Goal: Information Seeking & Learning: Learn about a topic

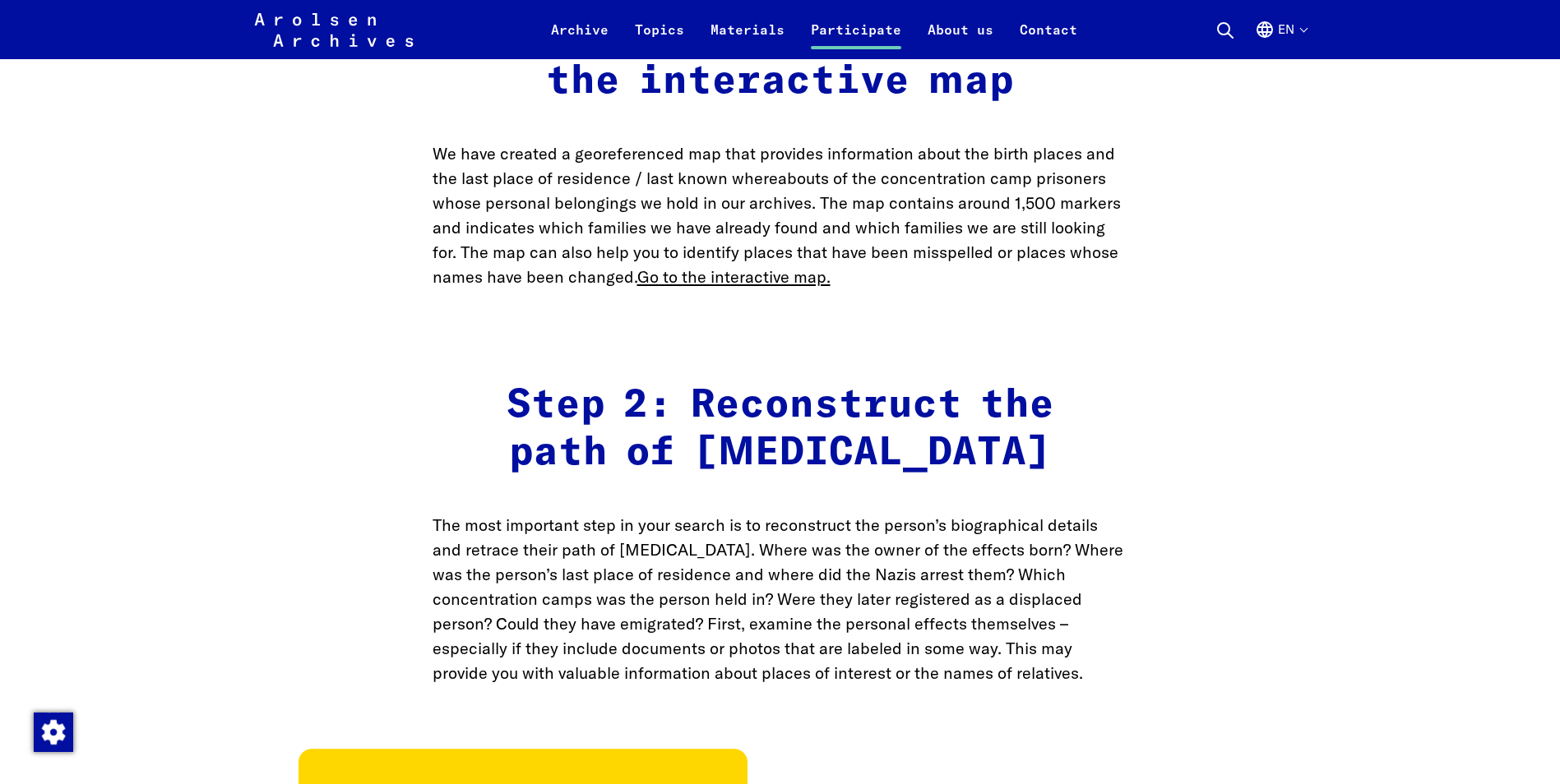
scroll to position [2384, 0]
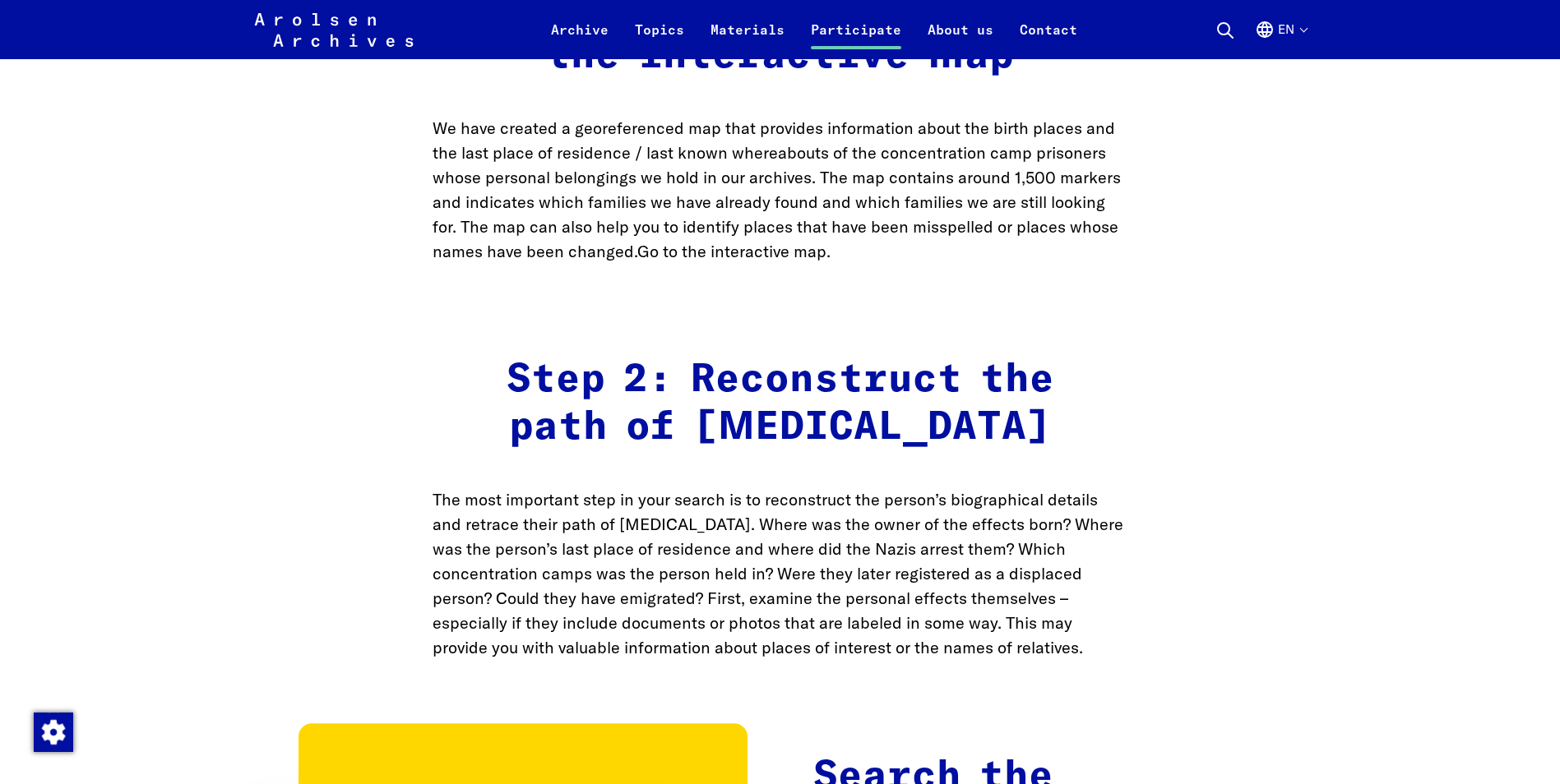
click at [763, 261] on link "Go to the interactive map." at bounding box center [734, 250] width 193 height 20
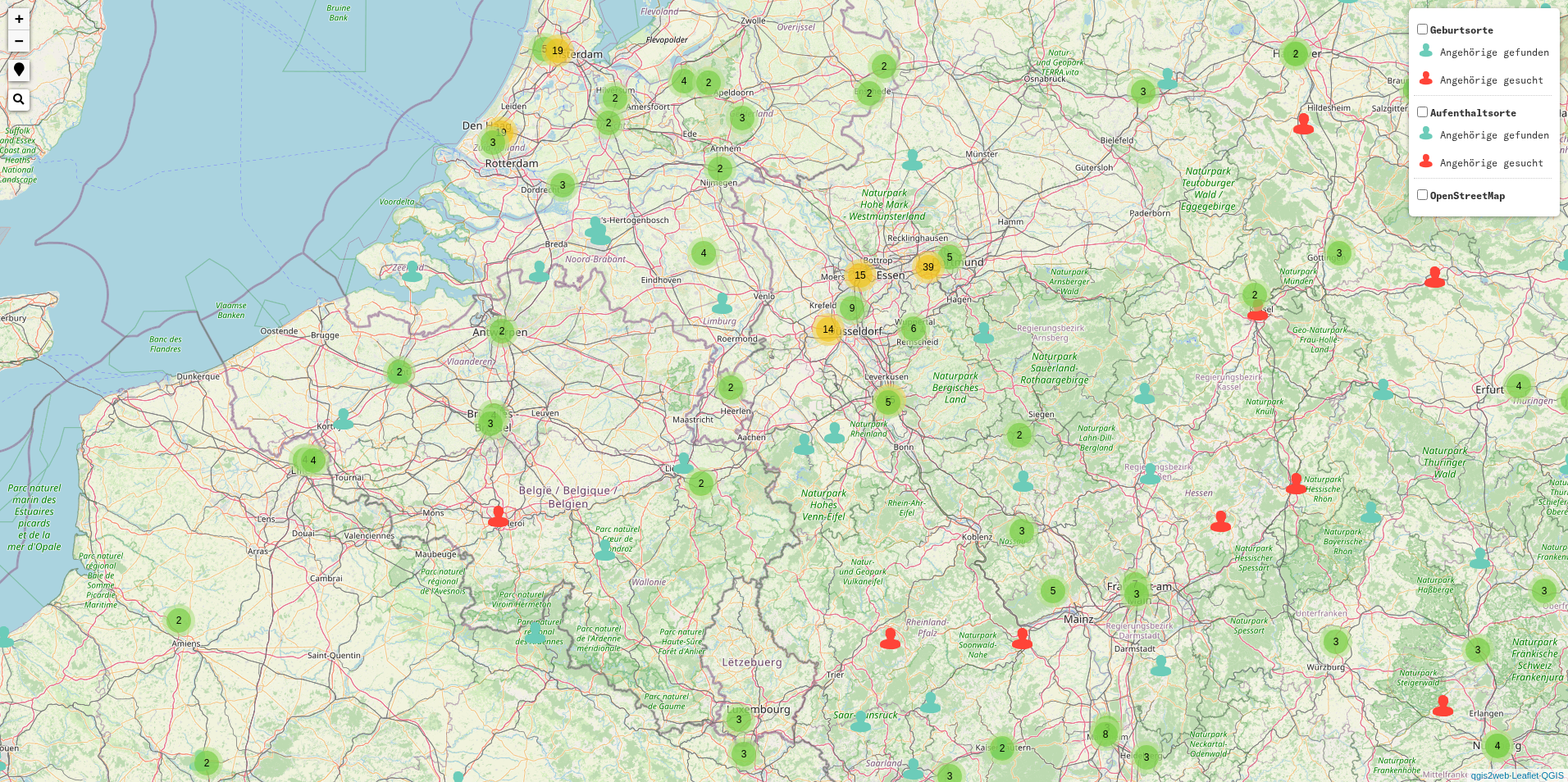
drag, startPoint x: 455, startPoint y: 243, endPoint x: 642, endPoint y: 317, distance: 201.1
click at [642, 317] on div "3 2 2 2 3 5 10 53 2 3 3 35 6 5 2 4 2 5 4 2 17 2 2 2 3 3 2 3 2 8 2 2 4 13 6 8 3 …" at bounding box center [784, 391] width 1568 height 782
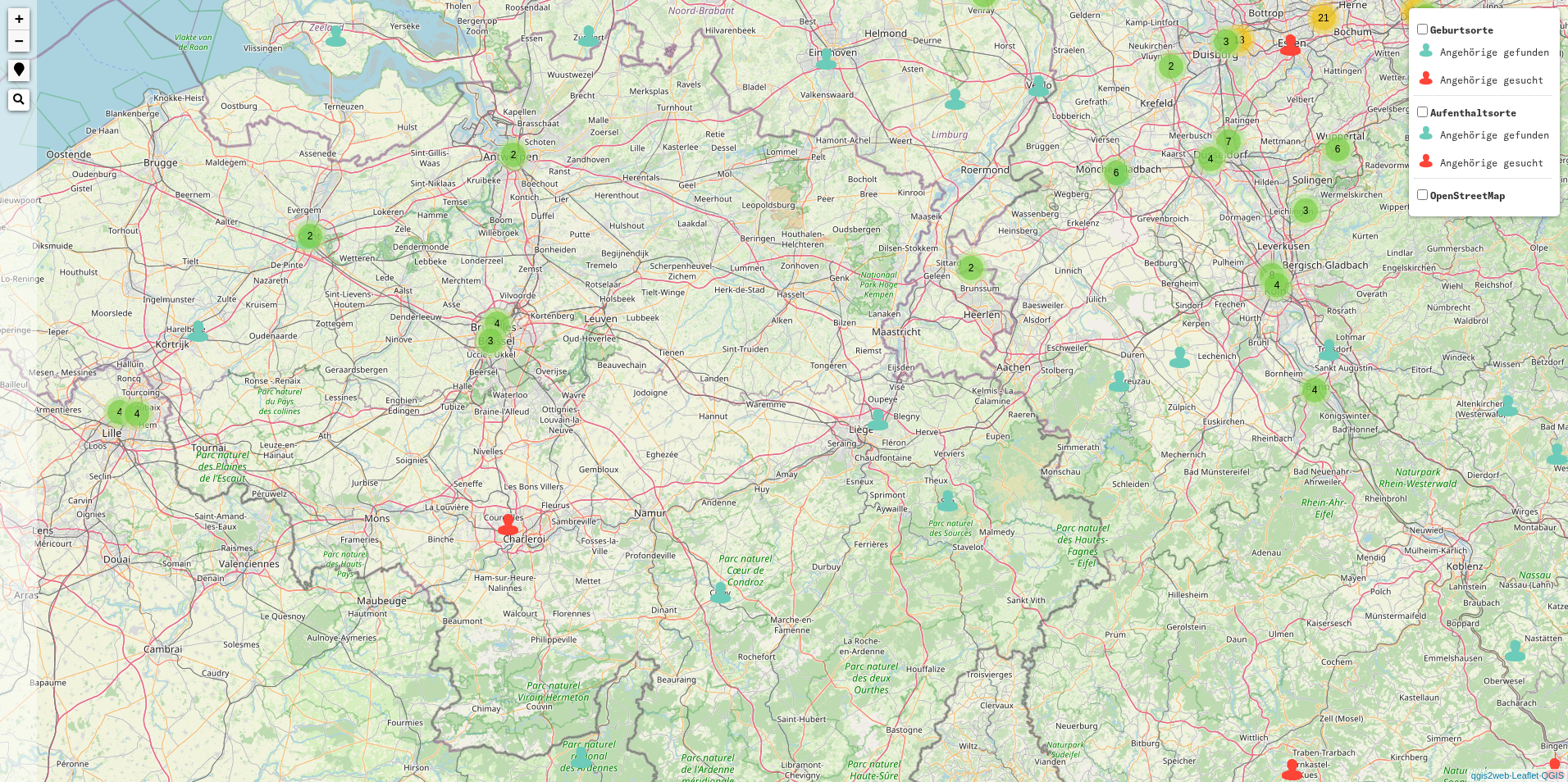
drag, startPoint x: 500, startPoint y: 273, endPoint x: 611, endPoint y: 299, distance: 114.0
click at [611, 299] on div "3 33 5 2 3 2 2 2 3 3 2 3 2 2 4 3 2 3 3 4 4 4 3 2 2 2 3 4 8 2 2 2 4 4 2 6 2 2 6 …" at bounding box center [784, 391] width 1568 height 782
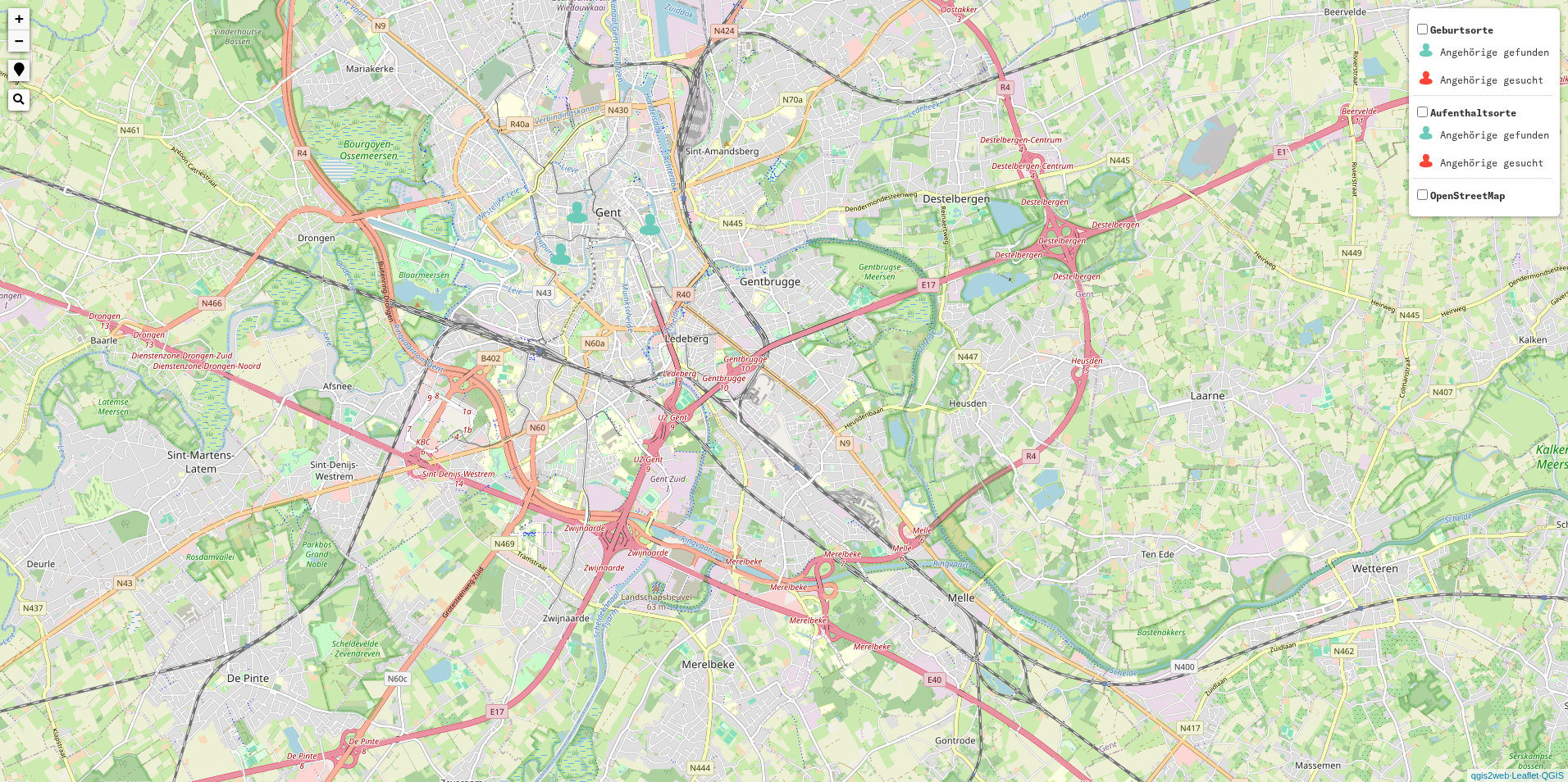
drag, startPoint x: 413, startPoint y: 238, endPoint x: 612, endPoint y: 337, distance: 222.3
click at [612, 337] on div "+ − Nothing found. Geburtsorte Angehörige gefunden Angehörige gesucht Aufenthal…" at bounding box center [784, 391] width 1568 height 782
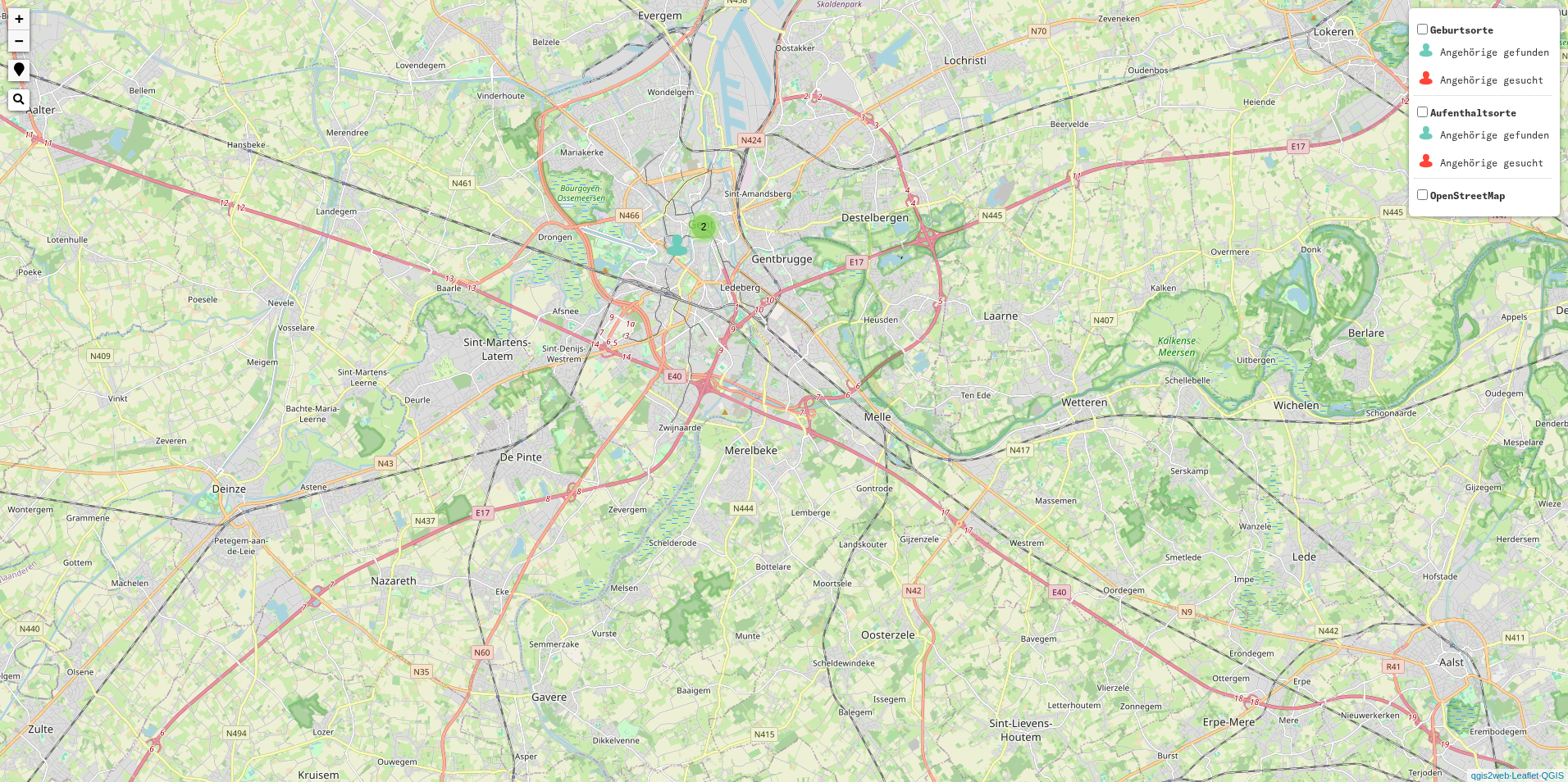
drag, startPoint x: 209, startPoint y: 500, endPoint x: 303, endPoint y: 445, distance: 108.9
click at [303, 445] on div "2 2 2 3 + − Nothing found. Geburtsorte Angehörige gefunden Angehörige gesucht A…" at bounding box center [784, 391] width 1568 height 782
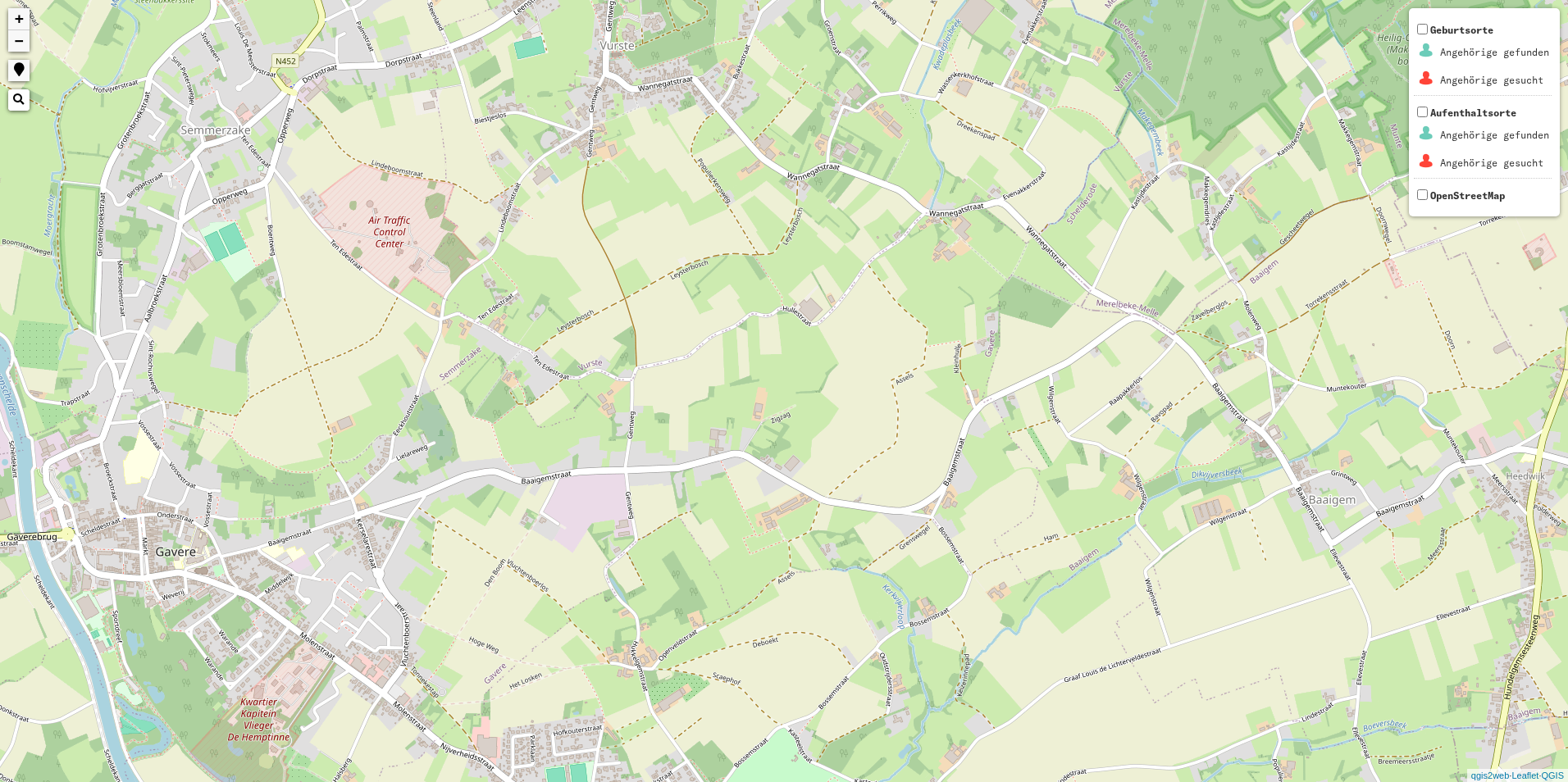
drag, startPoint x: 692, startPoint y: 598, endPoint x: 349, endPoint y: 483, distance: 361.8
click at [349, 483] on div "+ − Nothing found. Geburtsorte Angehörige gefunden Angehörige gesucht Aufenthal…" at bounding box center [784, 391] width 1568 height 782
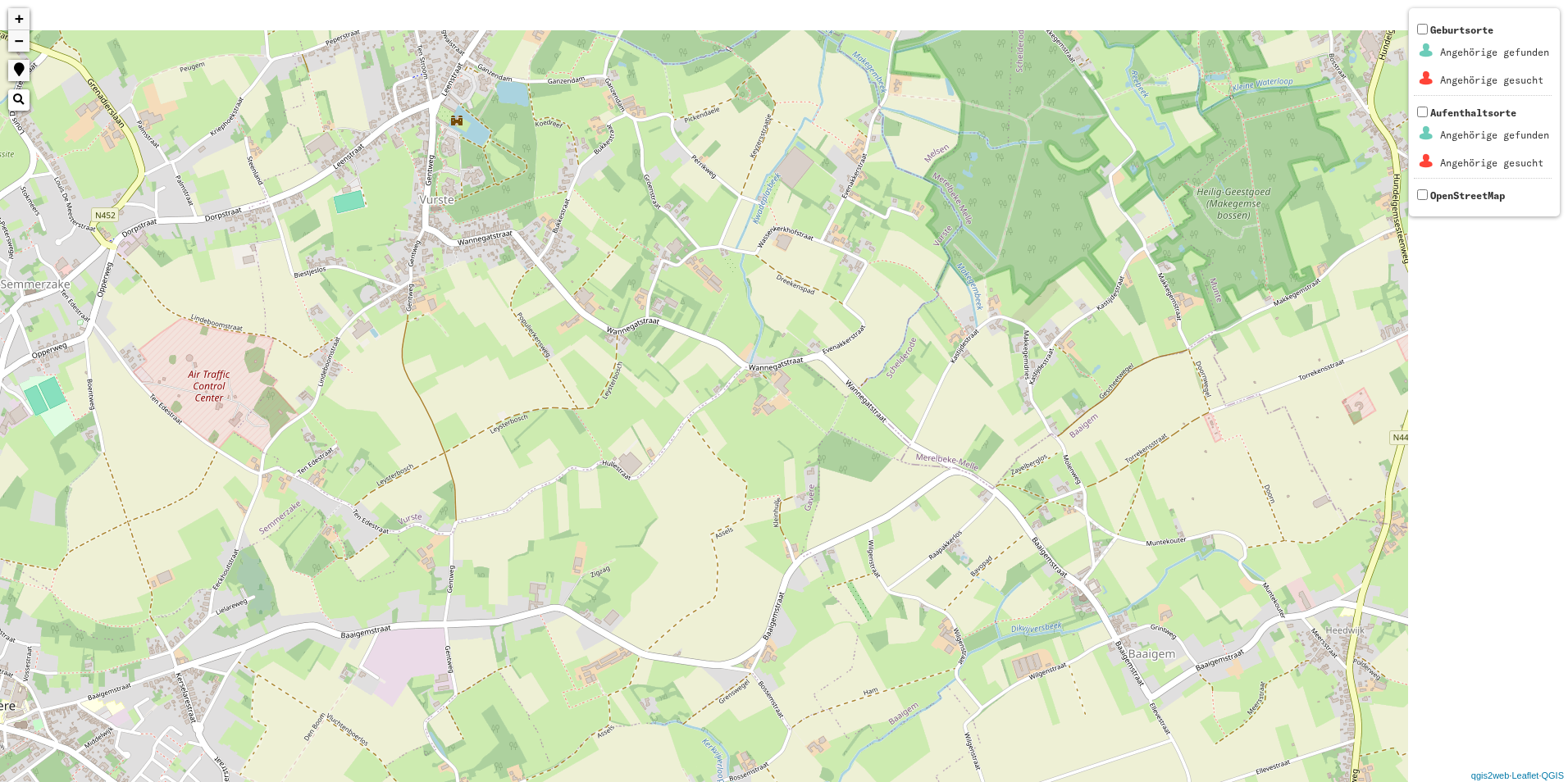
drag, startPoint x: 726, startPoint y: 371, endPoint x: 542, endPoint y: 529, distance: 242.5
click at [542, 529] on div "+ − Nothing found. Geburtsorte Angehörige gefunden Angehörige gesucht Aufenthal…" at bounding box center [784, 391] width 1568 height 782
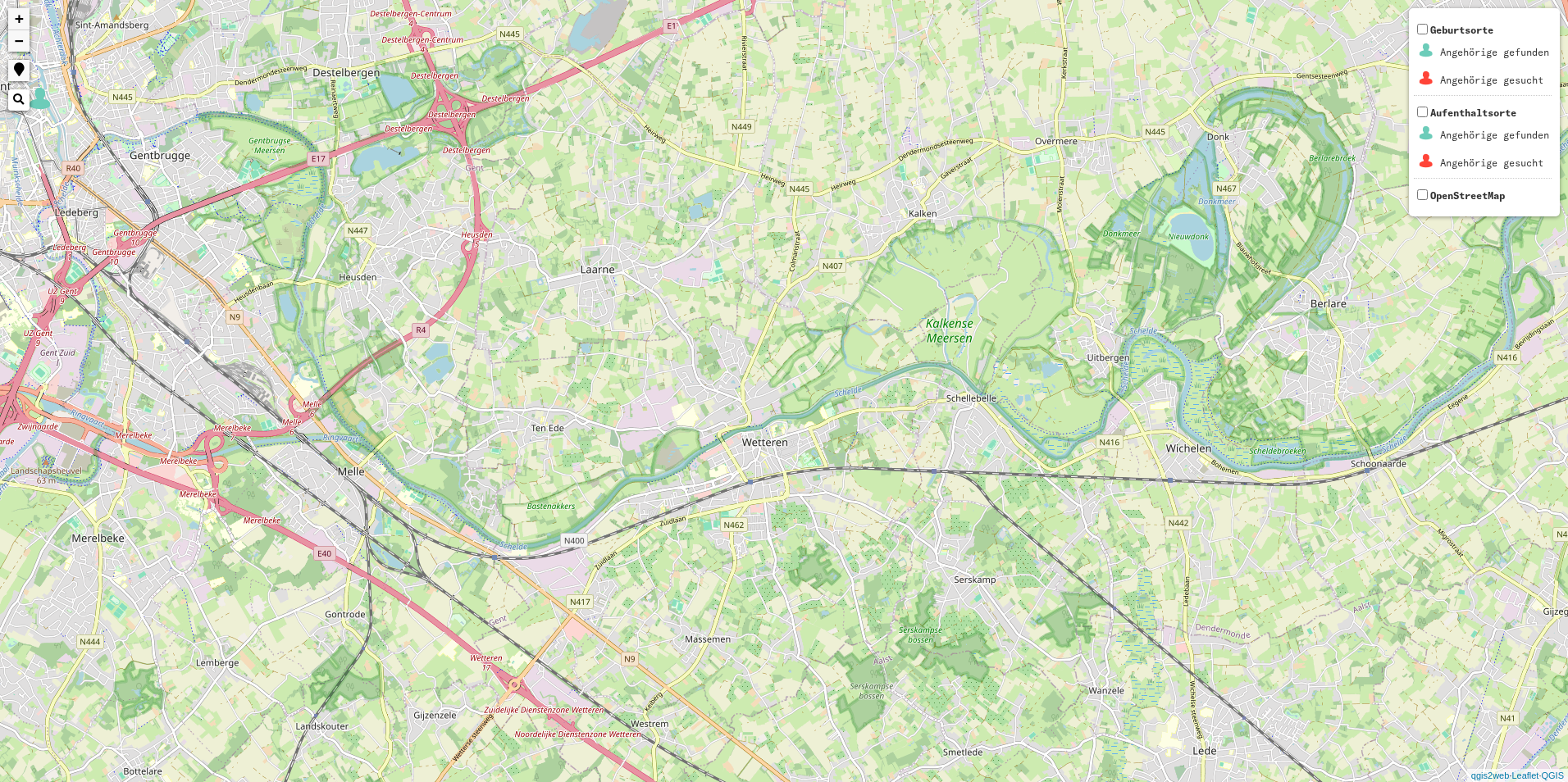
drag, startPoint x: 866, startPoint y: 364, endPoint x: 214, endPoint y: 738, distance: 751.7
click at [156, 781] on html "+ − Nothing found. Geburtsorte Angehörige gefunden Angehörige gesucht Aufenthal…" at bounding box center [784, 391] width 1568 height 782
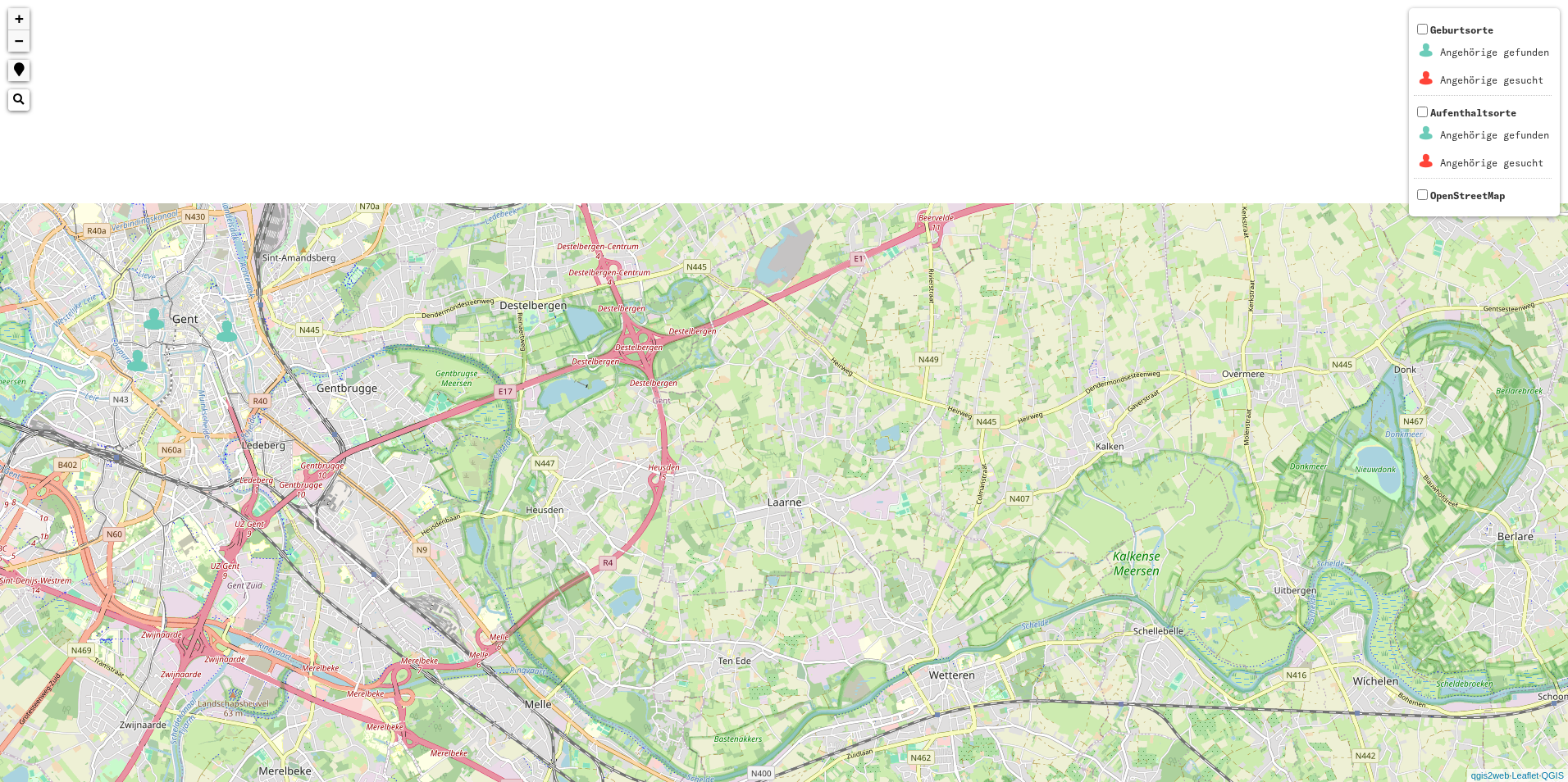
drag, startPoint x: 562, startPoint y: 352, endPoint x: 755, endPoint y: 600, distance: 314.2
click at [755, 600] on div "+ − Nothing found. Geburtsorte Angehörige gefunden Angehörige gesucht Aufenthal…" at bounding box center [784, 391] width 1568 height 782
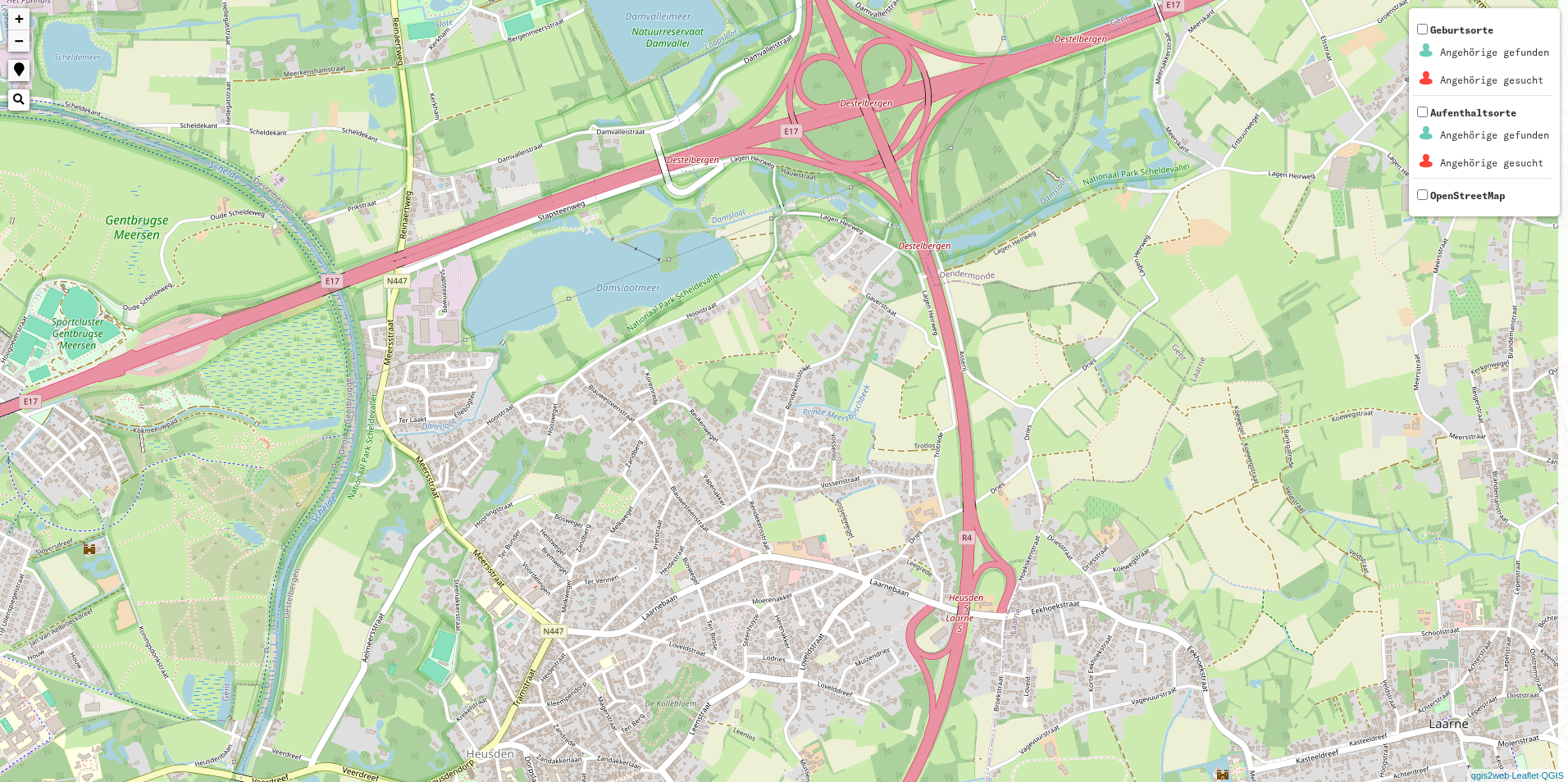
drag, startPoint x: 704, startPoint y: 229, endPoint x: 665, endPoint y: 494, distance: 267.9
click at [665, 494] on div "+ − Nothing found. Geburtsorte Angehörige gefunden Angehörige gesucht Aufenthal…" at bounding box center [784, 391] width 1568 height 782
click at [539, 425] on div "+ − Nothing found. Geburtsorte Angehörige gefunden Angehörige gesucht Aufenthal…" at bounding box center [784, 391] width 1568 height 782
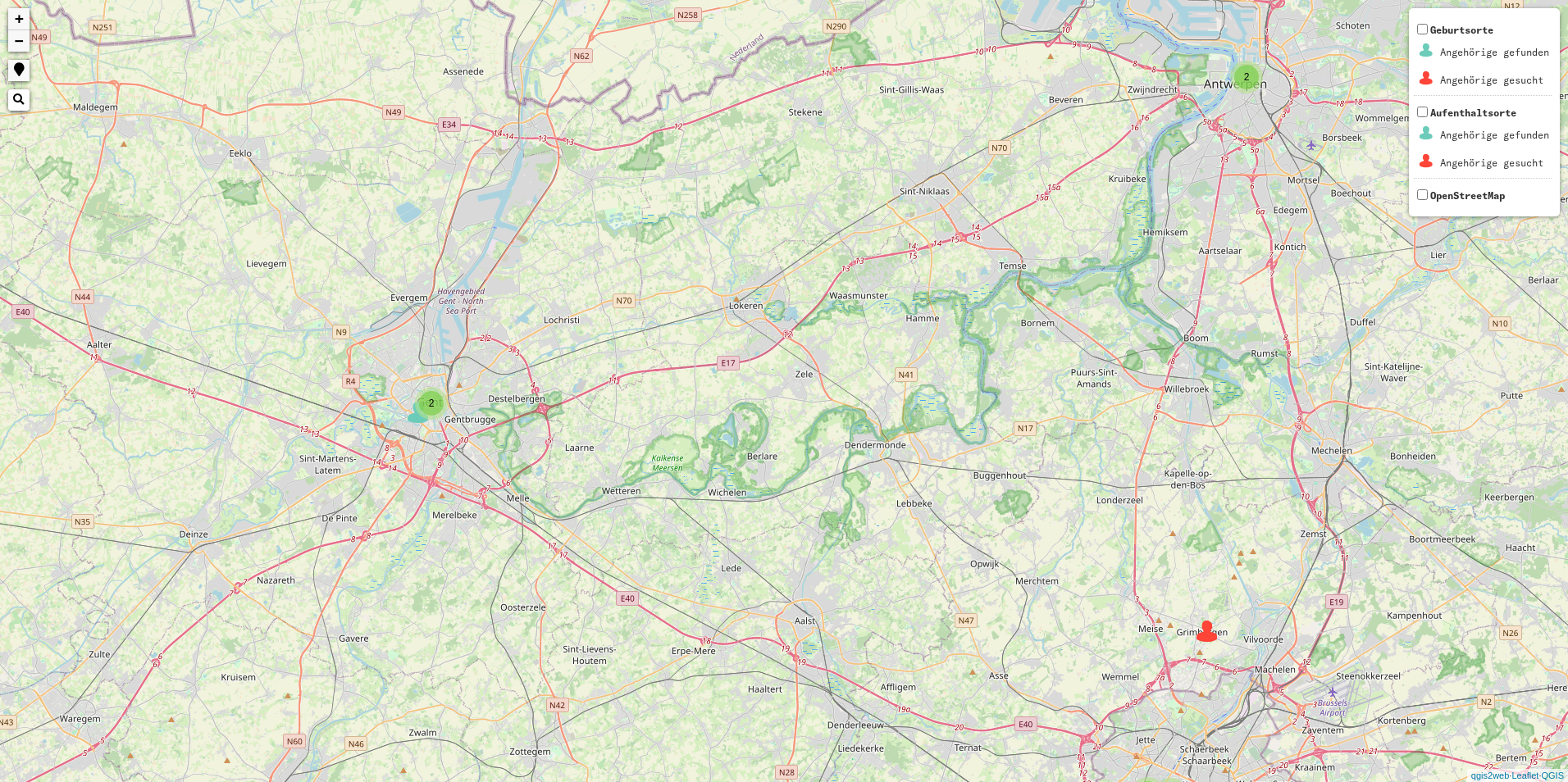
click at [425, 402] on div "2" at bounding box center [431, 404] width 25 height 25
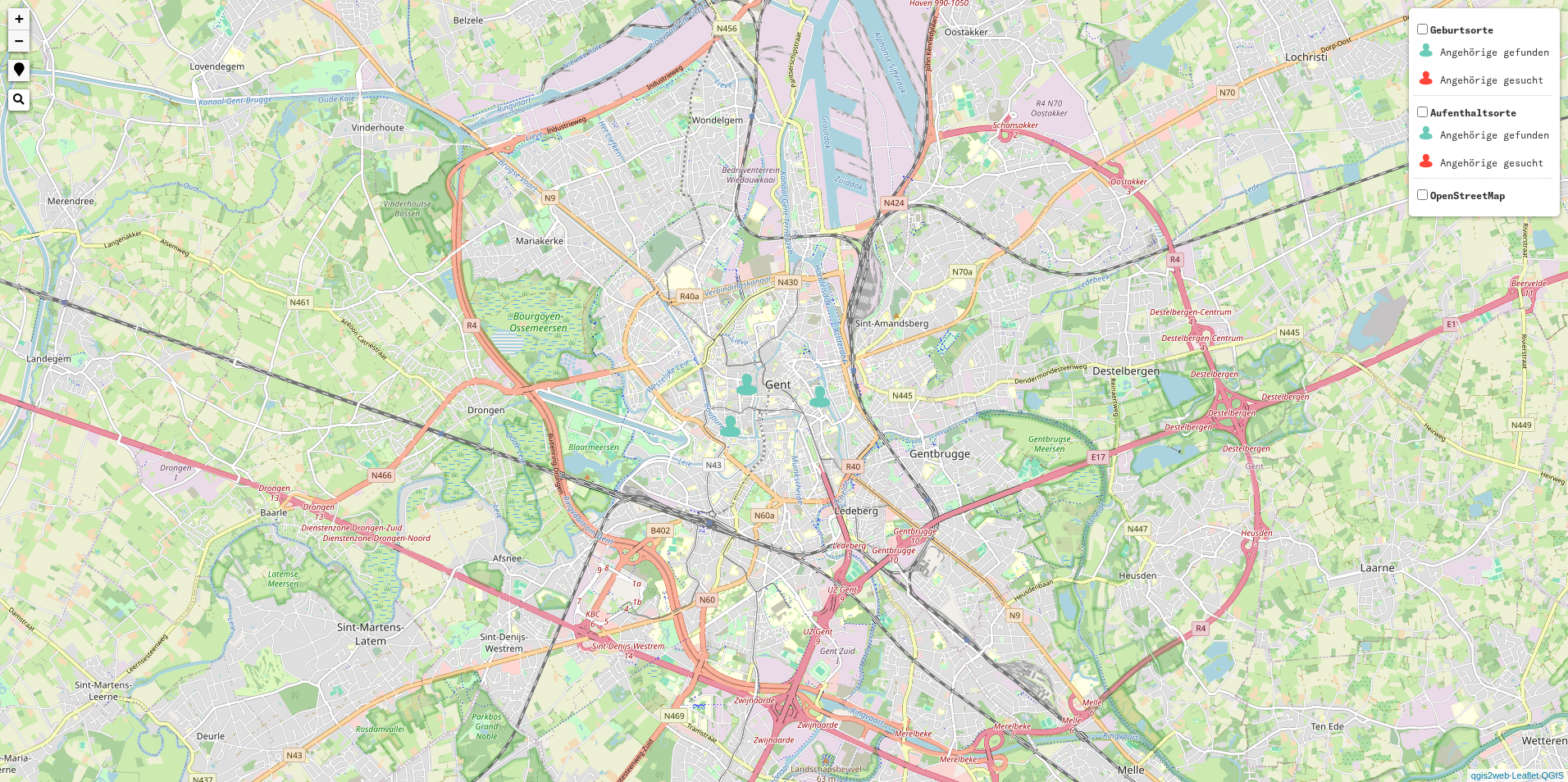
click at [764, 397] on div "+ − Nothing found. Geburtsorte Angehörige gefunden Angehörige gesucht Aufenthal…" at bounding box center [784, 391] width 1568 height 782
click at [742, 387] on img at bounding box center [747, 386] width 25 height 25
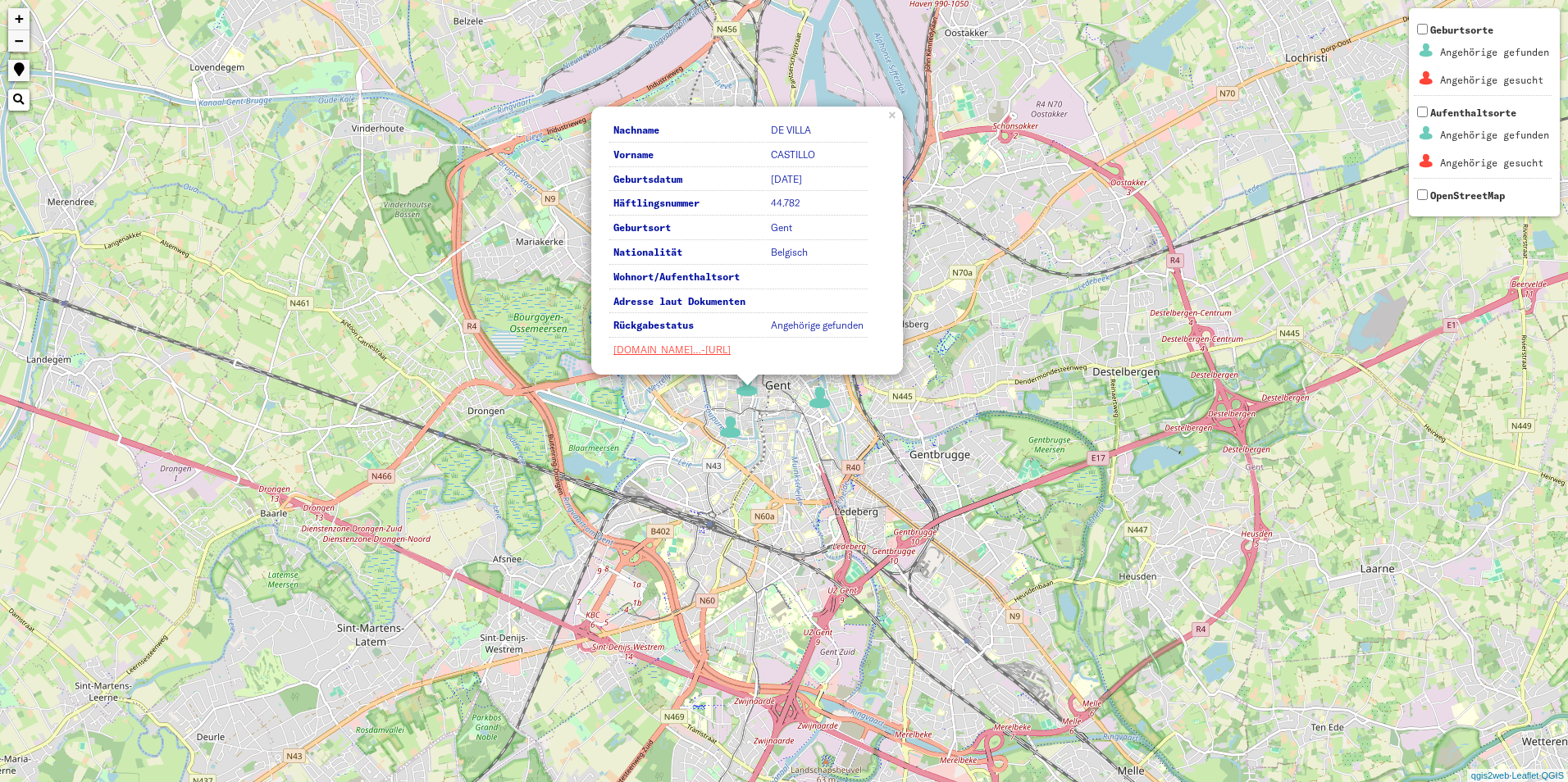
click at [825, 386] on img at bounding box center [821, 398] width 25 height 25
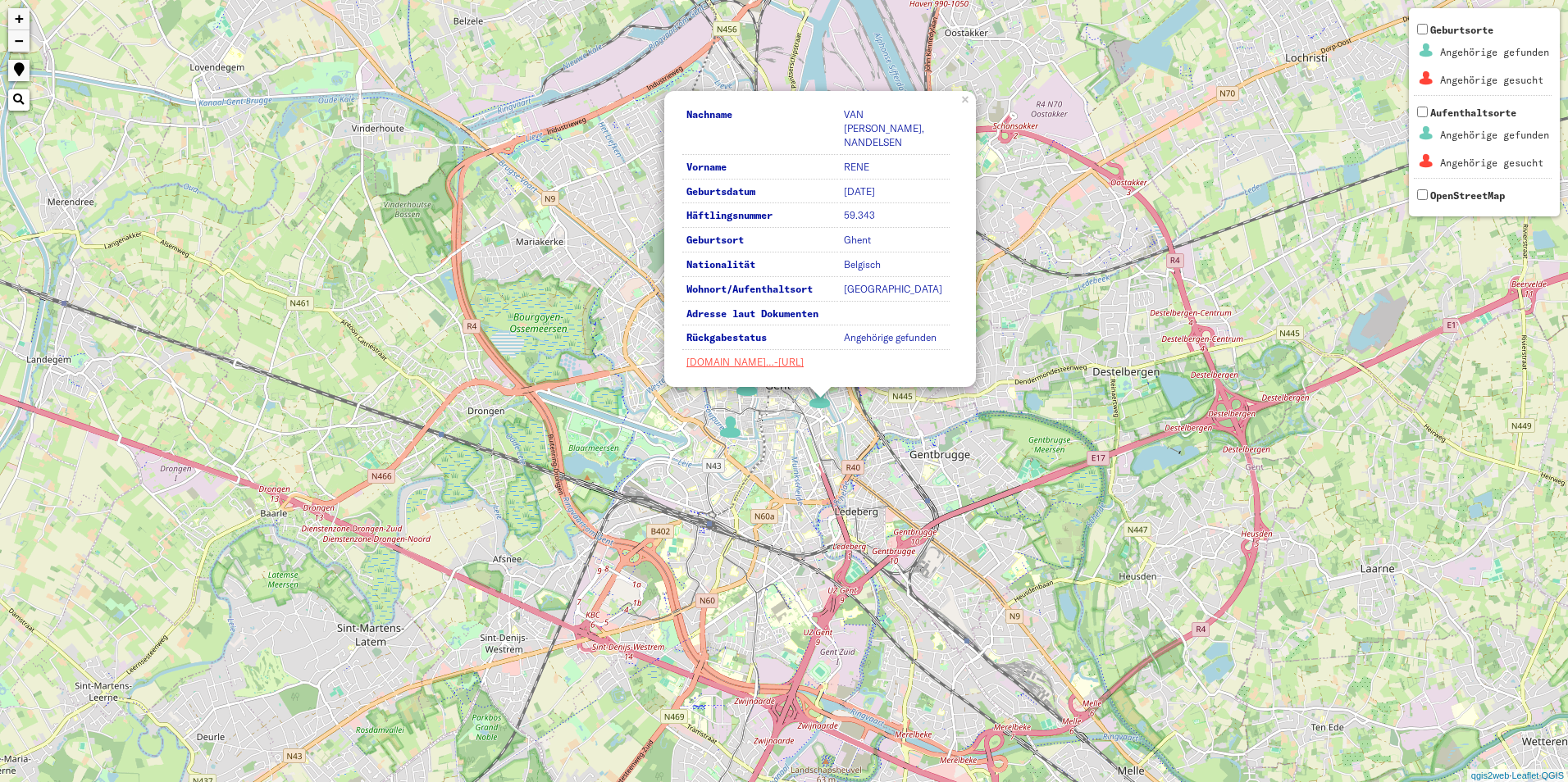
click at [730, 445] on div "Nachname VAN [PERSON_NAME], NANDELSEN Vorname [PERSON_NAME] Geburtsdatum [DATE]…" at bounding box center [784, 391] width 1568 height 782
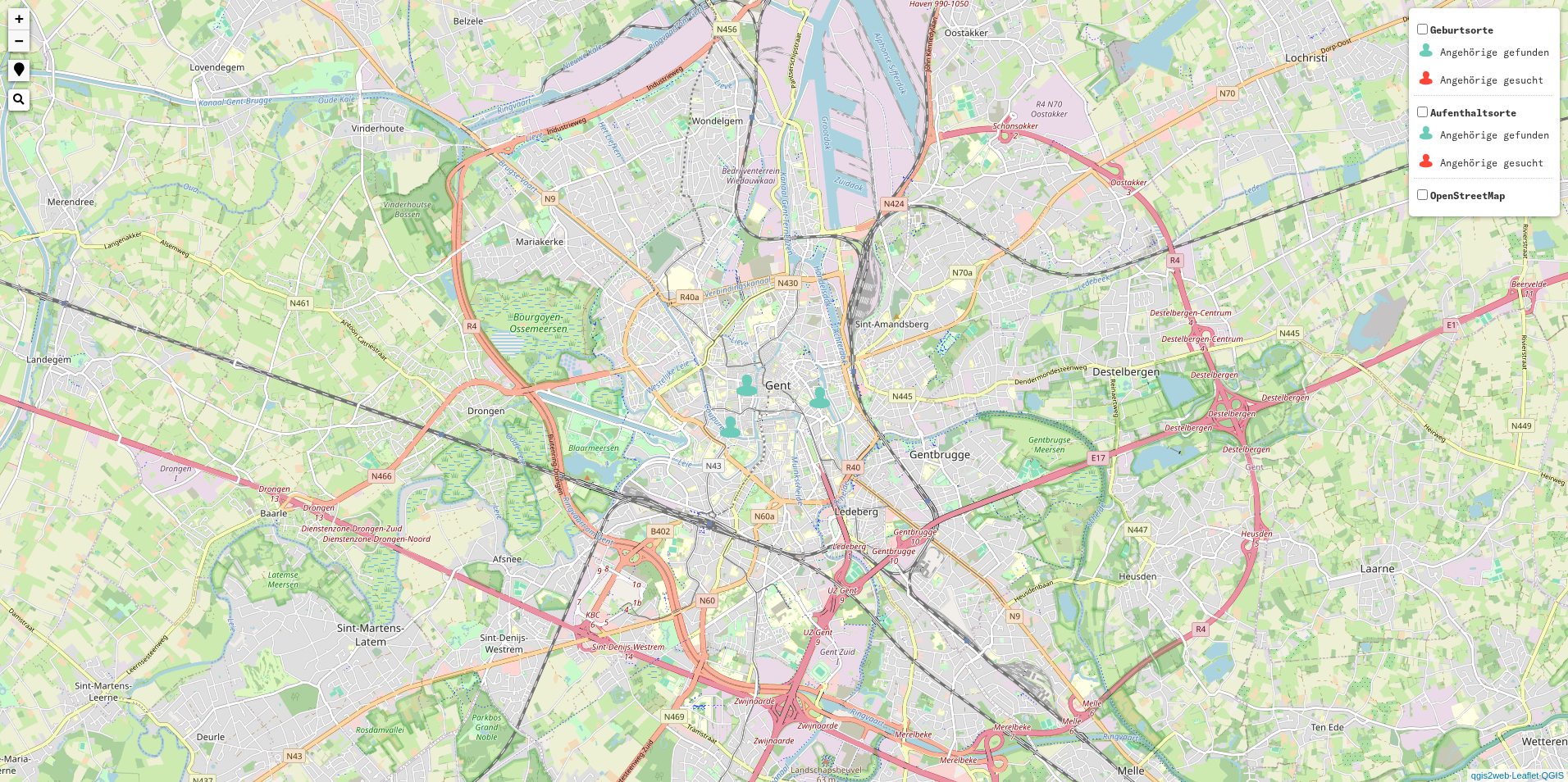
click at [728, 439] on img at bounding box center [731, 427] width 25 height 25
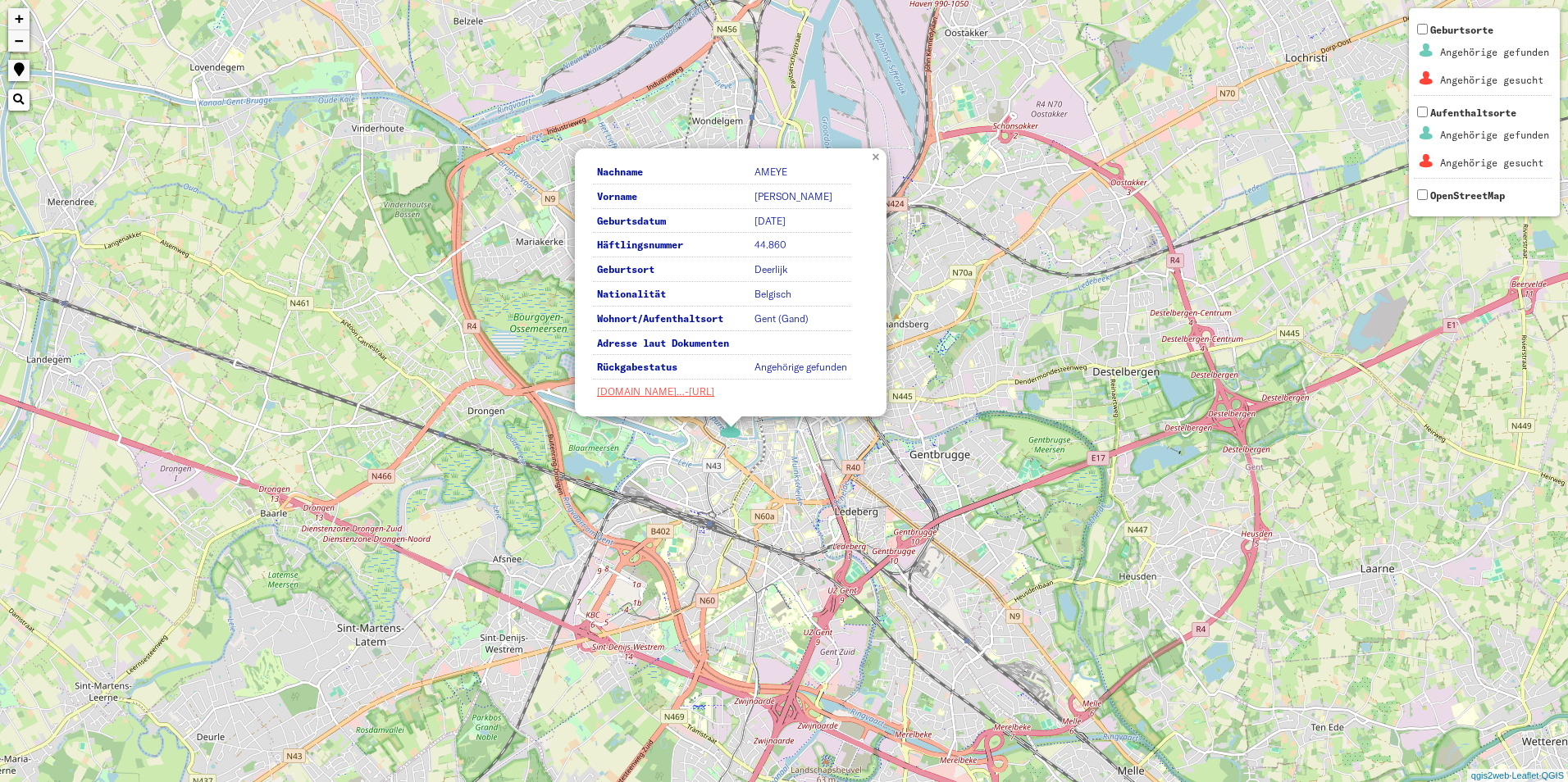
click at [873, 151] on link "×" at bounding box center [877, 155] width 18 height 14
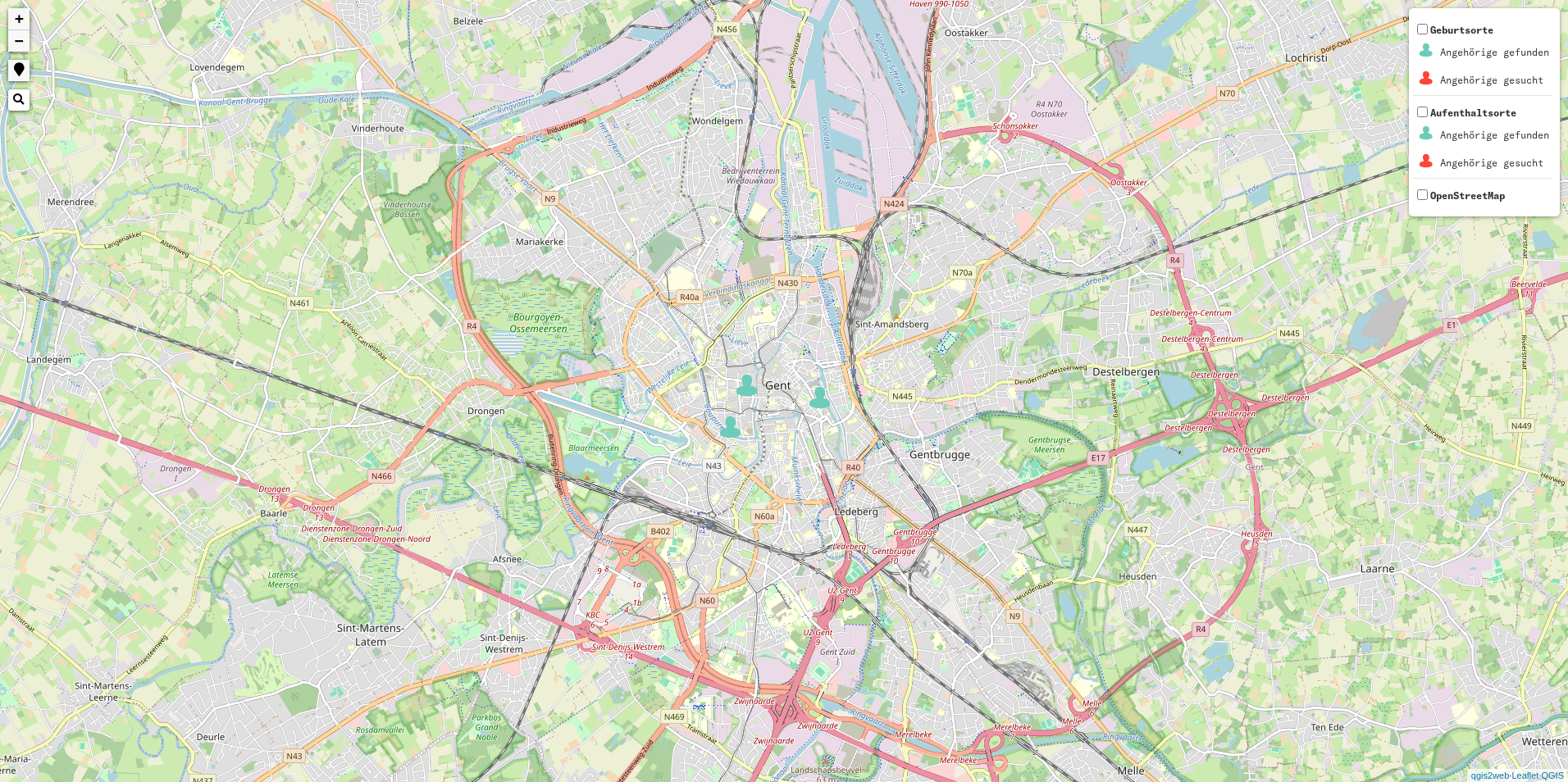
drag, startPoint x: 419, startPoint y: 529, endPoint x: 642, endPoint y: 422, distance: 247.3
click at [463, 501] on div "+ − Nothing found. Geburtsorte Angehörige gefunden Angehörige gesucht Aufenthal…" at bounding box center [784, 391] width 1568 height 782
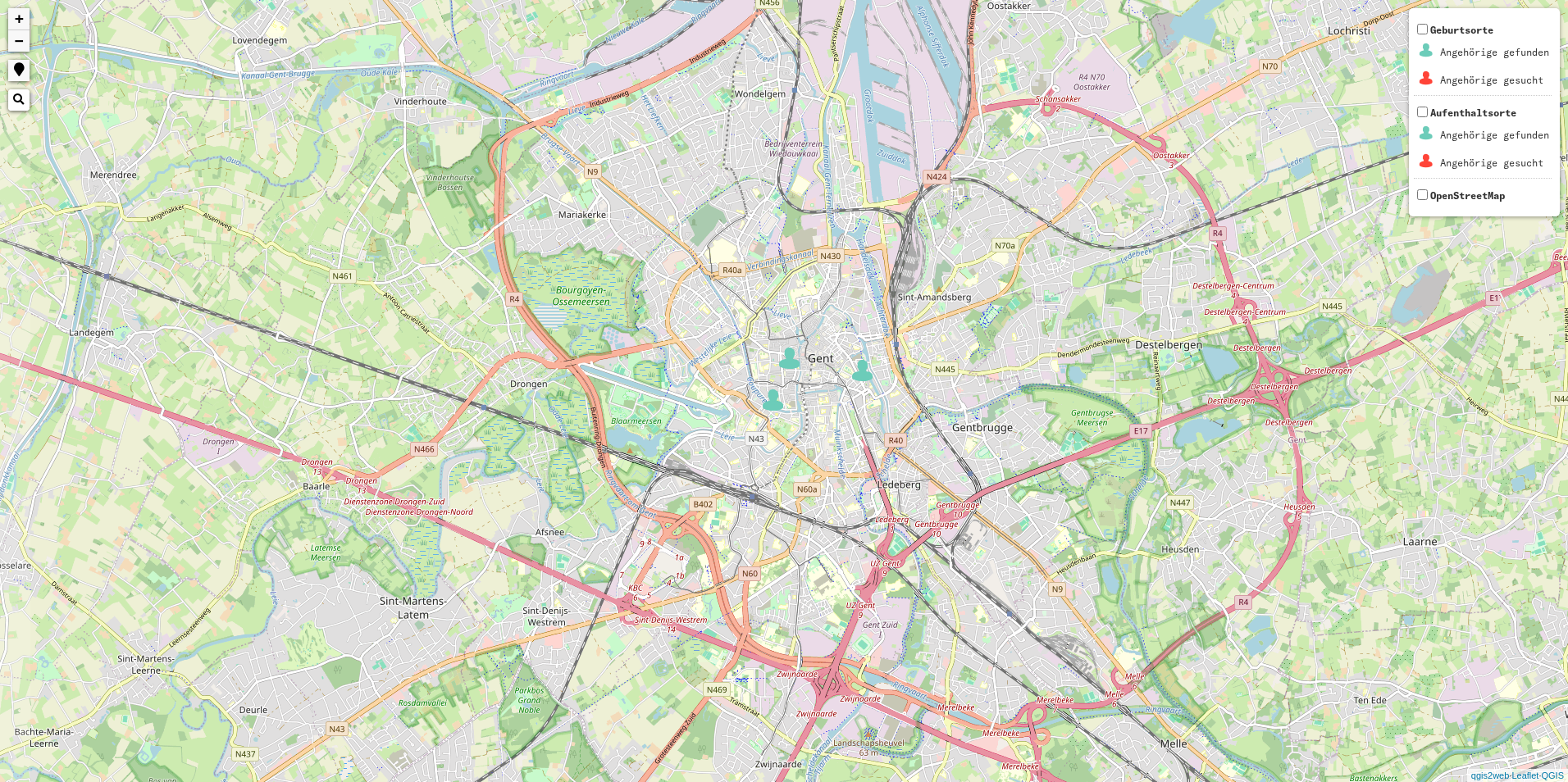
drag, startPoint x: 956, startPoint y: 271, endPoint x: 989, endPoint y: 205, distance: 73.8
click at [989, 205] on div "+ − Nothing found. Geburtsorte Angehörige gefunden Angehörige gesucht Aufenthal…" at bounding box center [784, 391] width 1568 height 782
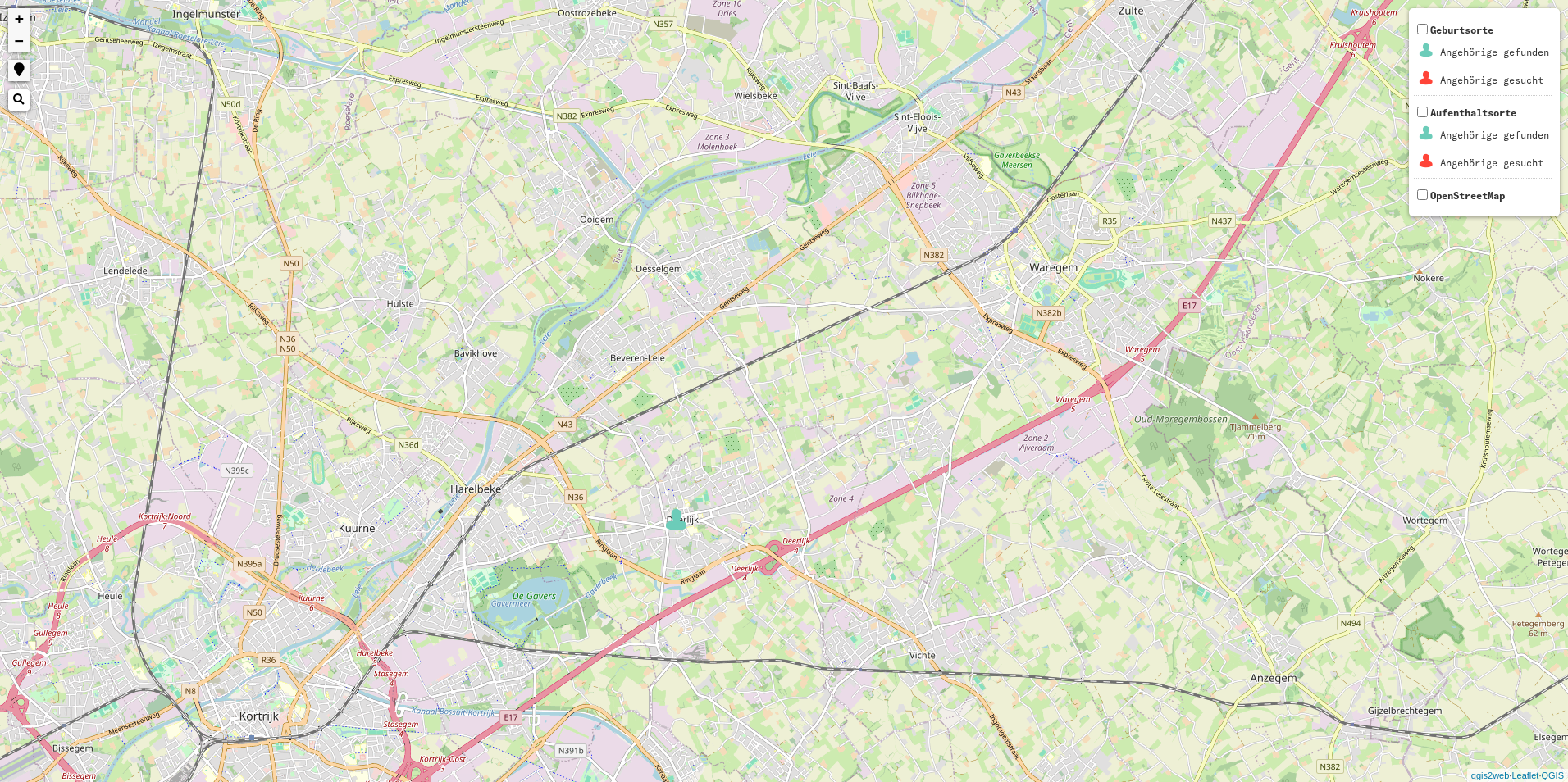
drag, startPoint x: 714, startPoint y: 232, endPoint x: 709, endPoint y: 246, distance: 14.9
click at [709, 246] on div "2 + − Nothing found. Geburtsorte Angehörige gefunden Angehörige gesucht Aufenth…" at bounding box center [784, 391] width 1568 height 782
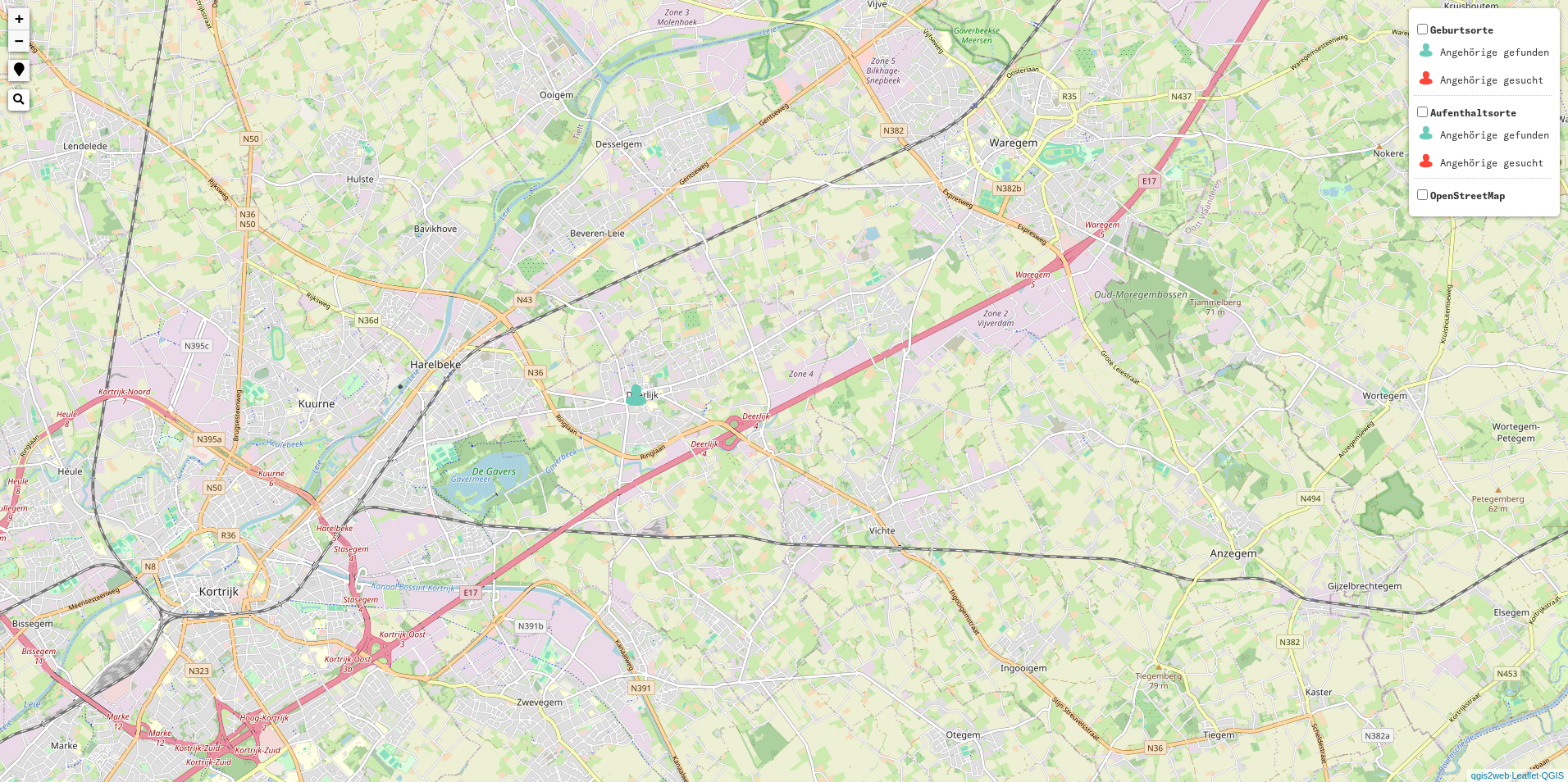
click at [638, 402] on img at bounding box center [636, 395] width 25 height 25
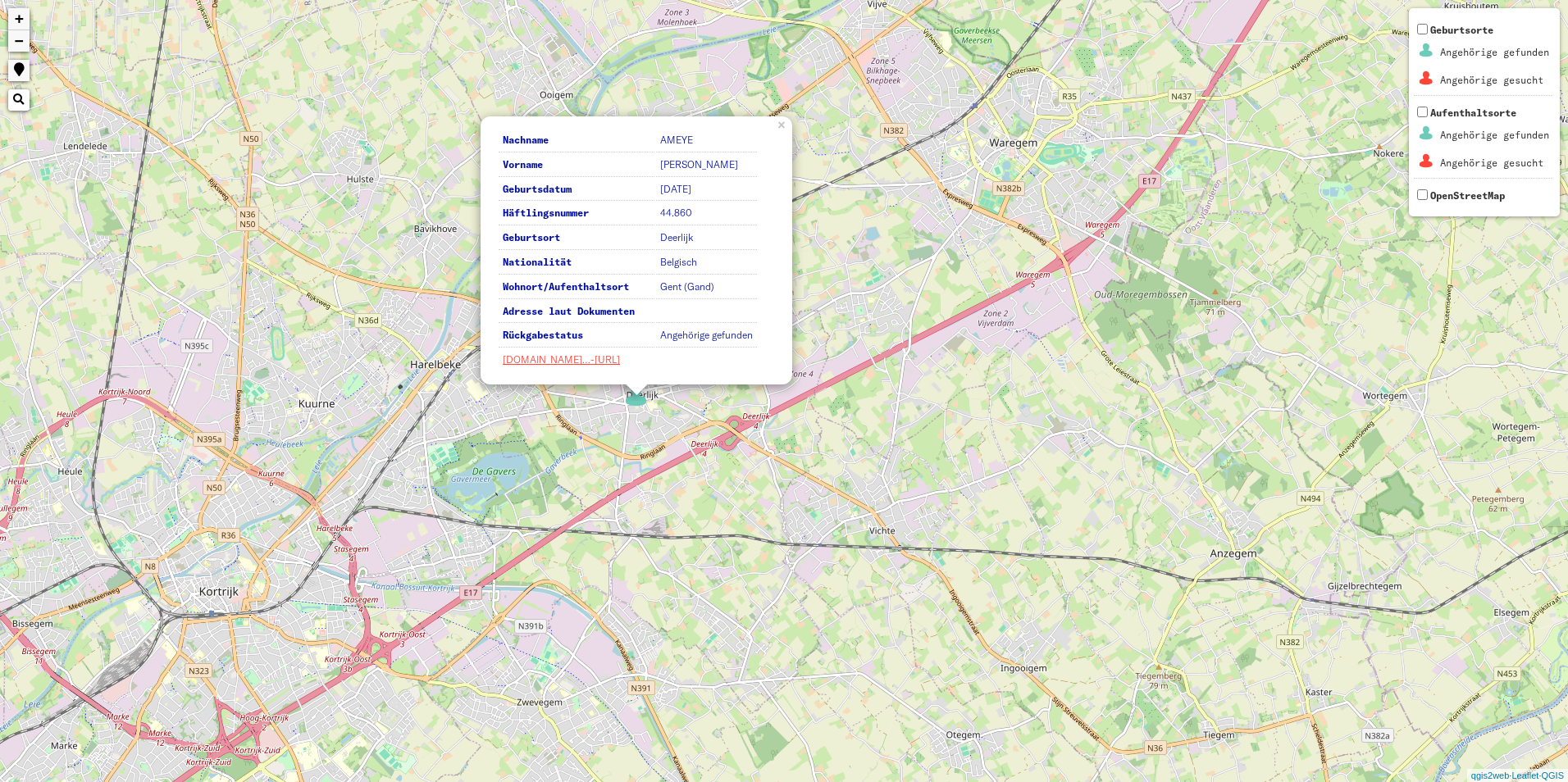
click at [537, 430] on div "2 Nachname AMEYE Vorname [PERSON_NAME] Geburtsdatum [DATE] Häftlingsnummer 44.8…" at bounding box center [784, 391] width 1568 height 782
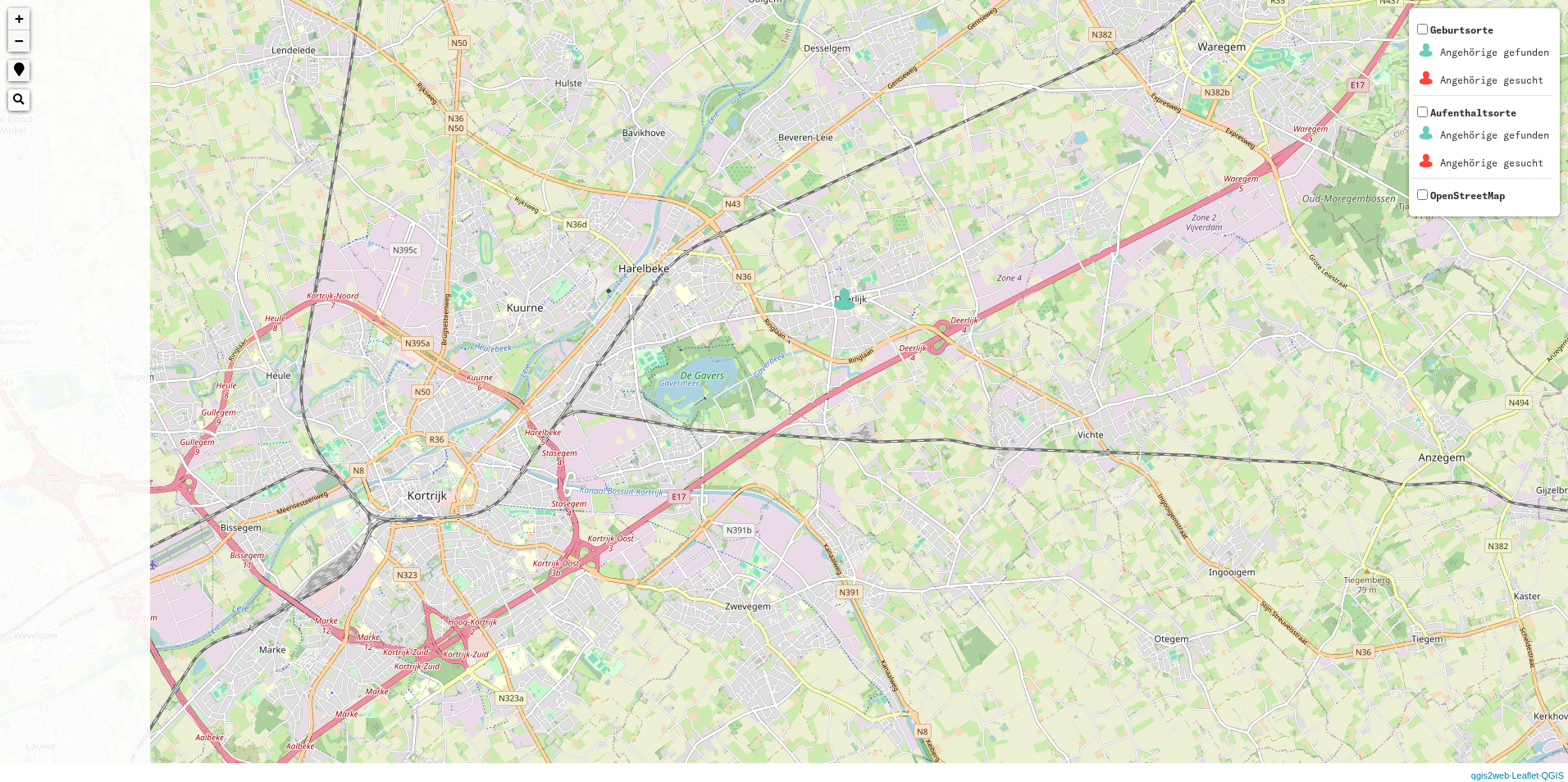
drag, startPoint x: 250, startPoint y: 541, endPoint x: 527, endPoint y: 424, distance: 300.7
click at [527, 424] on div "2 + − Nothing found. Geburtsorte Angehörige gefunden Angehörige gesucht Aufenth…" at bounding box center [784, 391] width 1568 height 782
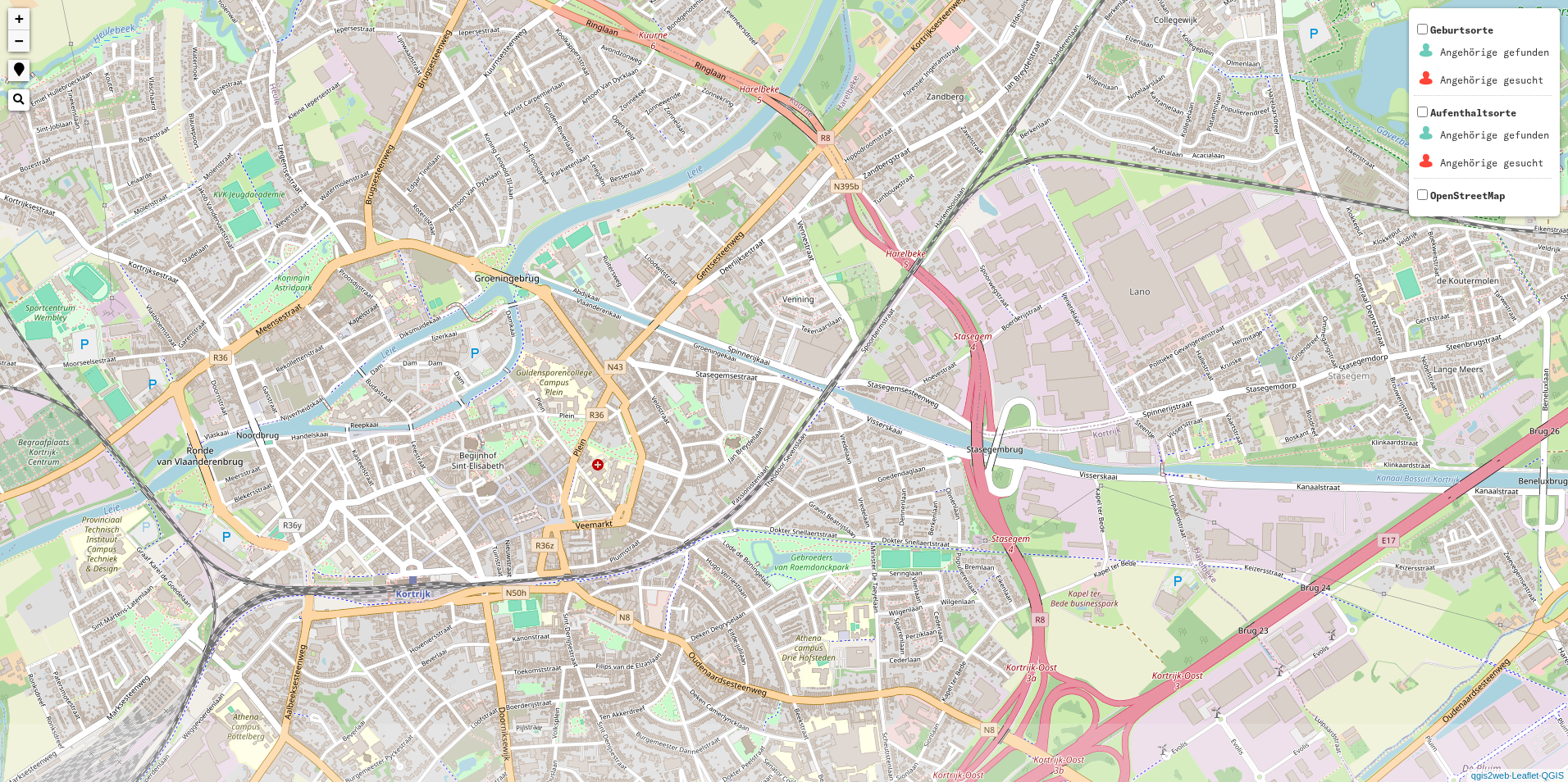
drag, startPoint x: 495, startPoint y: 584, endPoint x: 556, endPoint y: 437, distance: 159.2
click at [556, 437] on div "+ − Nothing found. Geburtsorte Angehörige gefunden Angehörige gesucht Aufenthal…" at bounding box center [784, 391] width 1568 height 782
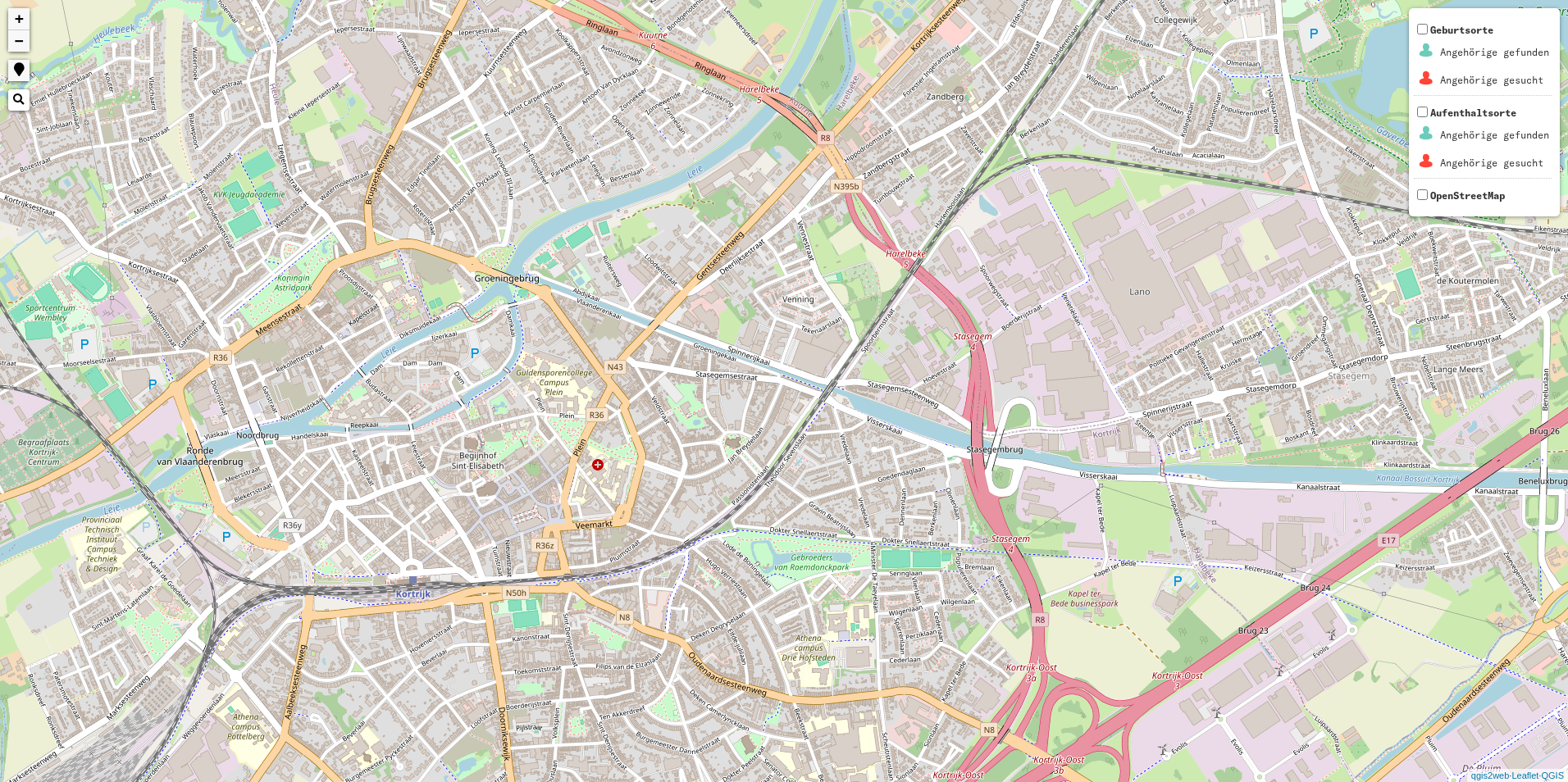
click at [348, 565] on div "+ − Nothing found. Geburtsorte Angehörige gefunden Angehörige gesucht Aufenthal…" at bounding box center [784, 391] width 1568 height 782
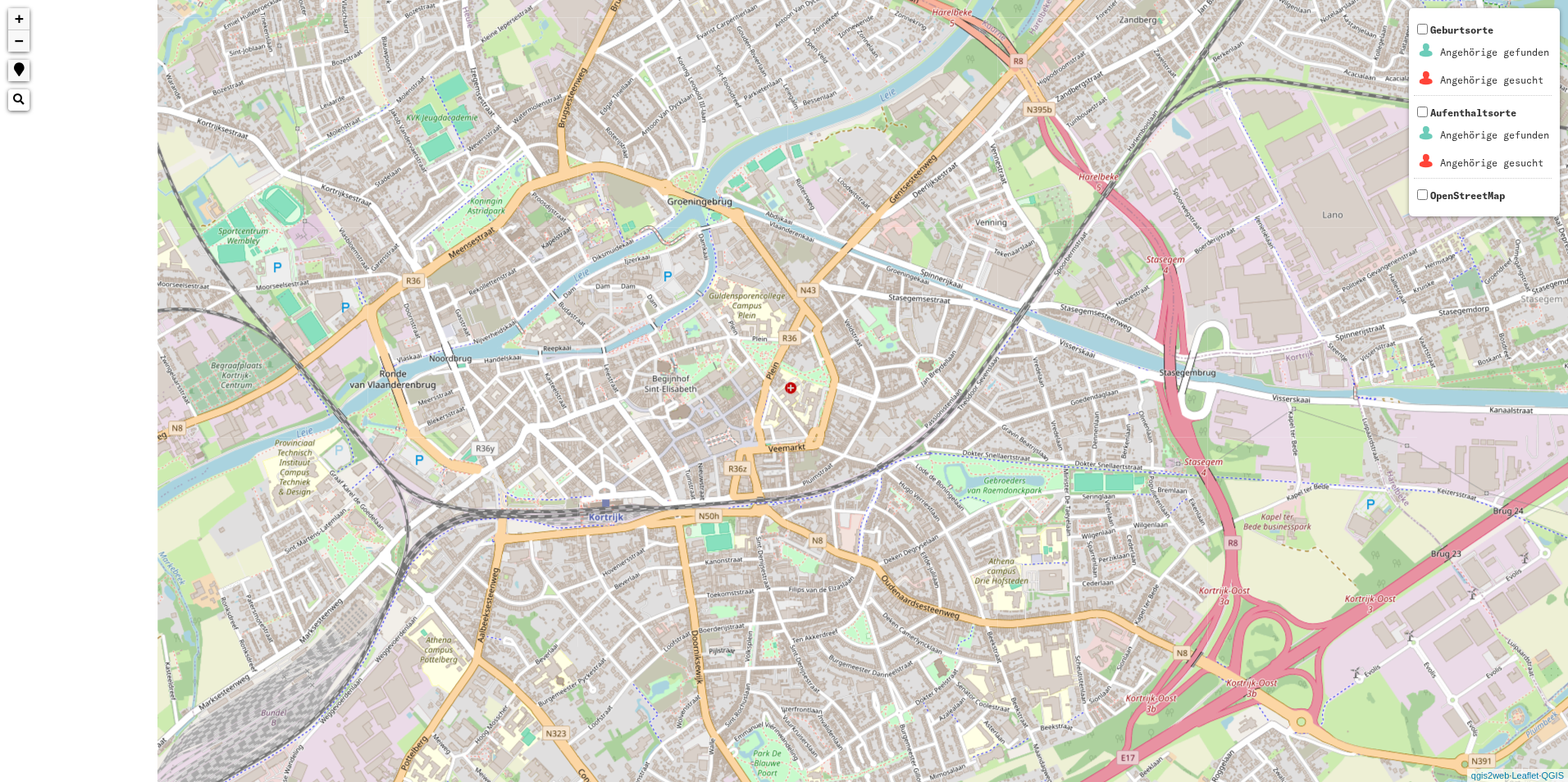
click at [348, 565] on div "+ − Nothing found. Geburtsorte Angehörige gefunden Angehörige gesucht Aufenthal…" at bounding box center [784, 391] width 1568 height 782
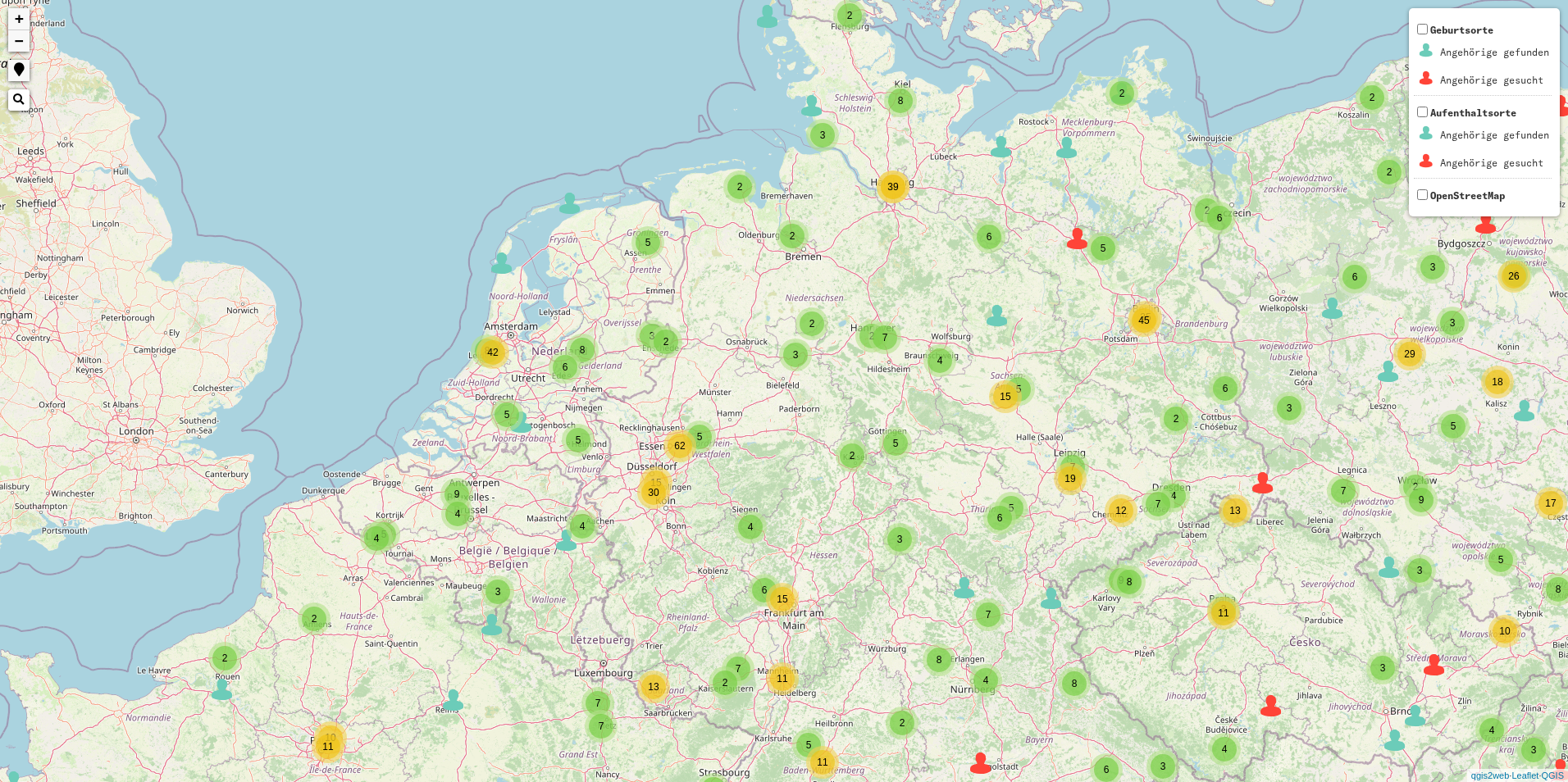
drag, startPoint x: 692, startPoint y: 267, endPoint x: 419, endPoint y: 541, distance: 386.8
click at [419, 541] on div "2 2 2 2 6 2 2 2 2 6 3 6 3 10 54 2 3 3 4 2 35 7 5 7 9 5 2 2 18 2 3 3 2 2 3 5 7 1…" at bounding box center [784, 391] width 1568 height 782
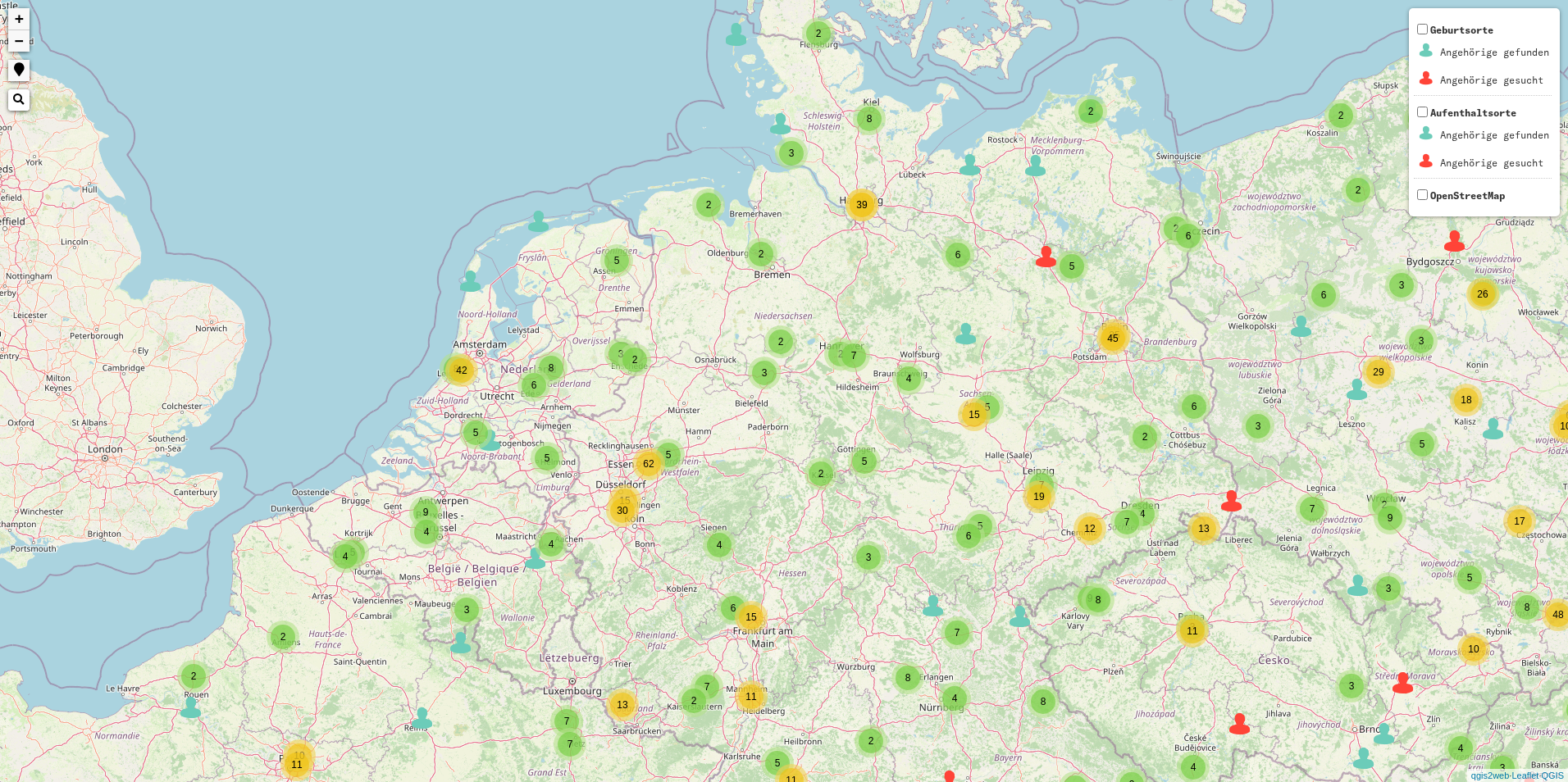
drag, startPoint x: 459, startPoint y: 561, endPoint x: 426, endPoint y: 580, distance: 38.1
click at [426, 580] on div "2 2 2 6 2 2 2 2 6 3 6 3 10 54 2 3 3 4 2 35 7 5 7 9 5 2 2 18 2 3 3 2 2 3 5 7 10 …" at bounding box center [784, 391] width 1568 height 782
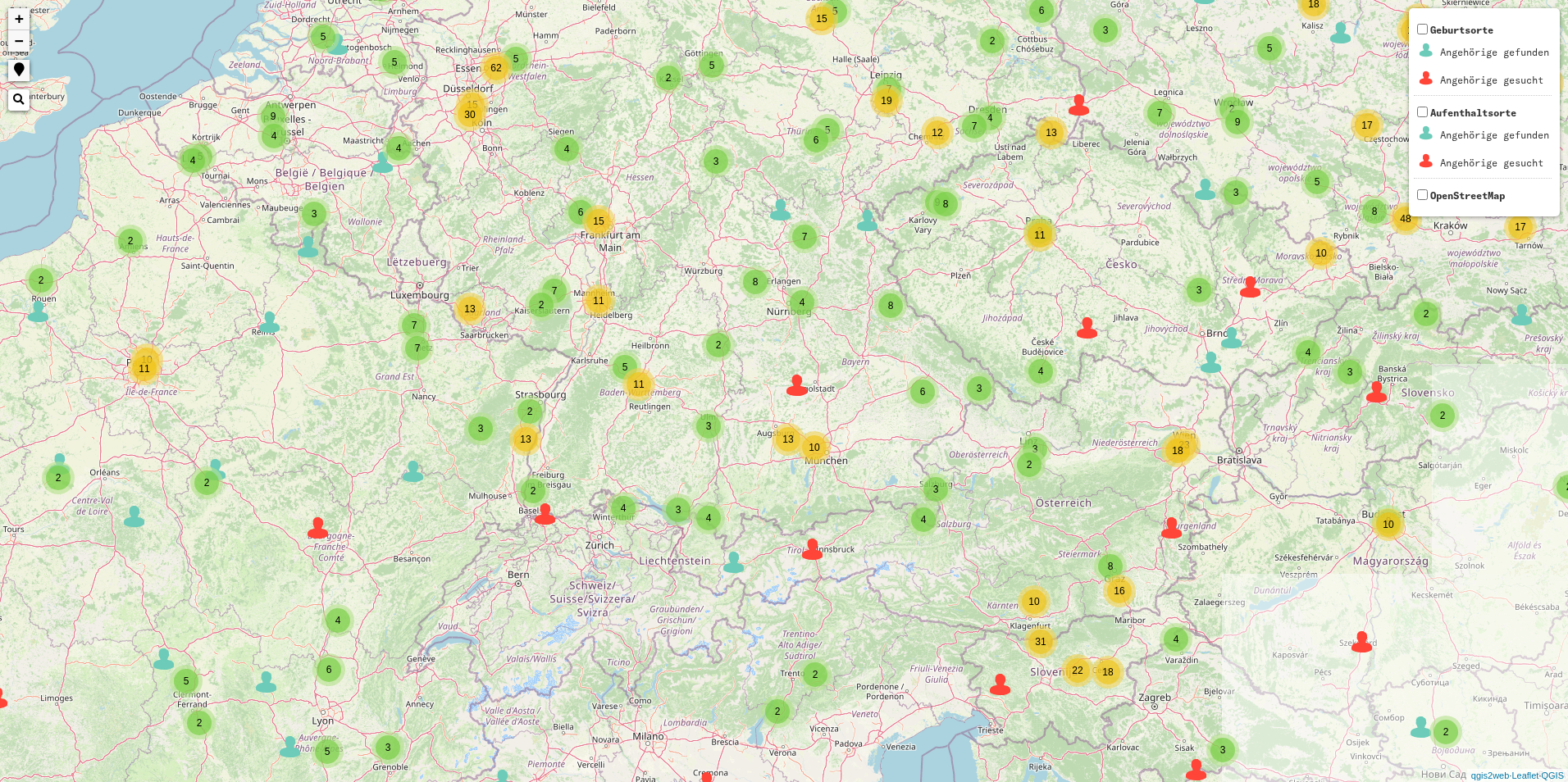
drag, startPoint x: 438, startPoint y: 420, endPoint x: 290, endPoint y: 13, distance: 433.1
click at [290, 13] on div "2 2 2 6 2 2 2 2 6 3 6 3 10 54 2 3 3 4 2 35 7 5 7 9 5 2 2 18 2 3 3 2 2 3 5 7 10 …" at bounding box center [784, 391] width 1568 height 782
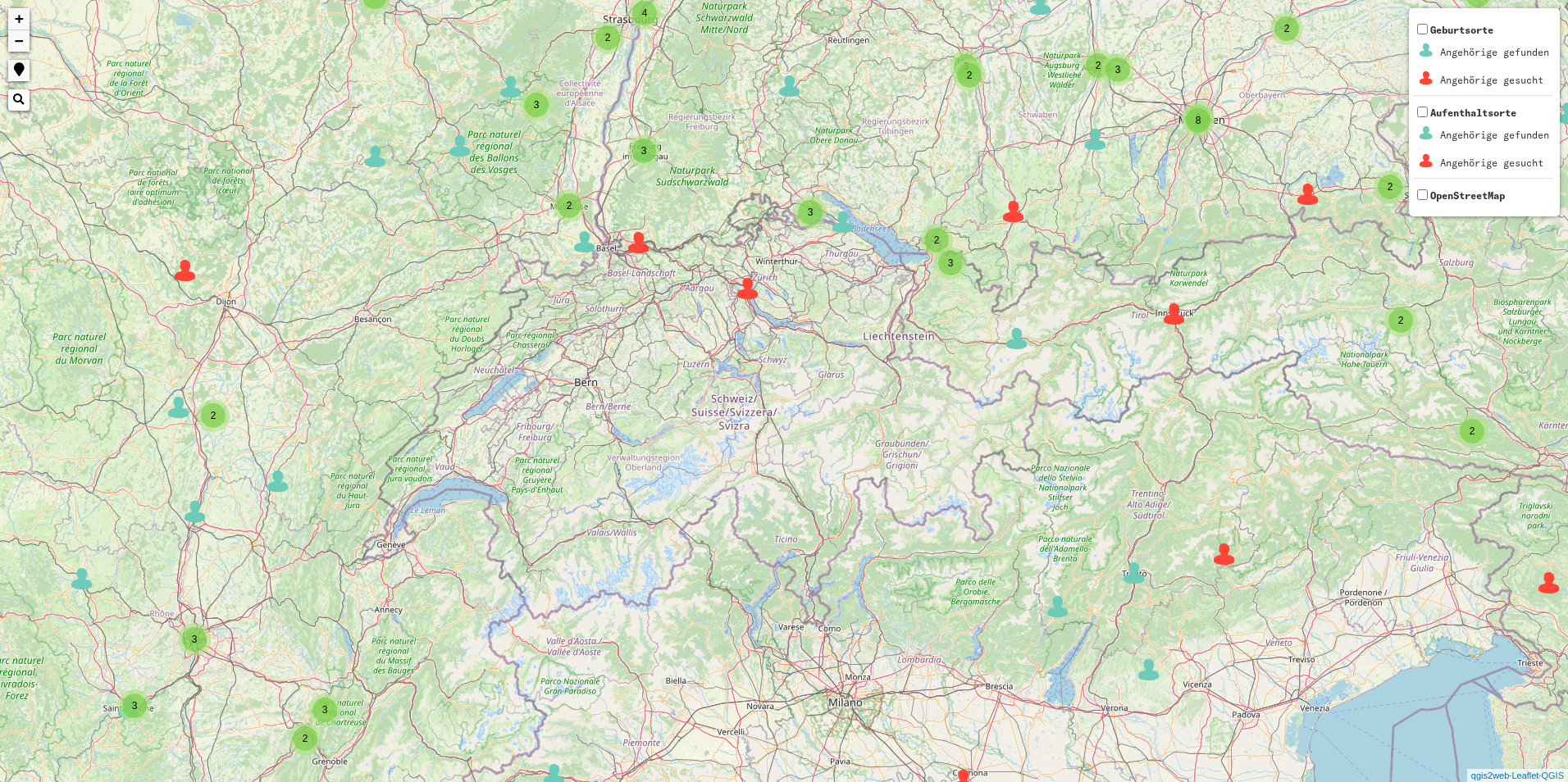
drag, startPoint x: 581, startPoint y: 359, endPoint x: 587, endPoint y: 392, distance: 33.5
click at [587, 392] on div "2 3 10 53 2 3 3 6 5 2 4 2 5 4 2 2 2 3 3 2 3 2 8 2 2 4 13 6 8 3 6 6 2 7 2 4 9 7 …" at bounding box center [784, 391] width 1568 height 782
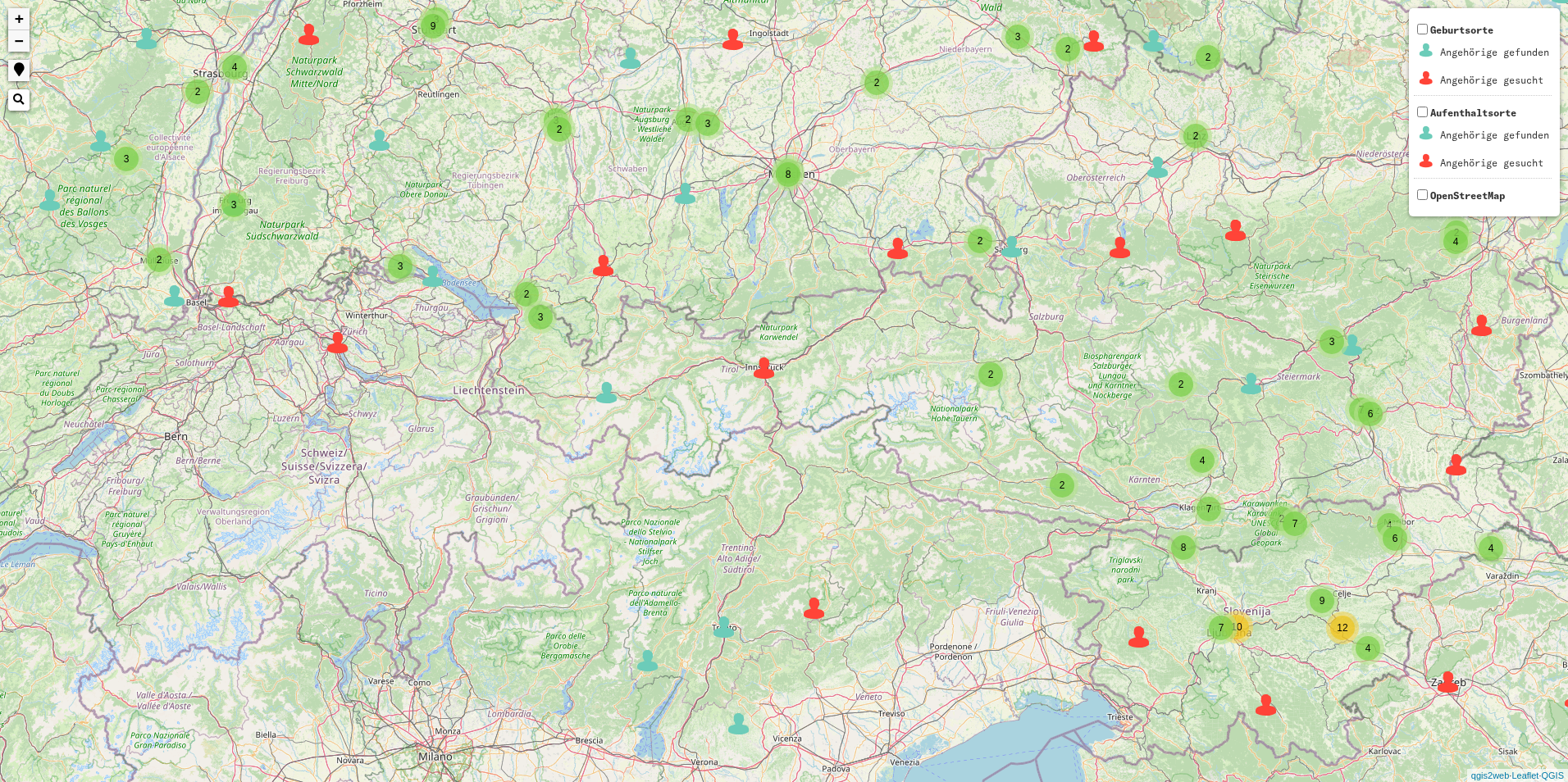
drag, startPoint x: 758, startPoint y: 354, endPoint x: 371, endPoint y: 479, distance: 406.7
click at [371, 479] on div "2 3 10 2 3 3 6 5 2 4 2 5 4 2 2 2 3 3 2 3 2 8 2 2 4 13 6 8 3 6 6 2 7 2 4 9 7 3 2…" at bounding box center [784, 391] width 1568 height 782
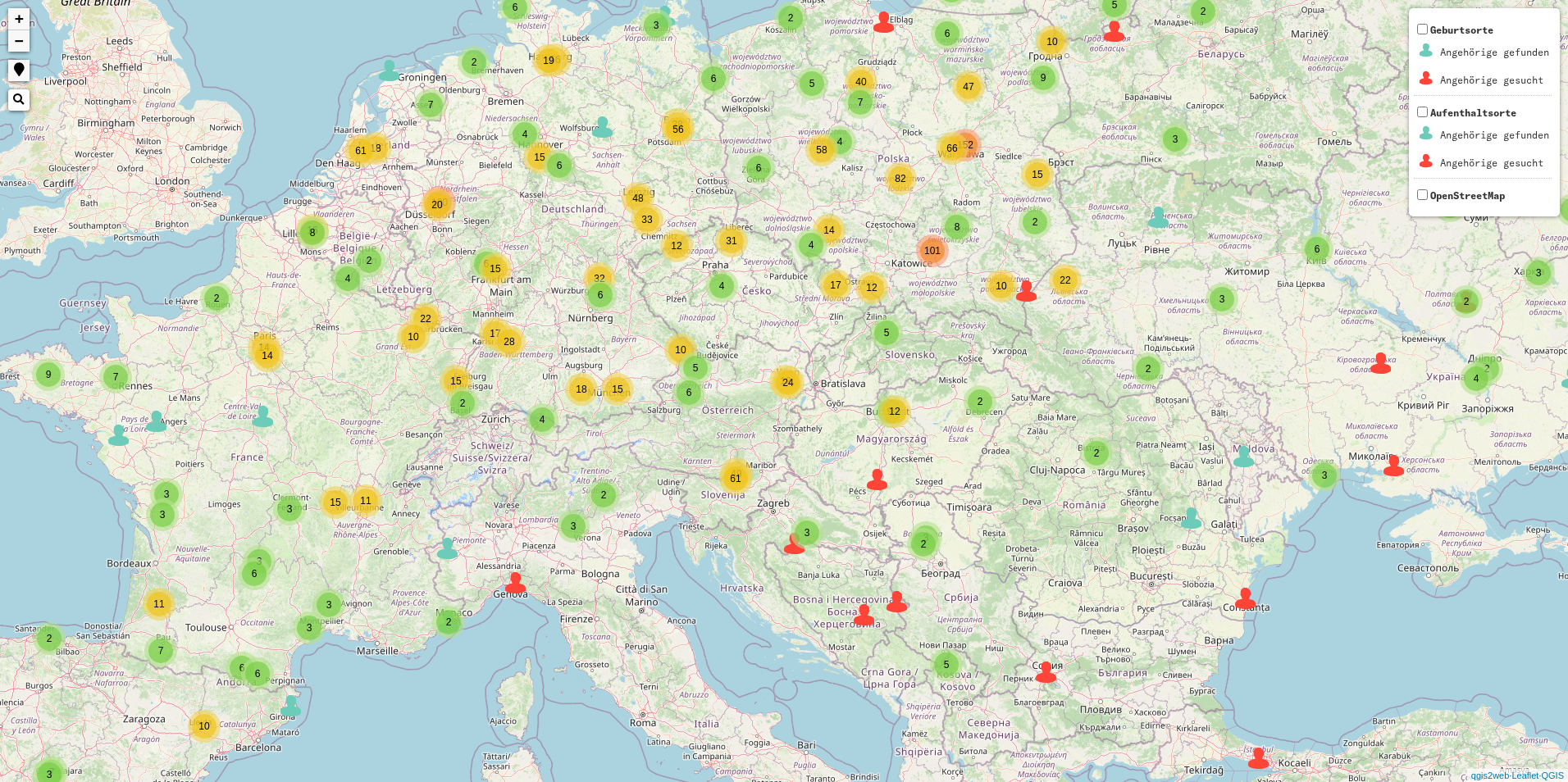
drag, startPoint x: 789, startPoint y: 384, endPoint x: 779, endPoint y: 413, distance: 30.7
click at [779, 413] on div "2 2 3 2 3 5 2 2 7 6 8 4 9 66 4 6 4 6 38 33 4 19 2 4 5 17 15 2 19 12 9 49 18 6 6…" at bounding box center [784, 391] width 1568 height 782
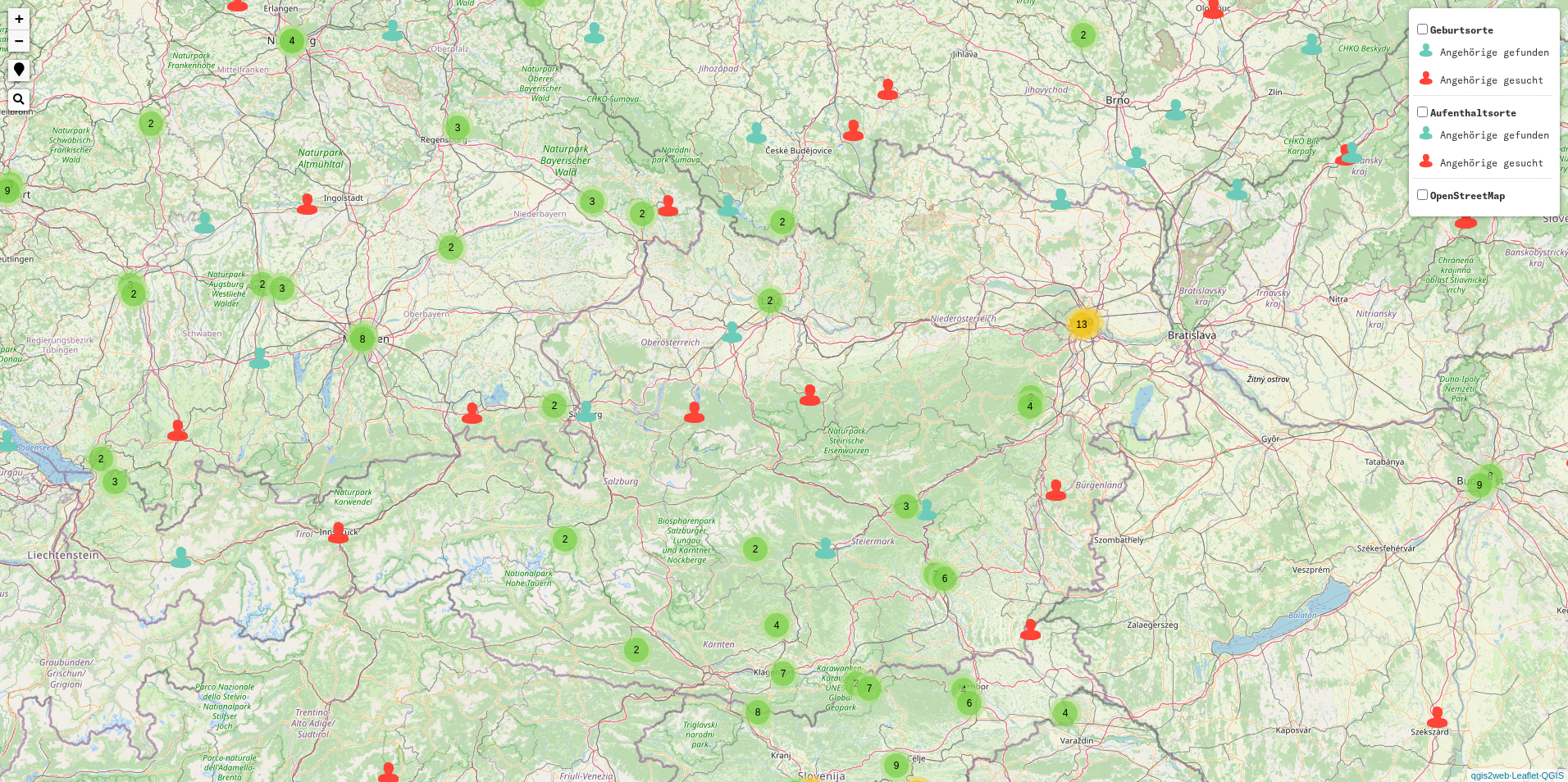
click at [772, 305] on span "2" at bounding box center [770, 301] width 6 height 12
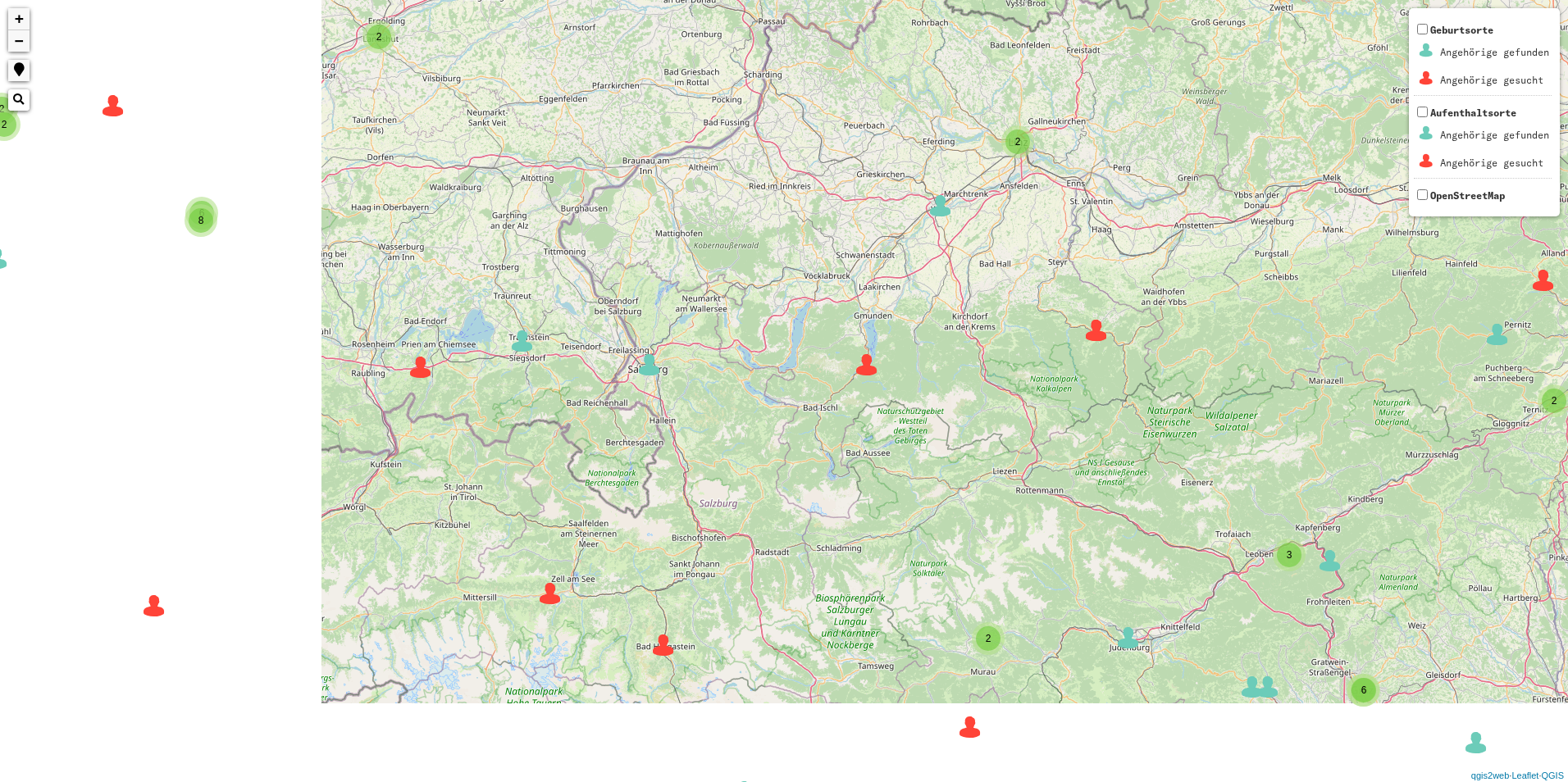
drag, startPoint x: 309, startPoint y: 369, endPoint x: 751, endPoint y: 266, distance: 453.8
click at [751, 266] on div "3 3 3 3 3 2 3 2 8 2 13 3 3 7 3 3 4 2 5 2 4 4 5 5 3 3 2 2 6 2 3 3 3 6 2 2 2 6 3 …" at bounding box center [784, 391] width 1568 height 782
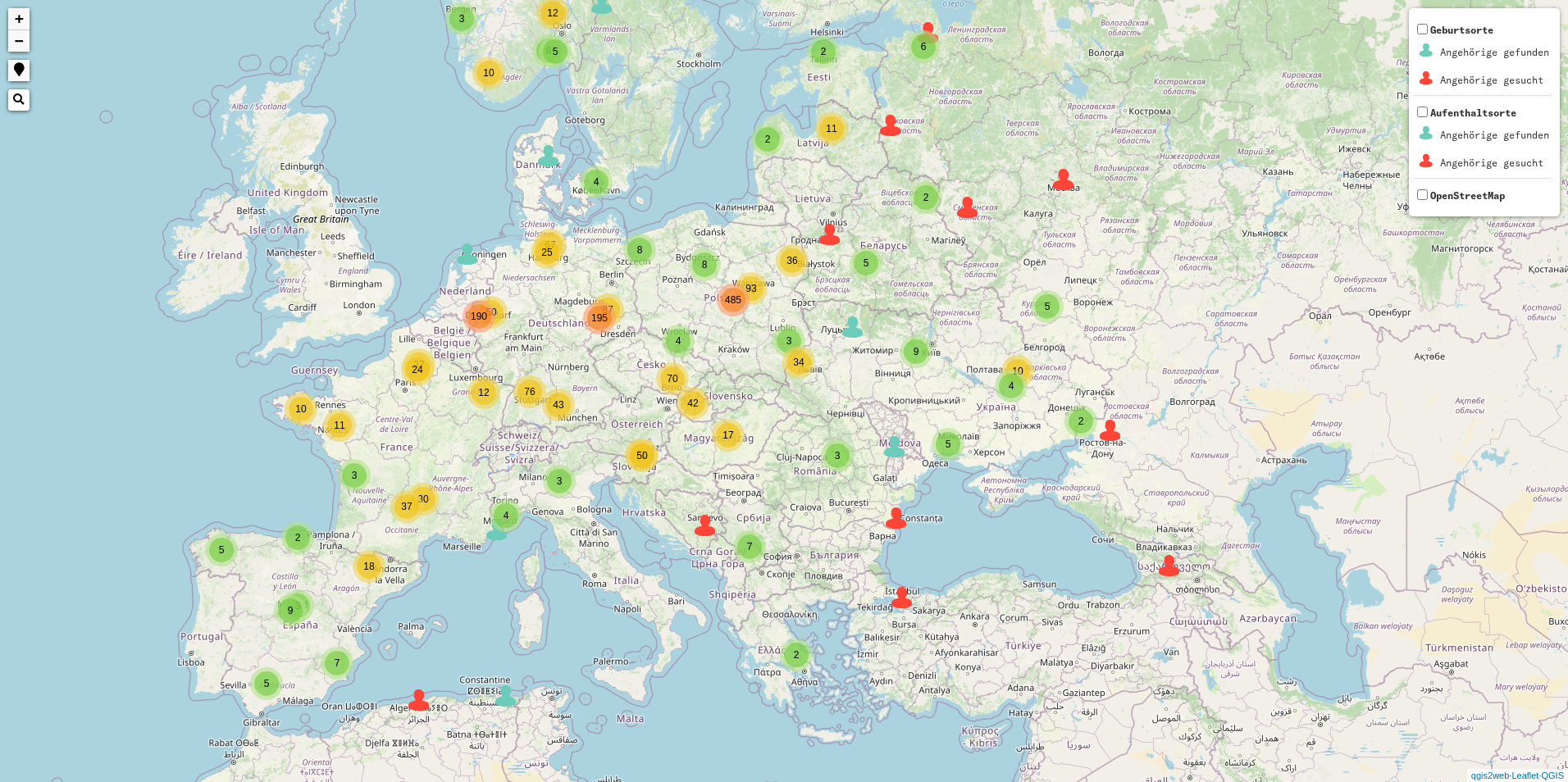
drag, startPoint x: 608, startPoint y: 449, endPoint x: 781, endPoint y: 482, distance: 176.1
click at [781, 482] on div "4 3 3 2 3 8 3 8 93 4 87 25 43 42 50 50 12 11 24 37 2 2 2 2 4 5 12 10 5 5 2 2 2 …" at bounding box center [784, 391] width 1568 height 782
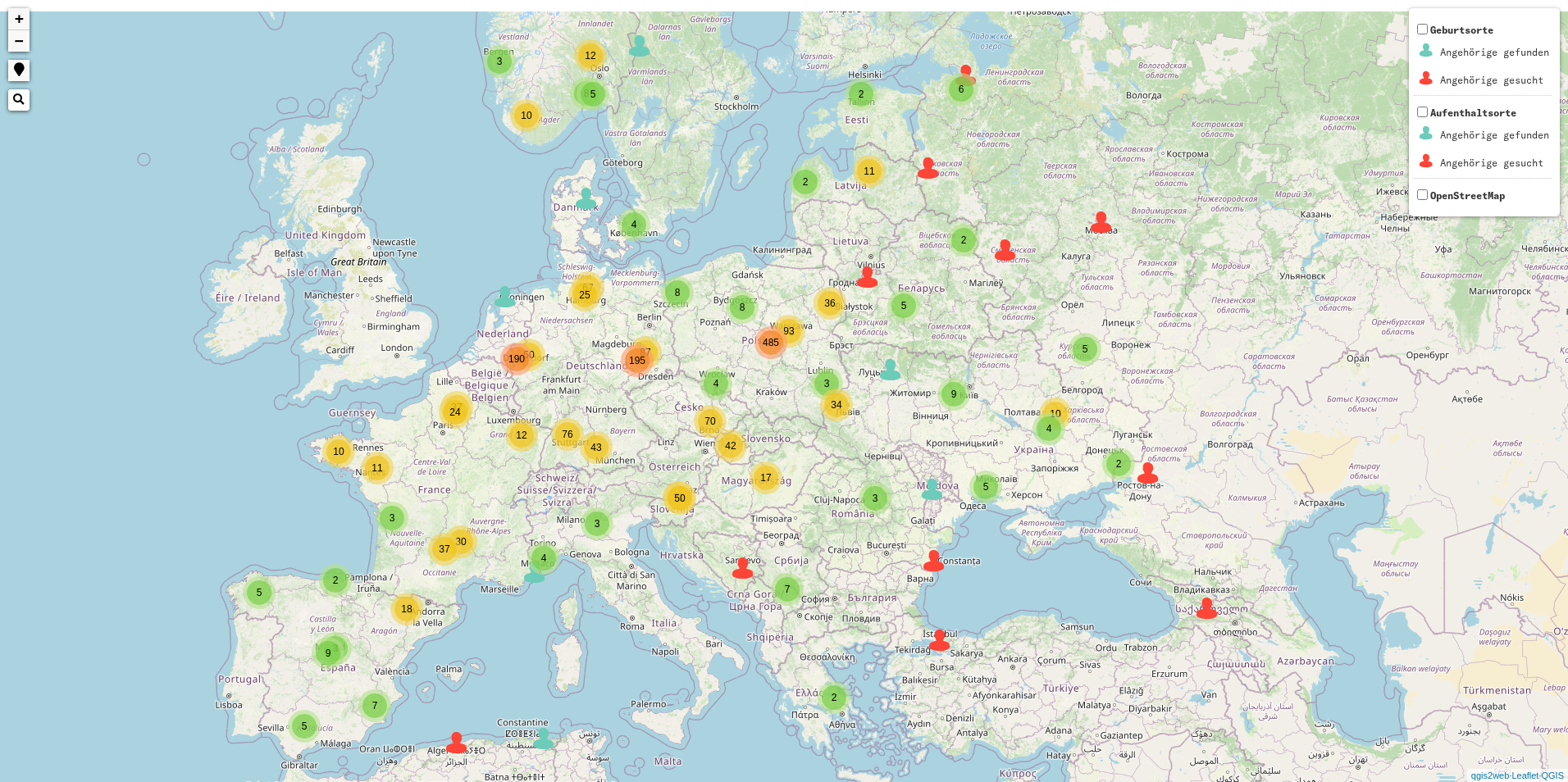
drag, startPoint x: 781, startPoint y: 304, endPoint x: 669, endPoint y: 399, distance: 146.9
click at [669, 399] on div "4 3 3 2 3 8 3 8 93 4 87 25 43 42 50 50 12 11 24 37 2 2 2 2 4 5 12 10 5 5 2 2 2 …" at bounding box center [784, 391] width 1568 height 782
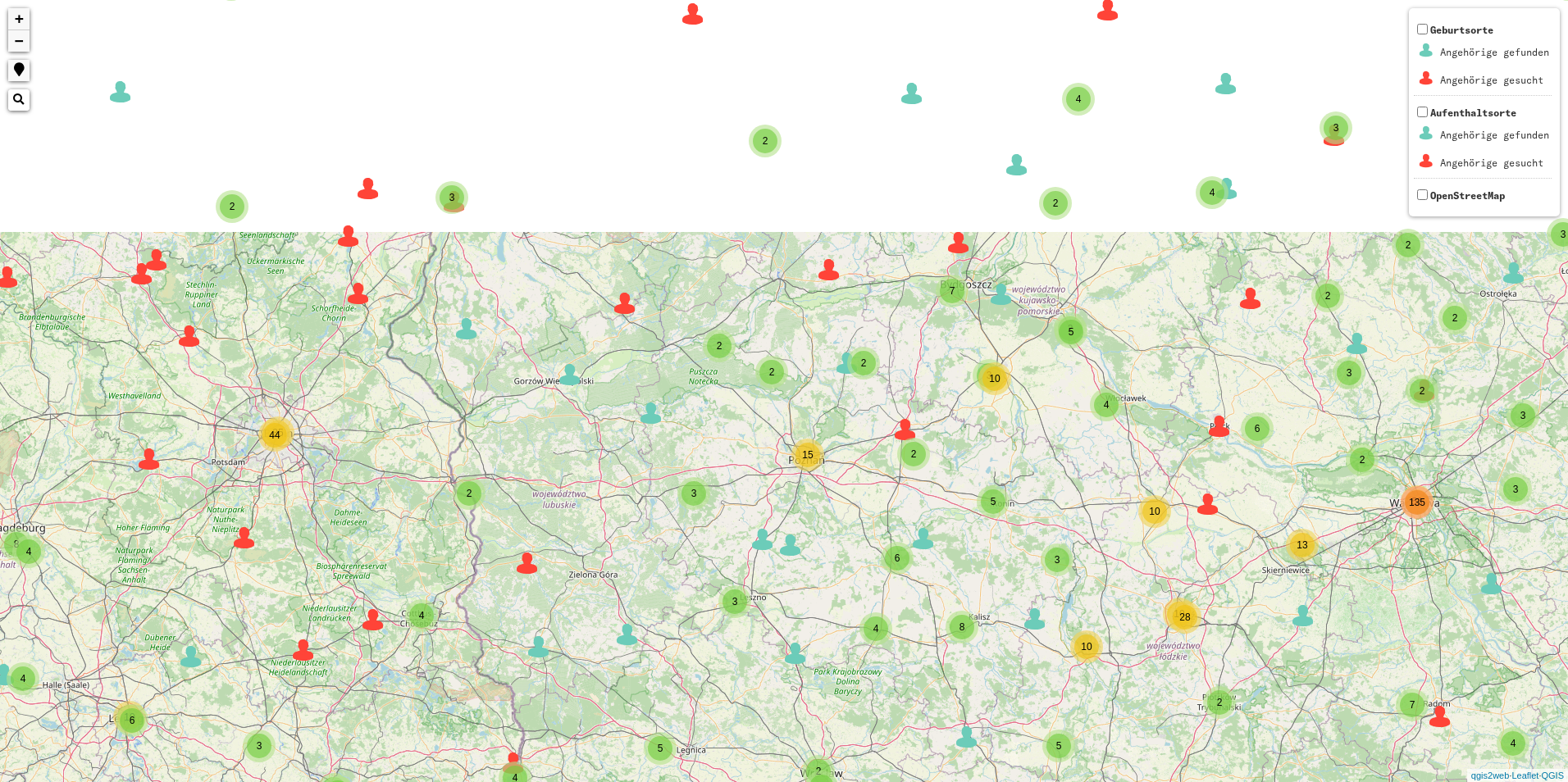
drag, startPoint x: 669, startPoint y: 399, endPoint x: 780, endPoint y: 682, distance: 304.0
click at [780, 682] on div "3 2 2 2 3 5 3 10 53 2 3 3 35 6 5 2 4 2 5 4 2 17 2 2 2 3 3 2 3 2 8 2 2 4 13 6 8 …" at bounding box center [784, 391] width 1568 height 782
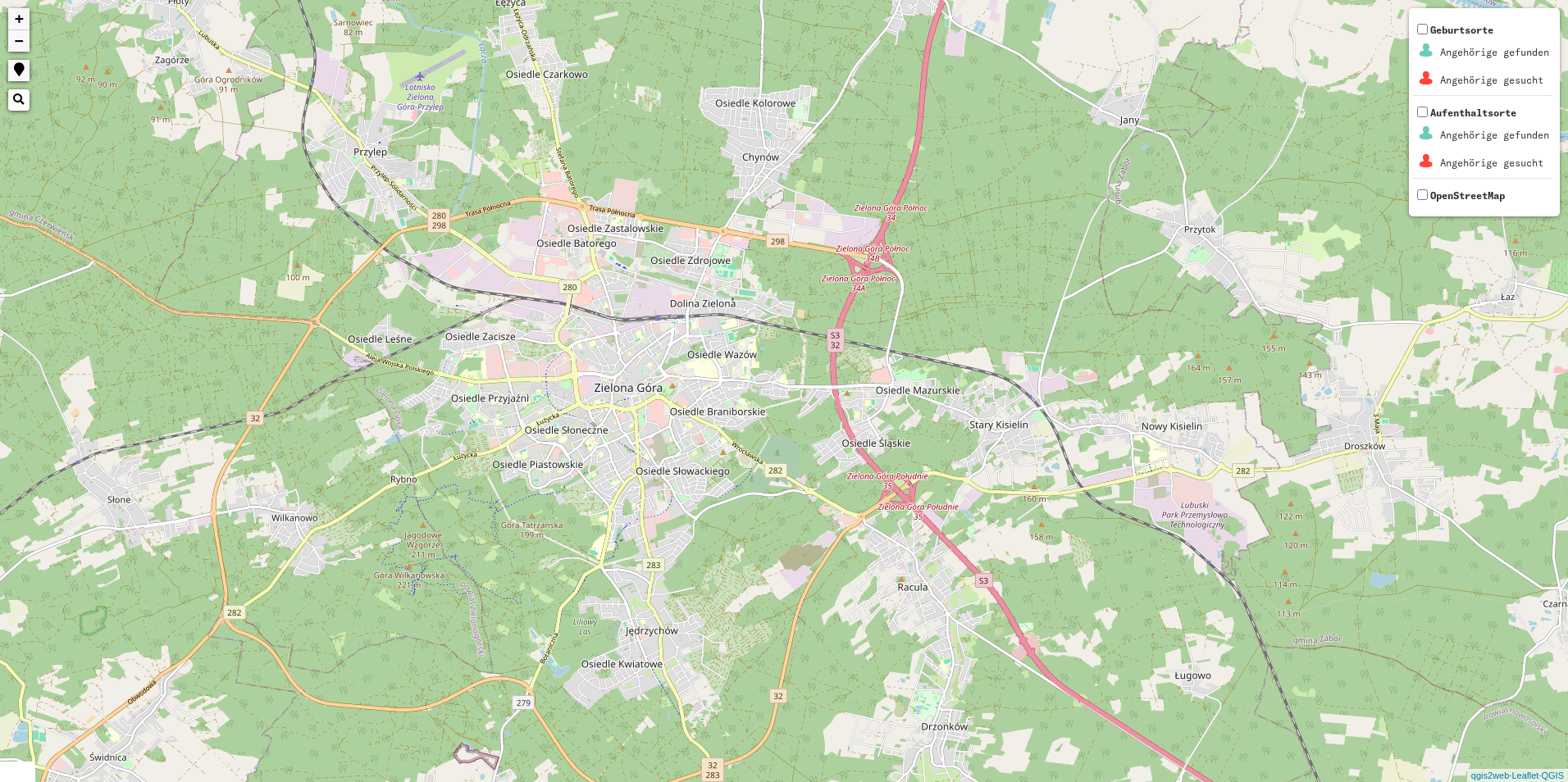
drag, startPoint x: 500, startPoint y: 373, endPoint x: 621, endPoint y: 409, distance: 126.2
click at [621, 409] on div "+ − Nothing found. Geburtsorte Angehörige gefunden Angehörige gesucht Aufenthal…" at bounding box center [784, 391] width 1568 height 782
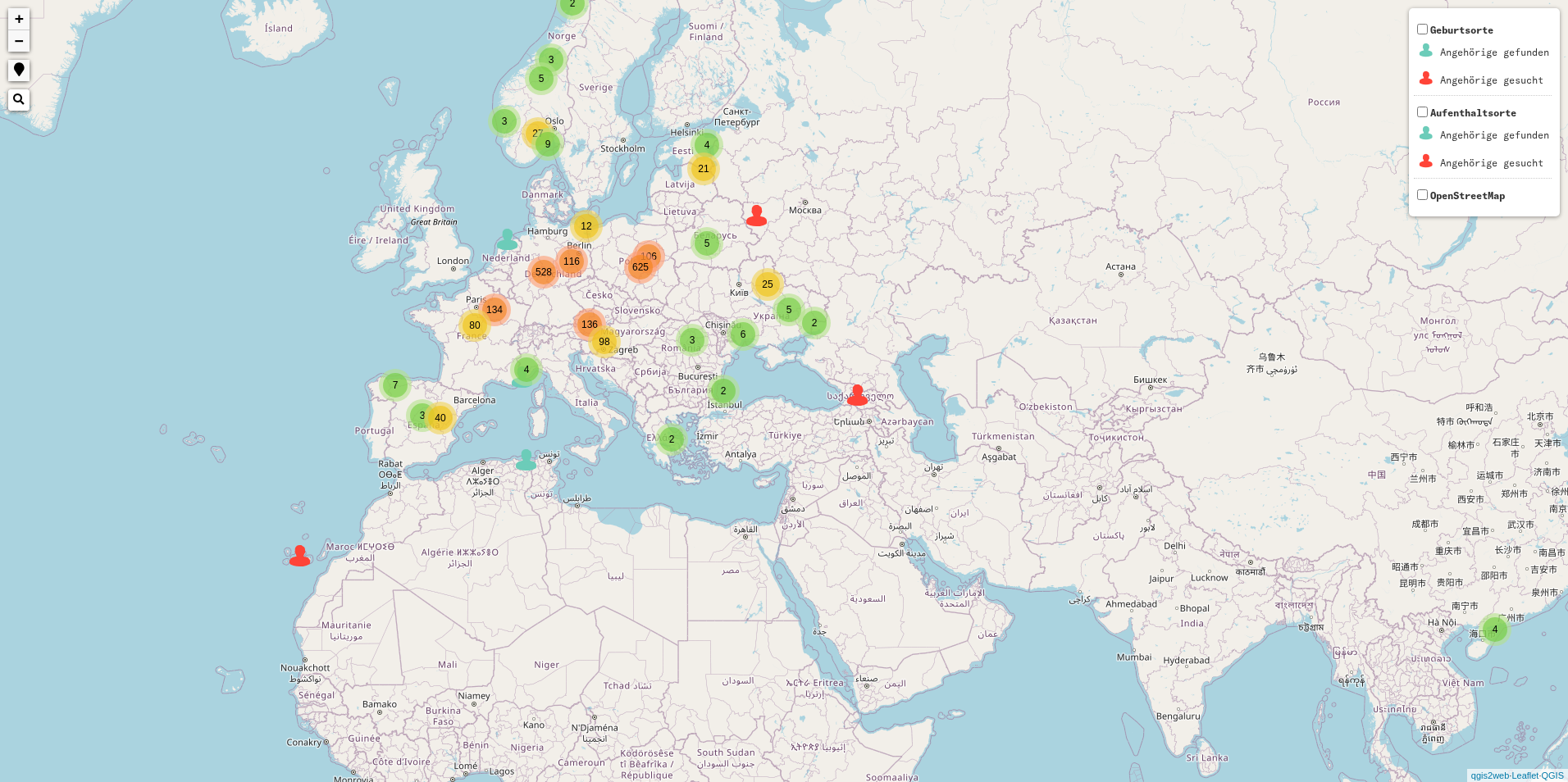
drag, startPoint x: 620, startPoint y: 364, endPoint x: 625, endPoint y: 548, distance: 184.1
click at [628, 551] on div "2 5 3 3 4 3 9 106 116 136 134 4 2 2 5 27 6 5 2 21 25 7 40 3 4 12 80 528 625 98 …" at bounding box center [784, 391] width 1568 height 782
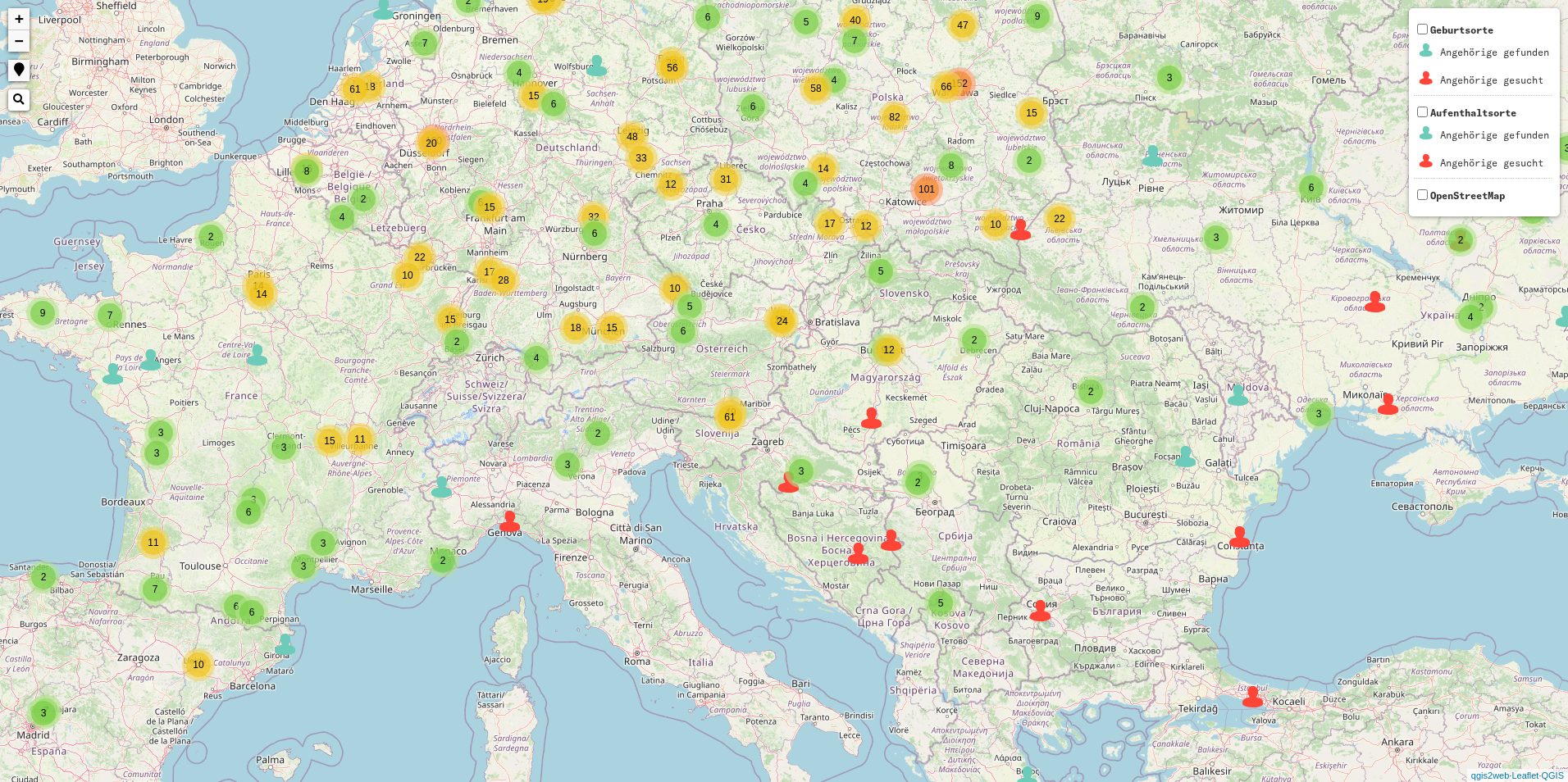
drag, startPoint x: 457, startPoint y: 386, endPoint x: 643, endPoint y: 755, distance: 413.2
click at [643, 755] on div "2 2 3 2 3 5 2 2 7 6 8 4 9 66 4 6 4 6 38 33 4 19 2 4 5 17 15 2 19 12 9 49 18 6 6…" at bounding box center [784, 391] width 1568 height 782
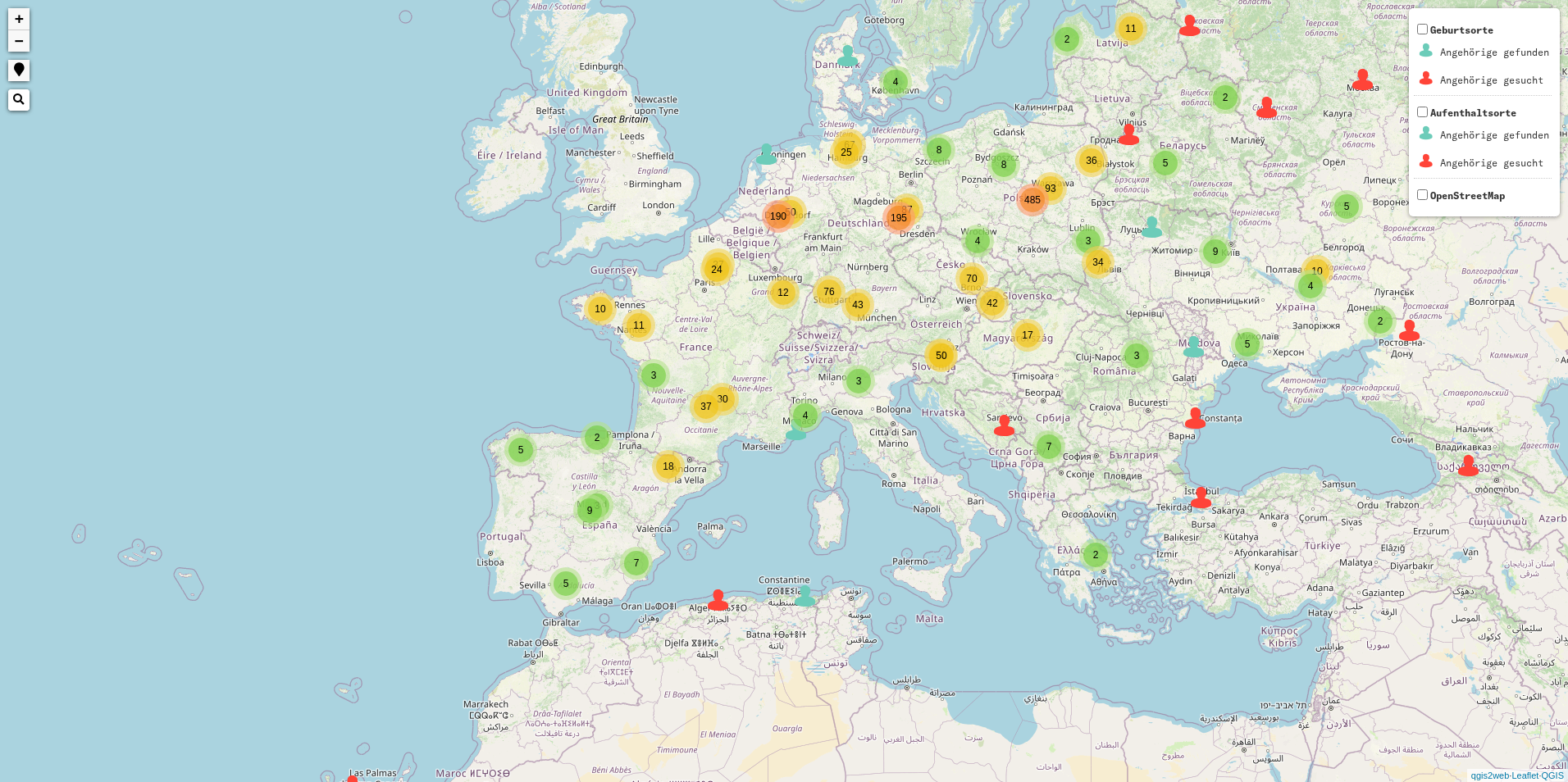
drag, startPoint x: 485, startPoint y: 523, endPoint x: 688, endPoint y: 416, distance: 229.5
click at [705, 439] on div "4 3 3 2 3 8 3 8 93 4 87 25 43 42 50 50 12 11 24 37 2 2 2 2 4 5 12 10 5 5 2 2 2 …" at bounding box center [784, 391] width 1568 height 782
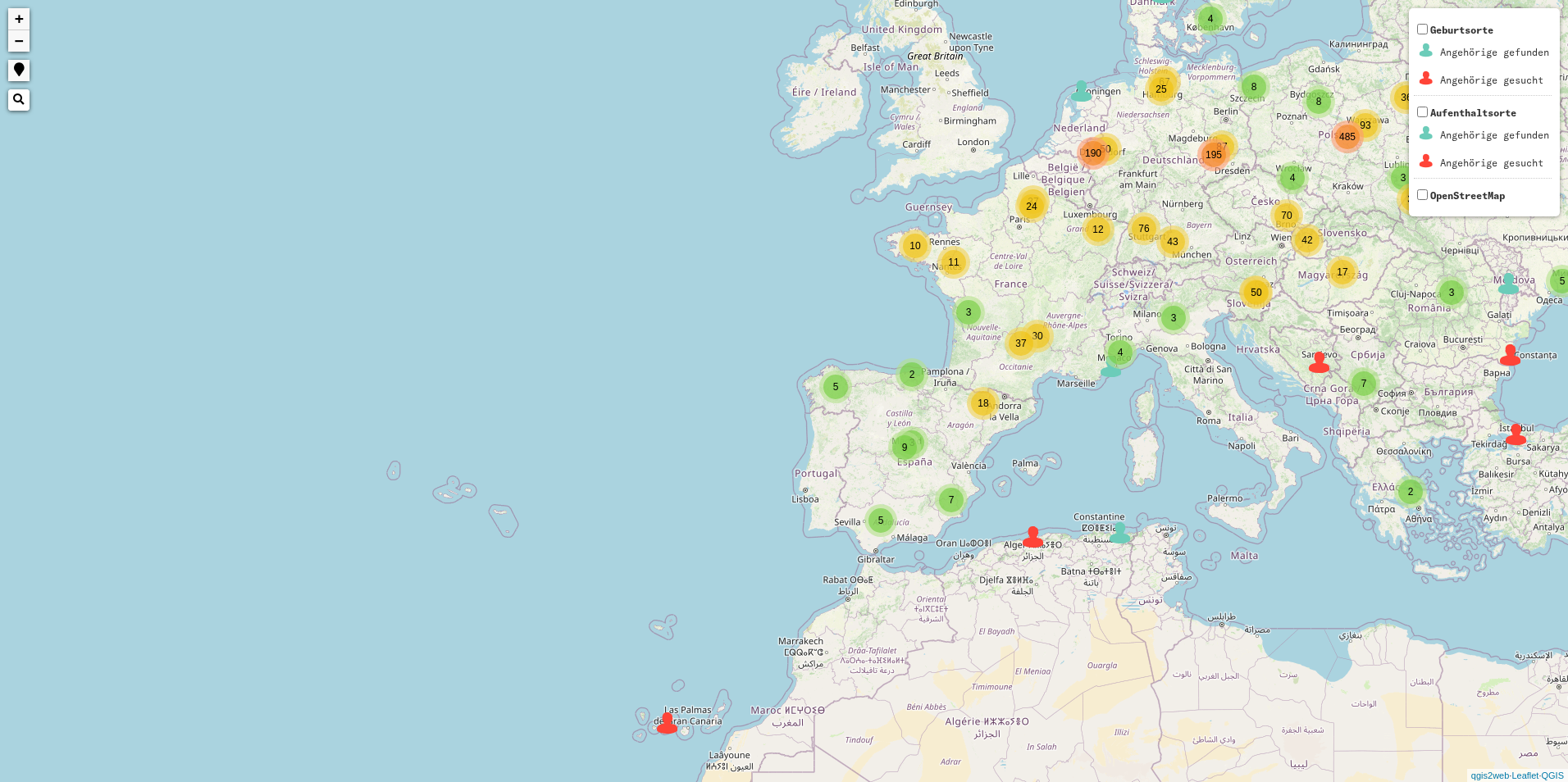
drag, startPoint x: 381, startPoint y: 623, endPoint x: 694, endPoint y: 577, distance: 316.4
click at [694, 577] on div "4 3 3 2 3 8 3 8 93 4 87 25 43 42 50 50 12 11 24 37 2 2 2 2 4 5 12 10 5 5 2 2 2 …" at bounding box center [784, 391] width 1568 height 782
click at [396, 475] on div "4 3 3 2 3 8 3 8 93 4 87 25 43 42 50 50 12 11 24 37 2 2 2 2 4 5 12 10 5 5 2 2 2 …" at bounding box center [784, 391] width 1568 height 782
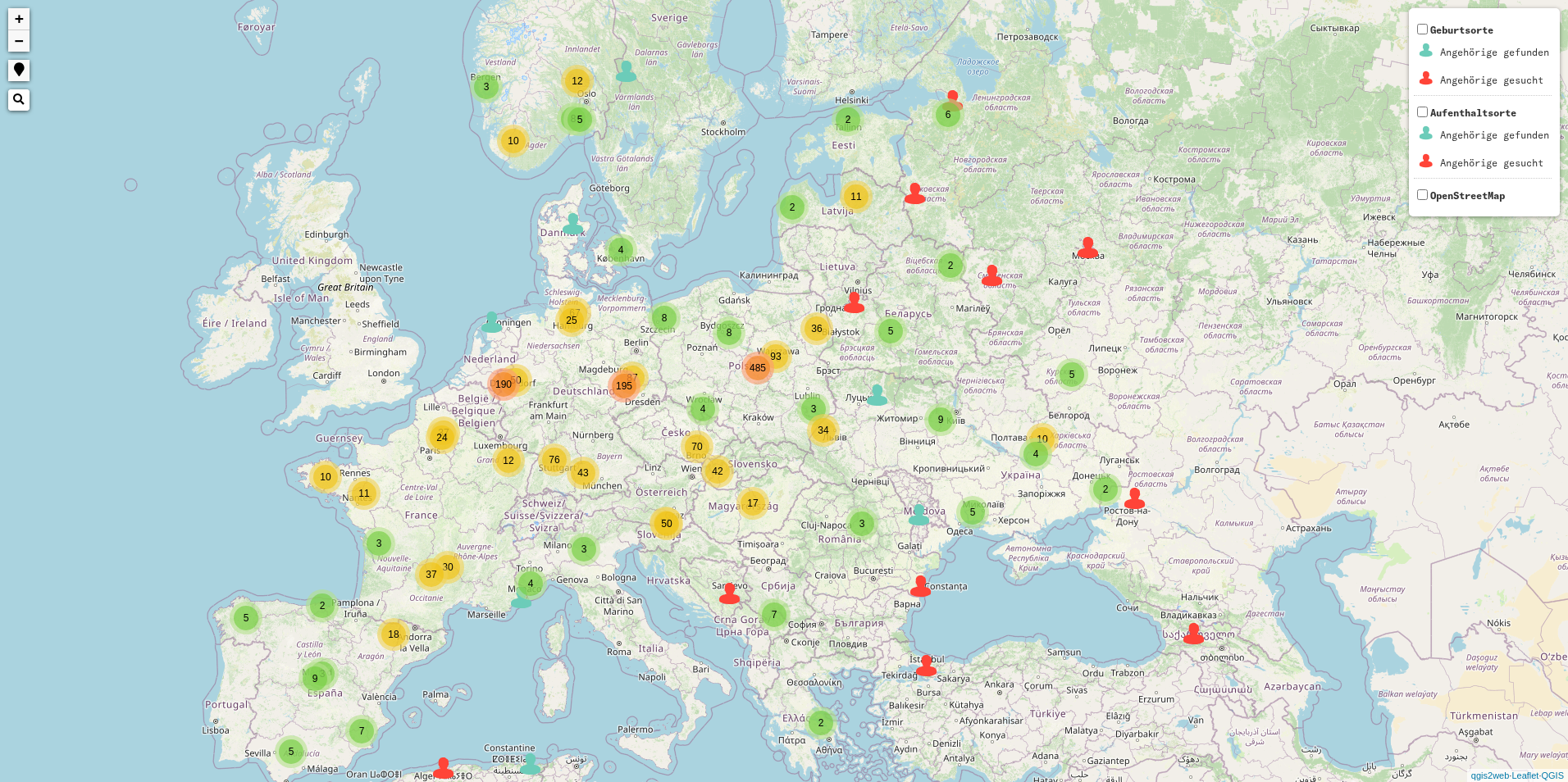
drag, startPoint x: 879, startPoint y: 474, endPoint x: 407, endPoint y: 700, distance: 523.3
click at [407, 700] on div "4 3 3 2 3 8 3 8 93 4 87 25 43 42 50 50 12 11 24 37 2 2 2 2 4 5 12 10 5 5 2 2 2 …" at bounding box center [784, 391] width 1568 height 782
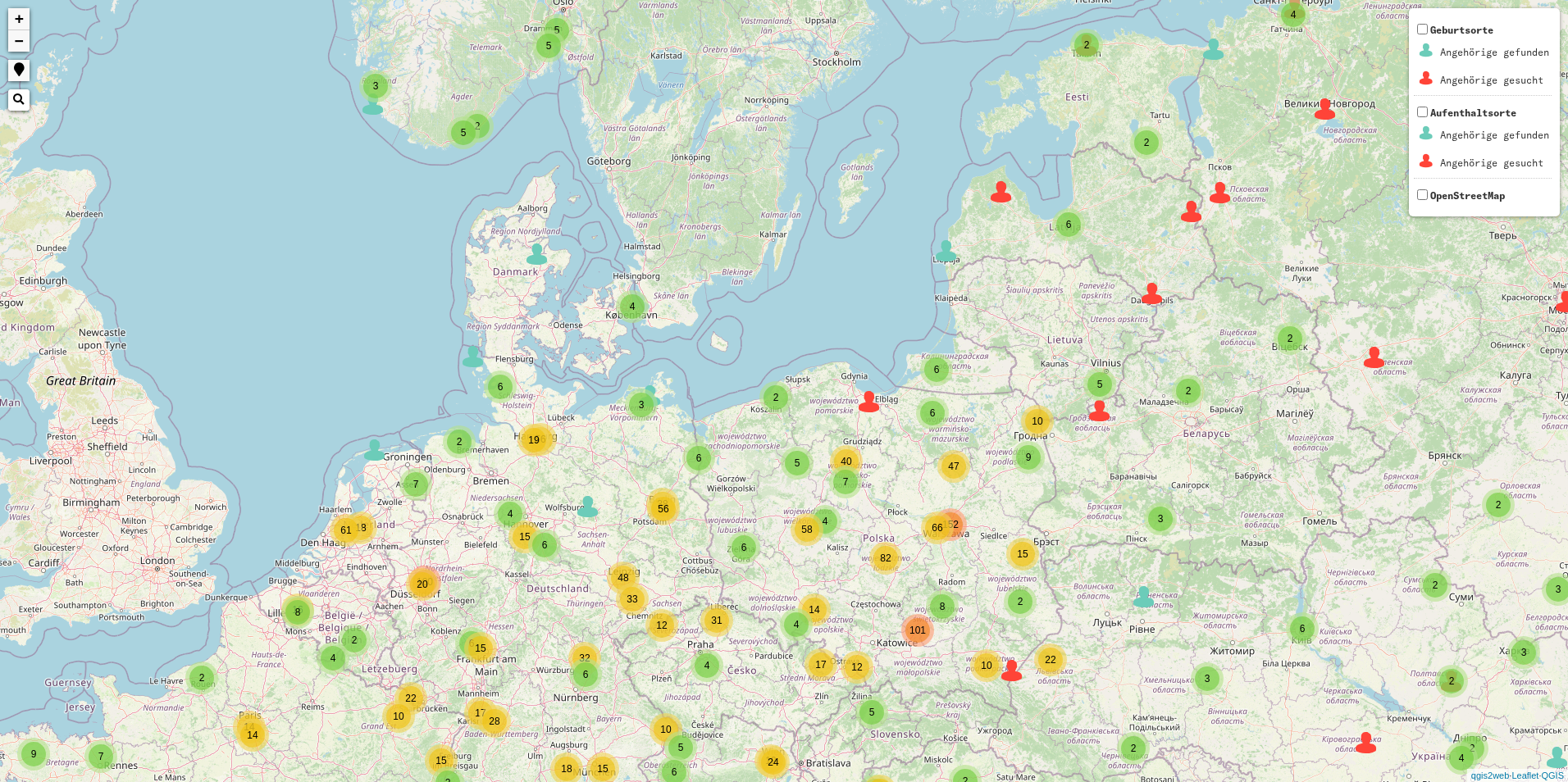
click at [609, 174] on div "2 2 3 2 3 5 2 2 7 6 8 4 9 66 4 6 4 6 38 33 4 19 2 4 5 17 15 2 19 12 9 49 18 6 6…" at bounding box center [784, 391] width 1568 height 782
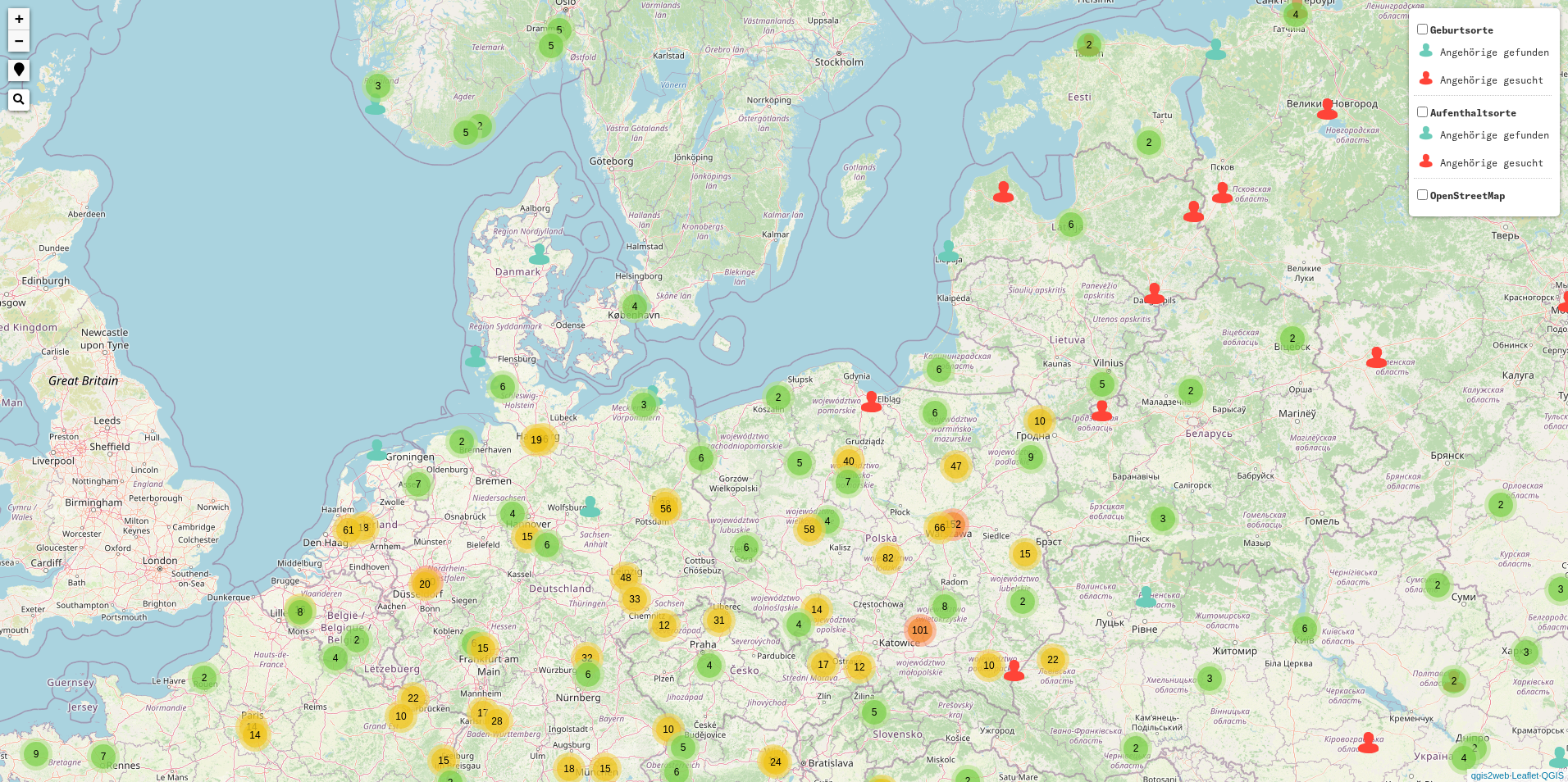
click at [613, 173] on div "2 2 3 2 3 5 2 2 7 6 8 4 9 66 4 6 4 6 38 33 4 19 2 4 5 17 15 2 19 12 9 49 18 6 6…" at bounding box center [784, 391] width 1568 height 782
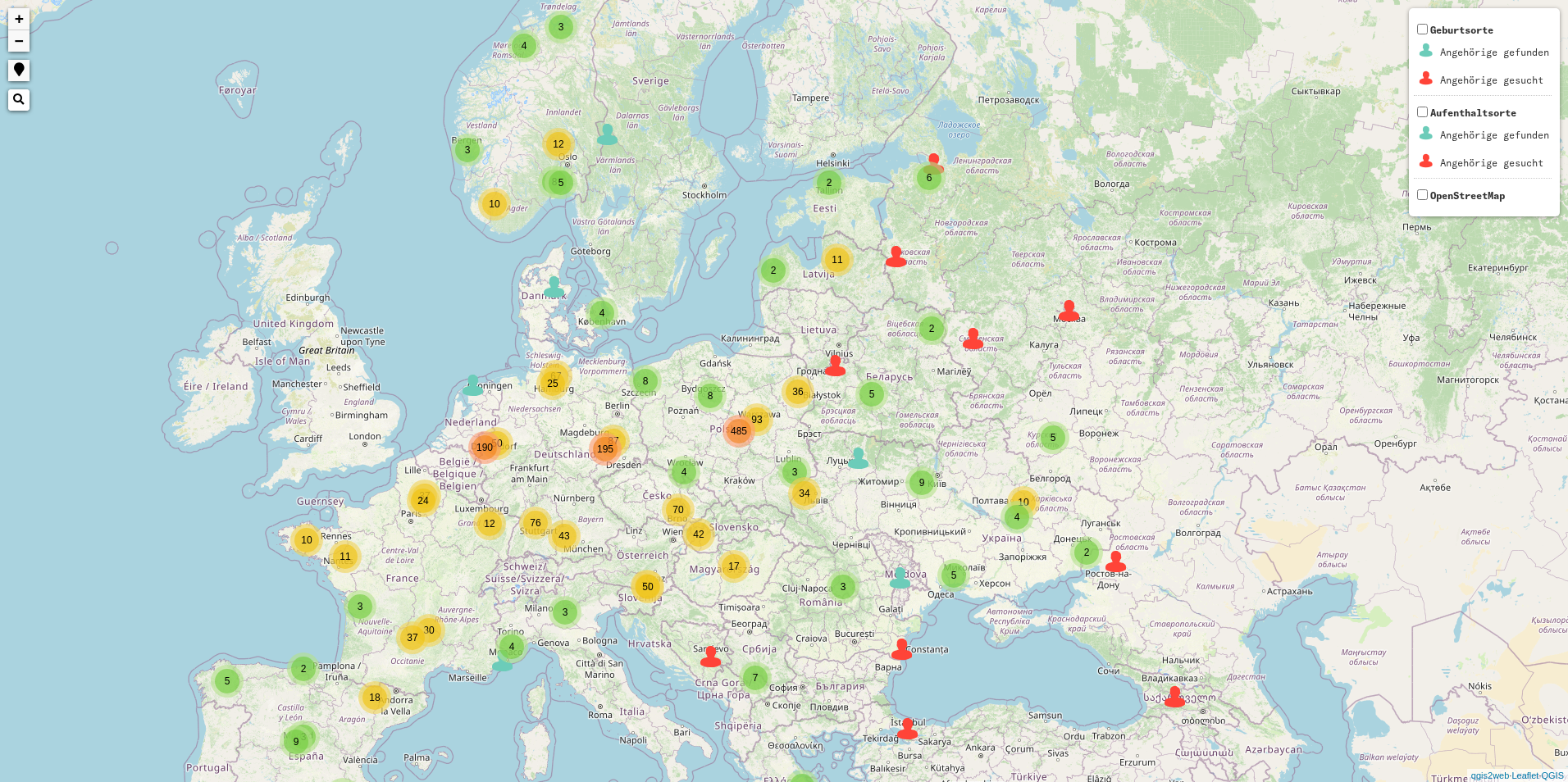
drag, startPoint x: 621, startPoint y: 207, endPoint x: 599, endPoint y: 249, distance: 47.4
click at [599, 249] on div "4 3 3 2 3 8 3 8 93 4 87 25 43 42 50 50 12 11 24 37 2 2 2 2 4 5 12 10 5 5 2 2 2 …" at bounding box center [784, 391] width 1568 height 782
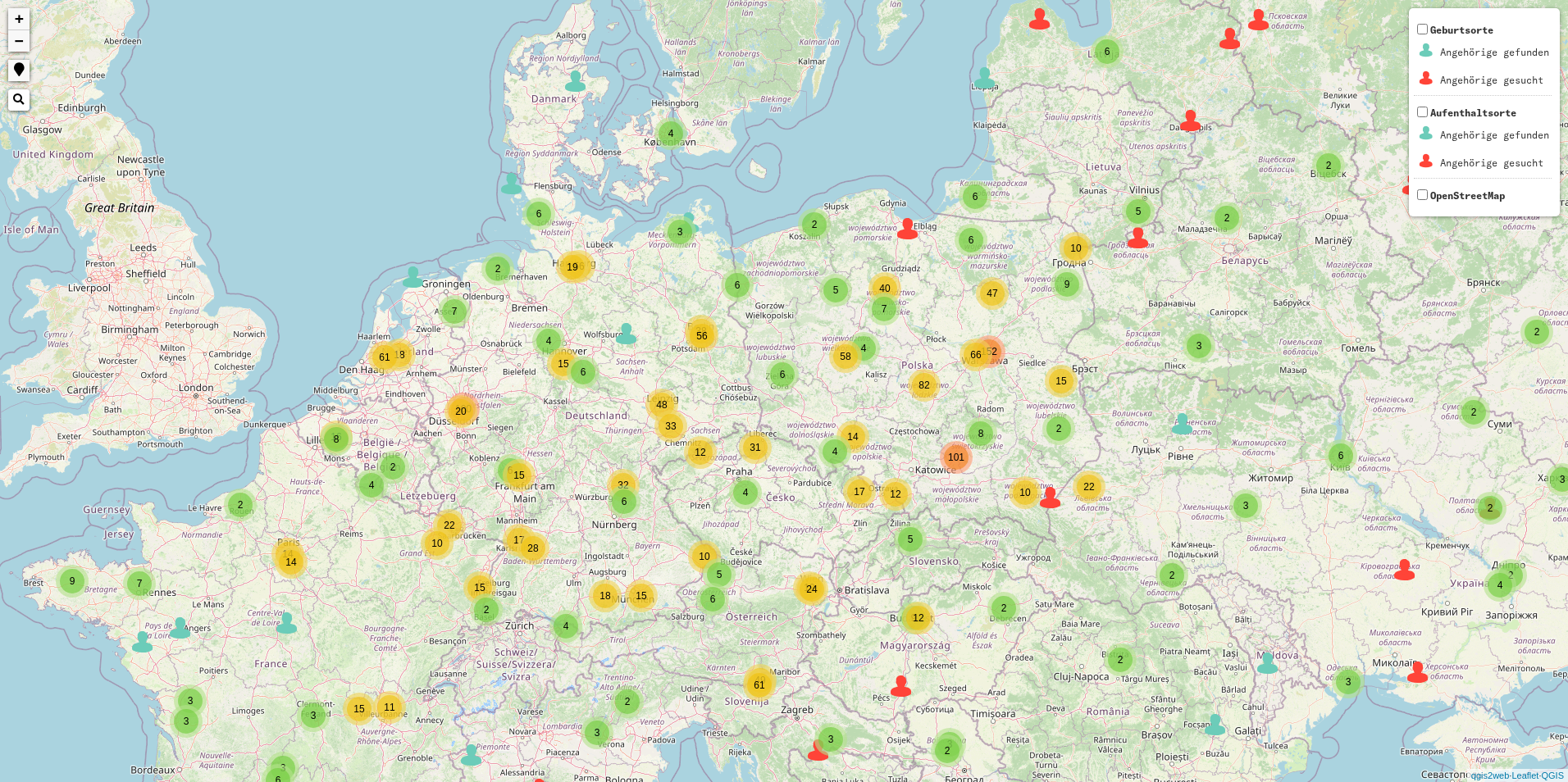
drag, startPoint x: 619, startPoint y: 480, endPoint x: 694, endPoint y: 391, distance: 116.4
click at [694, 391] on div "2 2 3 2 3 5 2 2 7 6 8 4 9 66 4 6 4 6 38 33 4 19 2 4 5 17 15 2 19 12 9 49 18 6 6…" at bounding box center [784, 391] width 1568 height 782
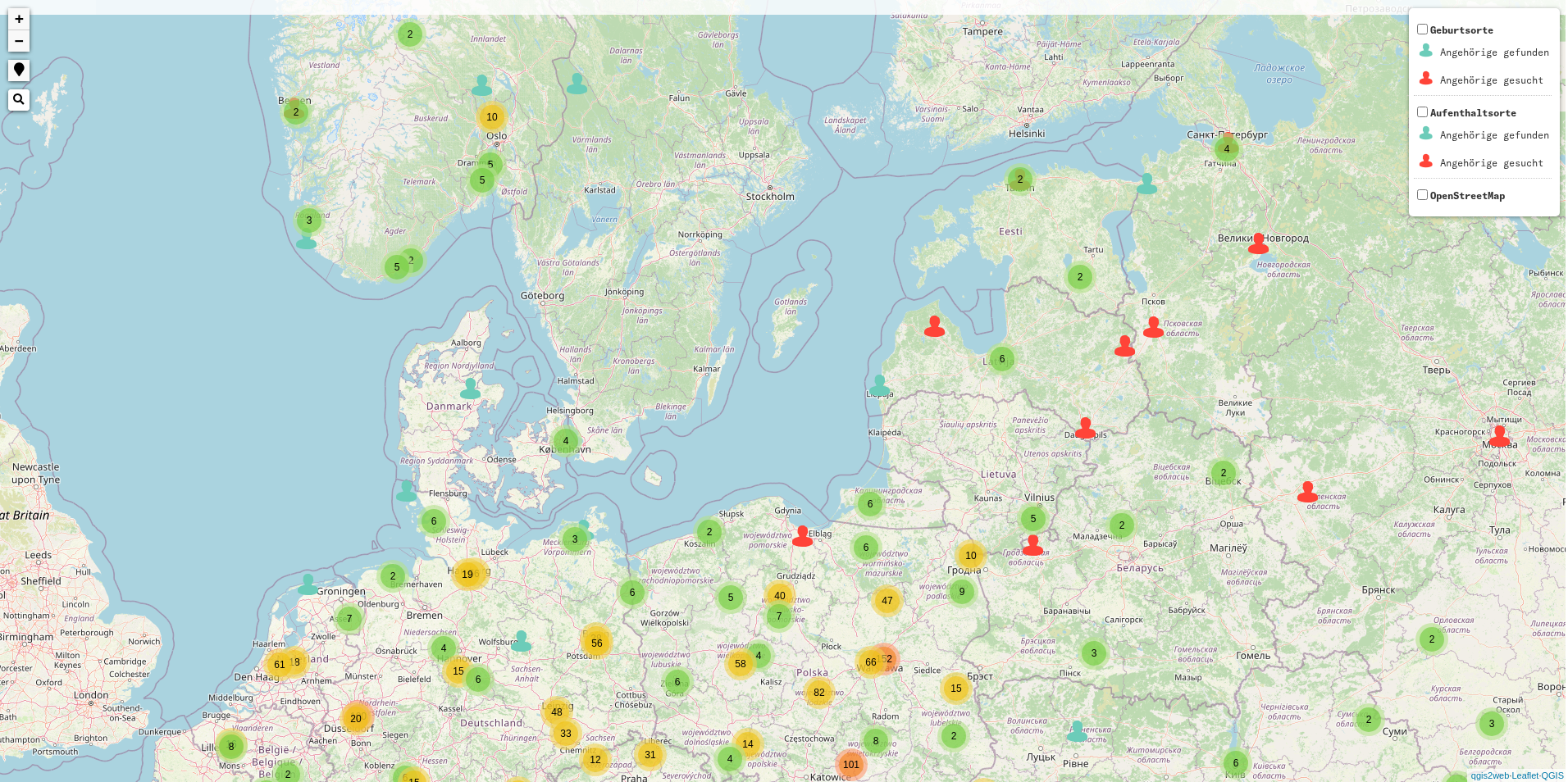
drag, startPoint x: 571, startPoint y: 426, endPoint x: 452, endPoint y: 740, distance: 335.8
click at [457, 750] on div "2 2 3 2 3 5 2 2 7 6 8 4 9 66 4 6 4 6 38 33 4 19 2 4 5 17 15 2 19 12 9 49 18 6 6…" at bounding box center [784, 391] width 1568 height 782
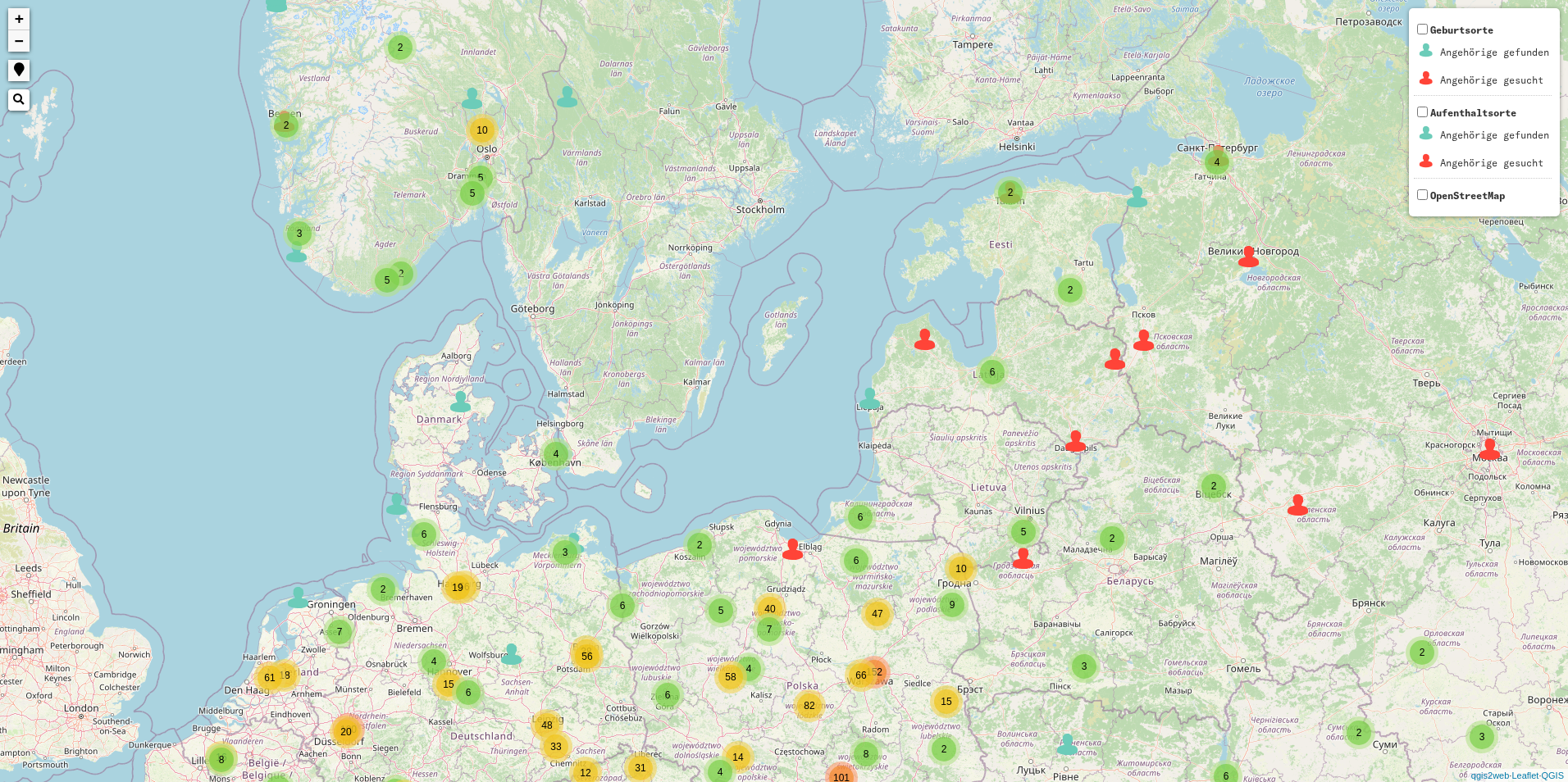
click at [530, 318] on div "2 2 3 2 3 5 2 2 7 6 8 4 9 66 4 6 4 6 38 33 4 19 2 4 5 17 15 2 19 12 9 49 18 6 6…" at bounding box center [784, 391] width 1568 height 782
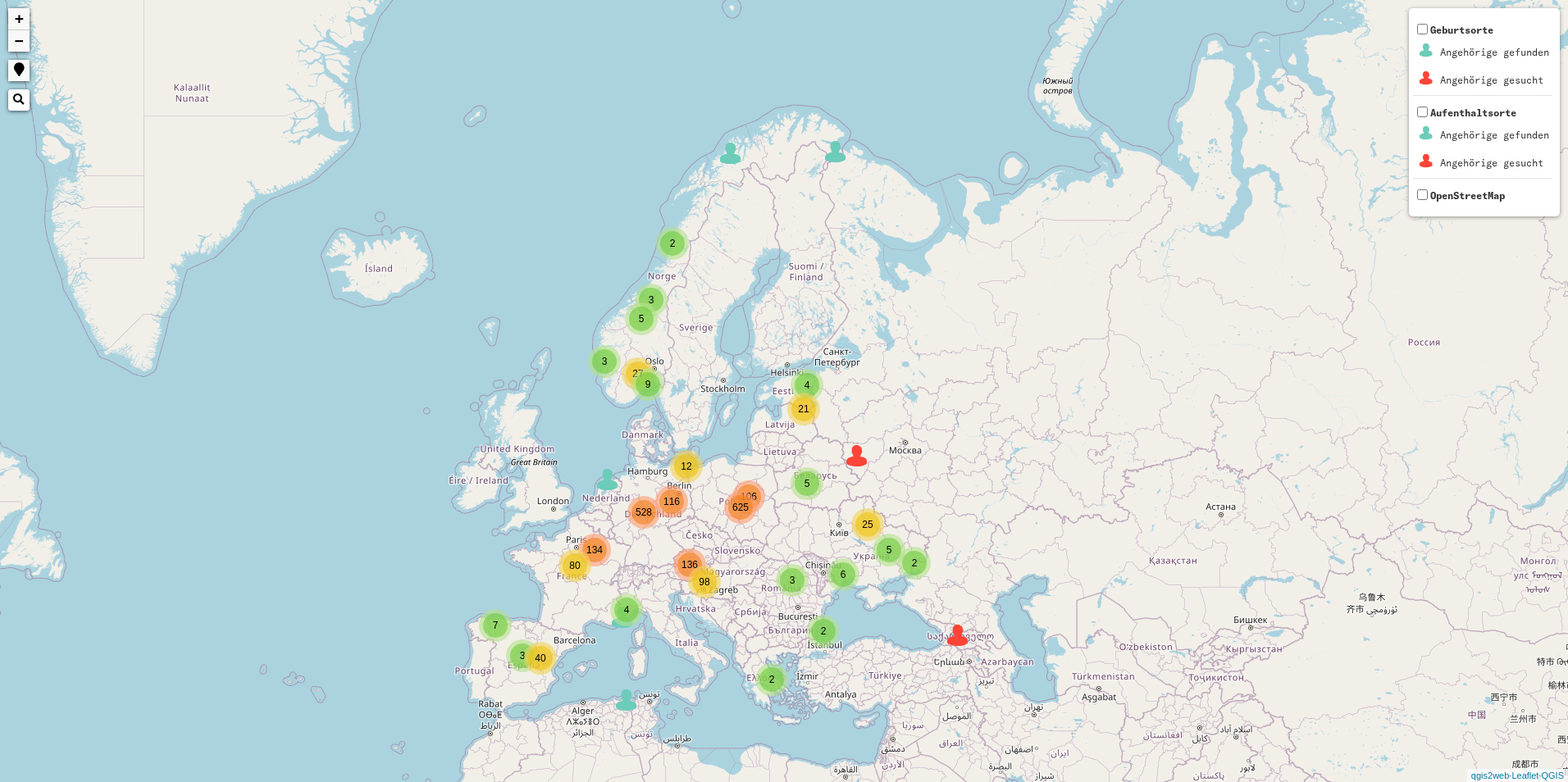
drag, startPoint x: 693, startPoint y: 622, endPoint x: 659, endPoint y: 546, distance: 83.3
click at [659, 546] on div "2 5 3 3 4 3 9 106 116 136 134 4 2 2 5 27 6 5 2 21 25 7 40 3 4 12 80 528 625 98 …" at bounding box center [784, 391] width 1568 height 782
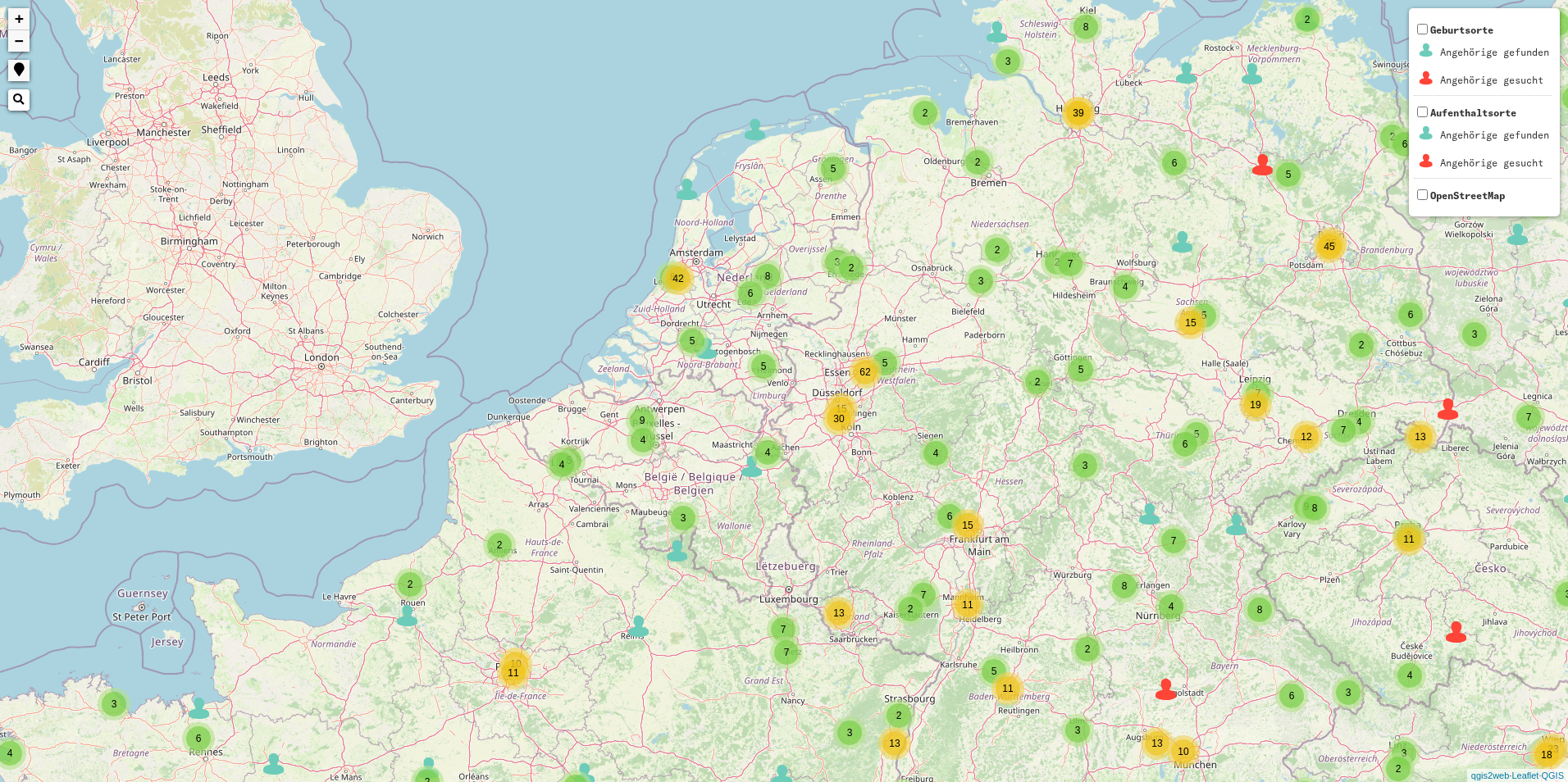
drag, startPoint x: 207, startPoint y: 494, endPoint x: 709, endPoint y: 612, distance: 515.7
click at [709, 612] on div "2 2 2 2 3 6 2 2 2 2 6 3 6 3 10 54 2 3 3 4 2 35 7 5 7 9 5 2 2 18 2 3 3 2 2 3 5 7…" at bounding box center [784, 391] width 1568 height 782
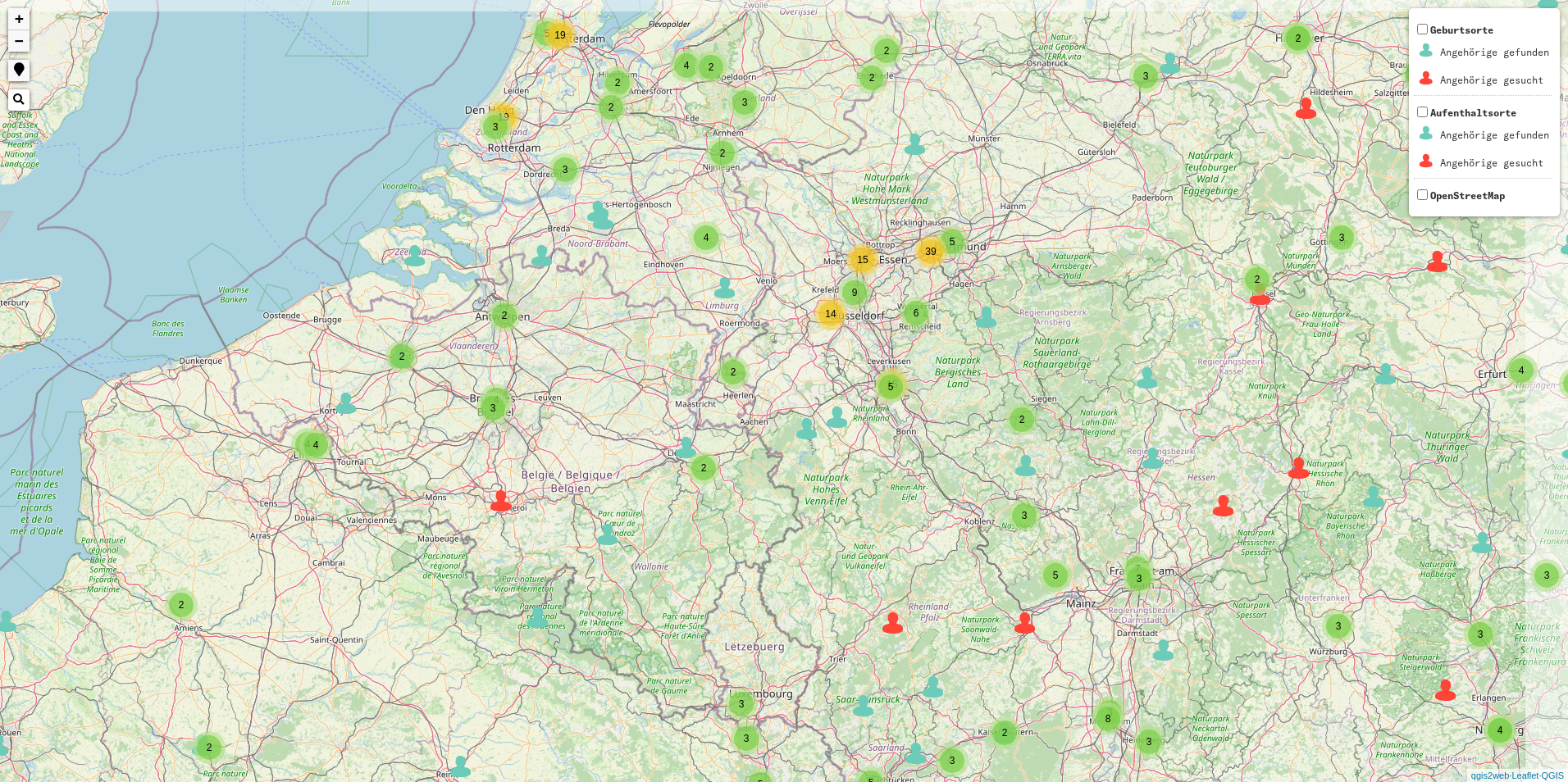
drag, startPoint x: 600, startPoint y: 450, endPoint x: 464, endPoint y: 583, distance: 190.2
click at [464, 583] on div "3 2 2 2 3 10 53 2 3 3 35 6 5 2 4 2 5 4 2 17 2 2 2 3 3 2 3 2 8 2 2 4 13 6 8 3 6 …" at bounding box center [784, 391] width 1568 height 782
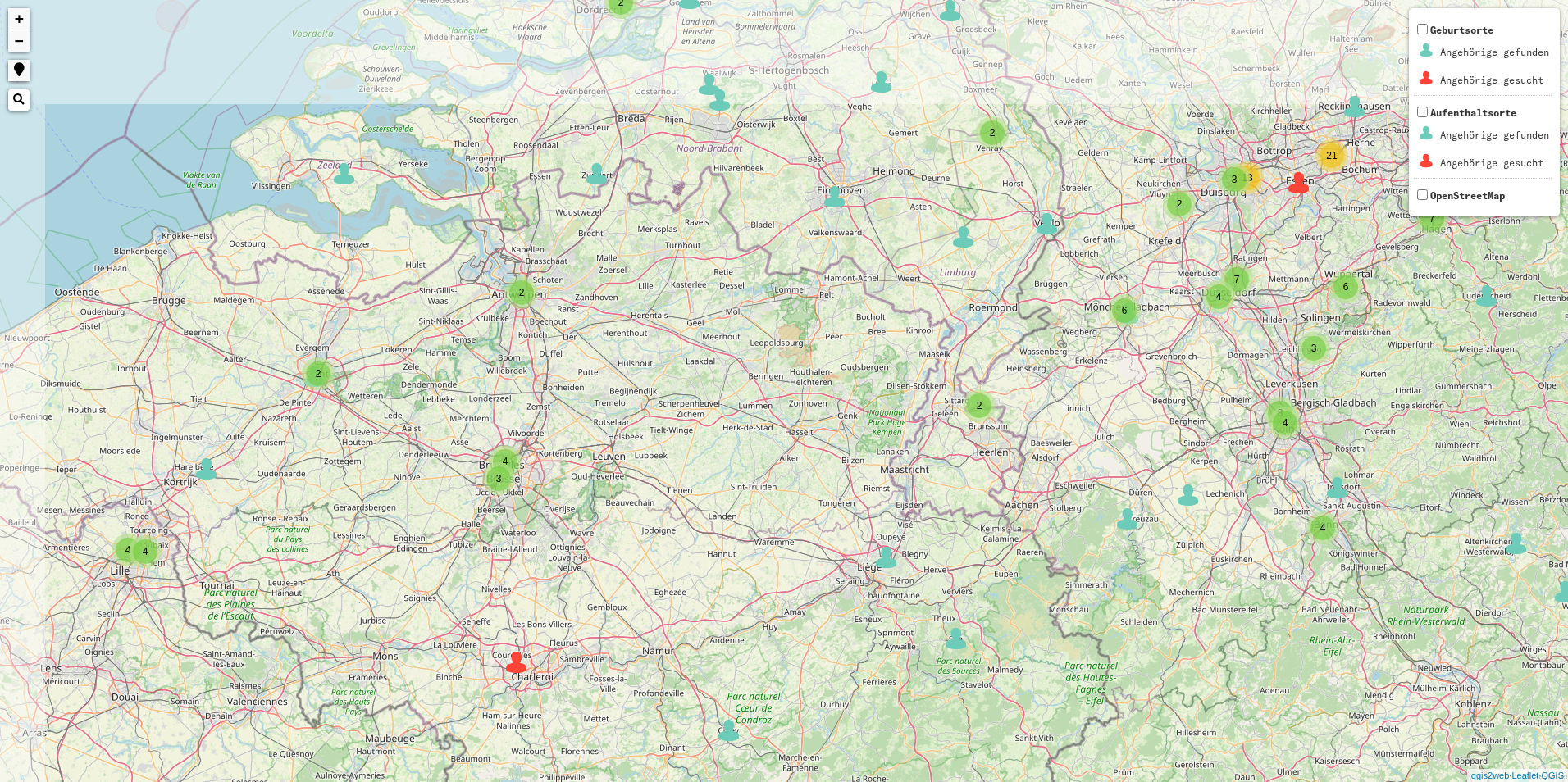
drag, startPoint x: 589, startPoint y: 341, endPoint x: 646, endPoint y: 457, distance: 129.2
click at [646, 457] on div "3 5 2 3 2 2 2 3 3 2 3 2 2 4 3 2 3 3 4 4 4 3 2 2 2 3 4 8 2 2 2 4 4 2 6 2 2 2 3 3…" at bounding box center [784, 391] width 1568 height 782
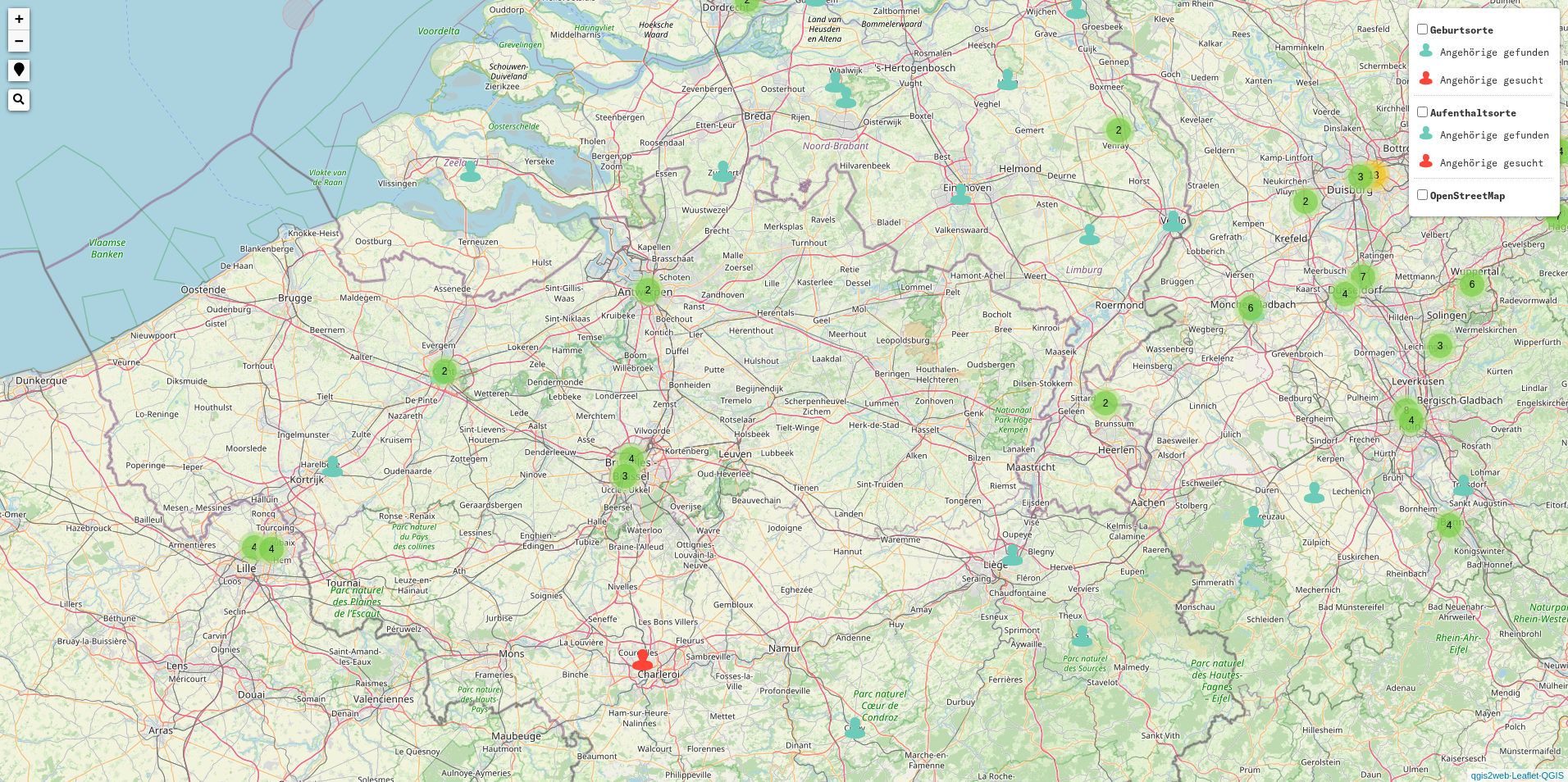
drag, startPoint x: 219, startPoint y: 545, endPoint x: 314, endPoint y: 542, distance: 95.0
click at [314, 542] on div "3 5 2 3 2 2 2 3 2 3 2 4 3 2 3 3 4 4 4 3 2 2 2 3 4 8 2 2 2 4 4 2 6 3 3 6 2 2 6 3…" at bounding box center [784, 391] width 1568 height 782
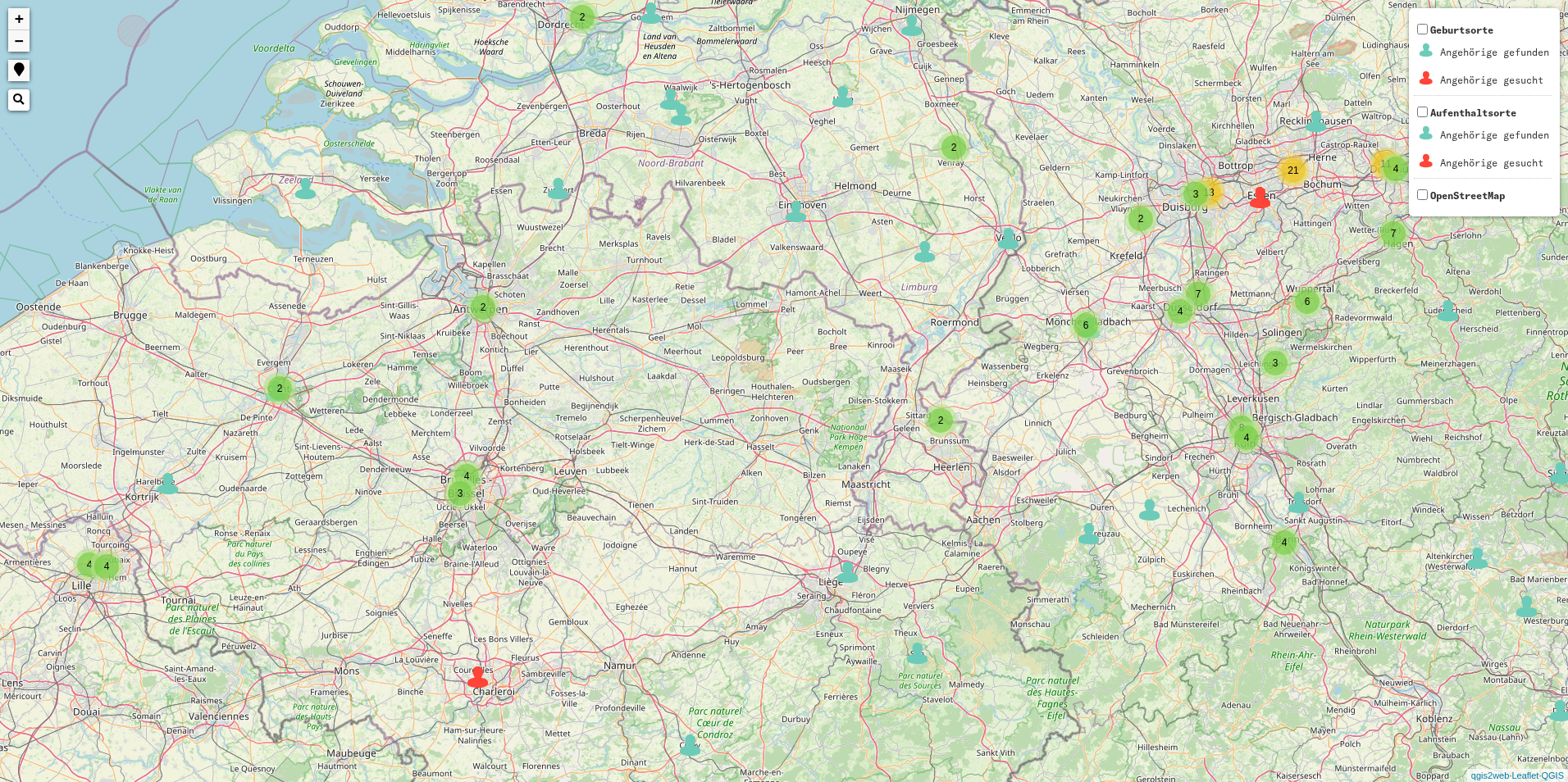
drag, startPoint x: 400, startPoint y: 491, endPoint x: 235, endPoint y: 511, distance: 166.2
click at [235, 511] on div "3 5 2 2 2 2 3 2 3 2 4 3 2 3 3 4 4 4 3 2 2 2 3 4 8 2 2 2 4 4 2 6 3 3 6 2 2 6 3 8…" at bounding box center [784, 391] width 1568 height 782
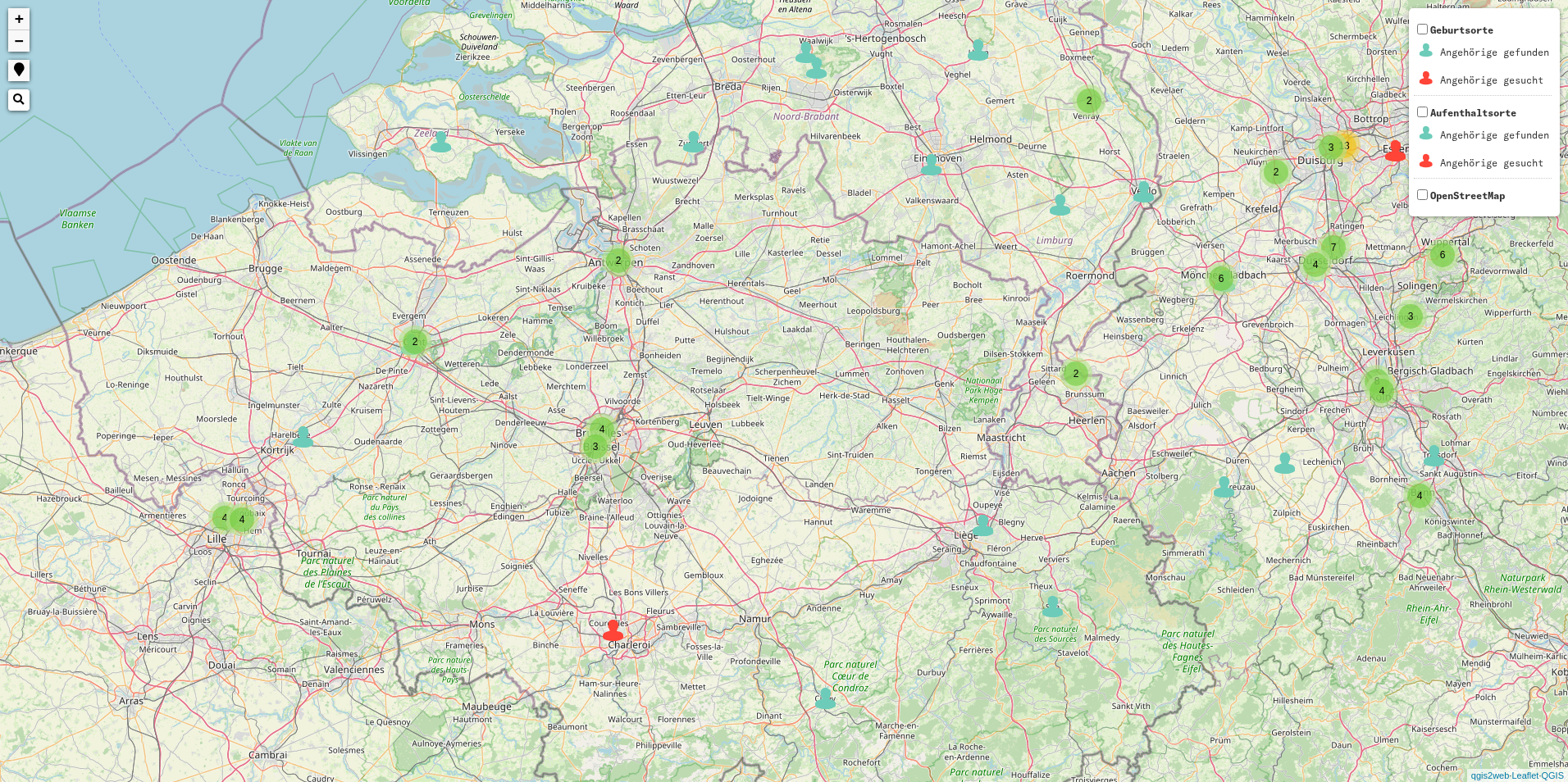
drag, startPoint x: 813, startPoint y: 582, endPoint x: 909, endPoint y: 567, distance: 97.2
click at [909, 567] on div "3 5 2 3 2 2 2 3 2 3 2 4 3 2 3 3 4 4 4 3 2 2 2 3 4 8 2 2 2 4 4 2 6 3 3 6 2 2 6 3…" at bounding box center [784, 391] width 1568 height 782
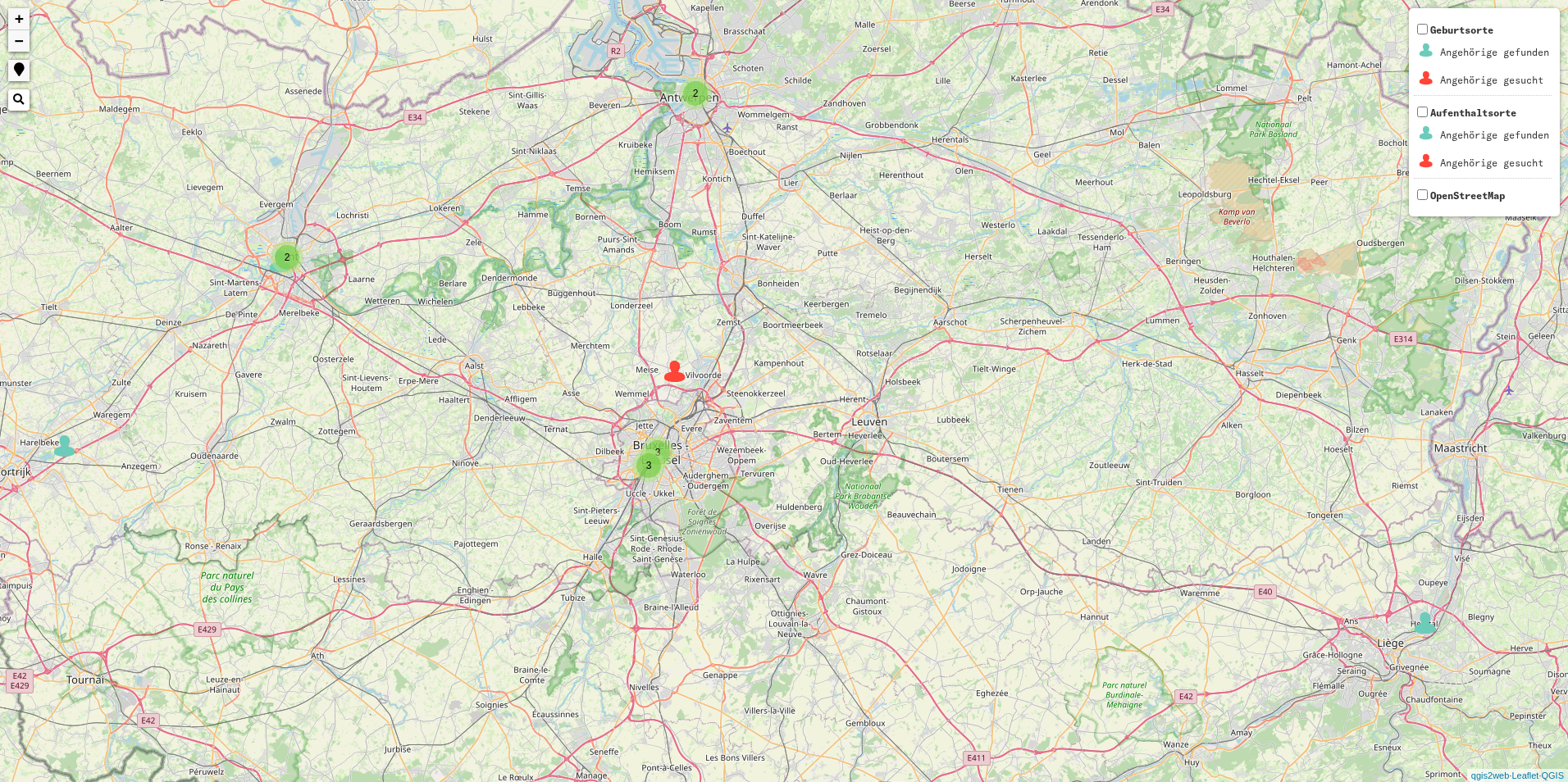
click at [638, 461] on div "3" at bounding box center [649, 466] width 25 height 25
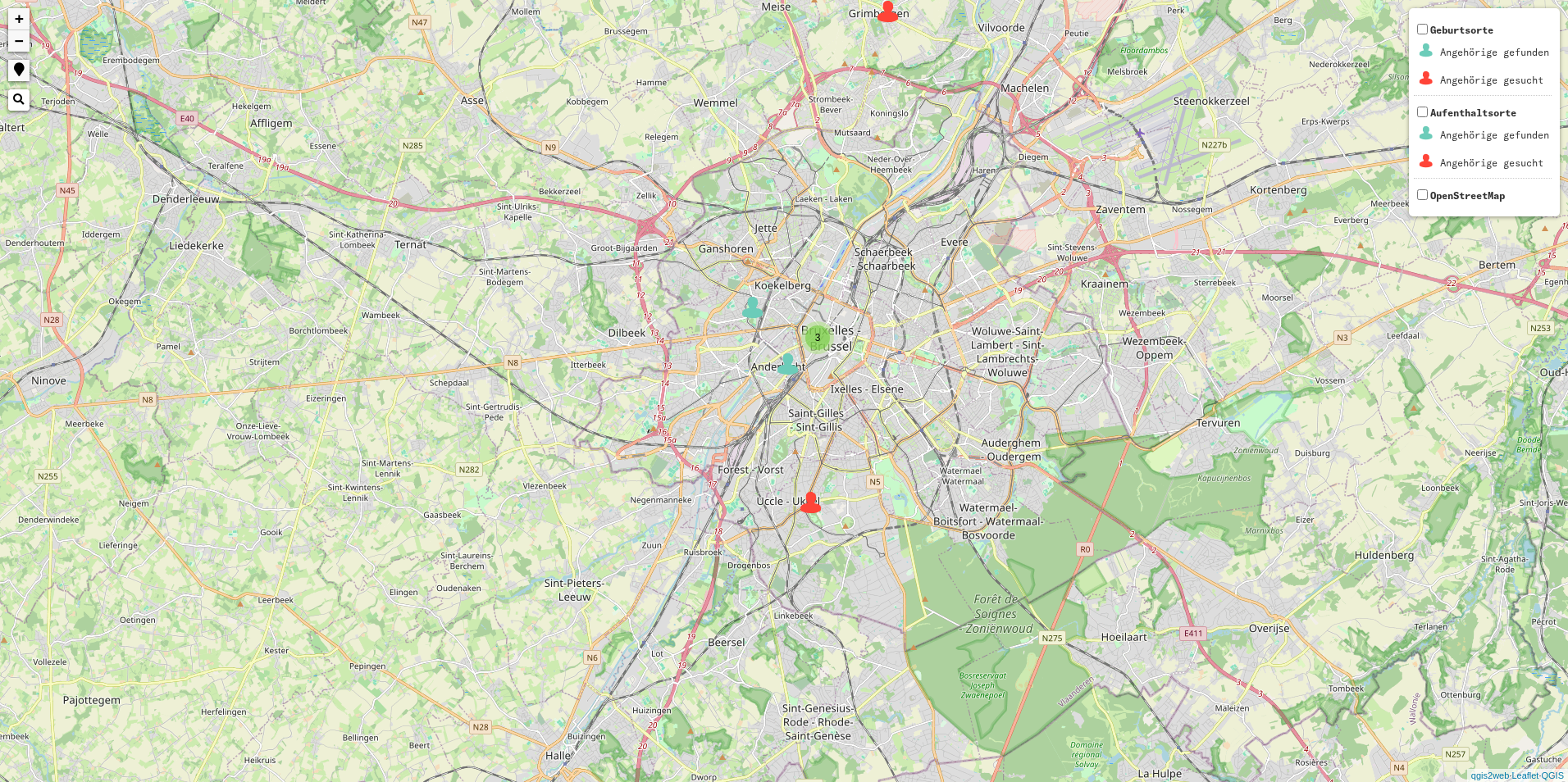
click at [821, 518] on div "2 3 + − Nothing found. Geburtsorte Angehörige gefunden Angehörige gesucht Aufen…" at bounding box center [784, 391] width 1568 height 782
click at [813, 500] on img at bounding box center [811, 502] width 25 height 25
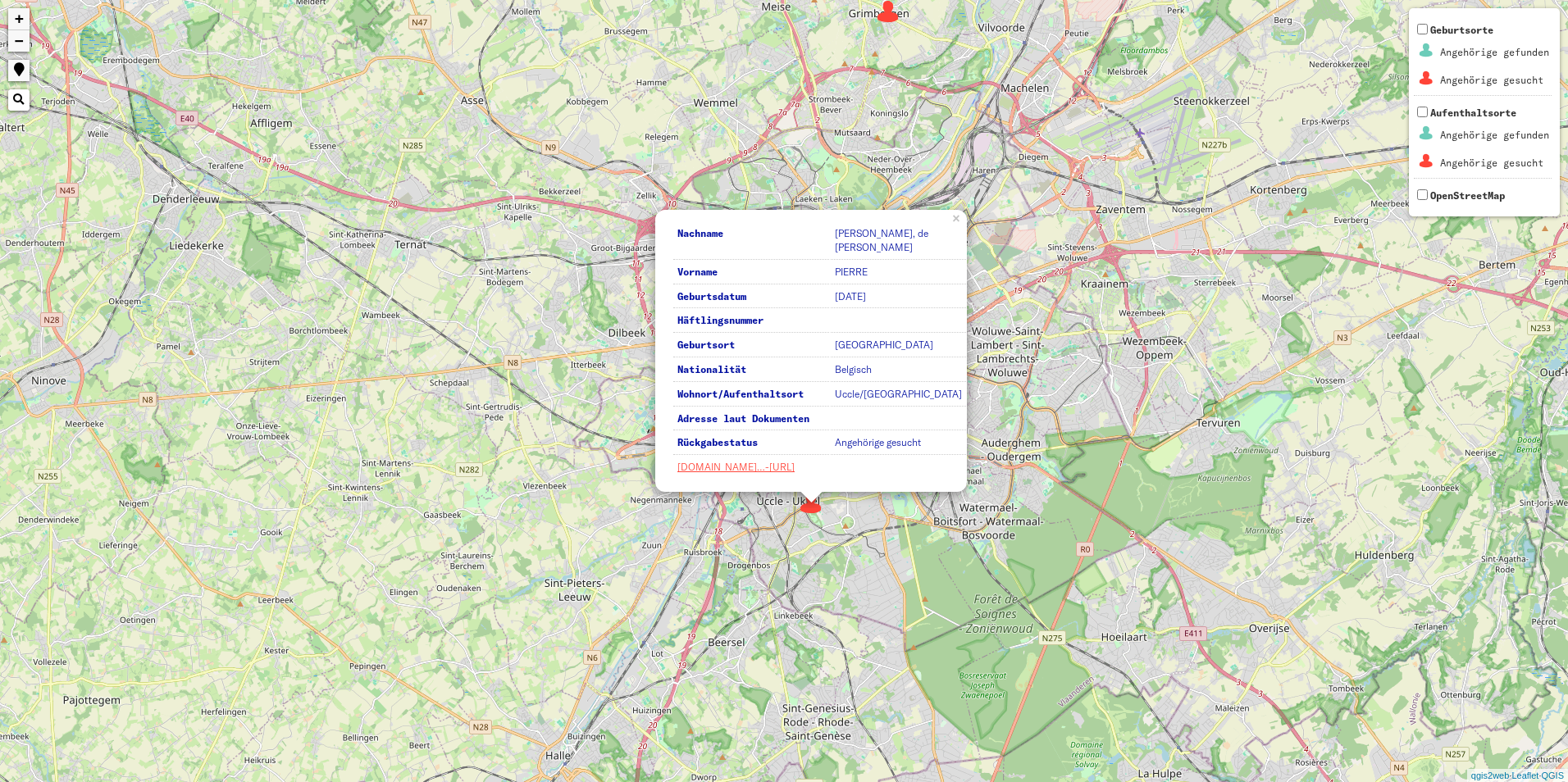
click at [478, 498] on div "2 3 Nachname [PERSON_NAME], de [PERSON_NAME] Vorname [PERSON_NAME] Geburtsdatum…" at bounding box center [784, 391] width 1568 height 782
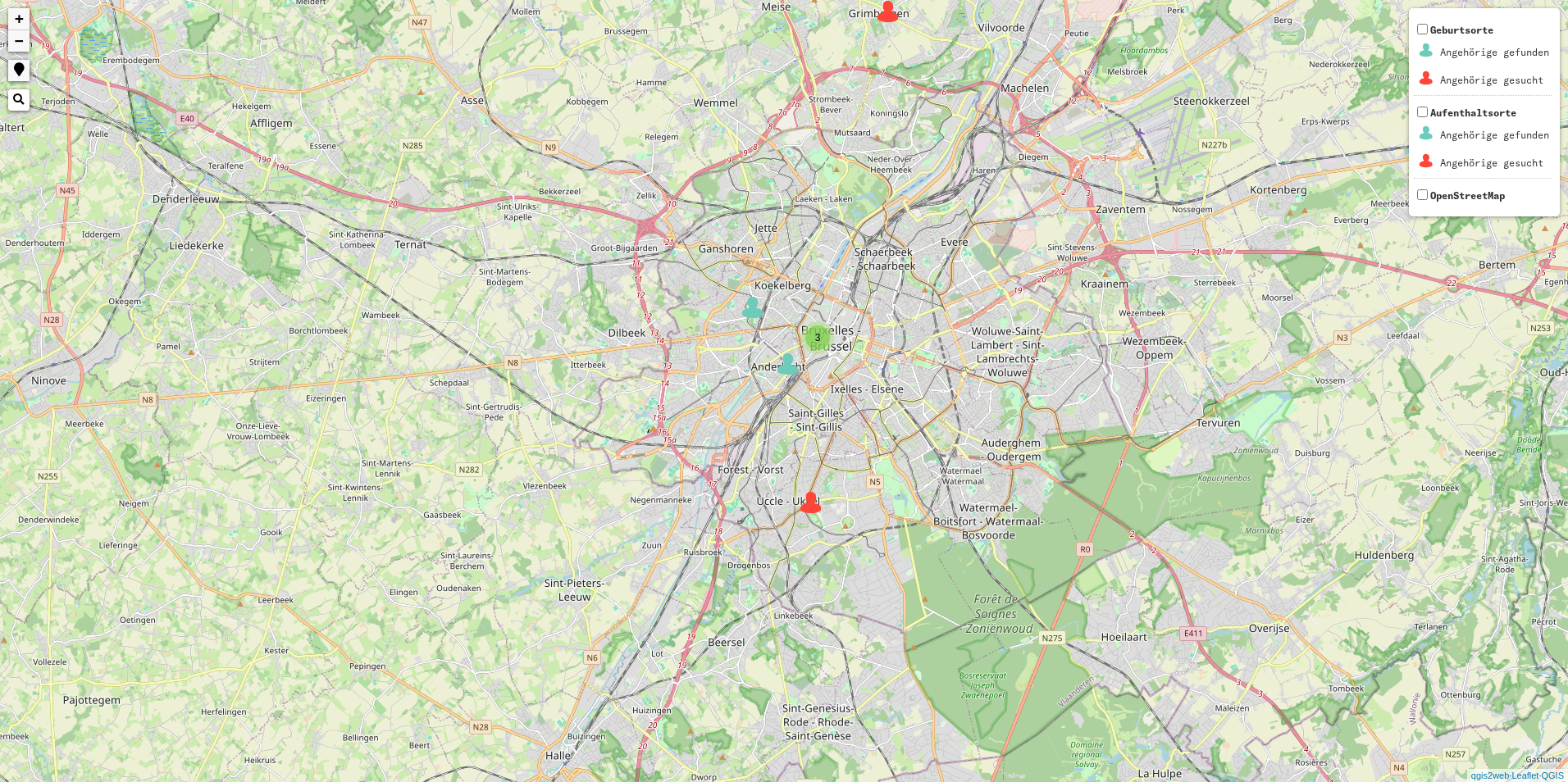
click at [808, 334] on div "3" at bounding box center [818, 338] width 25 height 25
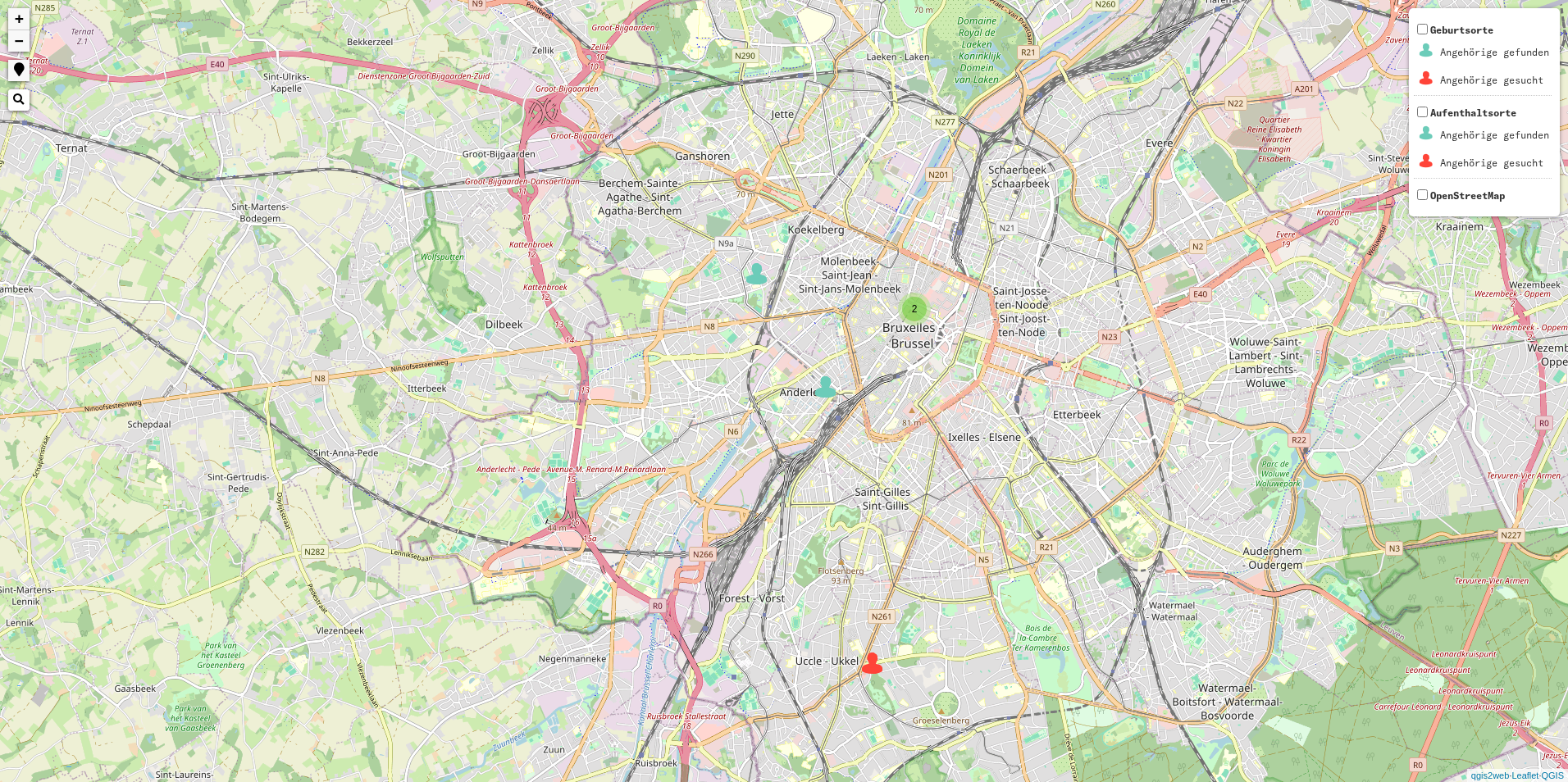
click at [822, 402] on div "2 + − Nothing found. Geburtsorte Angehörige gefunden Angehörige gesucht Aufenth…" at bounding box center [784, 391] width 1568 height 782
click at [828, 386] on img at bounding box center [825, 388] width 25 height 25
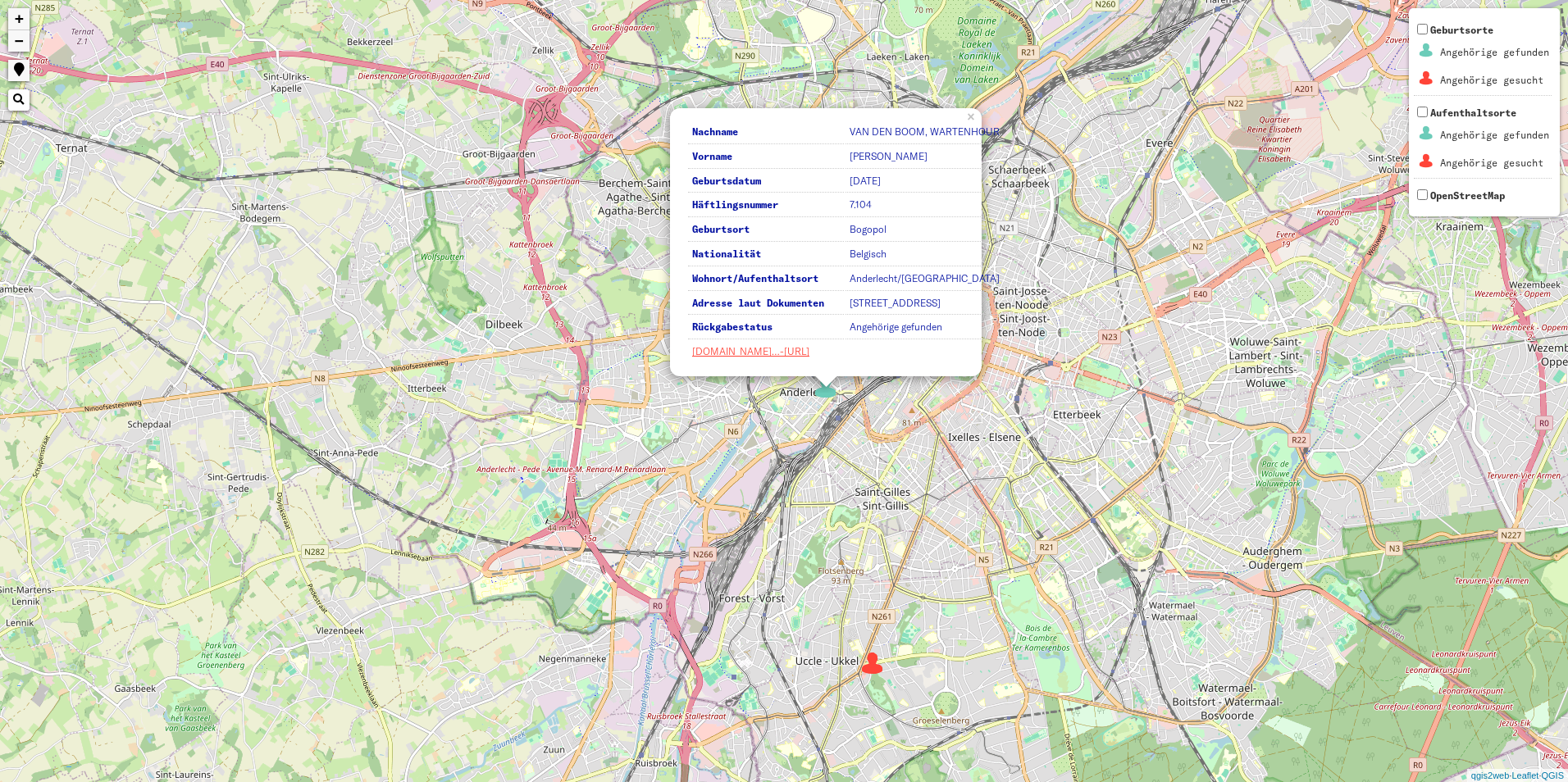
click at [909, 398] on div "2 Nachname VAN DEN BOOM, WARTENHOUR Vorname Claire Geburtsdatum 1902-04-20 Häft…" at bounding box center [784, 391] width 1568 height 782
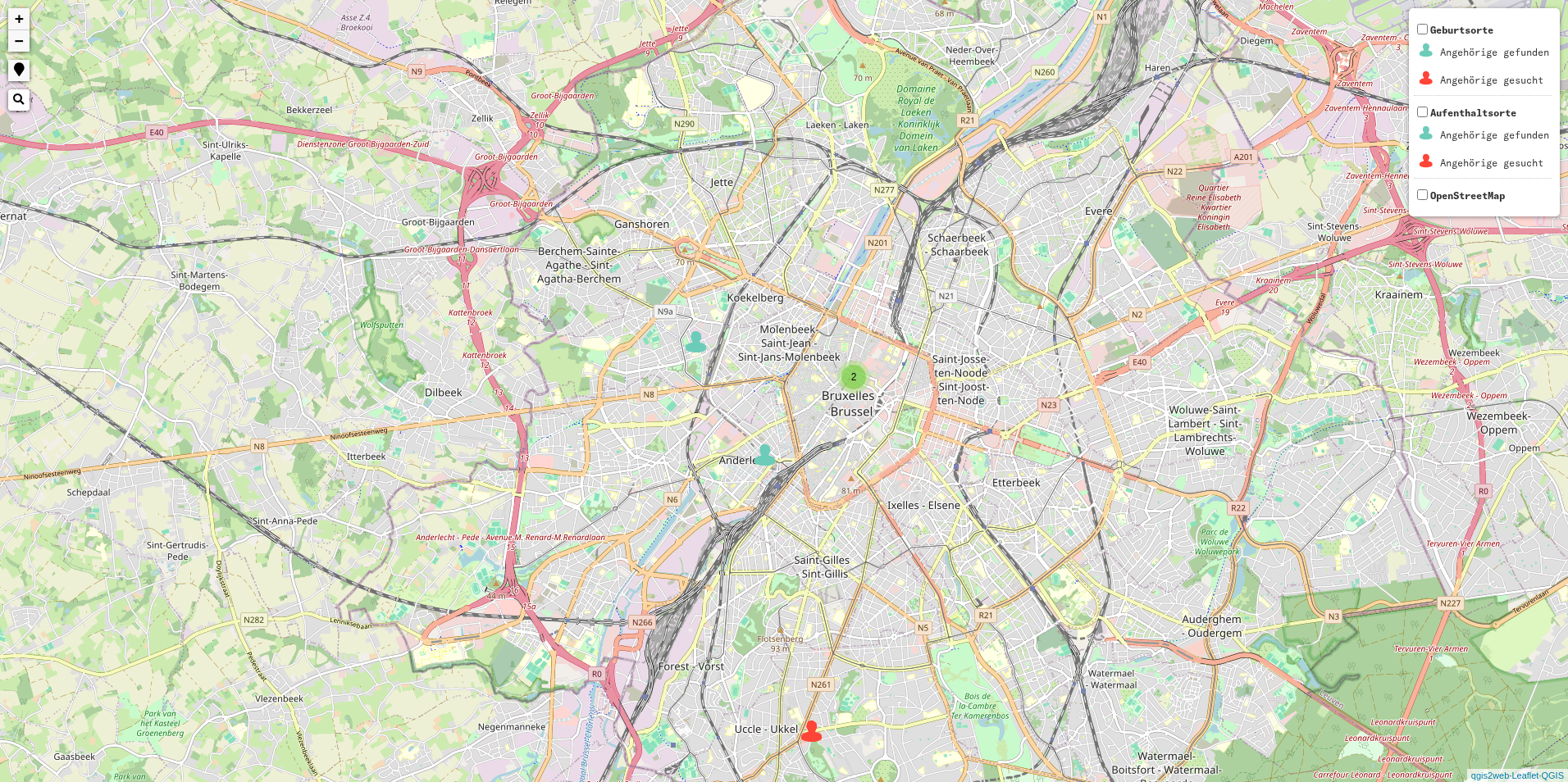
drag, startPoint x: 909, startPoint y: 398, endPoint x: 802, endPoint y: 496, distance: 145.1
click at [802, 496] on div "2 + − Nothing found. Geburtsorte Angehörige gefunden Angehörige gesucht Aufenth…" at bounding box center [784, 391] width 1568 height 782
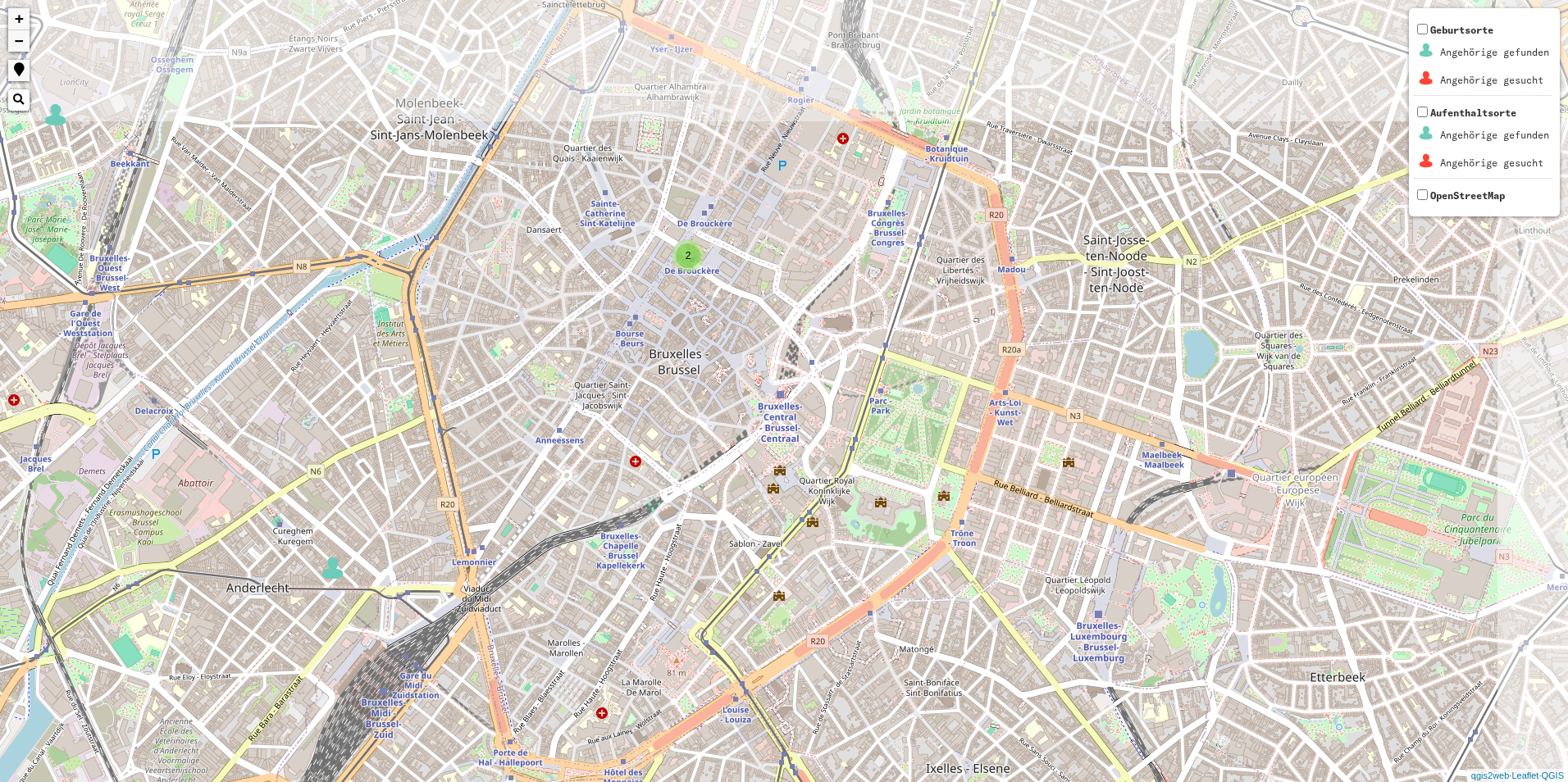
drag, startPoint x: 856, startPoint y: 381, endPoint x: 699, endPoint y: 531, distance: 217.1
click at [699, 531] on div "2 + − Nothing found. Geburtsorte Angehörige gefunden Angehörige gesucht Aufenth…" at bounding box center [784, 391] width 1568 height 782
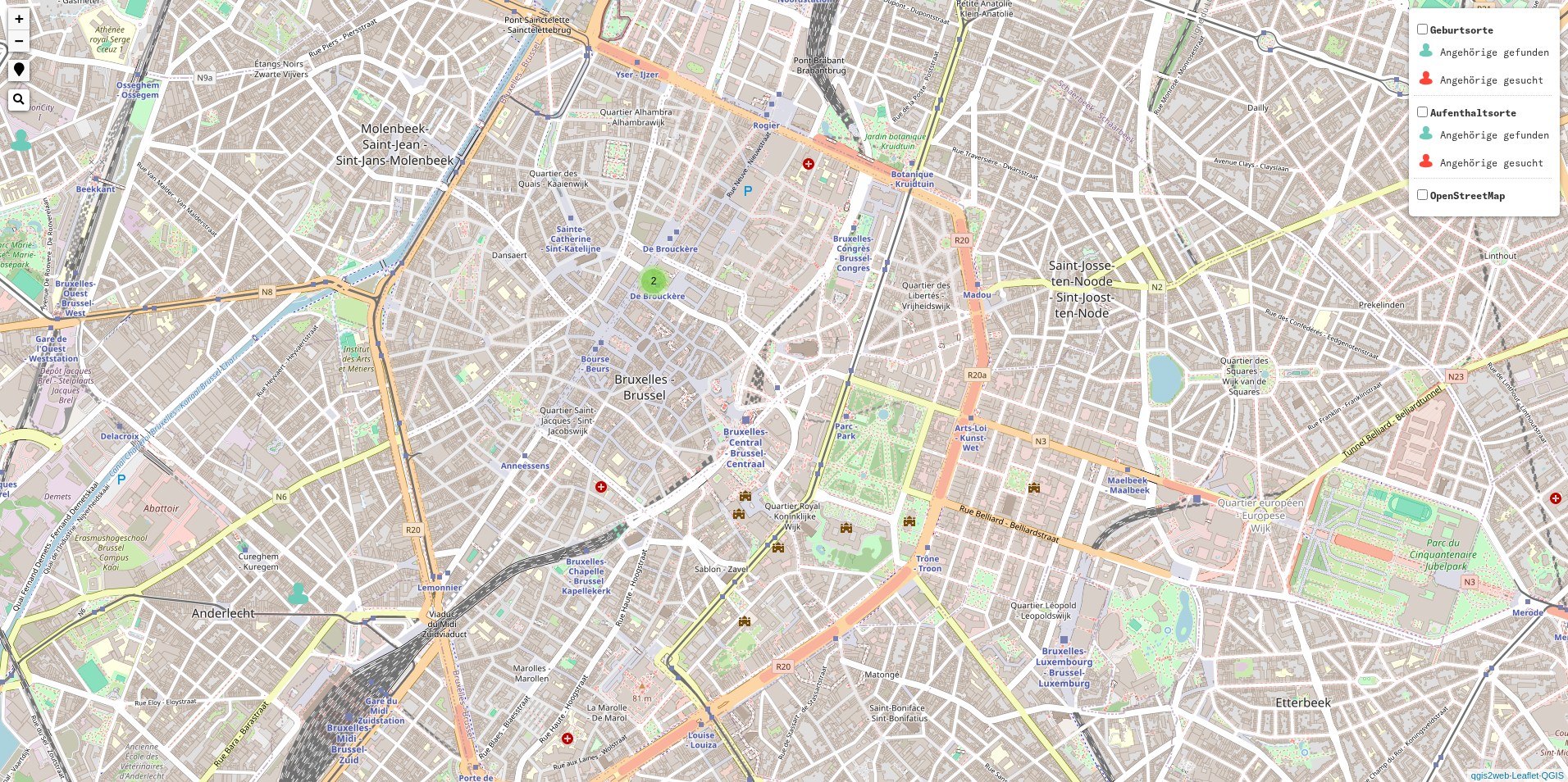
drag, startPoint x: 716, startPoint y: 459, endPoint x: 699, endPoint y: 468, distance: 19.2
click at [699, 468] on div "2 + − Nothing found. Geburtsorte Angehörige gefunden Angehörige gesucht Aufenth…" at bounding box center [784, 391] width 1568 height 782
click at [653, 271] on div "2" at bounding box center [654, 282] width 25 height 25
click at [670, 310] on img at bounding box center [677, 303] width 25 height 25
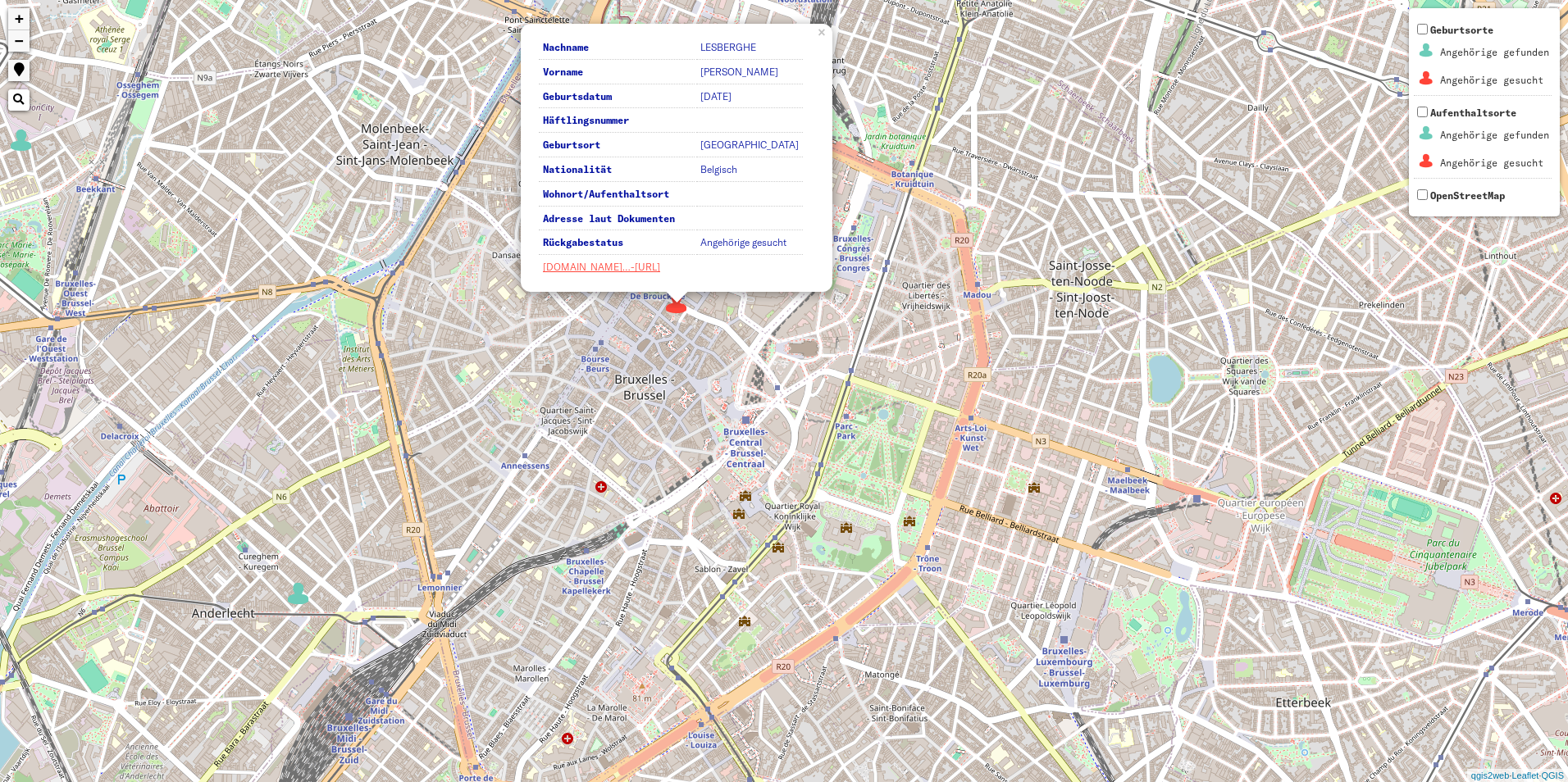
click at [631, 359] on div "2 Nachname LESBERGHE Vorname EUGEN Geburtsdatum 1906-02-04 Häftlingsnummer Gebu…" at bounding box center [784, 391] width 1568 height 782
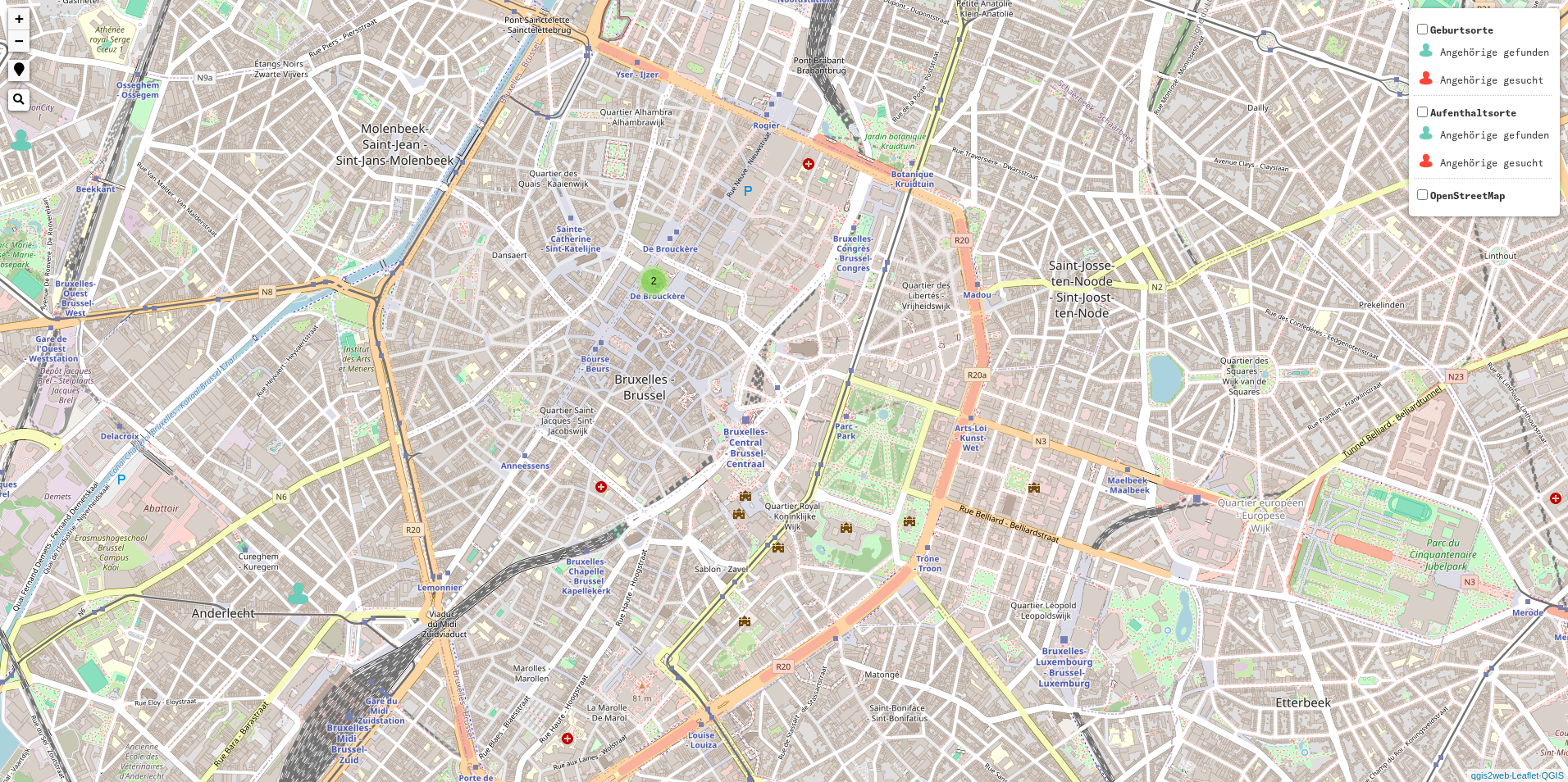
click at [643, 281] on div "2" at bounding box center [654, 282] width 25 height 25
click at [627, 280] on img at bounding box center [631, 277] width 25 height 25
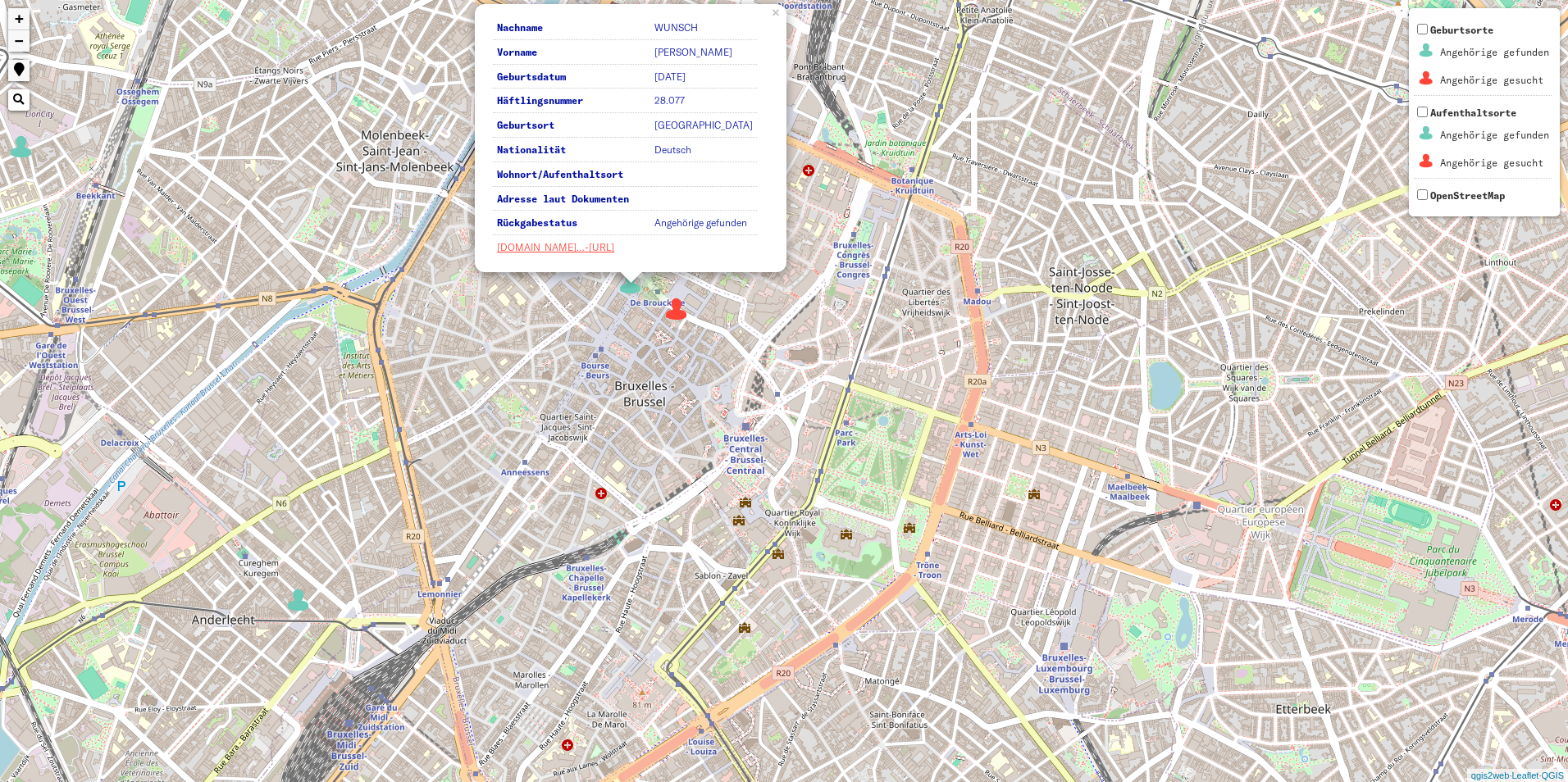
click at [627, 361] on div "2 Nachname WUNSCH Vorname ALFONS Geburtsdatum 1890-10-29 Häftlingsnummer 28.077…" at bounding box center [784, 391] width 1568 height 782
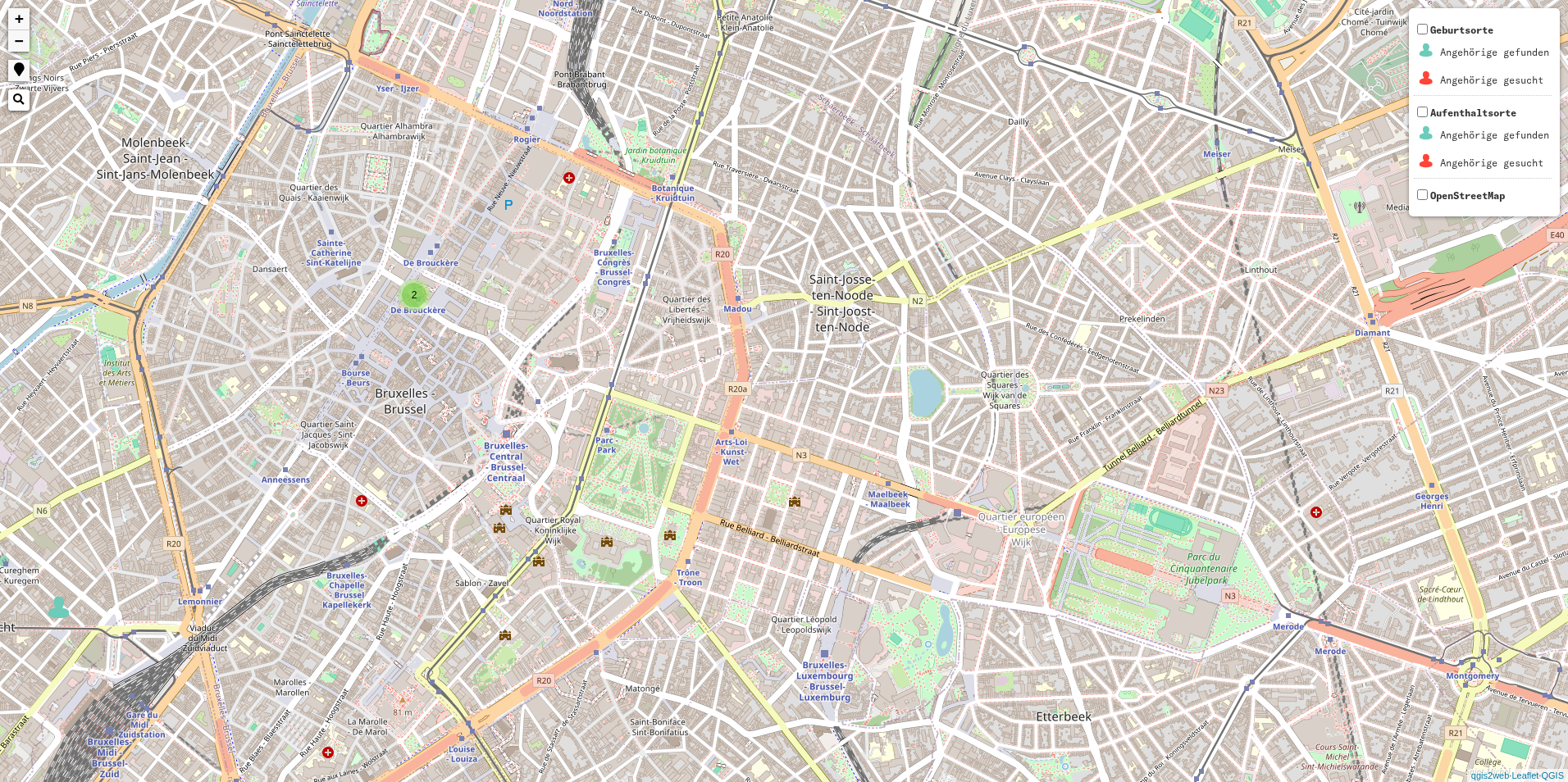
drag, startPoint x: 762, startPoint y: 348, endPoint x: 523, endPoint y: 359, distance: 239.3
click at [523, 359] on div "2 + − Nothing found. Geburtsorte Angehörige gefunden Angehörige gesucht Aufenth…" at bounding box center [784, 391] width 1568 height 782
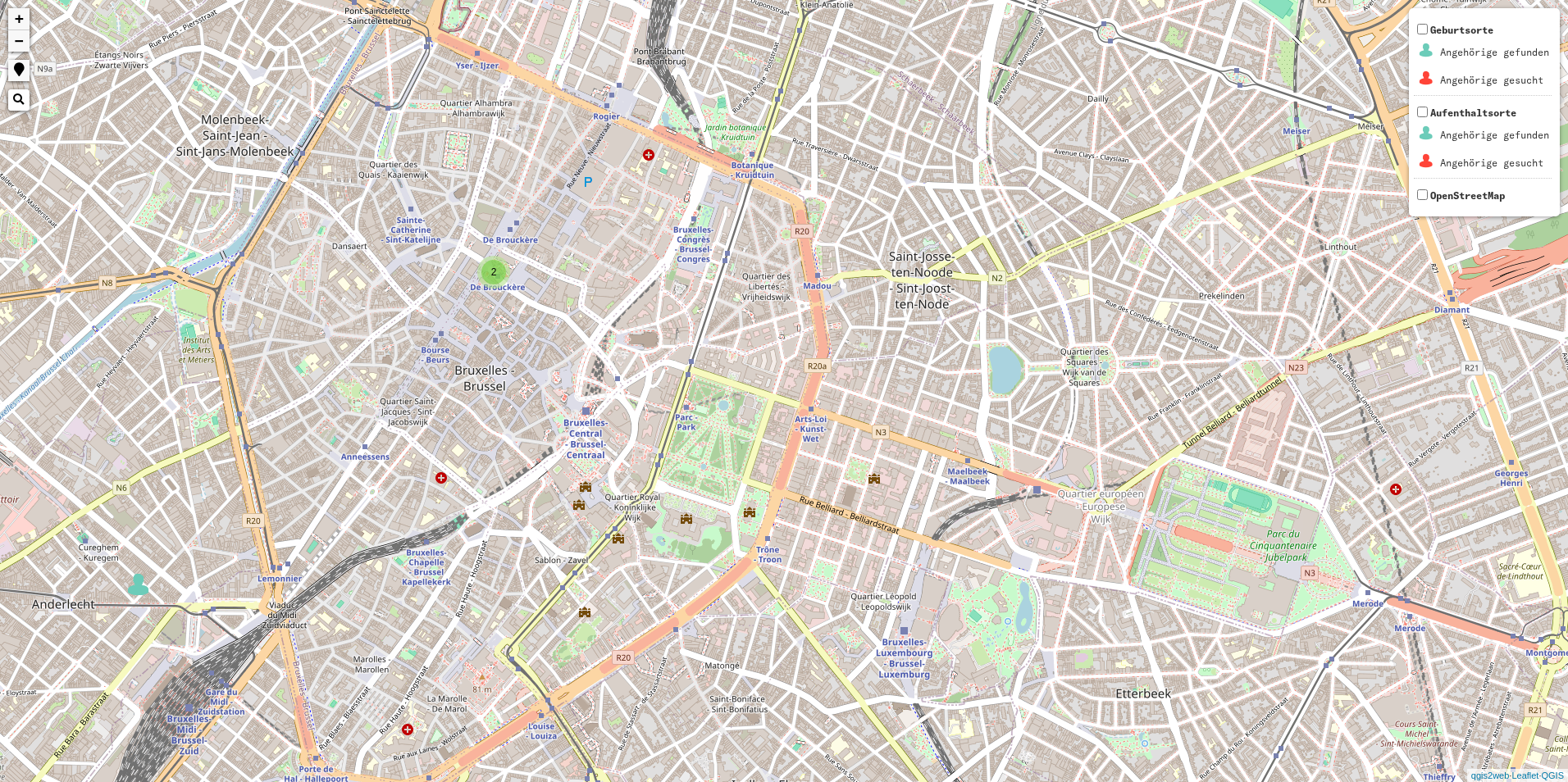
drag, startPoint x: 394, startPoint y: 560, endPoint x: 477, endPoint y: 537, distance: 86.1
click at [477, 537] on div "2 + − Nothing found. Geburtsorte Angehörige gefunden Angehörige gesucht Aufenth…" at bounding box center [784, 391] width 1568 height 782
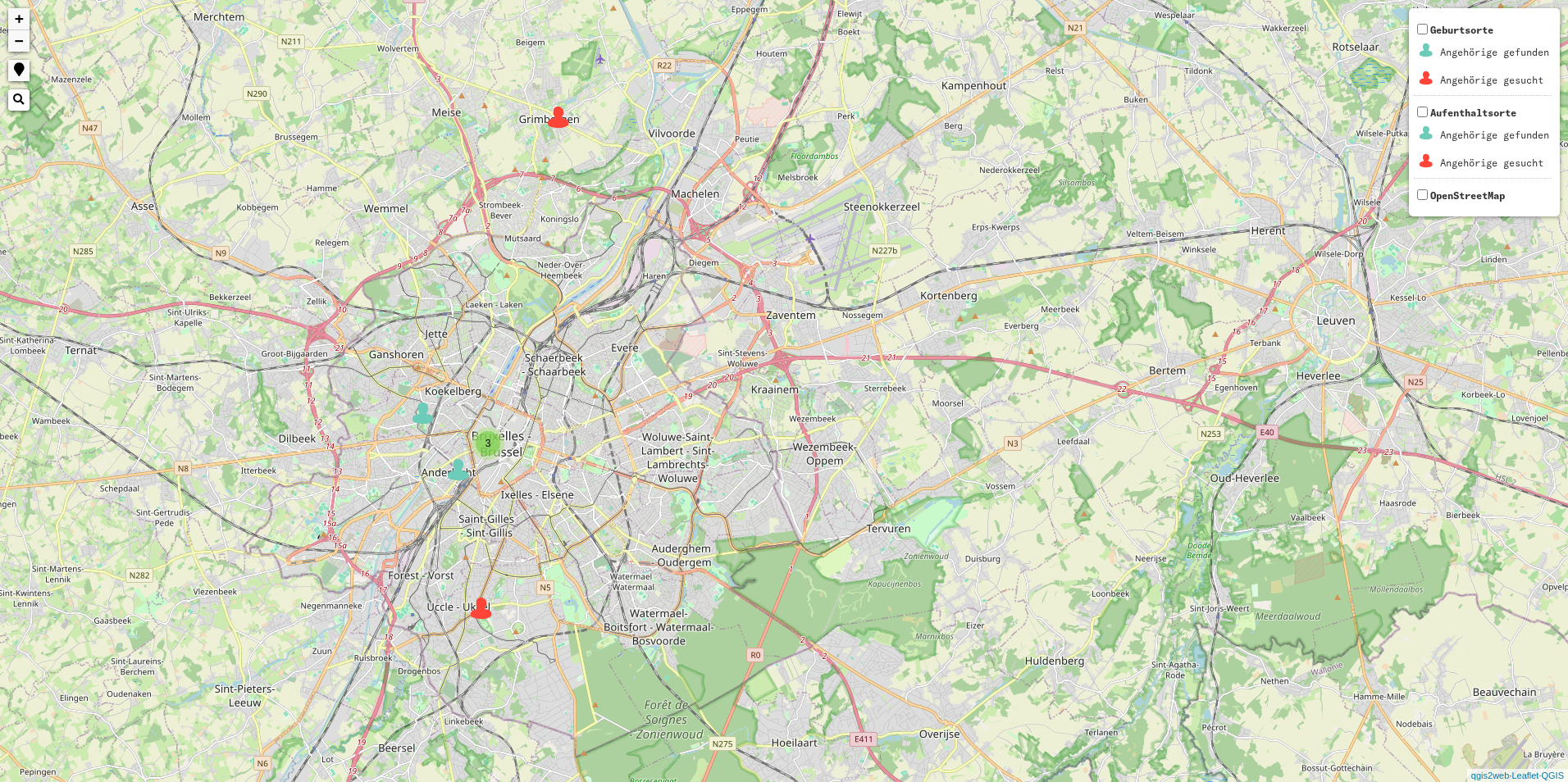
click at [419, 424] on img at bounding box center [423, 414] width 25 height 25
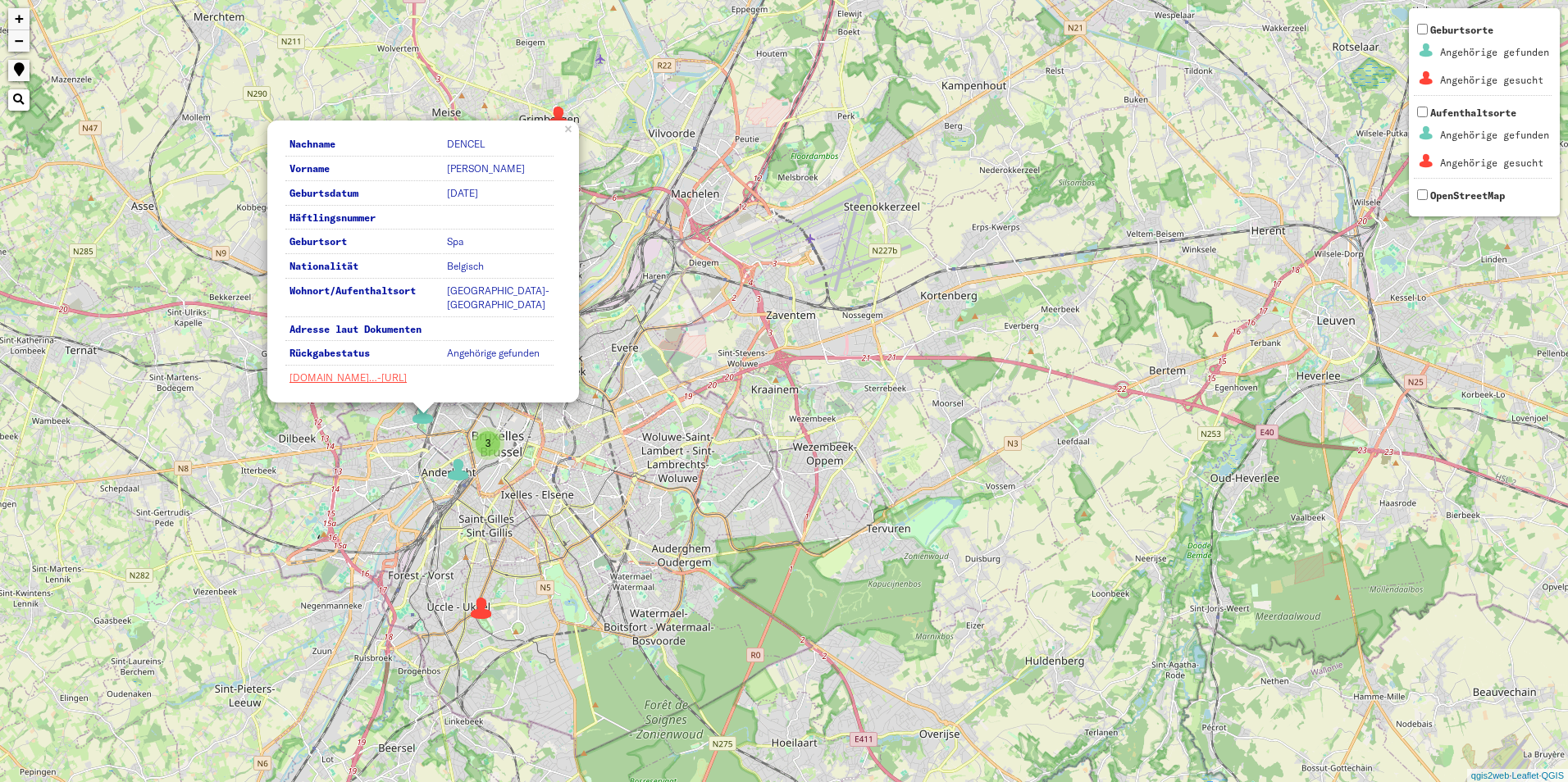
click at [398, 431] on div "2 3 Nachname DENCEL Vorname MARCEL Geburtsdatum 1909-07-29 Häftlingsnummer Gebu…" at bounding box center [784, 391] width 1568 height 782
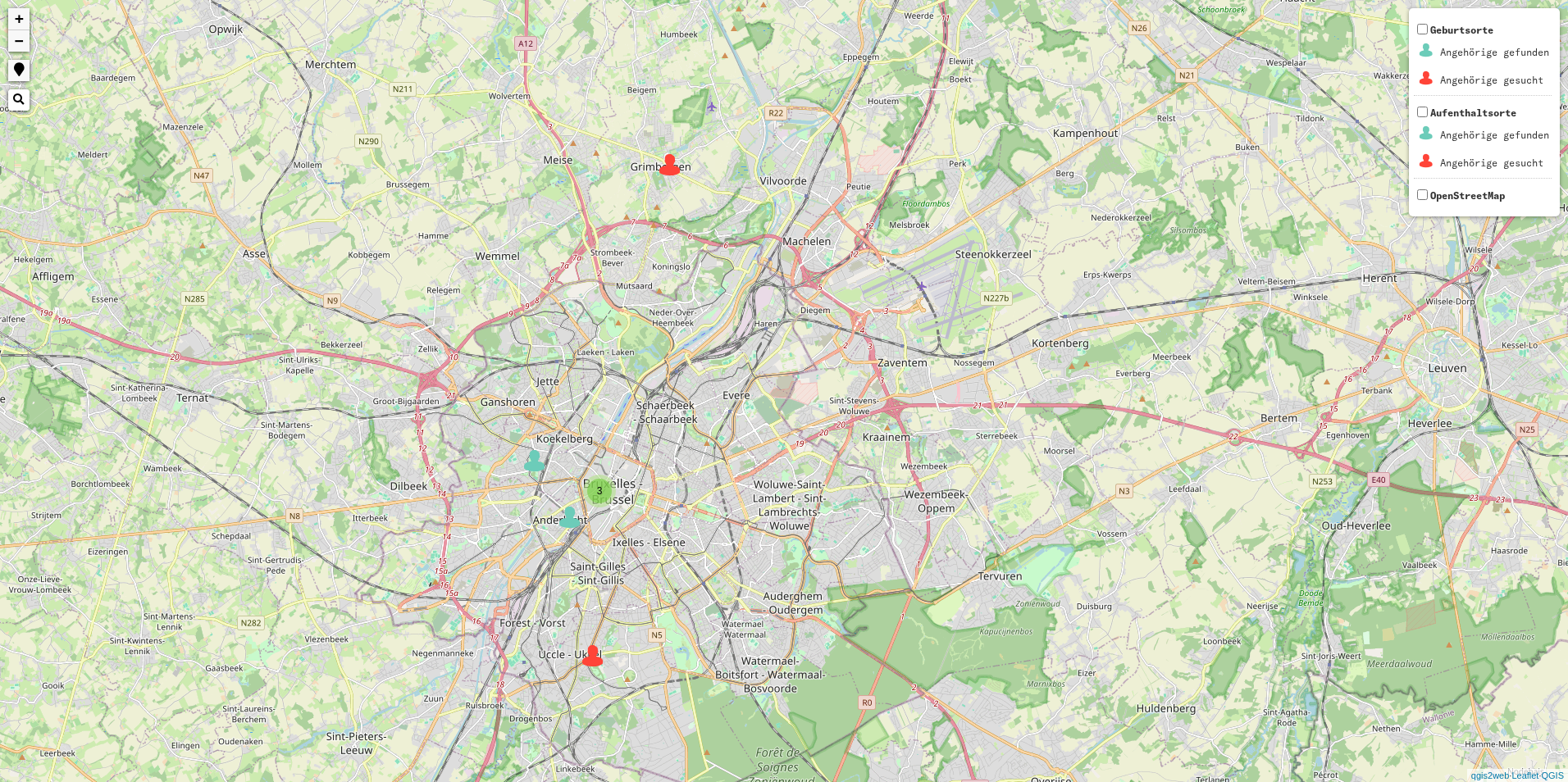
drag, startPoint x: 370, startPoint y: 415, endPoint x: 482, endPoint y: 463, distance: 121.9
click at [482, 463] on div "2 3 + − Nothing found. Geburtsorte Angehörige gefunden Angehörige gesucht Aufen…" at bounding box center [784, 391] width 1568 height 782
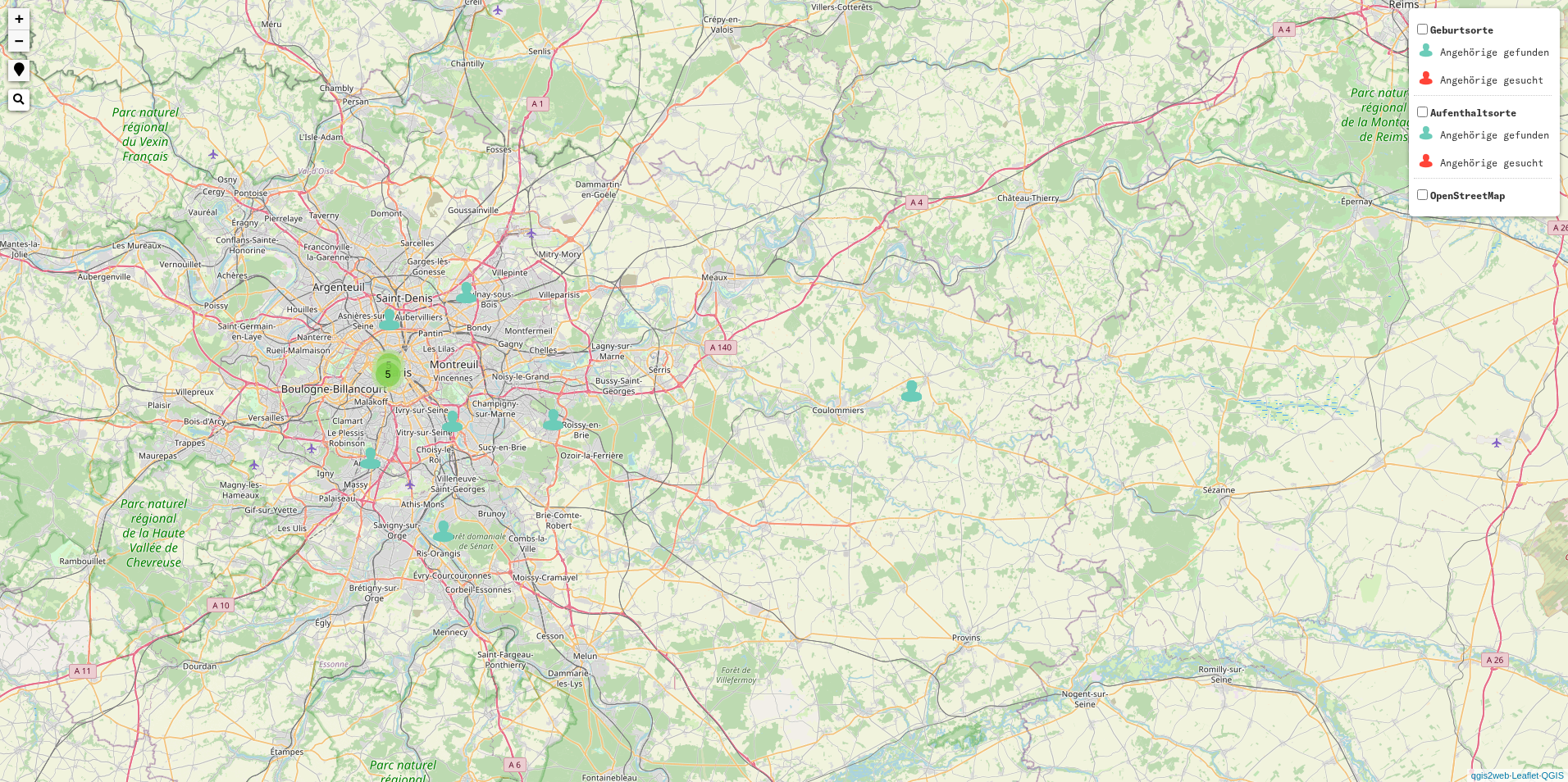
click at [399, 382] on div "5" at bounding box center [388, 375] width 33 height 33
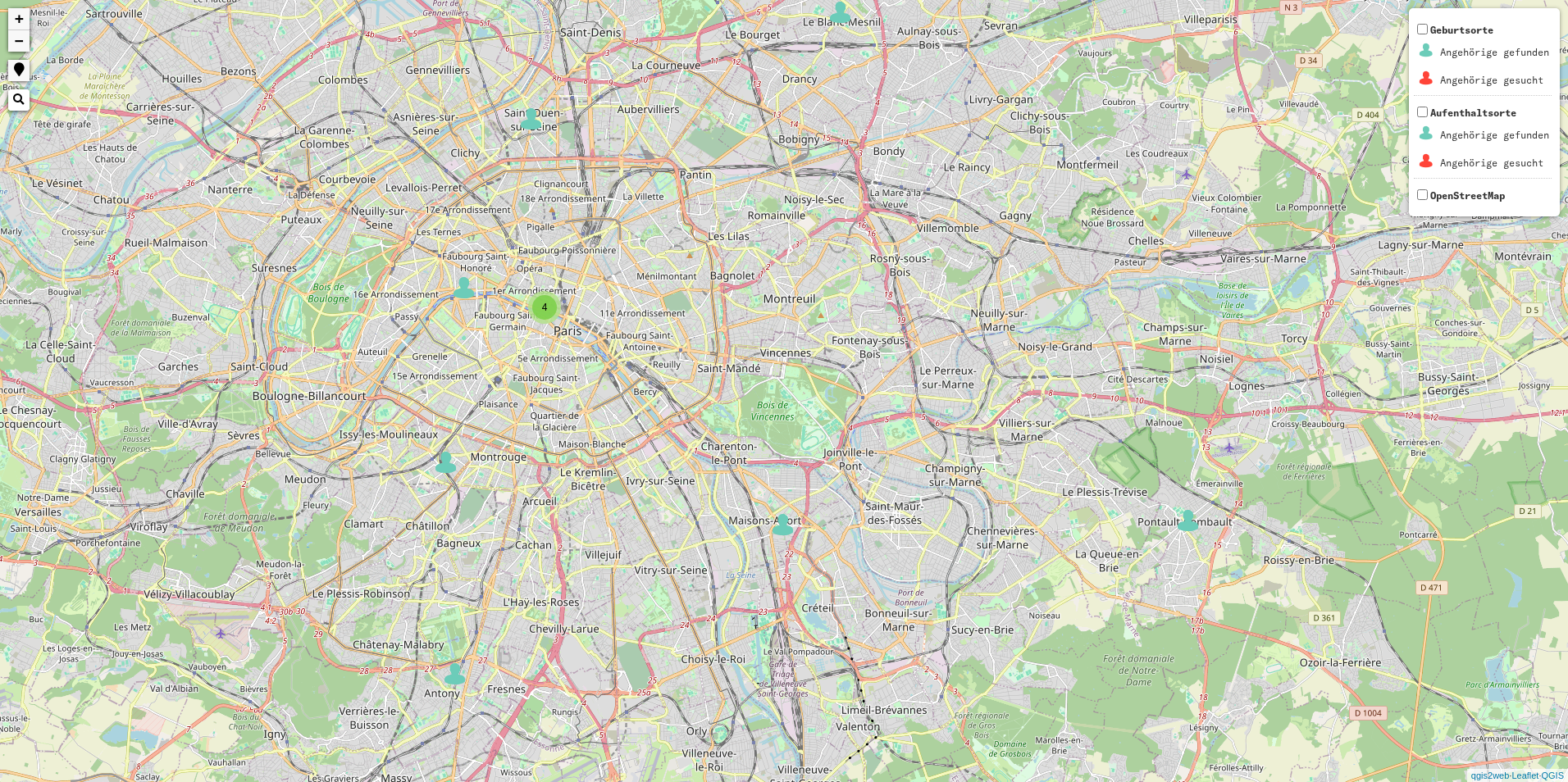
click at [558, 312] on div "4" at bounding box center [545, 308] width 33 height 33
click at [507, 303] on img at bounding box center [511, 296] width 25 height 25
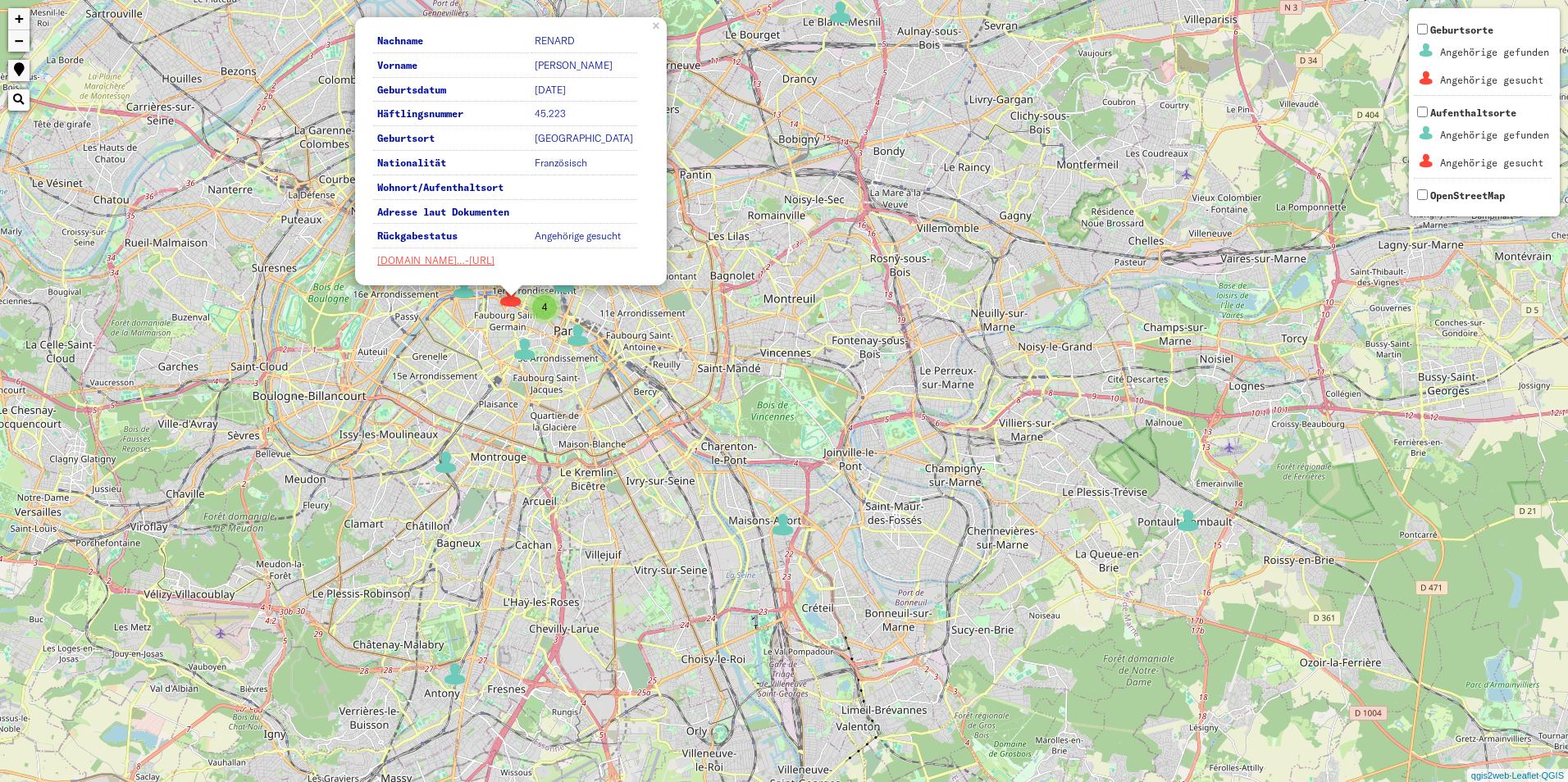
click at [547, 311] on div "4" at bounding box center [545, 308] width 25 height 25
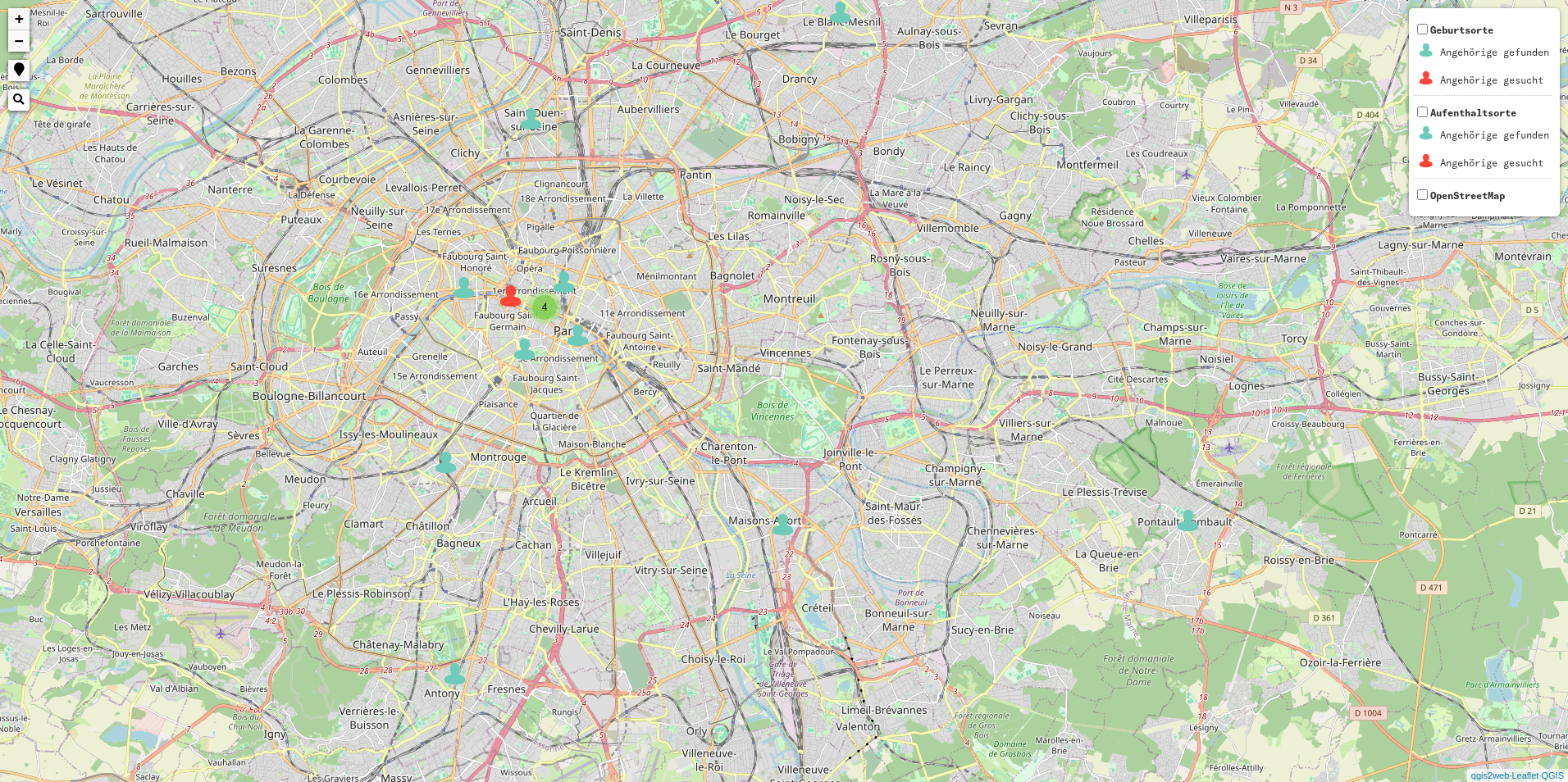
click at [578, 340] on img at bounding box center [579, 336] width 25 height 25
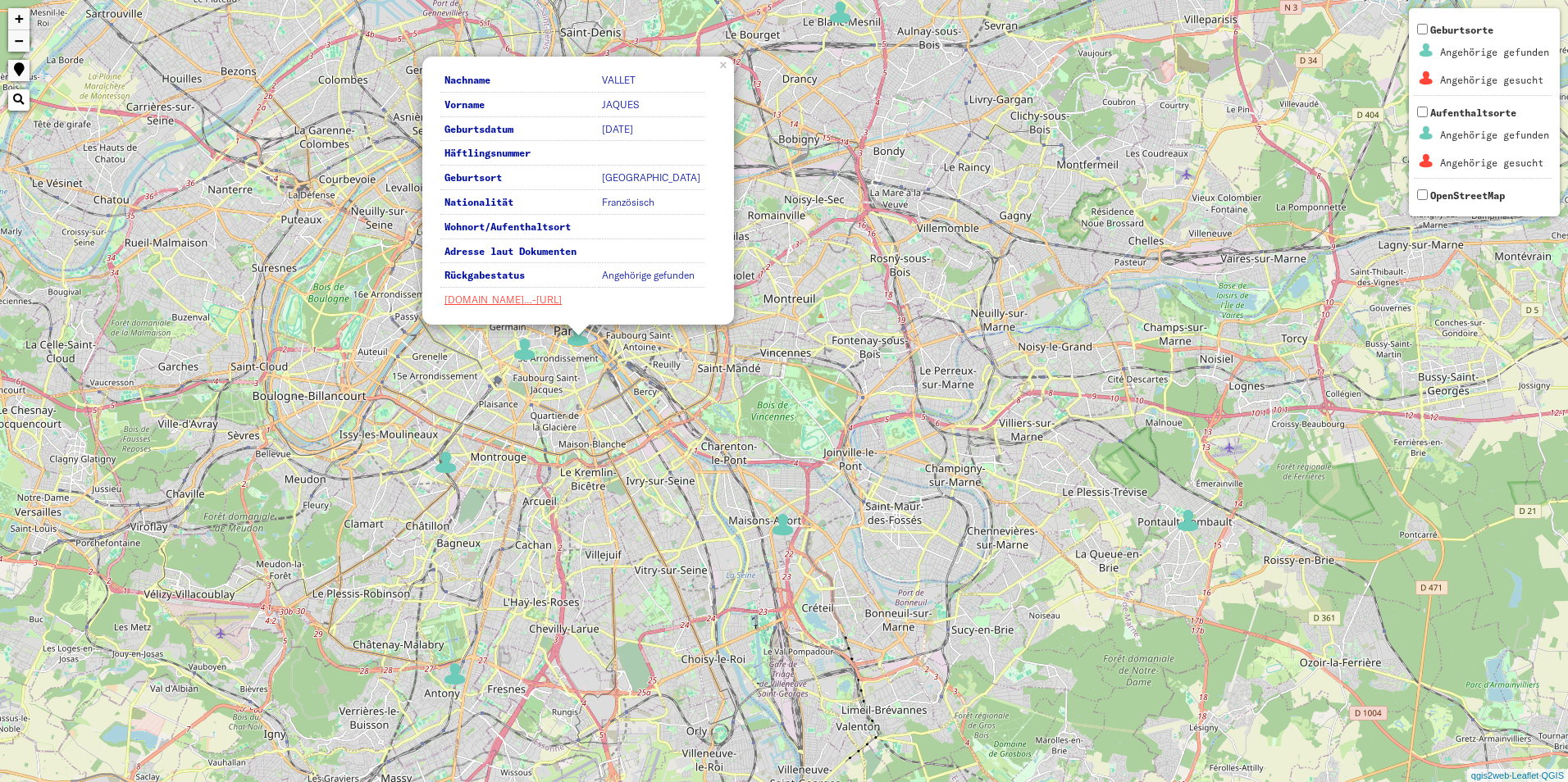
click at [567, 371] on div "4 4 Nachname VALLET Vorname JAQUES Geburtsdatum 1903-06-01 Häftlingsnummer Gebu…" at bounding box center [784, 391] width 1568 height 782
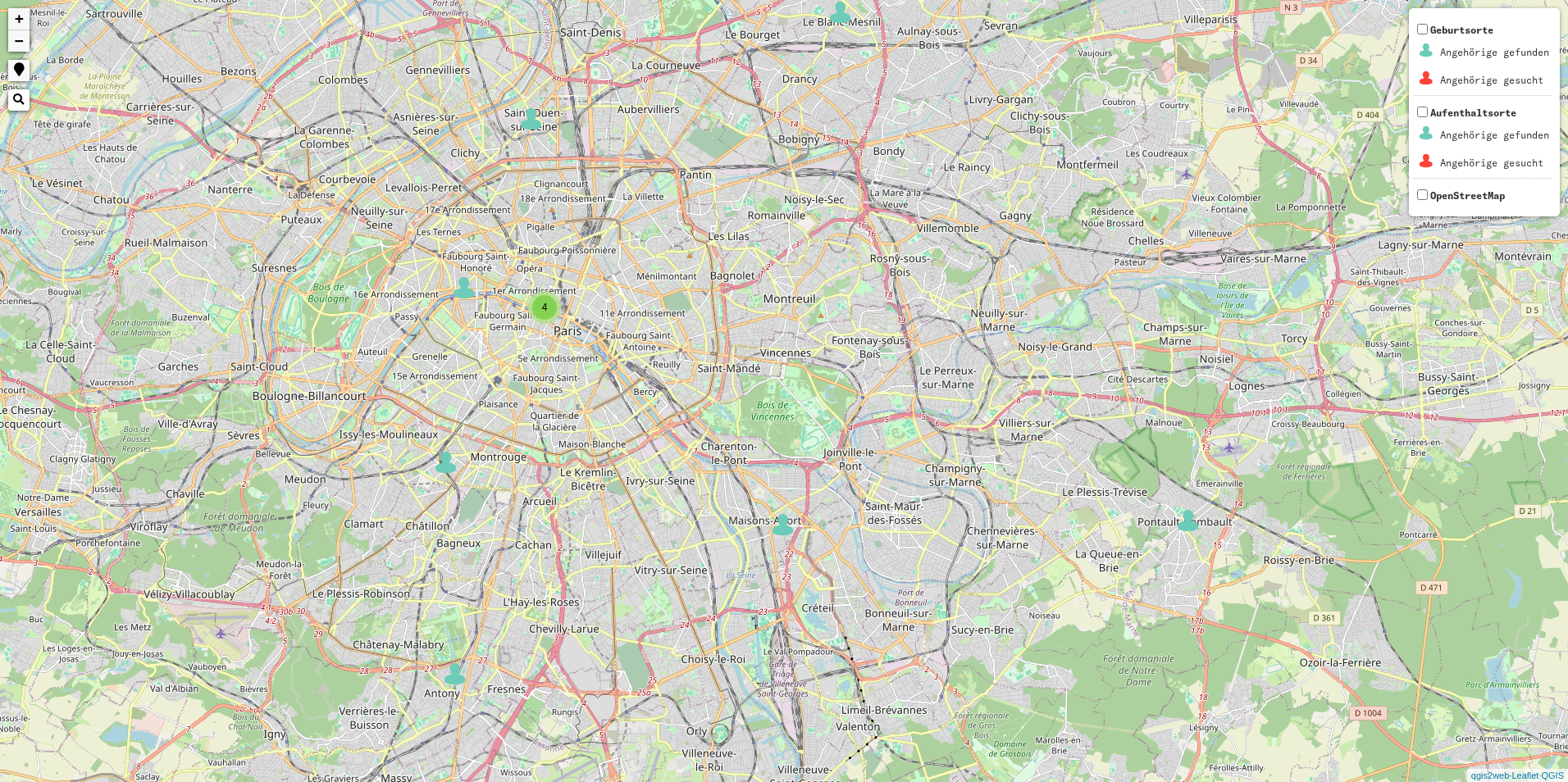
click at [539, 304] on div "4" at bounding box center [545, 308] width 25 height 25
click at [516, 350] on img at bounding box center [525, 349] width 25 height 25
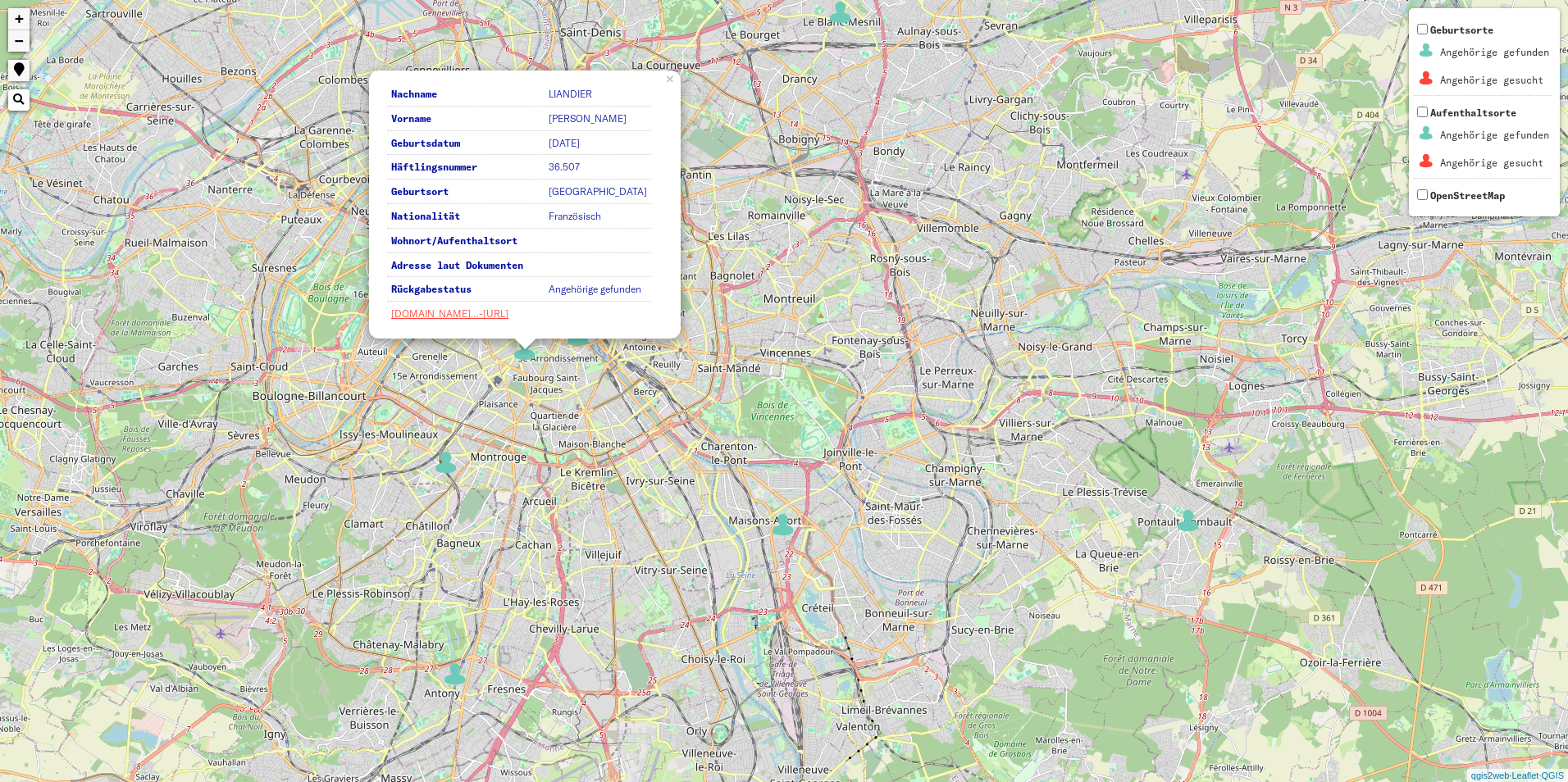
click at [702, 268] on div "4 4 Nachname LIANDIER Vorname Gabriel, Francois, Pierre Geburtsdatum 1898-08-25…" at bounding box center [784, 391] width 1568 height 782
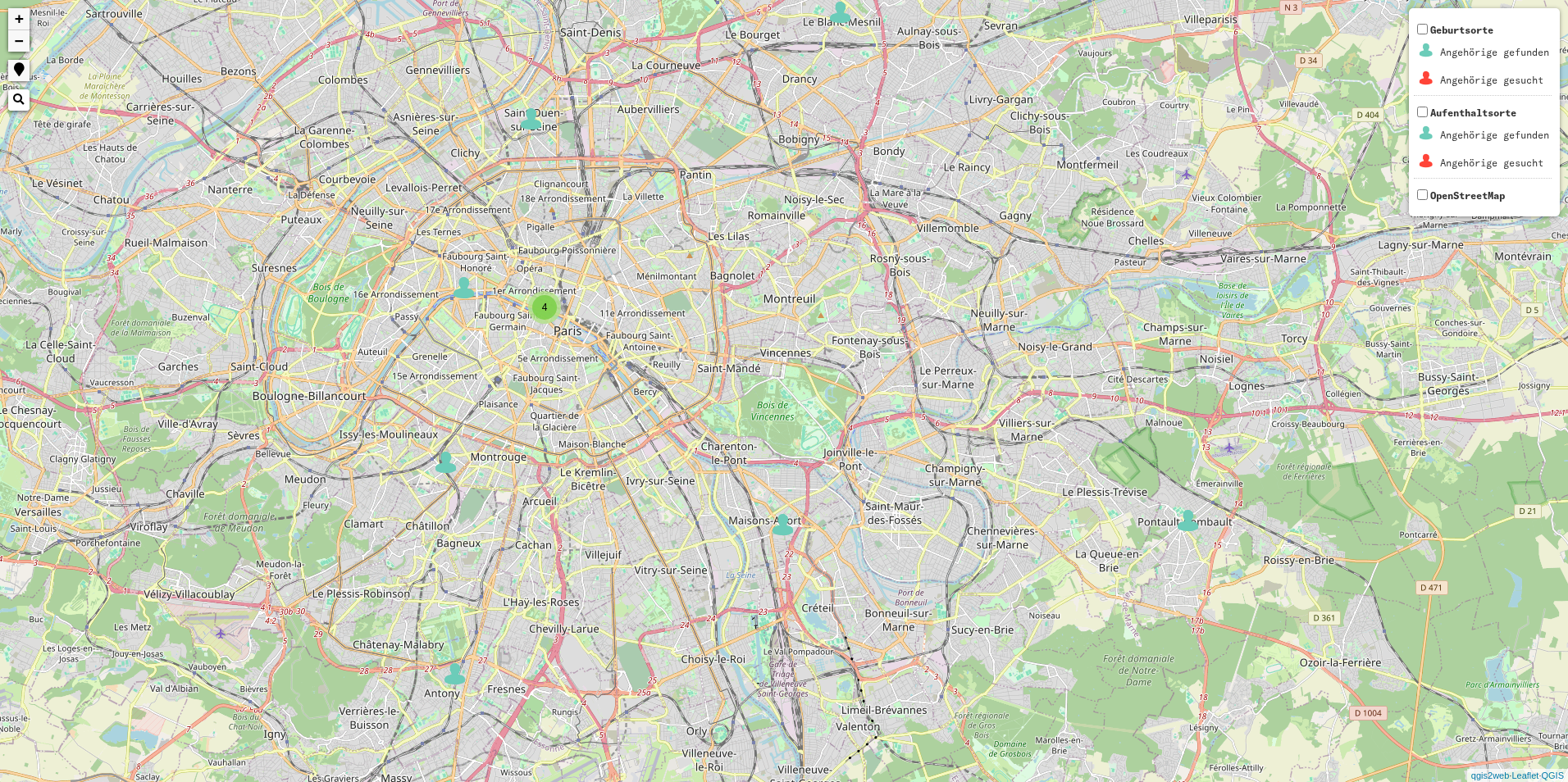
click at [543, 304] on span "4" at bounding box center [545, 308] width 6 height 12
click at [565, 281] on img at bounding box center [564, 283] width 25 height 25
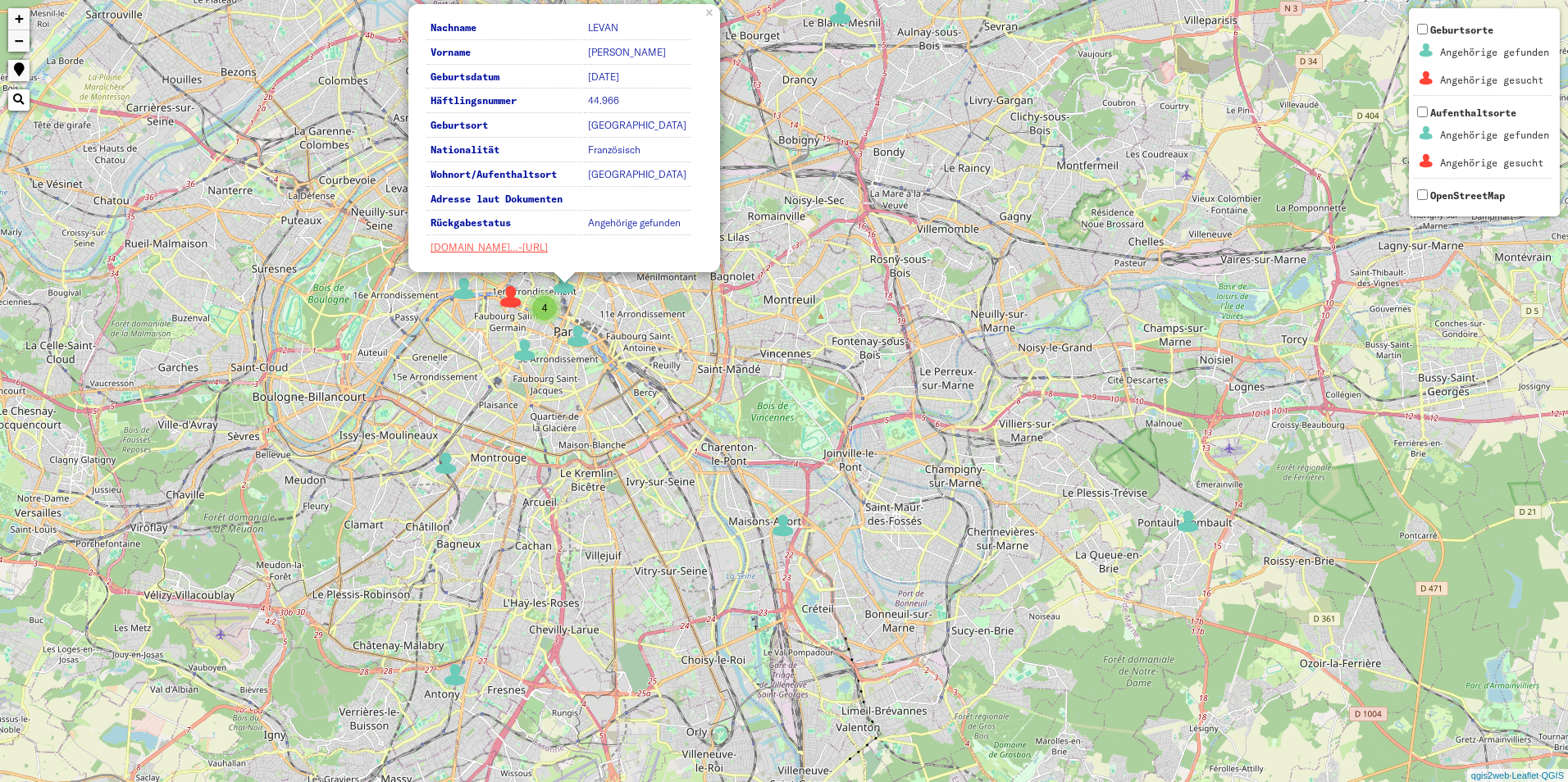
click at [463, 291] on img at bounding box center [464, 289] width 25 height 25
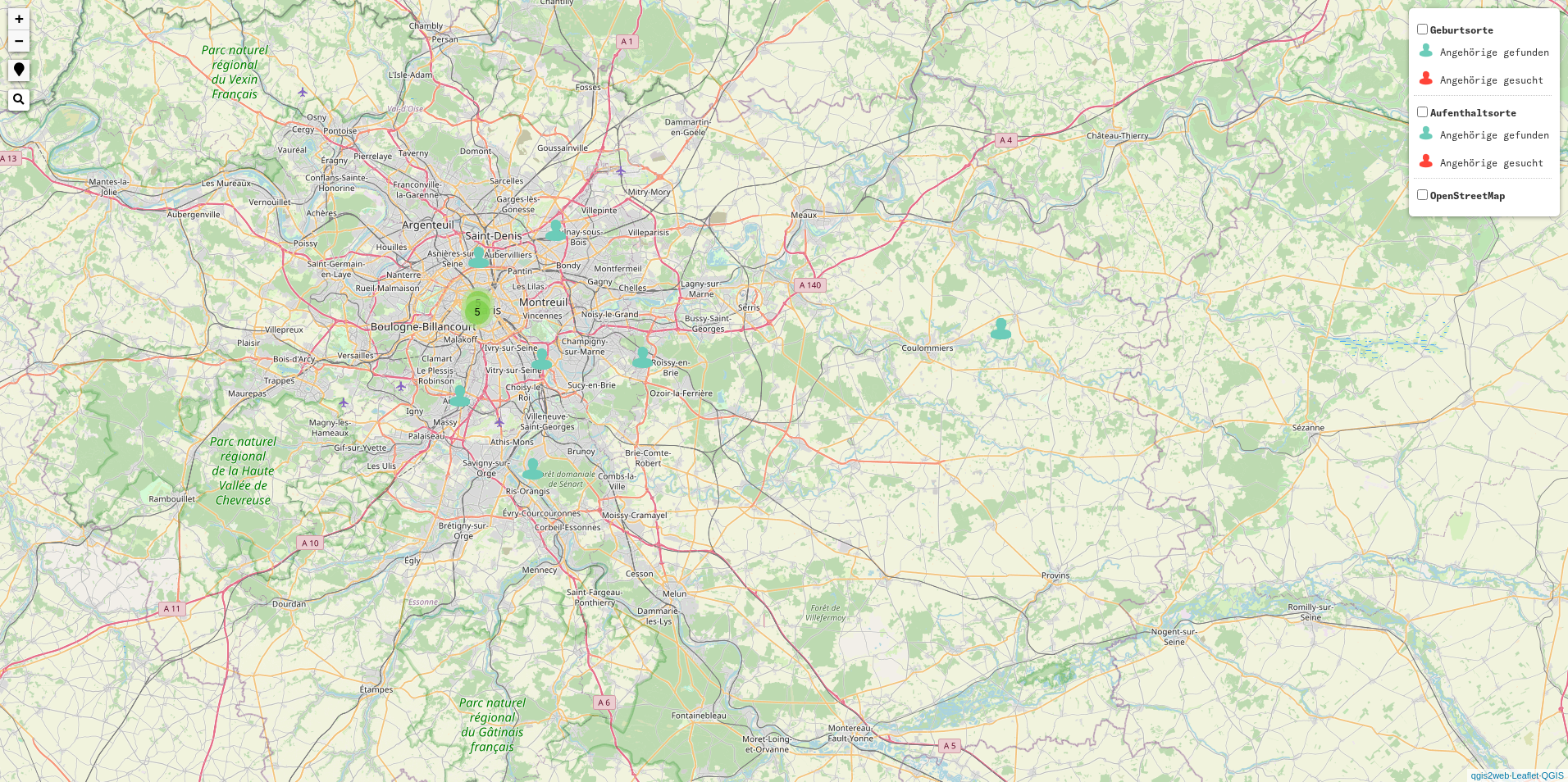
click at [460, 392] on img at bounding box center [460, 396] width 25 height 25
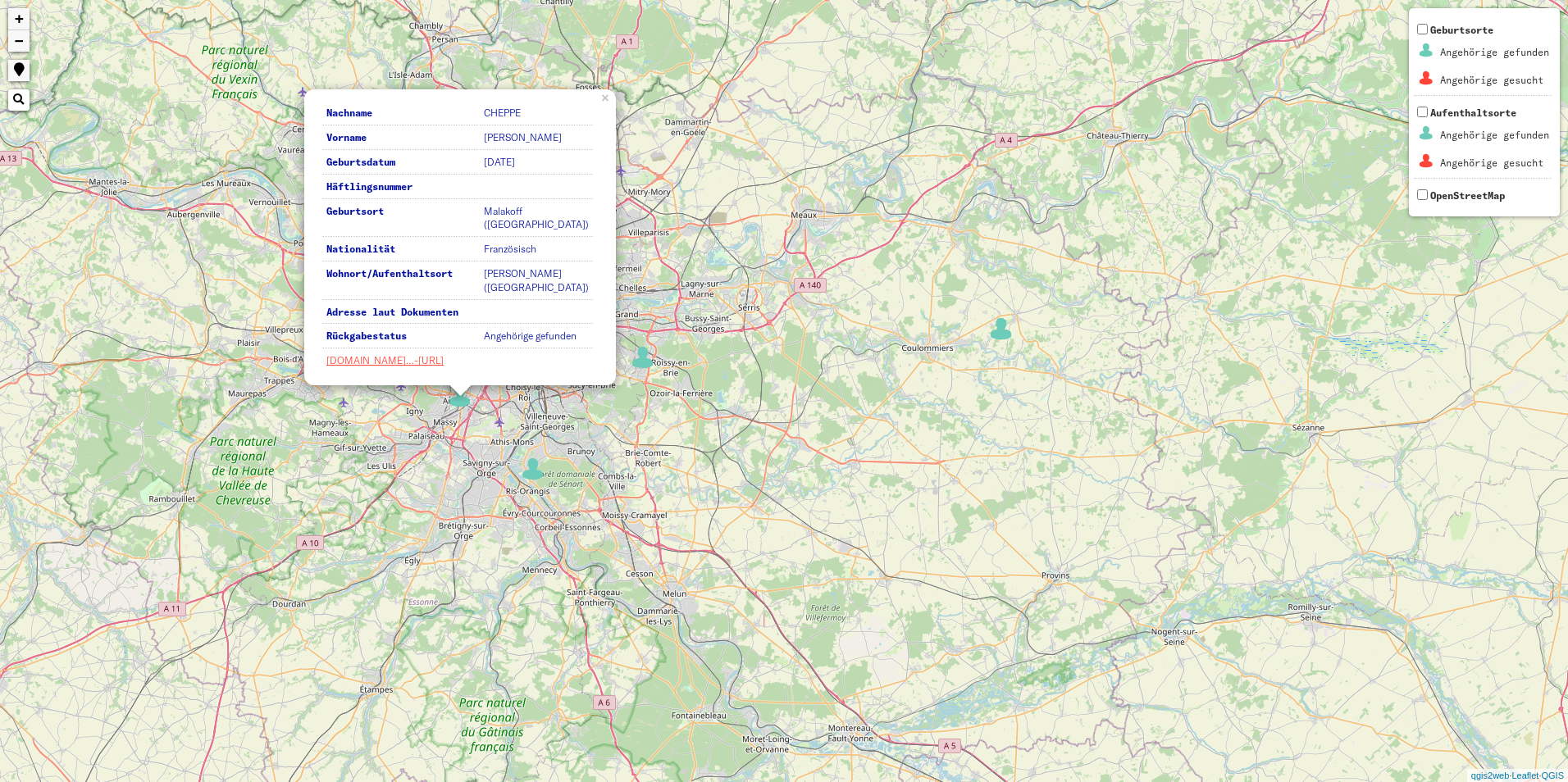
click at [849, 468] on div "2 2 5 2 2 5 2 2 2 Nachname CHEPPE Vorname ROGER Geburtsdatum 1926-04-26 Häftlin…" at bounding box center [784, 391] width 1568 height 782
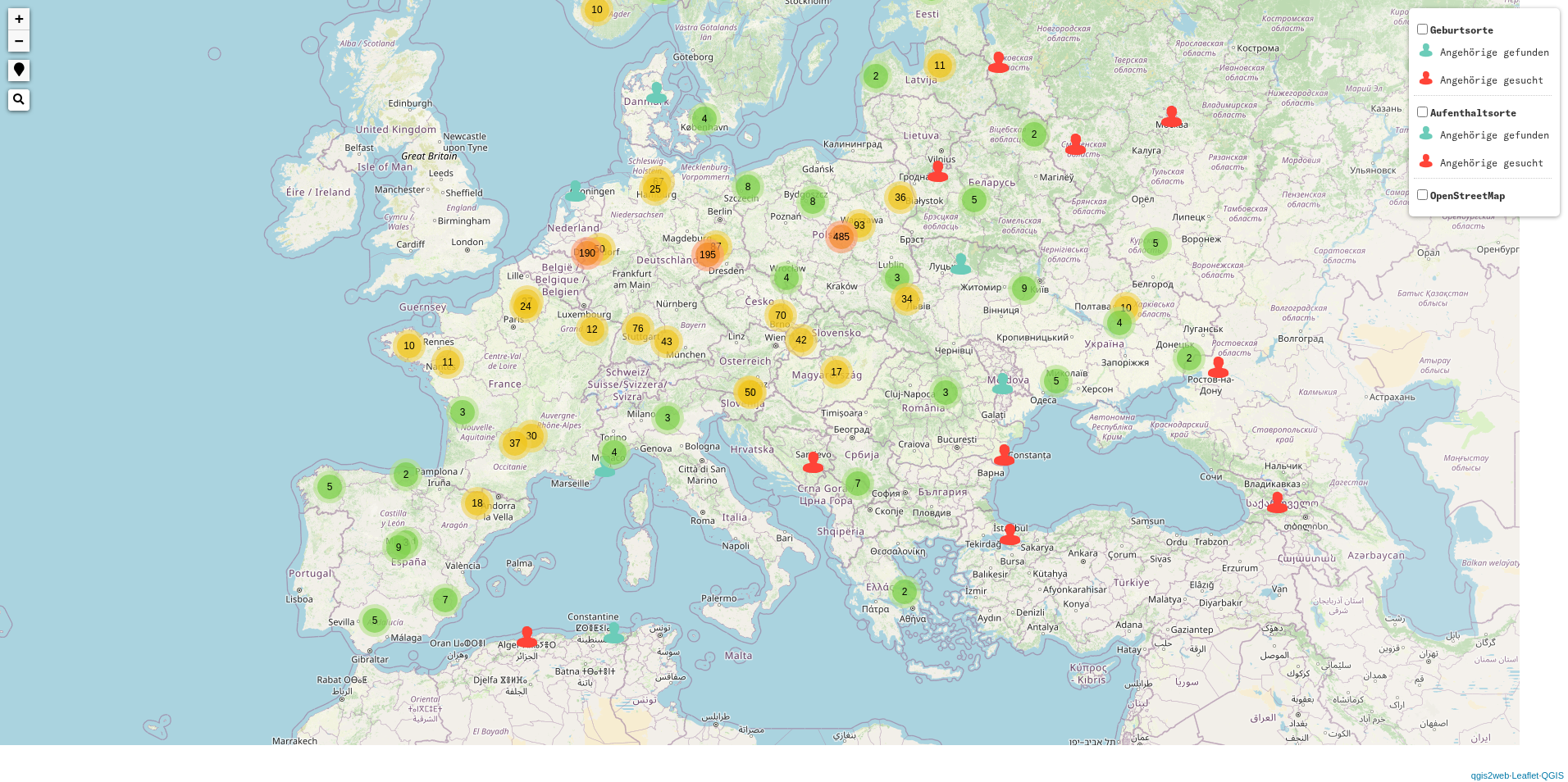
drag, startPoint x: 857, startPoint y: 518, endPoint x: 533, endPoint y: 376, distance: 353.8
click at [533, 376] on div "4 3 3 2 3 8 3 8 93 4 87 25 43 42 50 50 12 11 24 37 2 2 2 2 4 5 12 10 5 5 2 2 2 …" at bounding box center [784, 391] width 1568 height 782
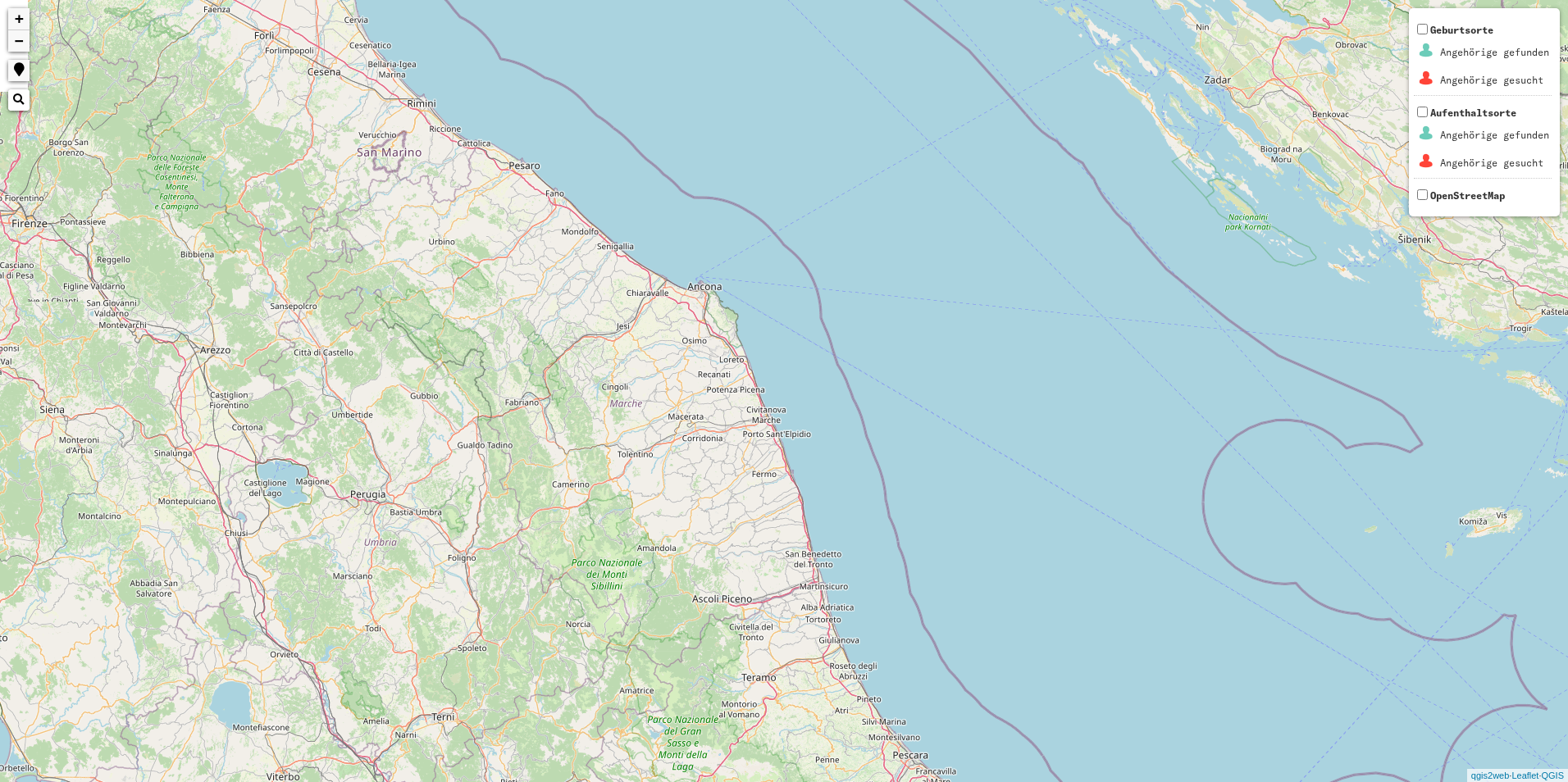
drag, startPoint x: 704, startPoint y: 265, endPoint x: 514, endPoint y: 733, distance: 505.1
click at [495, 781] on html "2 2 + − Nothing found. Geburtsorte Angehörige gefunden Angehörige gesucht Aufen…" at bounding box center [784, 391] width 1568 height 782
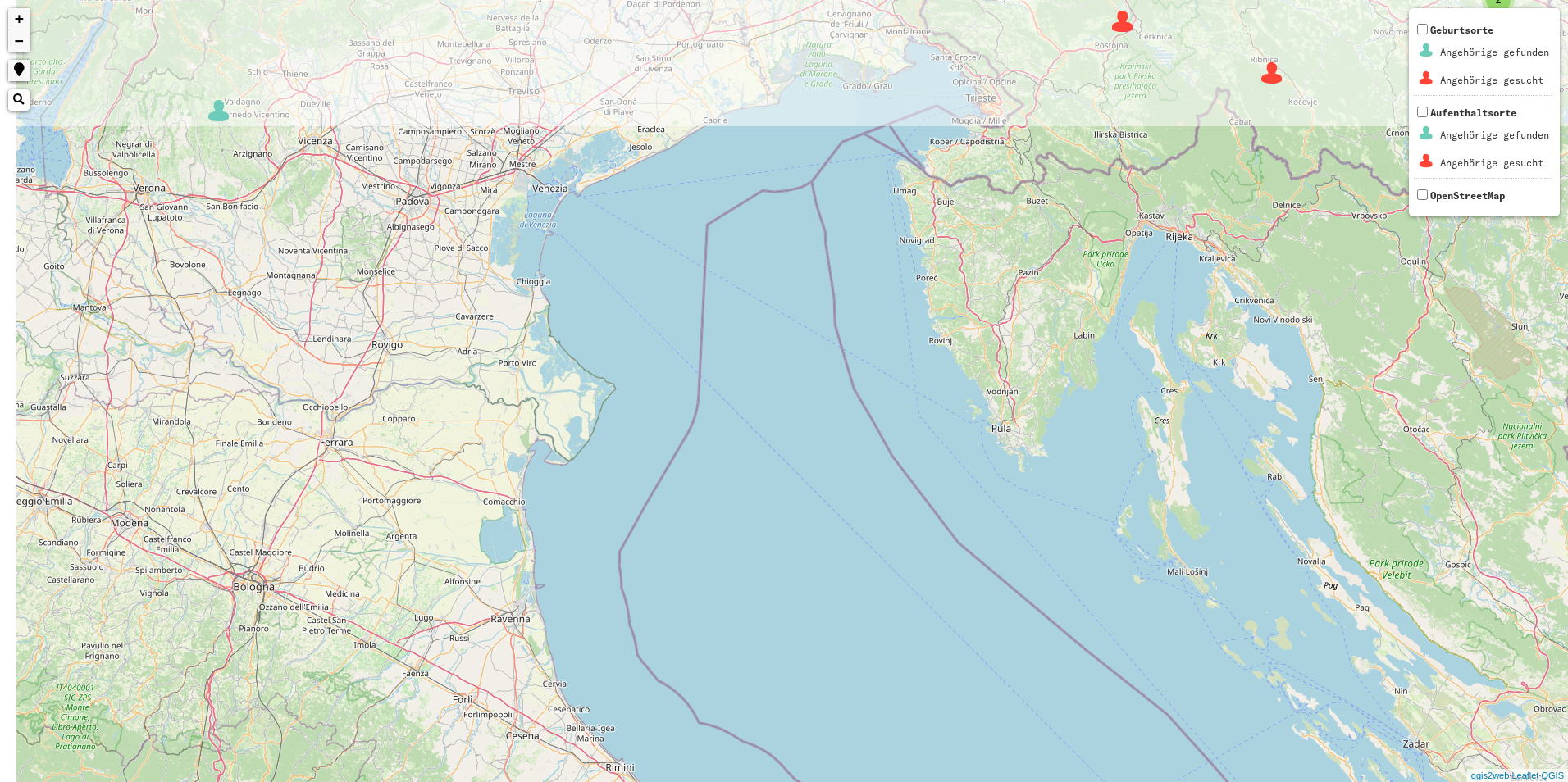
drag, startPoint x: 217, startPoint y: 117, endPoint x: 409, endPoint y: 790, distance: 699.9
click at [409, 781] on html "2 2 4 5 5 2 4 6 2 7 2 + − Nothing found. Geburtsorte Angehörige gefunden Angehö…" at bounding box center [784, 391] width 1568 height 782
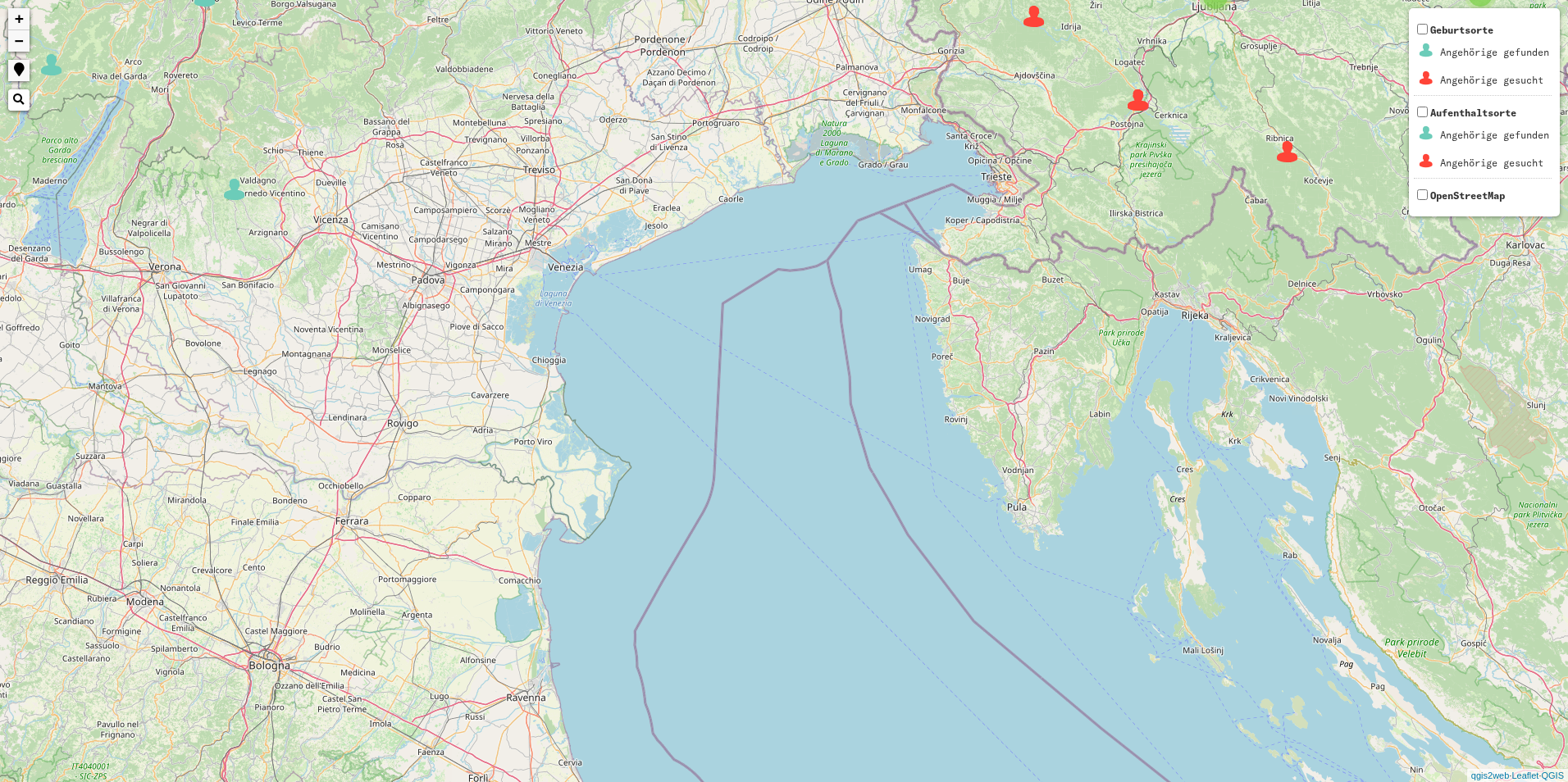
drag, startPoint x: 506, startPoint y: 342, endPoint x: 540, endPoint y: 478, distance: 140.2
click at [540, 478] on div "2 2 4 5 5 2 4 6 2 7 2 2 7 3 3 4 2 5 2 4 2 3 2 8 3 3 6 6 2 2 4 + − Nothing found…" at bounding box center [784, 391] width 1568 height 782
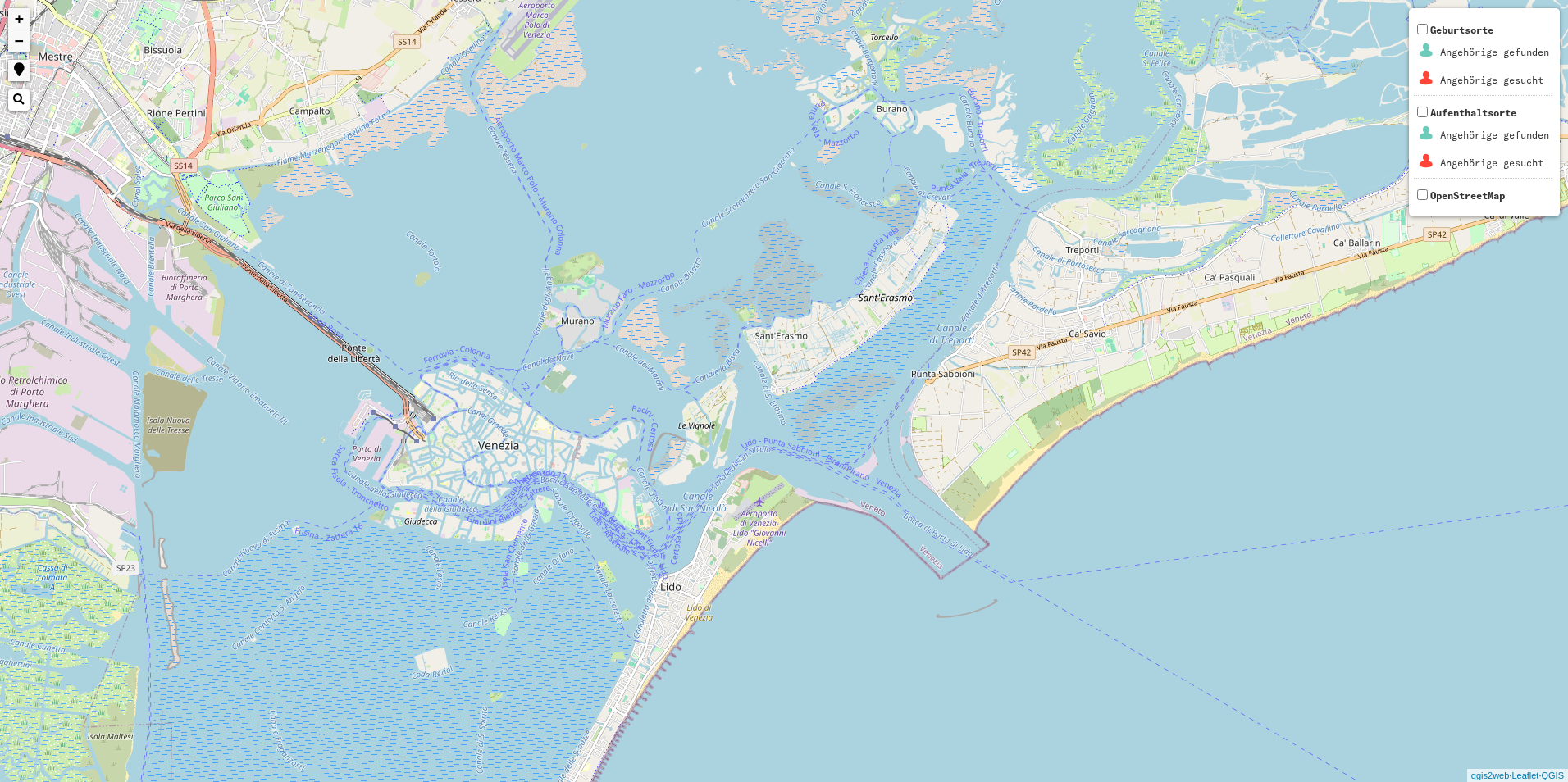
drag, startPoint x: 454, startPoint y: 178, endPoint x: 640, endPoint y: 415, distance: 301.3
click at [640, 415] on div "+ − Nothing found. Geburtsorte Angehörige gefunden Angehörige gesucht Aufenthal…" at bounding box center [784, 391] width 1568 height 782
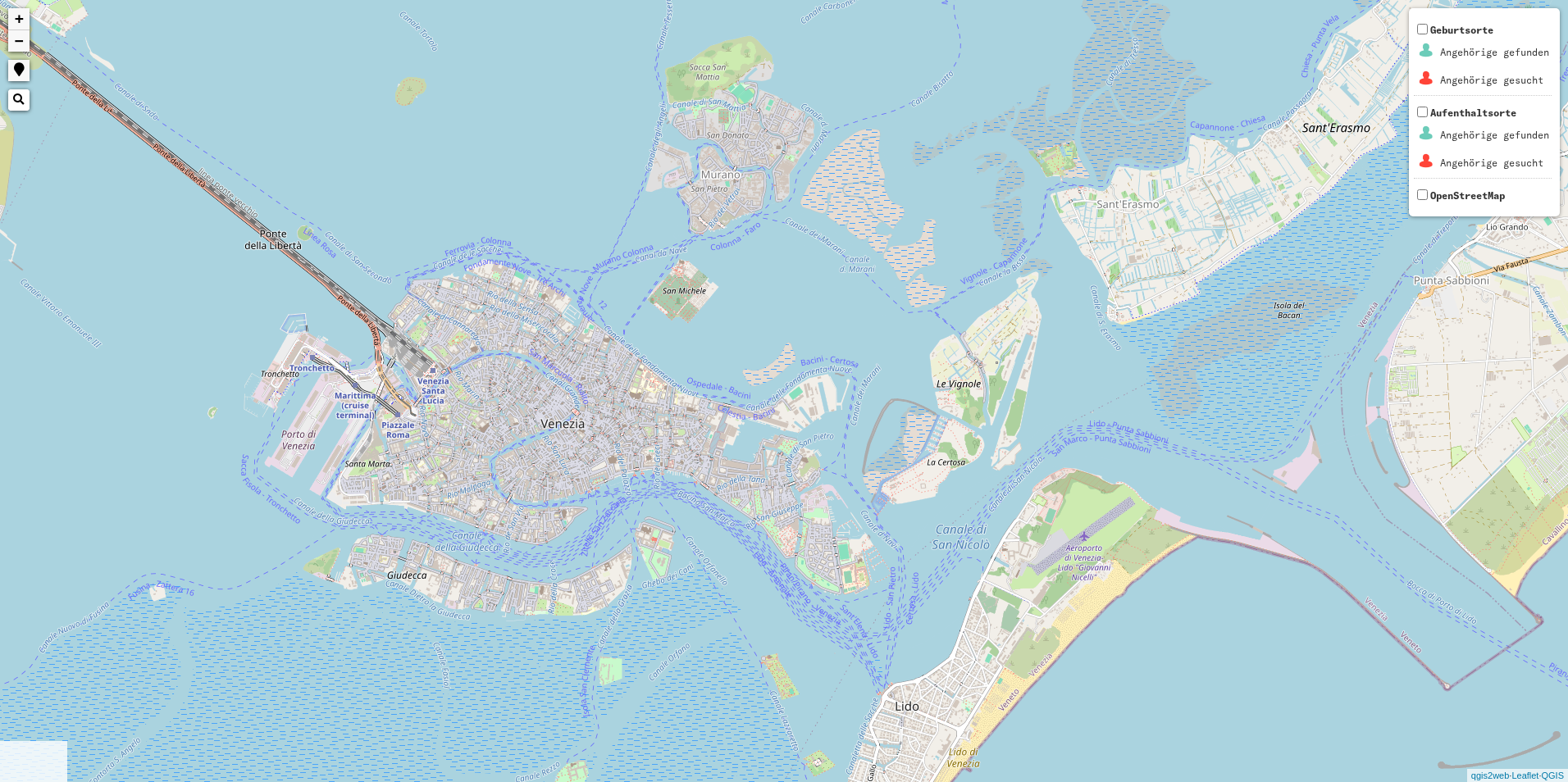
drag, startPoint x: 410, startPoint y: 498, endPoint x: 422, endPoint y: 478, distance: 23.3
click at [448, 478] on div "+ − Nothing found. Geburtsorte Angehörige gefunden Angehörige gesucht Aufenthal…" at bounding box center [784, 391] width 1568 height 782
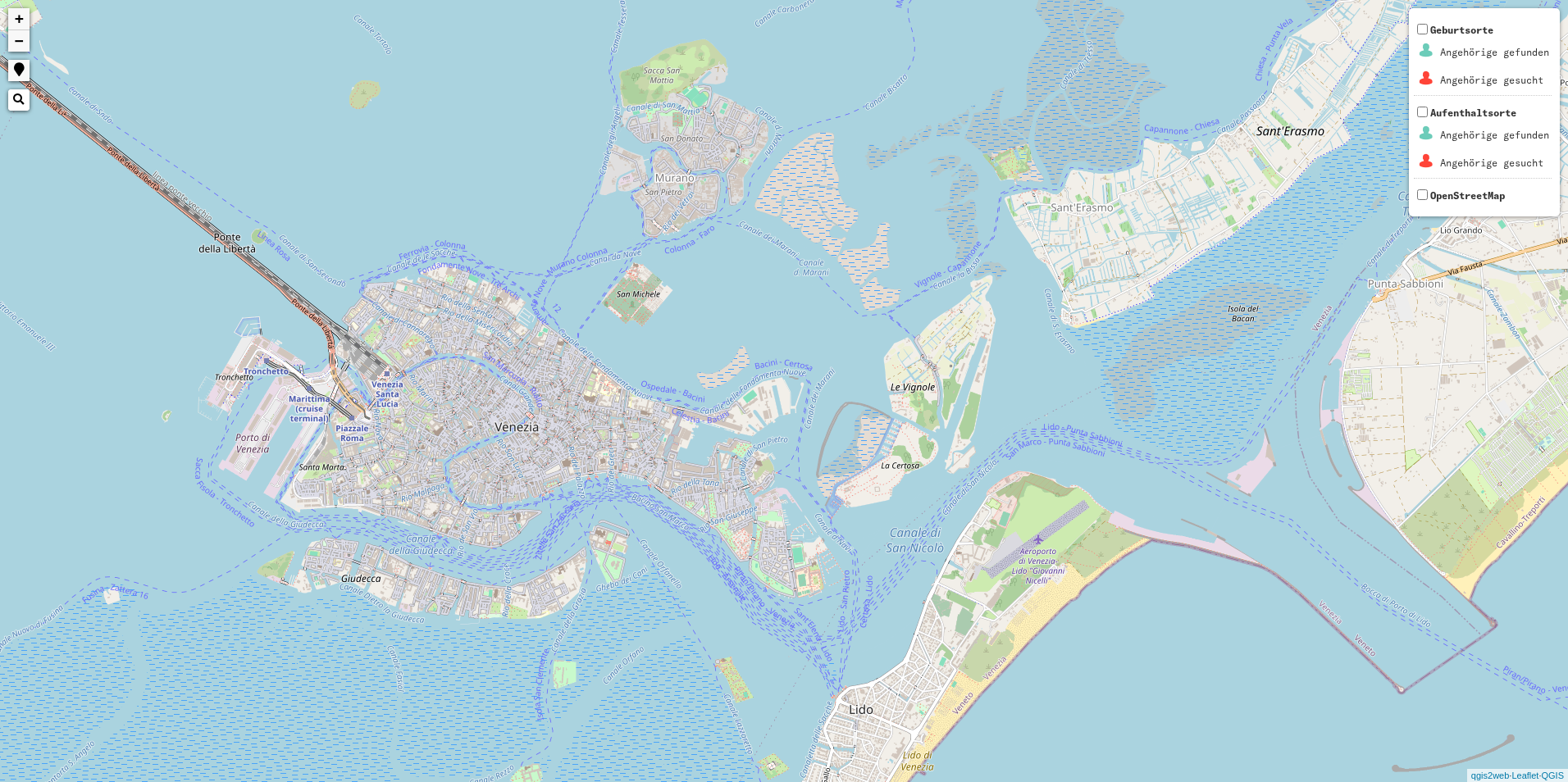
drag, startPoint x: 681, startPoint y: 635, endPoint x: 642, endPoint y: 541, distance: 101.8
click at [648, 559] on div "+ − Nothing found. Geburtsorte Angehörige gefunden Angehörige gesucht Aufenthal…" at bounding box center [784, 391] width 1568 height 782
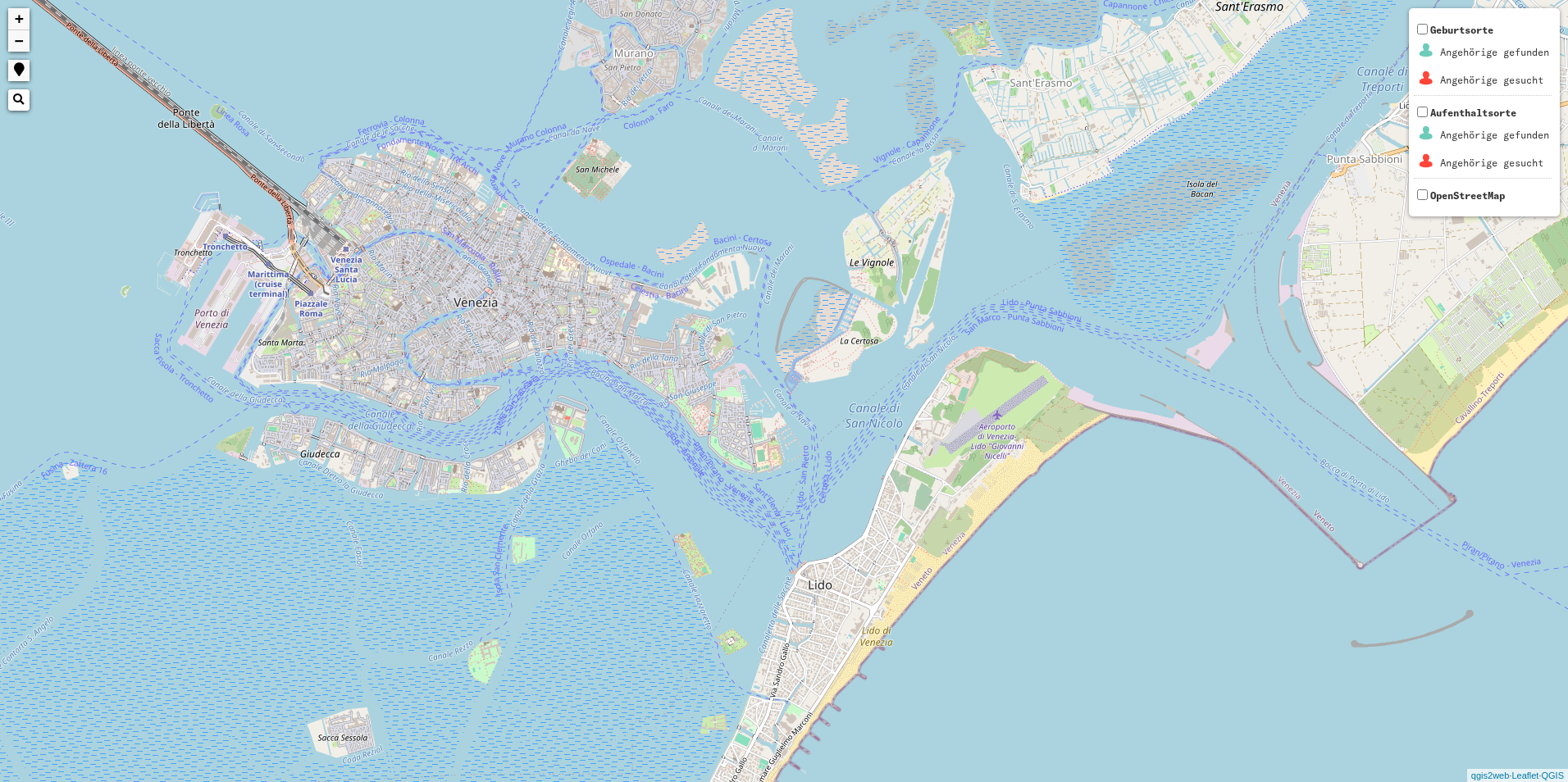
drag, startPoint x: 627, startPoint y: 501, endPoint x: 630, endPoint y: 466, distance: 35.1
click at [630, 466] on div "+ − Nothing found. Geburtsorte Angehörige gefunden Angehörige gesucht Aufenthal…" at bounding box center [784, 391] width 1568 height 782
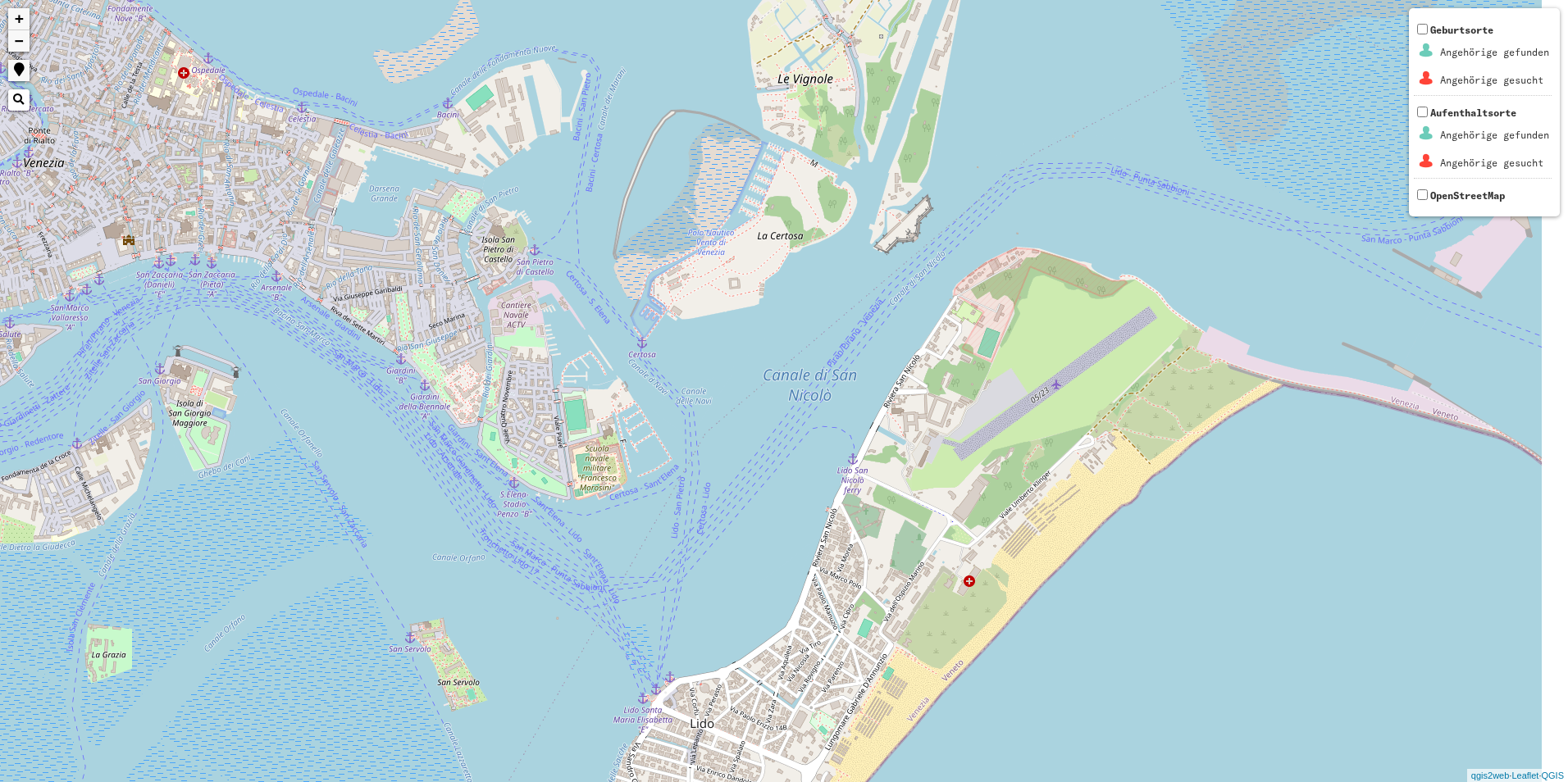
drag, startPoint x: 646, startPoint y: 583, endPoint x: 59, endPoint y: 269, distance: 665.7
click at [58, 268] on div "+ − Nothing found. Geburtsorte Angehörige gefunden Angehörige gesucht Aufenthal…" at bounding box center [784, 391] width 1568 height 782
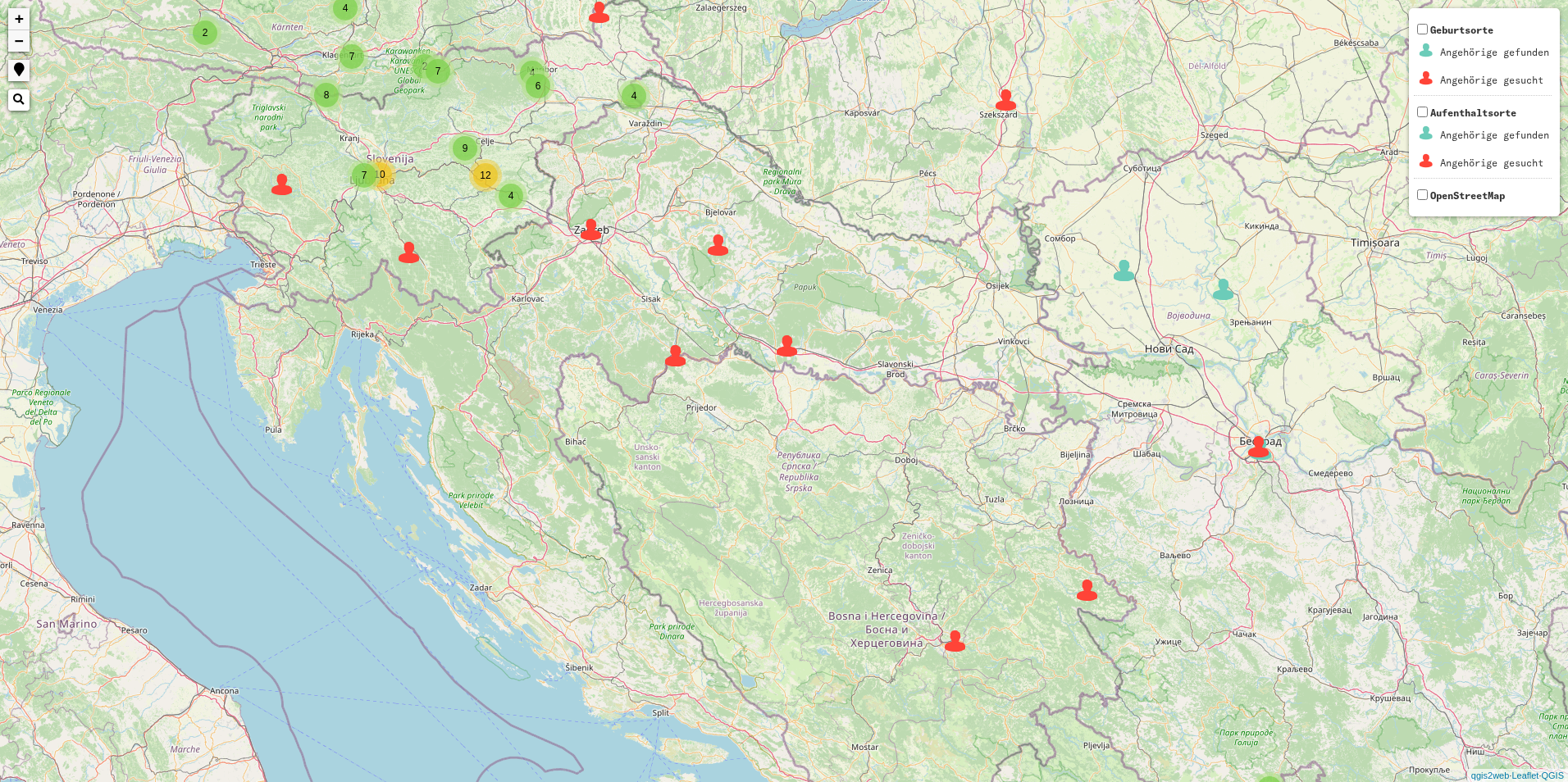
drag, startPoint x: 879, startPoint y: 598, endPoint x: 379, endPoint y: 514, distance: 507.0
click at [379, 514] on div "3 3 3 5 2 2 5 2 2 2 3 3 2 3 2 8 2 2 4 13 6 8 3 6 6 2 7 2 4 9 7 3 3 5 3 4 4 3 4 …" at bounding box center [784, 391] width 1568 height 782
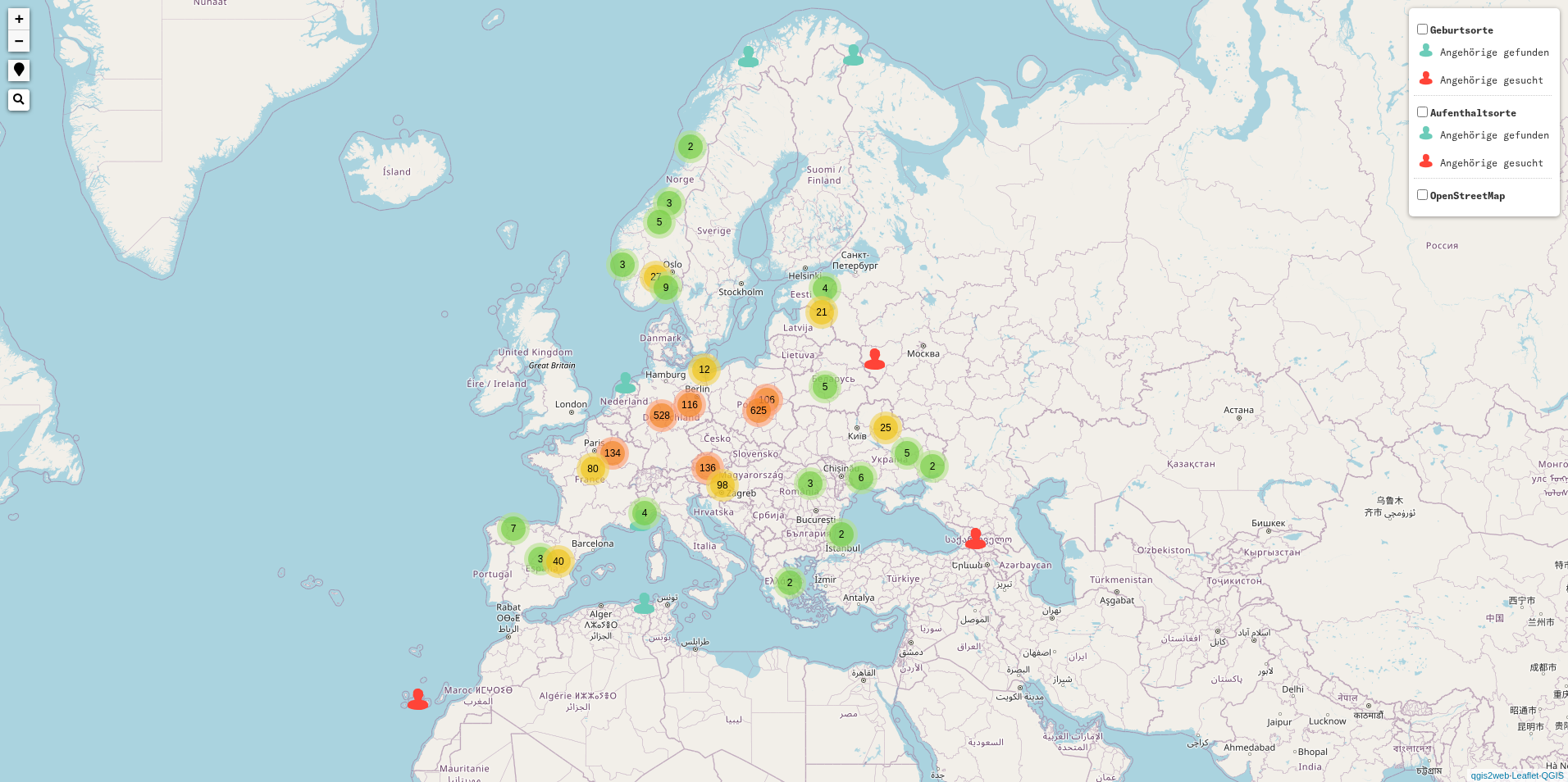
drag, startPoint x: 373, startPoint y: 511, endPoint x: 713, endPoint y: 510, distance: 340.0
click at [713, 510] on div "2 5 3 3 4 3 9 106 116 136 134 4 2 2 5 27 6 5 2 21 25 7 40 3 4 12 80 528 625 98 …" at bounding box center [784, 391] width 1568 height 782
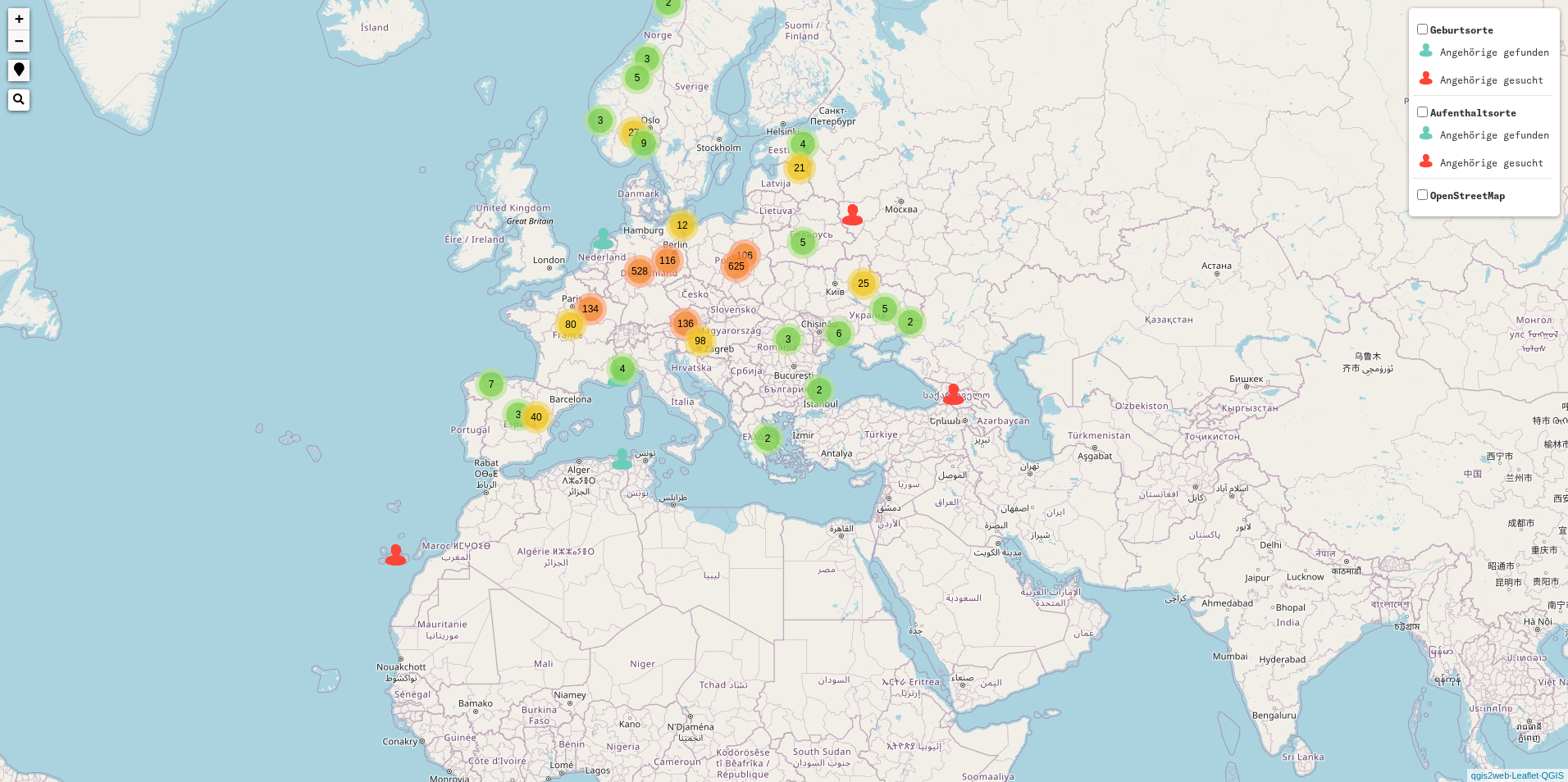
drag, startPoint x: 526, startPoint y: 620, endPoint x: 502, endPoint y: 473, distance: 148.9
click at [502, 473] on div "2 5 3 3 4 3 9 106 116 136 134 4 2 2 5 27 6 5 2 21 25 7 40 3 4 12 80 528 625 98 …" at bounding box center [784, 391] width 1568 height 782
click at [402, 559] on img at bounding box center [396, 555] width 25 height 25
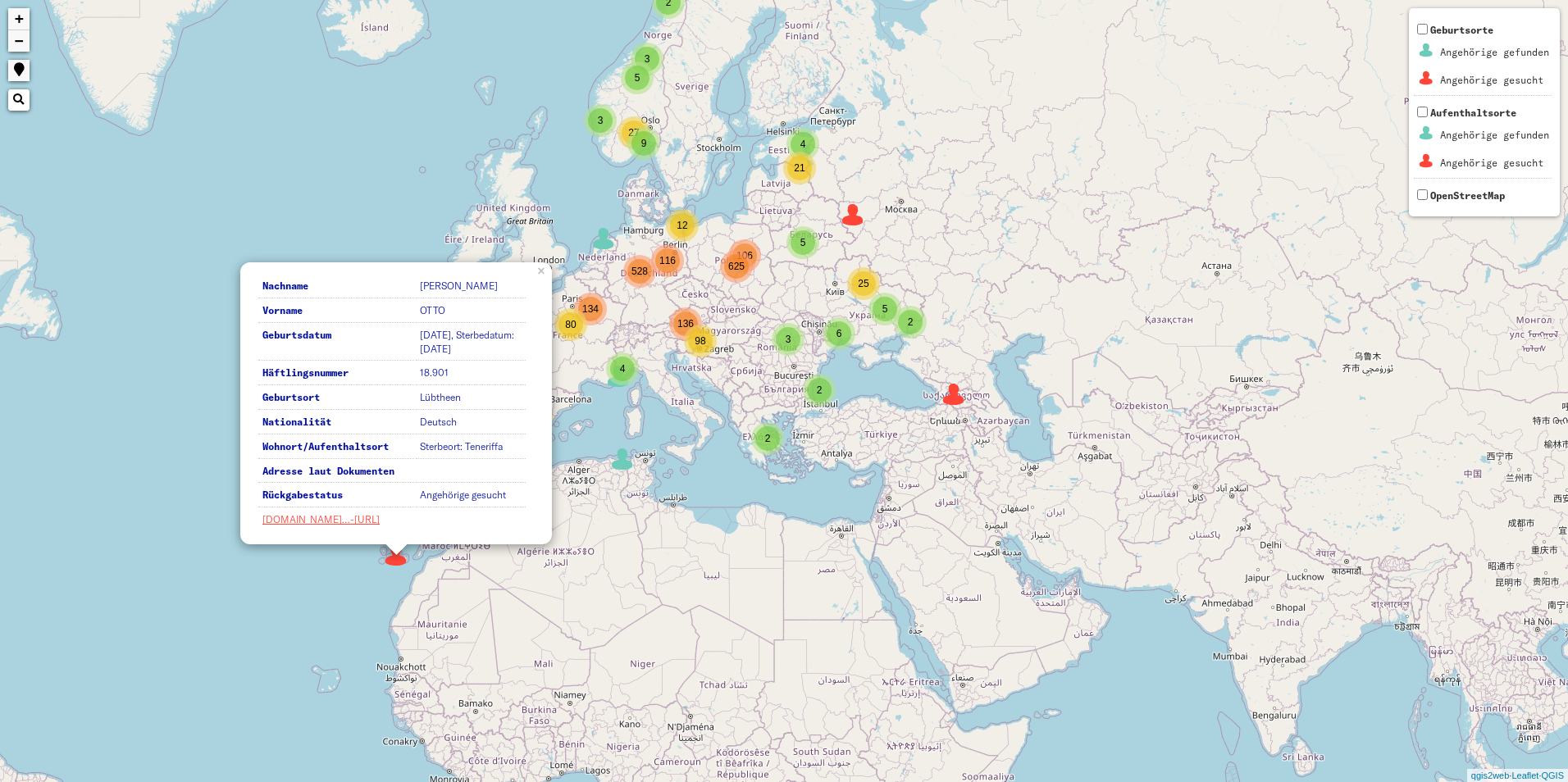
click at [397, 581] on div "2 5 3 3 4 3 9 106 116 136 134 4 2 2 5 27 6 5 2 21 25 7 40 3 4 12 80 528 625 98 …" at bounding box center [784, 391] width 1568 height 782
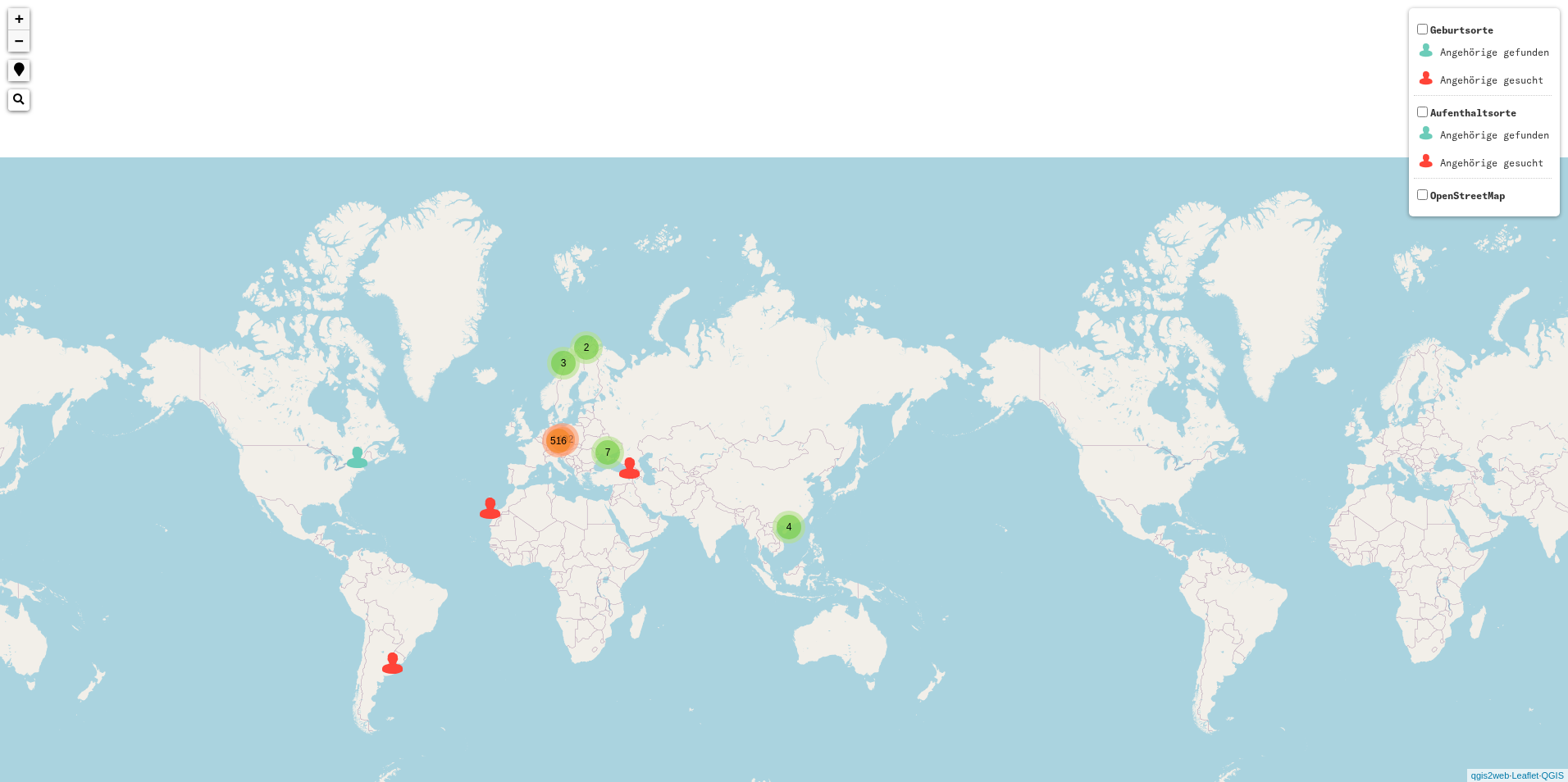
click at [783, 536] on div "4" at bounding box center [789, 527] width 25 height 25
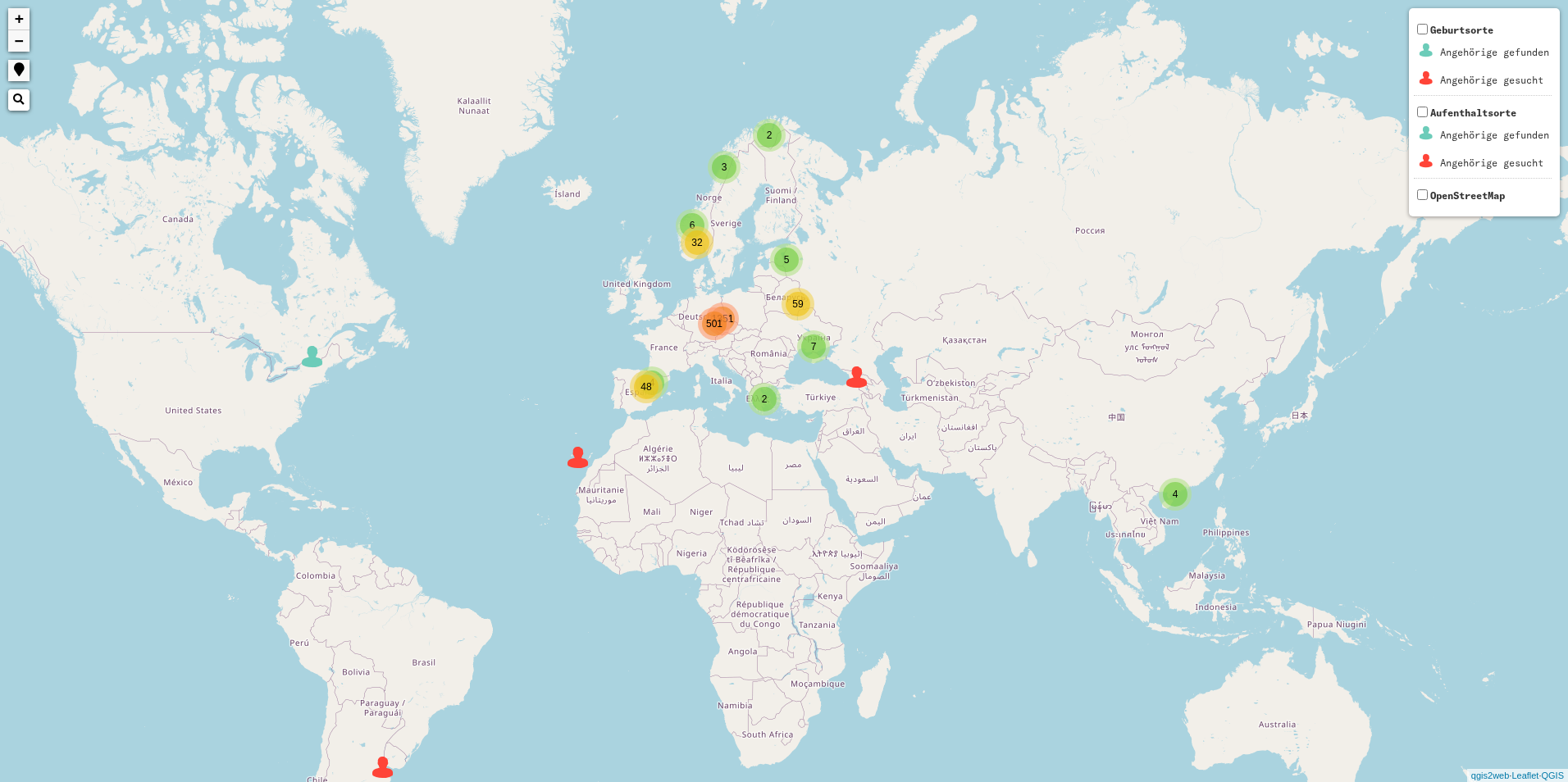
drag, startPoint x: 532, startPoint y: 613, endPoint x: 957, endPoint y: 538, distance: 431.6
click at [957, 538] on div "2 7 6 5 4 501 4 3 2 32 59 48 1351 + − Nothing found. Geburtsorte Angehörige gef…" at bounding box center [784, 391] width 1568 height 782
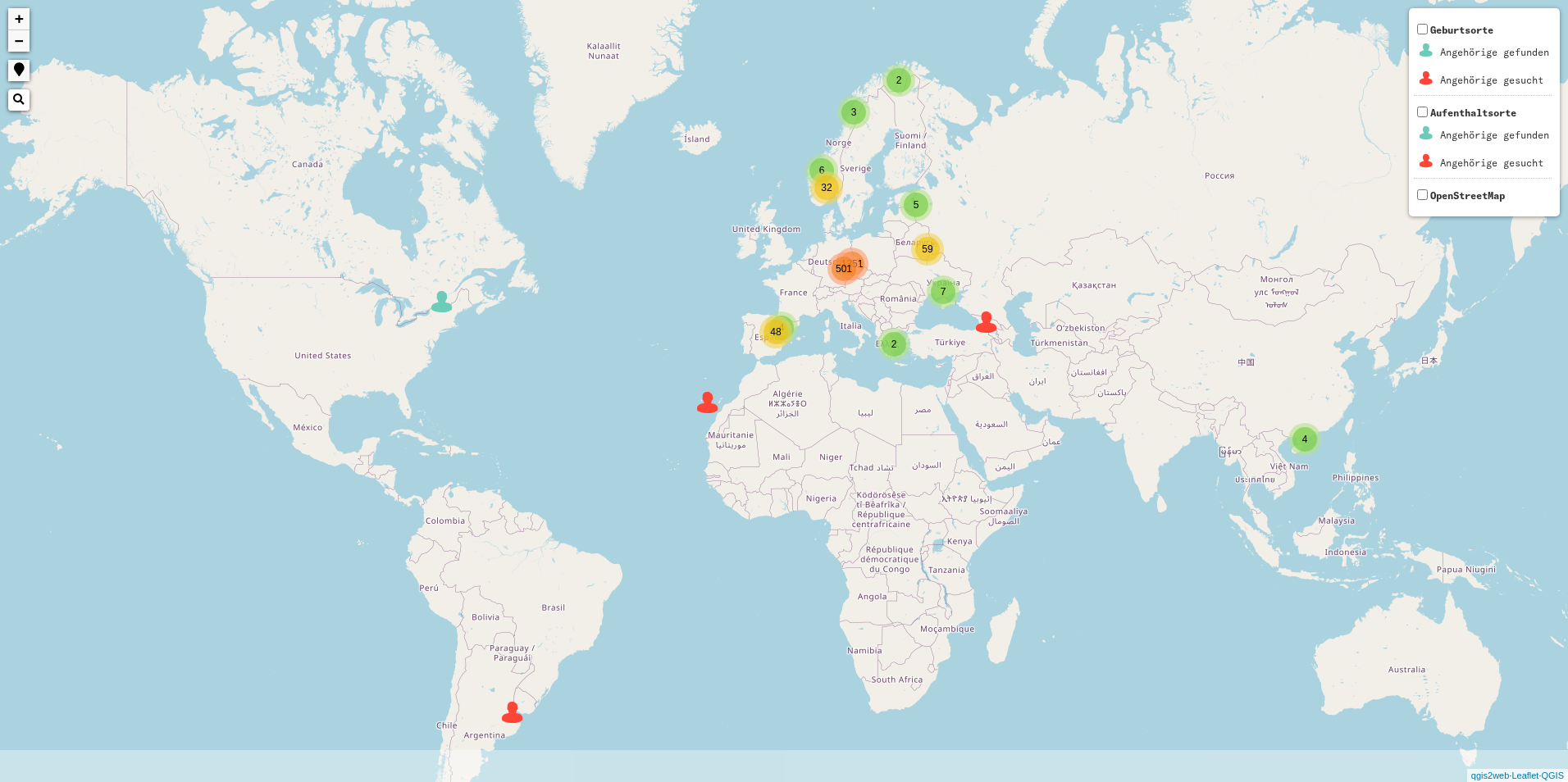
drag, startPoint x: 957, startPoint y: 538, endPoint x: 1090, endPoint y: 496, distance: 139.5
click at [1090, 496] on div "2 7 6 5 4 501 4 3 2 32 59 48 1351 + − Nothing found. Geburtsorte Angehörige gef…" at bounding box center [784, 391] width 1568 height 782
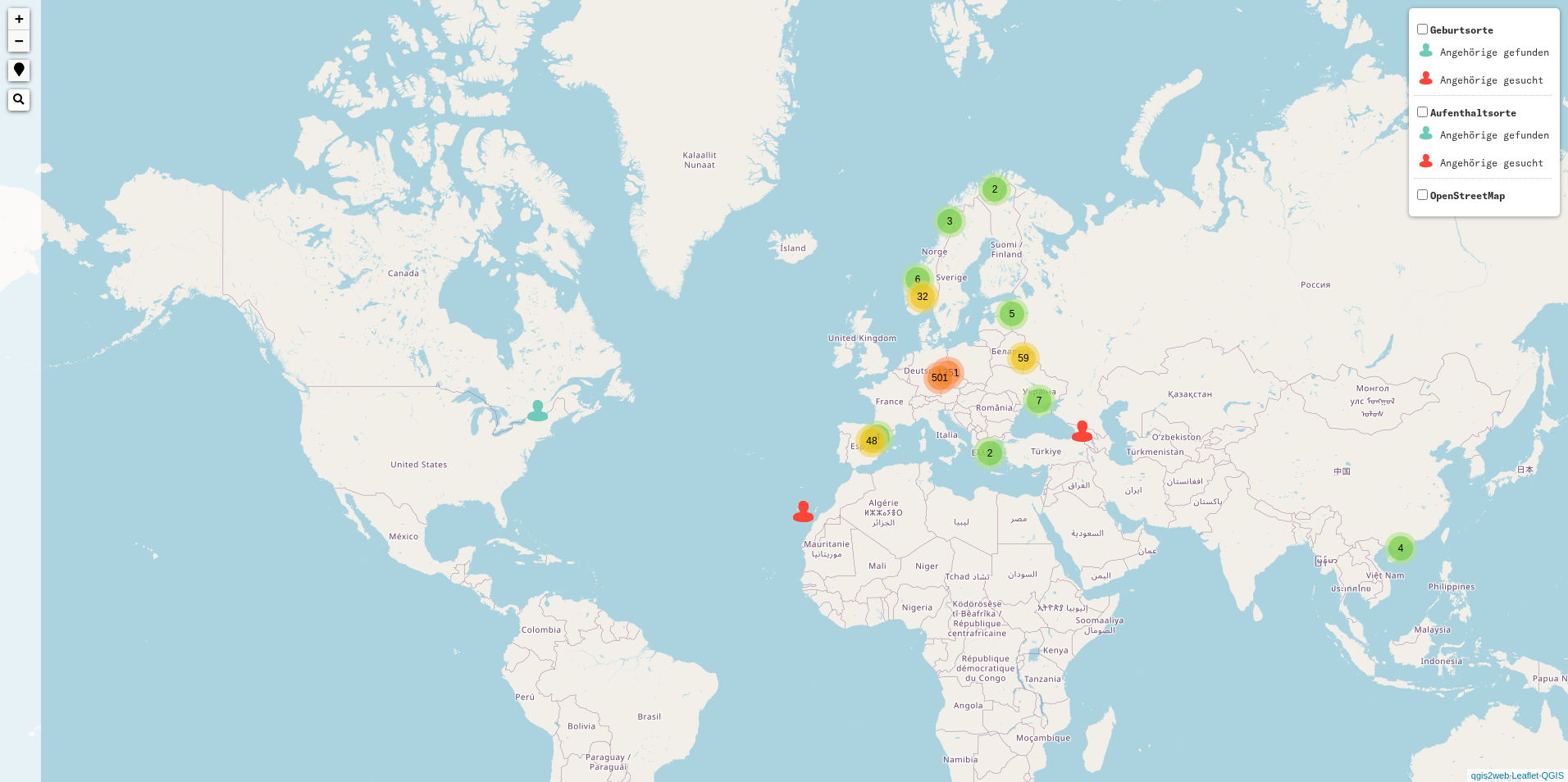
drag, startPoint x: 508, startPoint y: 348, endPoint x: 605, endPoint y: 457, distance: 145.9
click at [605, 457] on div "2 7 6 5 4 501 4 3 2 32 59 48 1351 + − Nothing found. Geburtsorte Angehörige gef…" at bounding box center [784, 391] width 1568 height 782
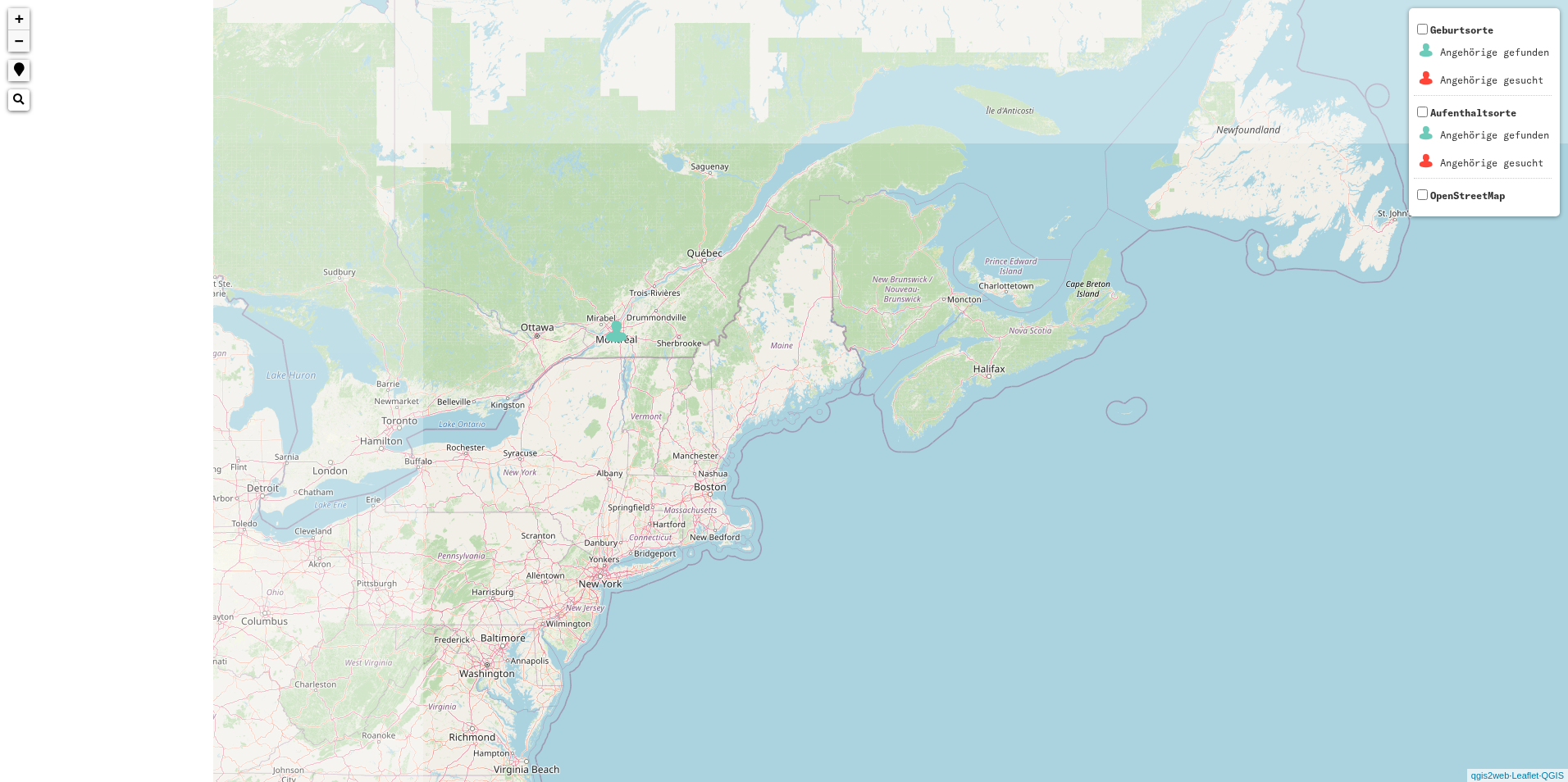
drag, startPoint x: 409, startPoint y: 468, endPoint x: 904, endPoint y: 691, distance: 542.9
click at [904, 691] on div "3 2 17 18 6 20 2 10 3 7 2 8 14 3 3 11 11 3 6 2 2 5 3 2 2 3 4 7 2 7 7 10 2 3 9 2…" at bounding box center [784, 391] width 1568 height 782
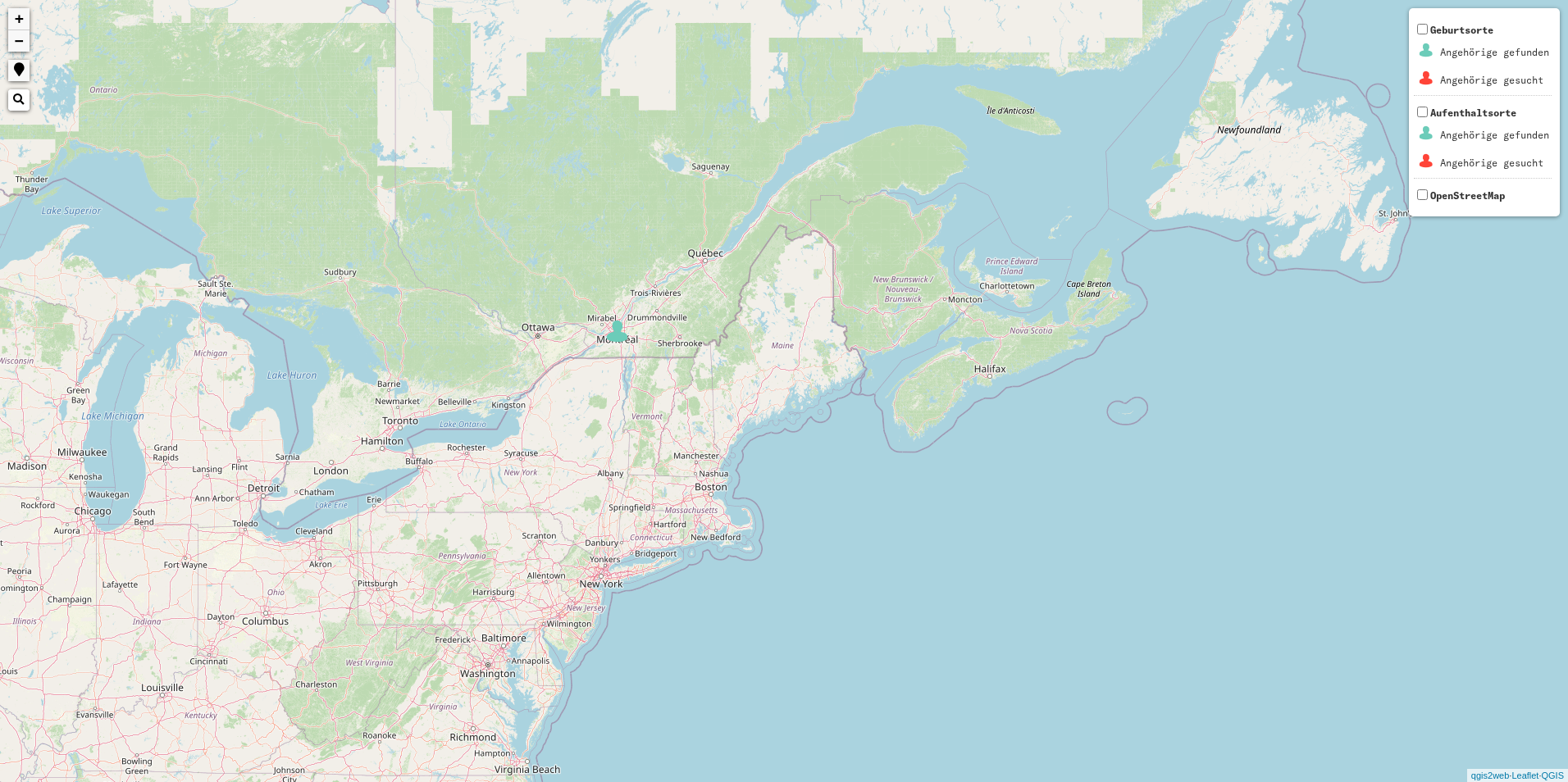
click at [625, 330] on img at bounding box center [617, 332] width 25 height 25
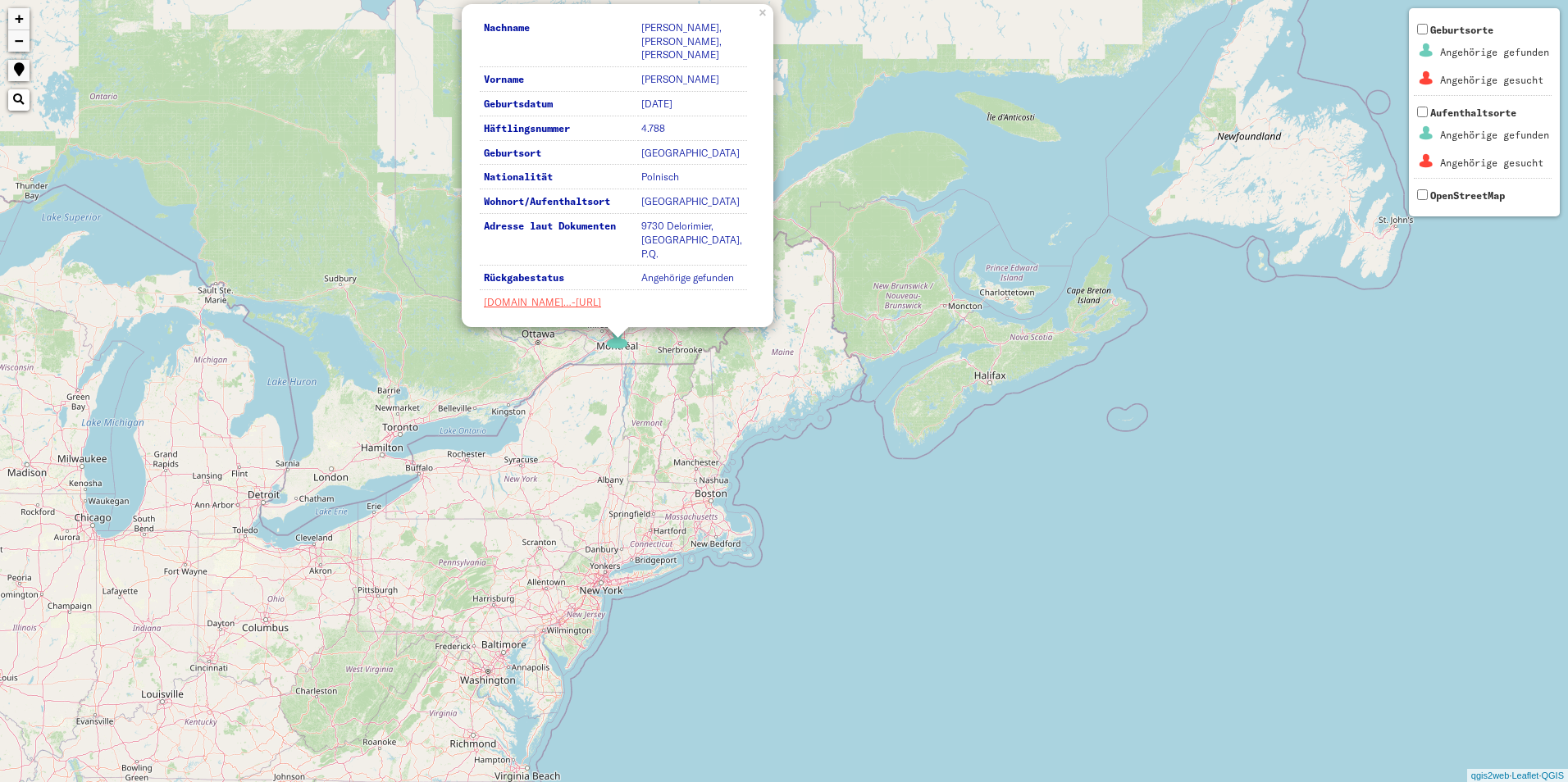
click at [625, 399] on div "3 2 Nachname CHEDORSKY, CHODORSKY, MROCZEK Vorname IRENE, IRENA, ALBINA Geburts…" at bounding box center [784, 391] width 1568 height 782
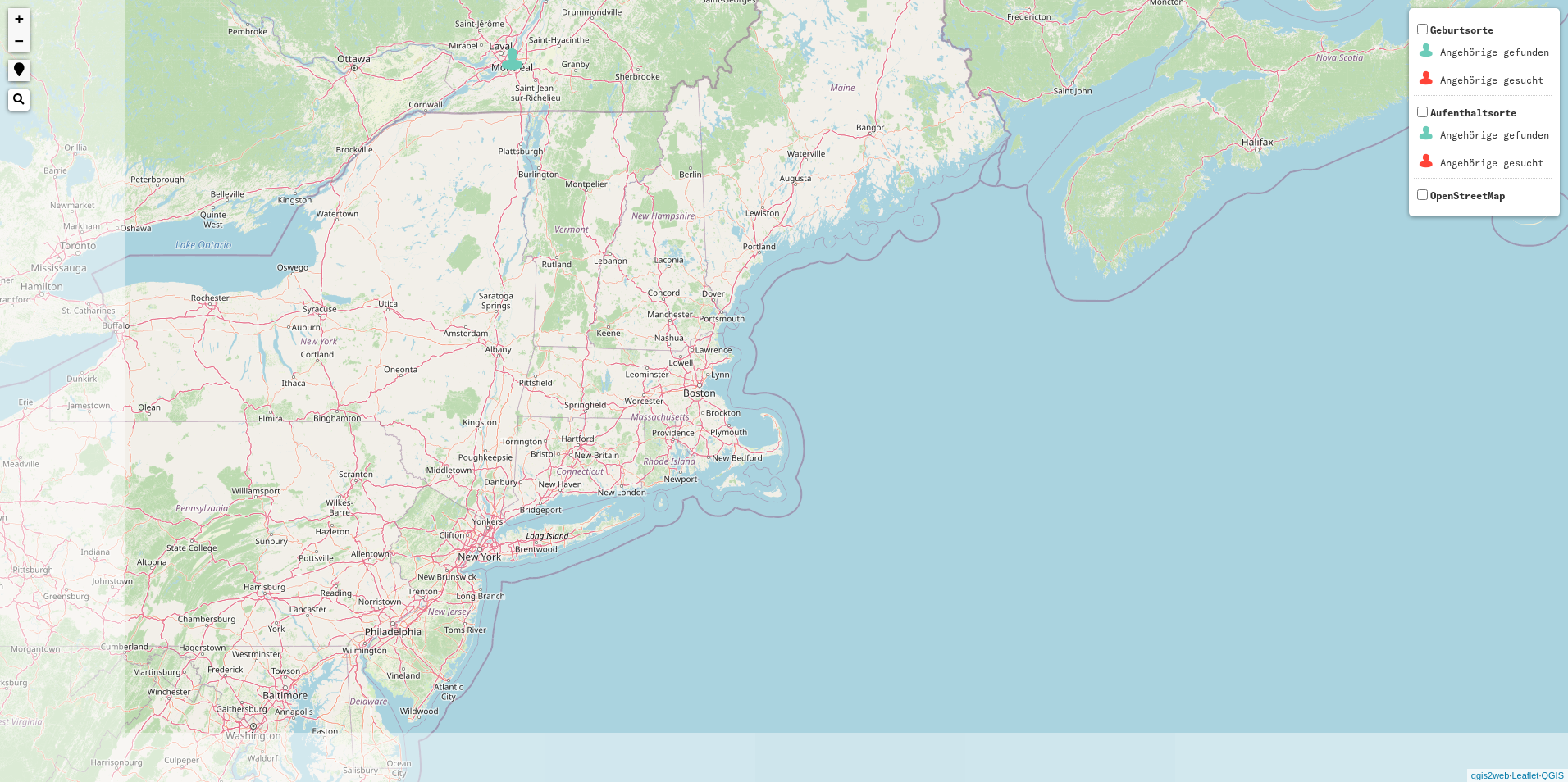
drag, startPoint x: 336, startPoint y: 374, endPoint x: 545, endPoint y: 226, distance: 256.1
click at [533, 226] on div "+ − Nothing found. Geburtsorte Angehörige gefunden Angehörige gesucht Aufenthal…" at bounding box center [784, 391] width 1568 height 782
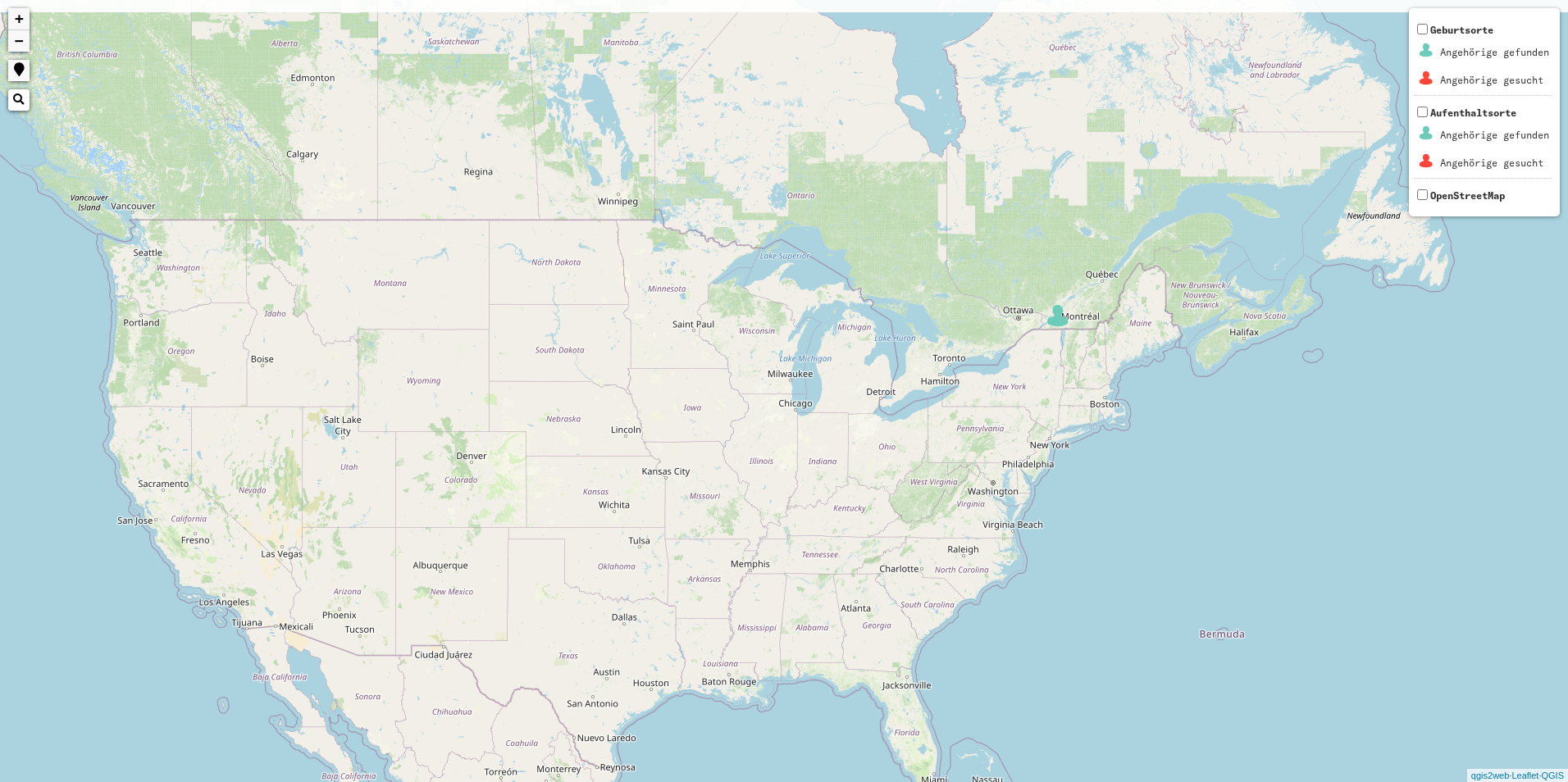
drag, startPoint x: 414, startPoint y: 605, endPoint x: 933, endPoint y: 726, distance: 532.9
click at [933, 726] on div "4 3 3 2 3 8 3 8 93 4 87 25 43 42 50 50 12 11 24 37 2 2 4 5 12 10 5 5 2 2 2 11 6…" at bounding box center [784, 391] width 1568 height 782
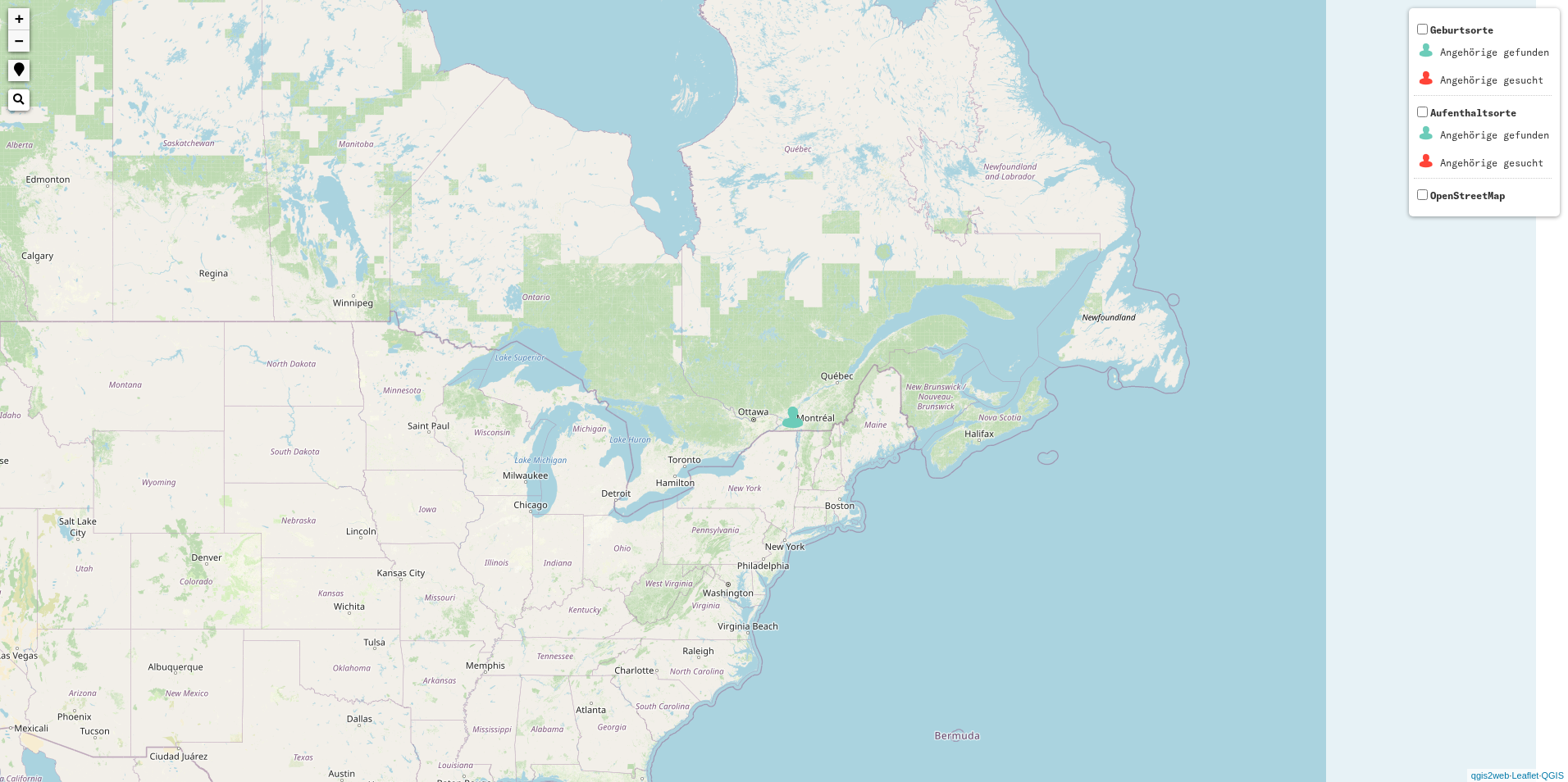
drag, startPoint x: 1068, startPoint y: 490, endPoint x: 800, endPoint y: 591, distance: 286.4
click at [800, 591] on div "4 3 3 2 3 8 3 8 93 4 87 25 43 42 50 50 12 11 24 37 2 2 4 5 12 10 5 5 2 2 2 11 6…" at bounding box center [784, 391] width 1568 height 782
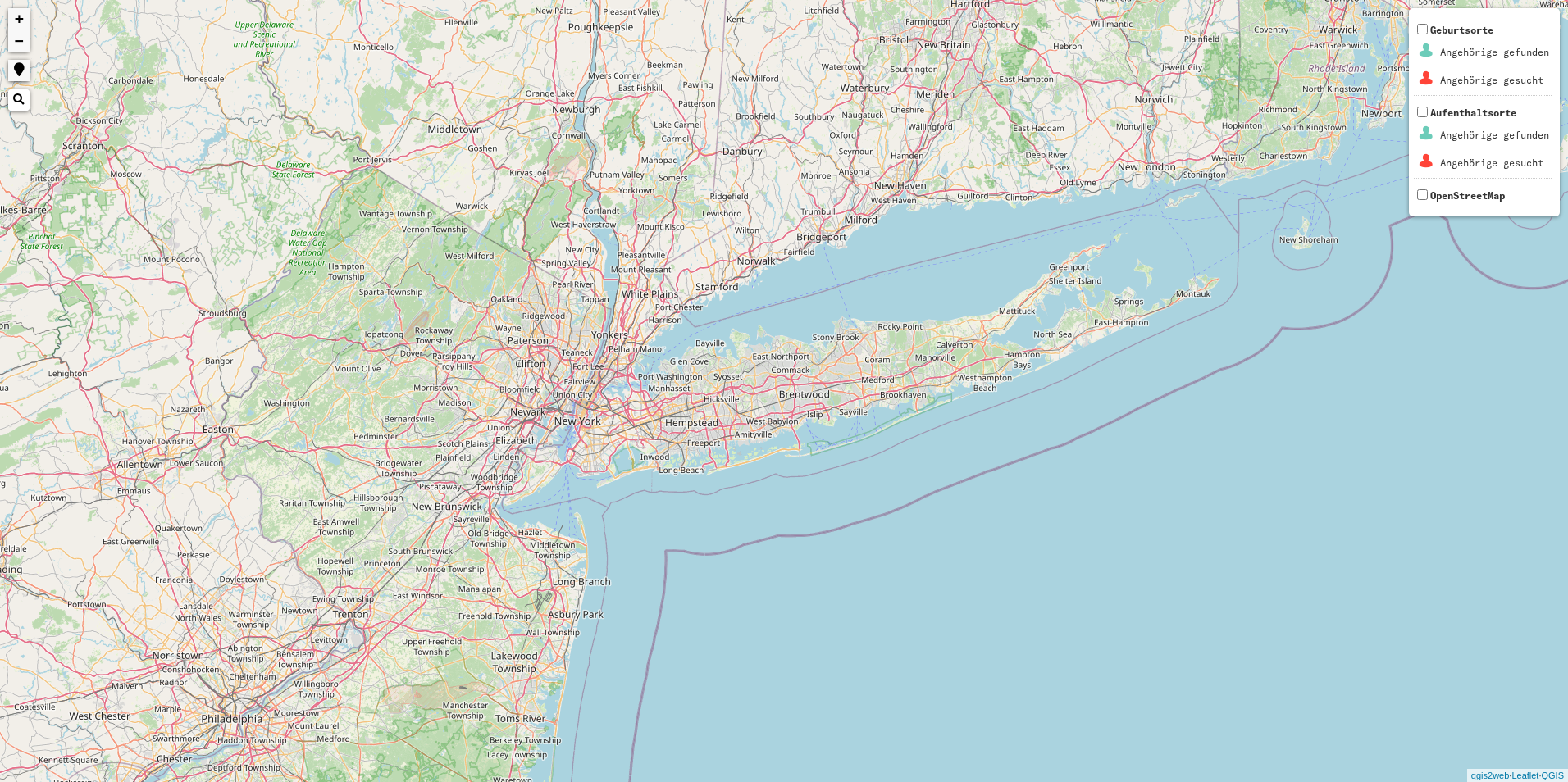
drag, startPoint x: 505, startPoint y: 205, endPoint x: 543, endPoint y: 824, distance: 620.2
click at [543, 781] on html "+ − Nothing found. Geburtsorte Angehörige gefunden Angehörige gesucht Aufenthal…" at bounding box center [784, 391] width 1568 height 782
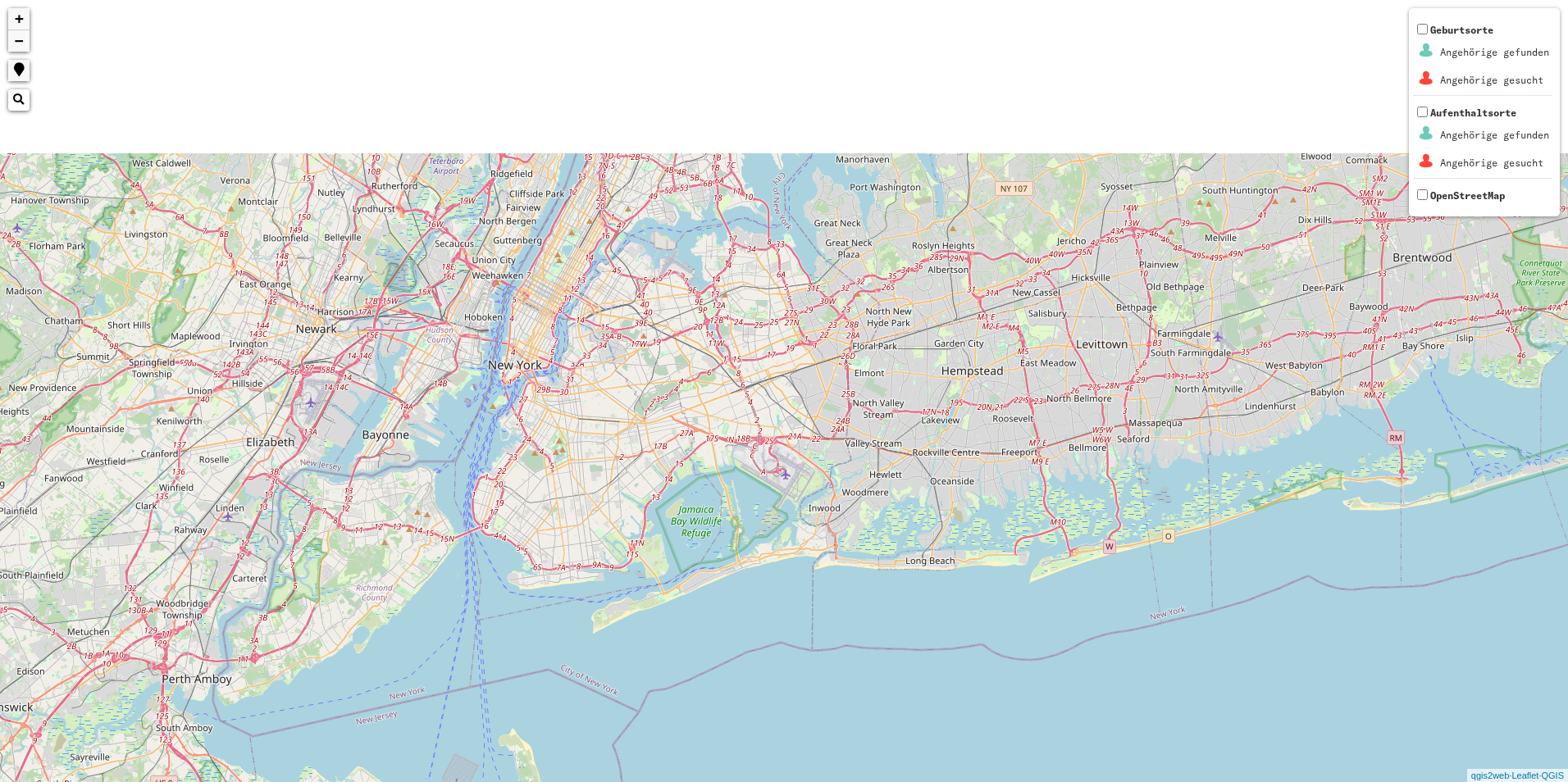
drag, startPoint x: 418, startPoint y: 364, endPoint x: 428, endPoint y: 577, distance: 213.2
click at [428, 577] on div "+ − Nothing found. Geburtsorte Angehörige gefunden Angehörige gesucht Aufenthal…" at bounding box center [784, 391] width 1568 height 782
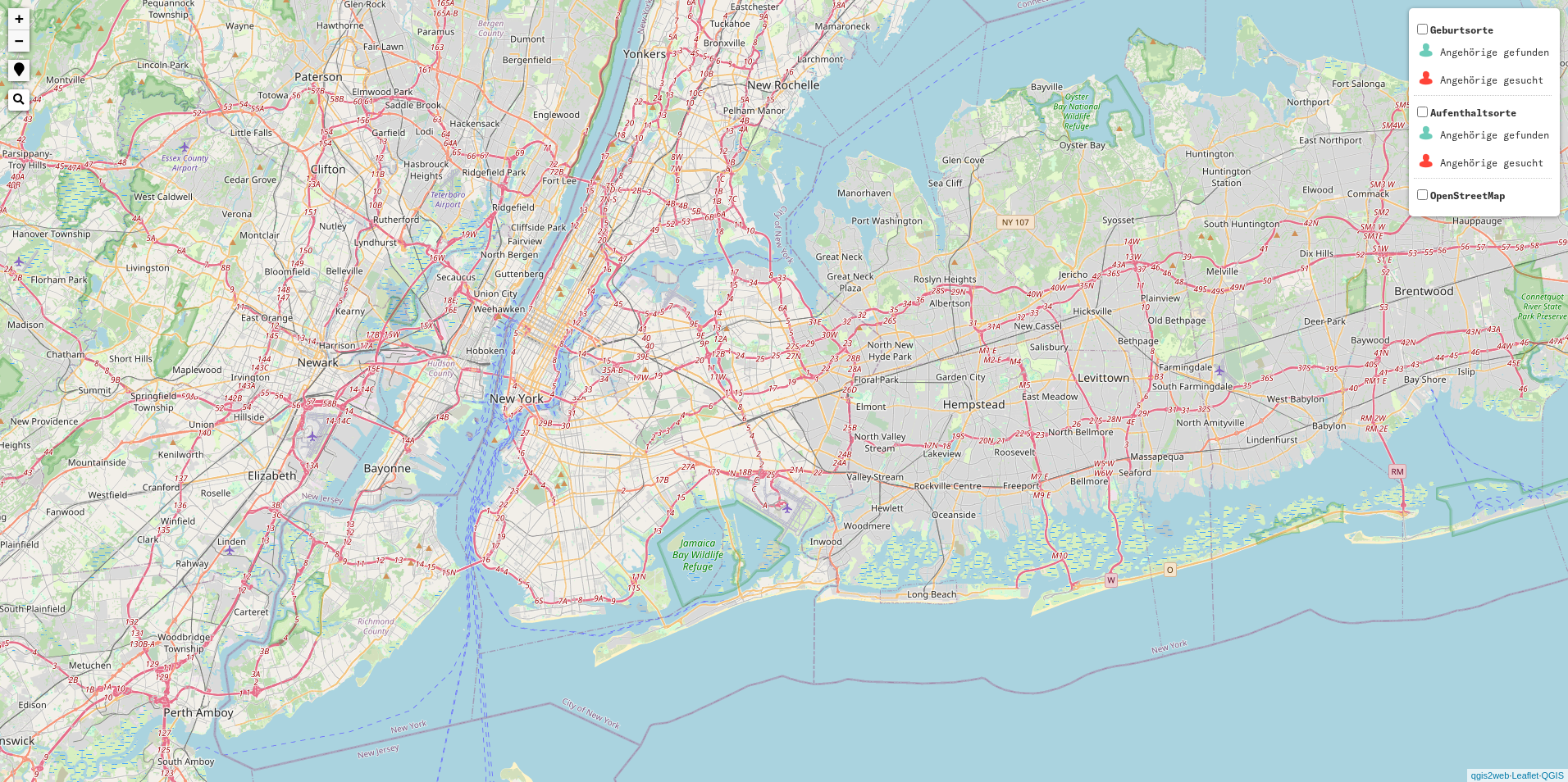
click at [522, 412] on div "+ − Nothing found. Geburtsorte Angehörige gefunden Angehörige gesucht Aufenthal…" at bounding box center [784, 391] width 1568 height 782
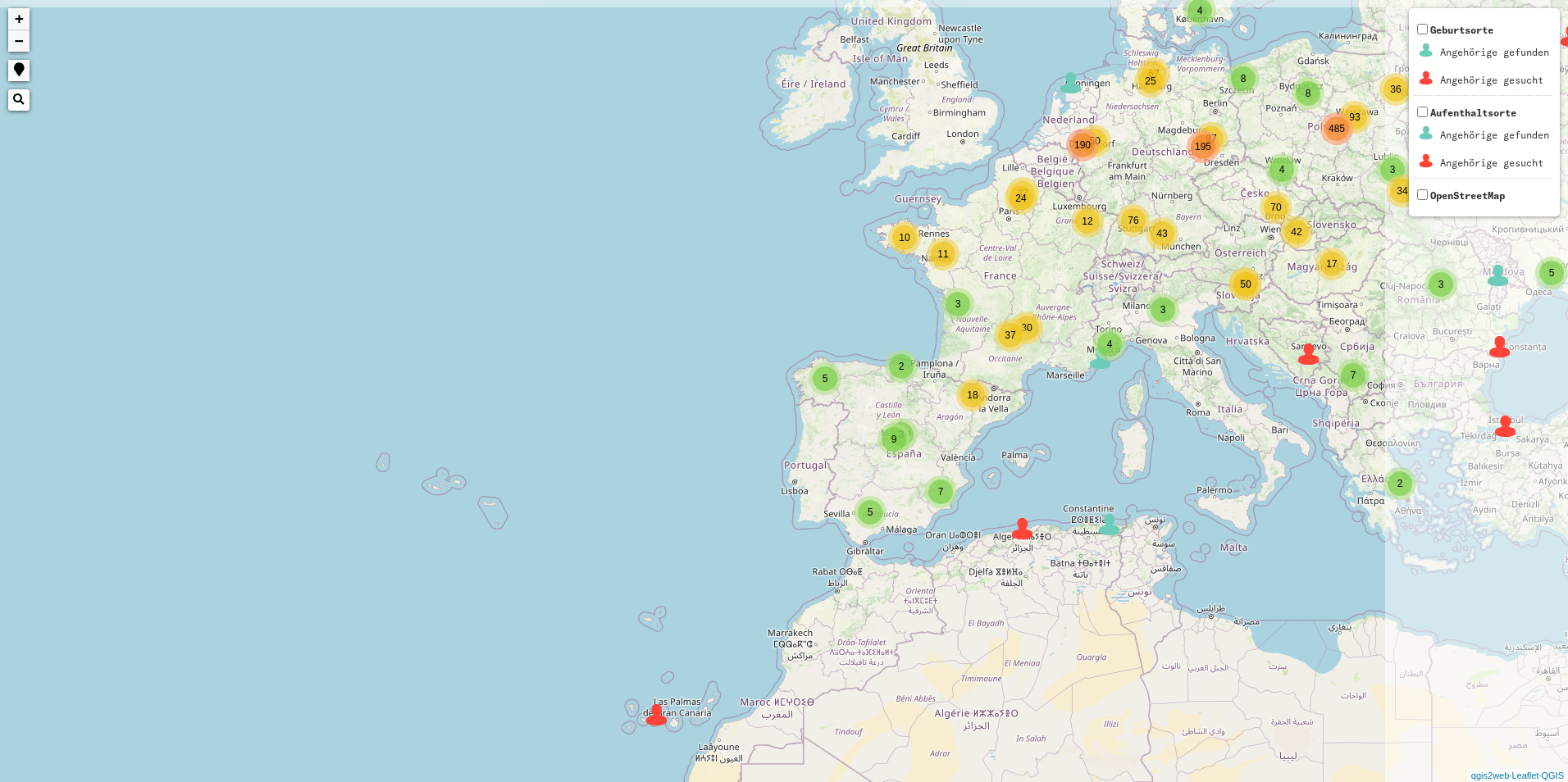
drag, startPoint x: 1083, startPoint y: 512, endPoint x: 189, endPoint y: 526, distance: 894.1
click at [189, 526] on div "4 3 3 2 3 8 3 8 93 4 87 25 43 42 50 50 12 11 24 37 2 2 4 5 12 10 5 5 2 2 2 11 6…" at bounding box center [784, 391] width 1568 height 782
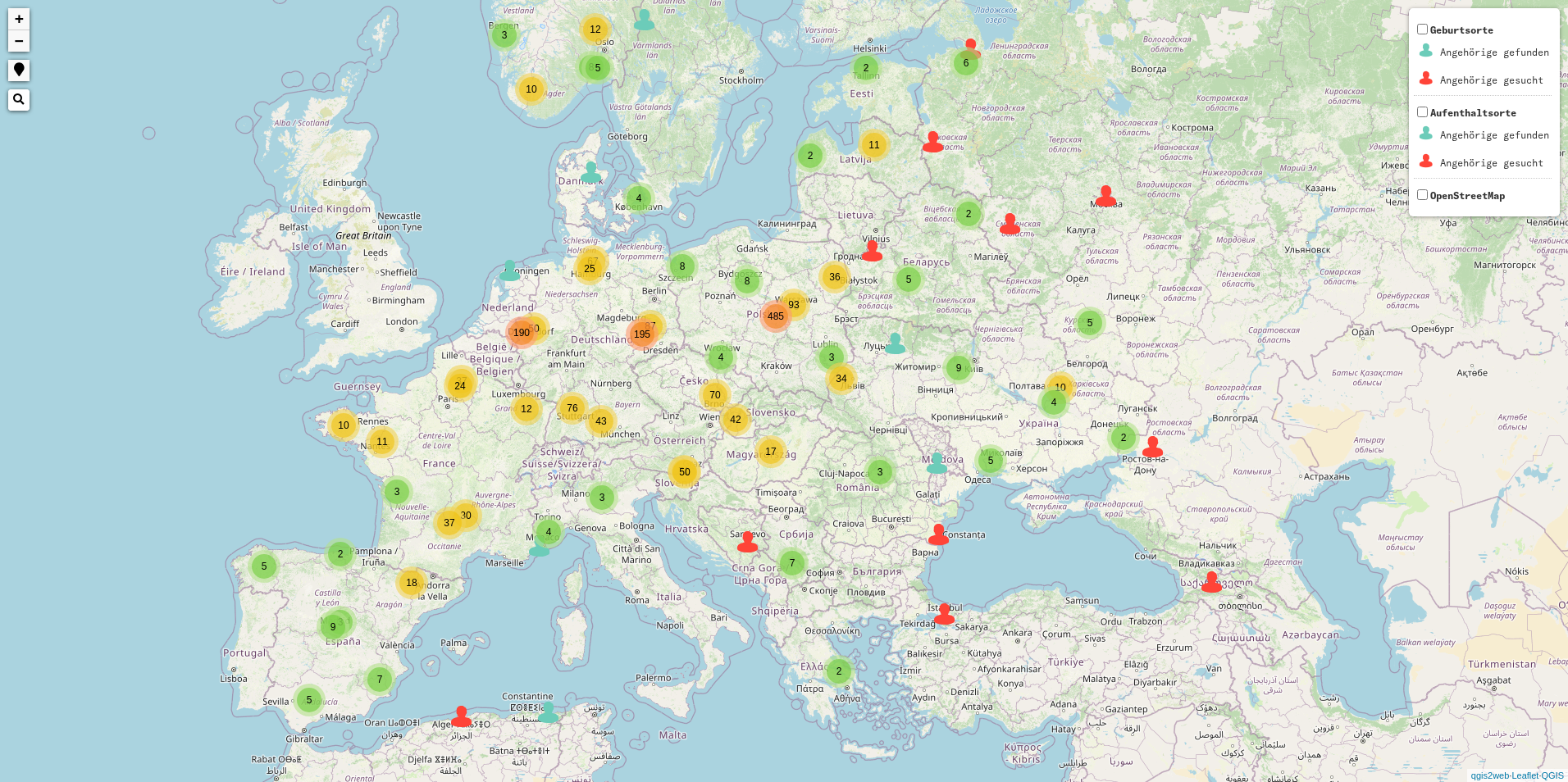
drag, startPoint x: 990, startPoint y: 496, endPoint x: 419, endPoint y: 688, distance: 602.4
click at [419, 688] on div "4 3 3 2 3 8 3 8 93 4 87 25 43 42 50 50 12 11 24 37 2 2 4 5 12 10 5 5 2 2 2 11 6…" at bounding box center [784, 391] width 1568 height 782
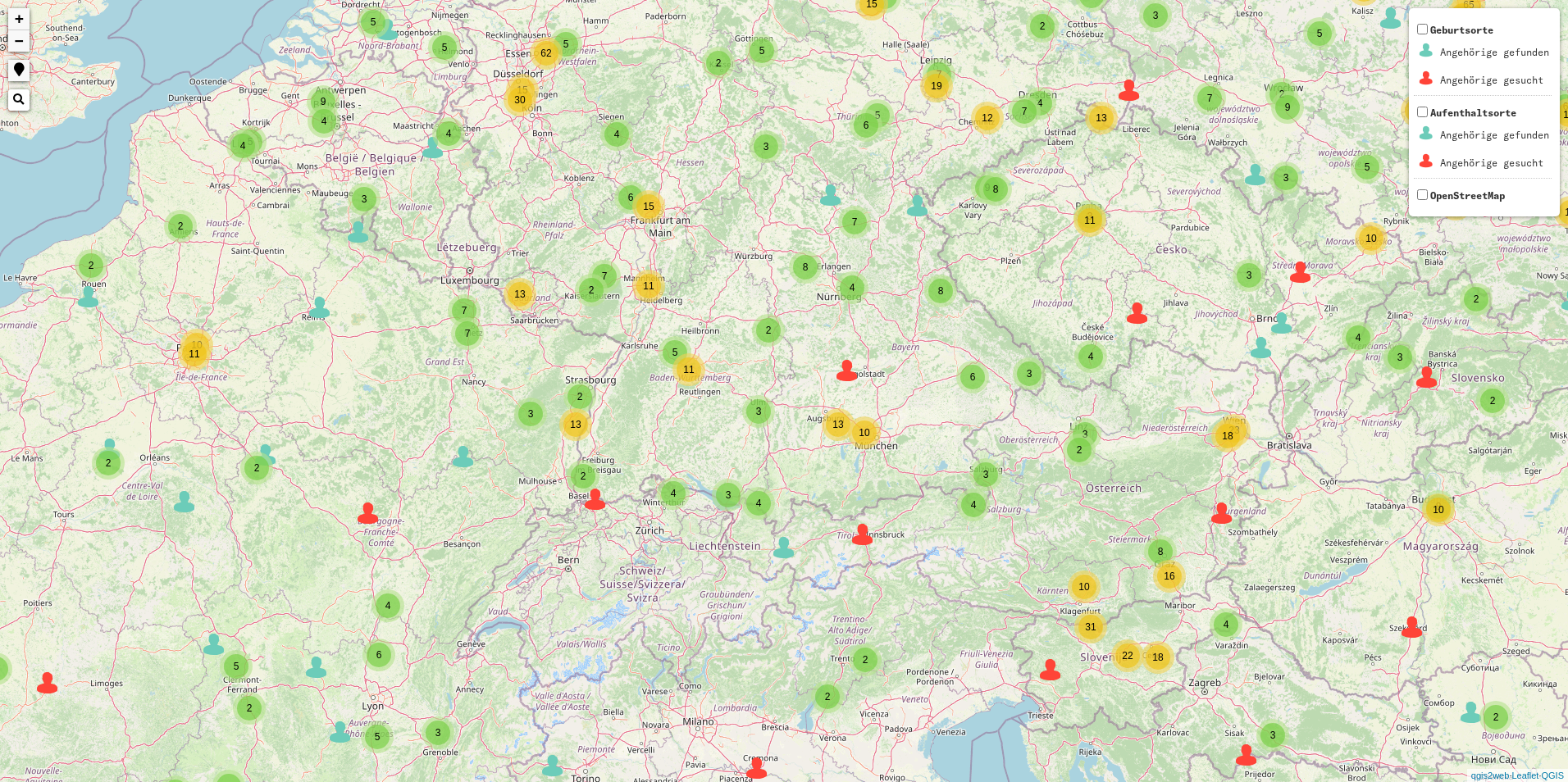
drag, startPoint x: 732, startPoint y: 441, endPoint x: 749, endPoint y: 692, distance: 251.6
click at [749, 692] on div "2 2 2 6 2 2 2 2 6 3 6 3 10 54 2 3 3 4 2 35 7 5 7 9 5 2 2 18 2 3 3 2 2 3 5 7 10 …" at bounding box center [784, 391] width 1568 height 782
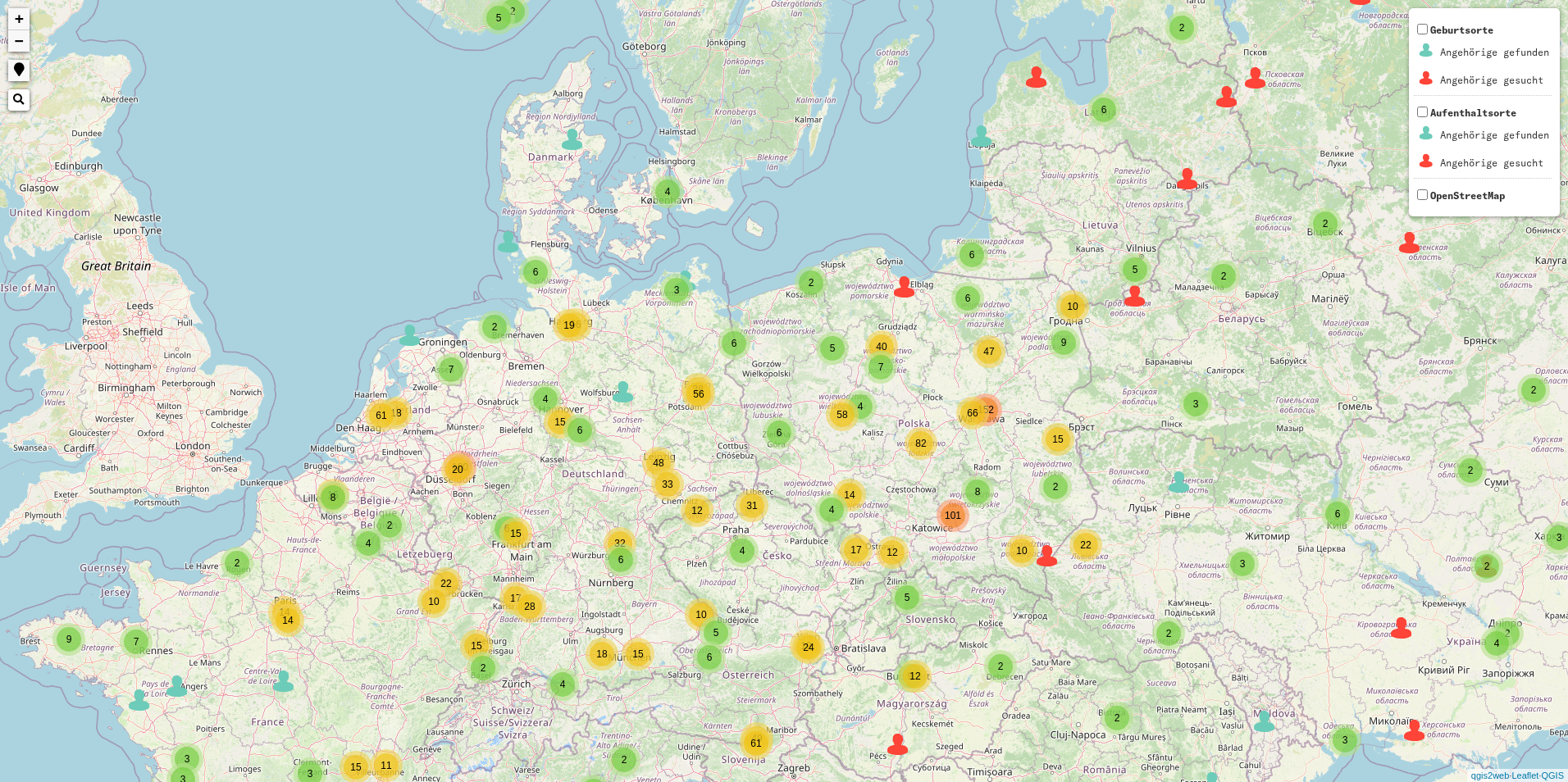
drag, startPoint x: 791, startPoint y: 493, endPoint x: 581, endPoint y: 591, distance: 231.7
click at [581, 591] on div "2 2 3 2 3 5 2 2 7 6 8 4 9 66 4 6 4 6 38 33 4 19 2 4 5 17 15 2 19 12 9 49 18 6 6…" at bounding box center [784, 391] width 1568 height 782
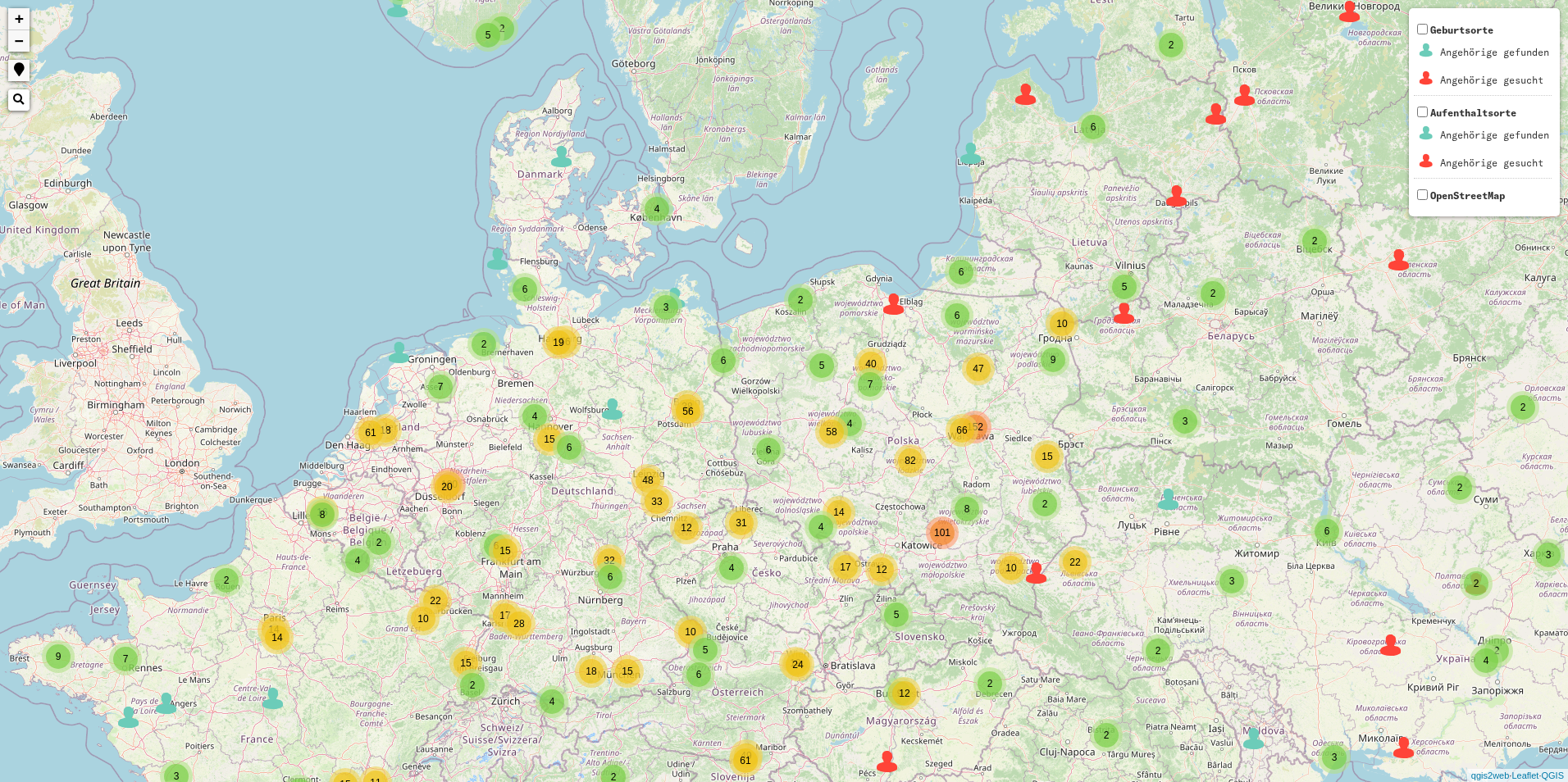
drag, startPoint x: 703, startPoint y: 486, endPoint x: 715, endPoint y: 500, distance: 18.4
click at [715, 500] on div "2 2 3 2 3 5 2 2 7 6 8 4 9 66 4 6 4 6 38 33 4 19 2 4 5 17 15 2 19 12 9 49 18 6 6…" at bounding box center [784, 391] width 1568 height 782
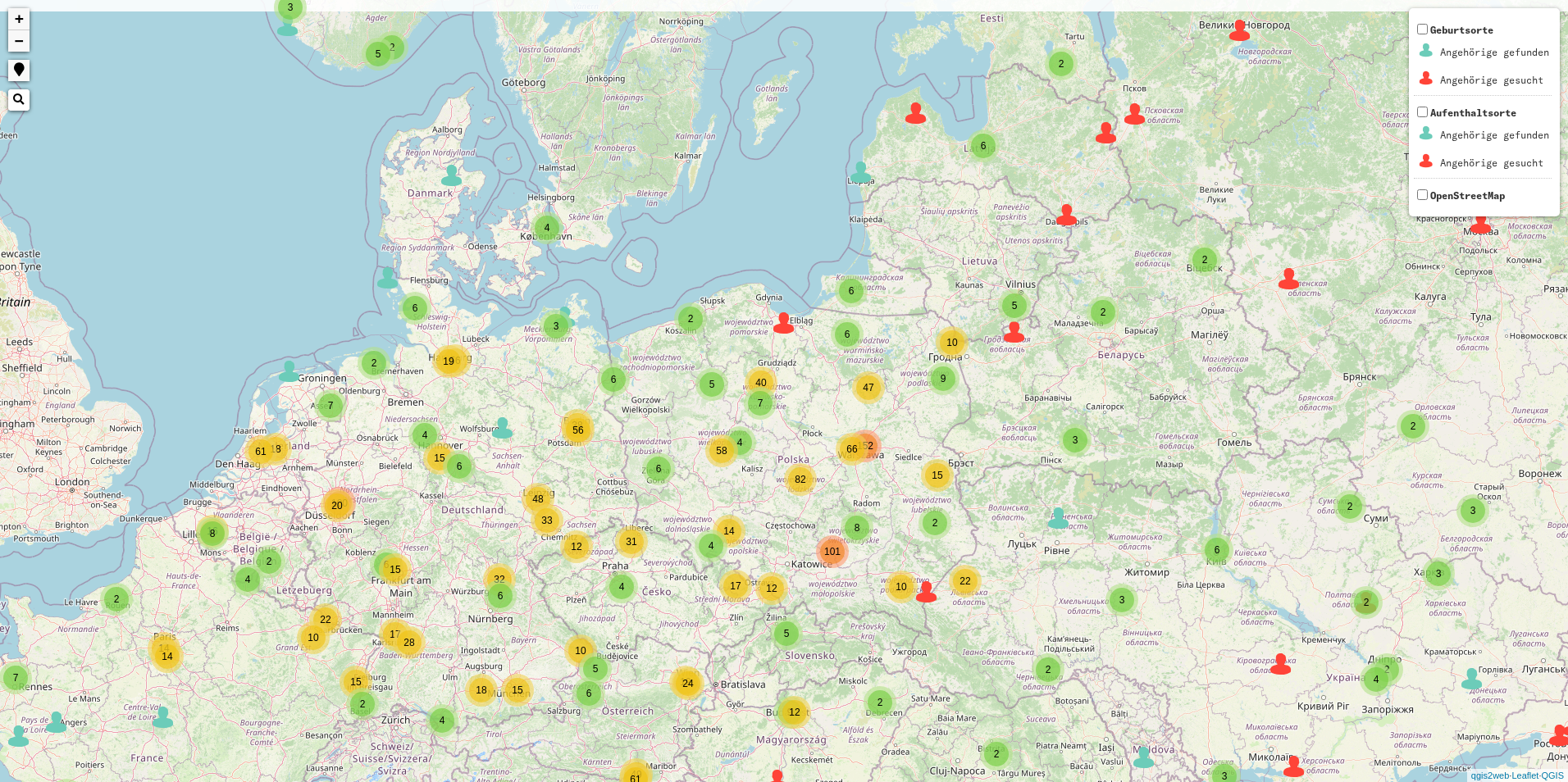
drag, startPoint x: 581, startPoint y: 435, endPoint x: 580, endPoint y: 496, distance: 61.0
click at [580, 496] on div "2 2 3 2 3 5 2 2 7 6 8 4 9 66 4 6 4 6 38 33 4 19 2 4 5 17 15 2 19 12 9 49 18 6 6…" at bounding box center [784, 391] width 1568 height 782
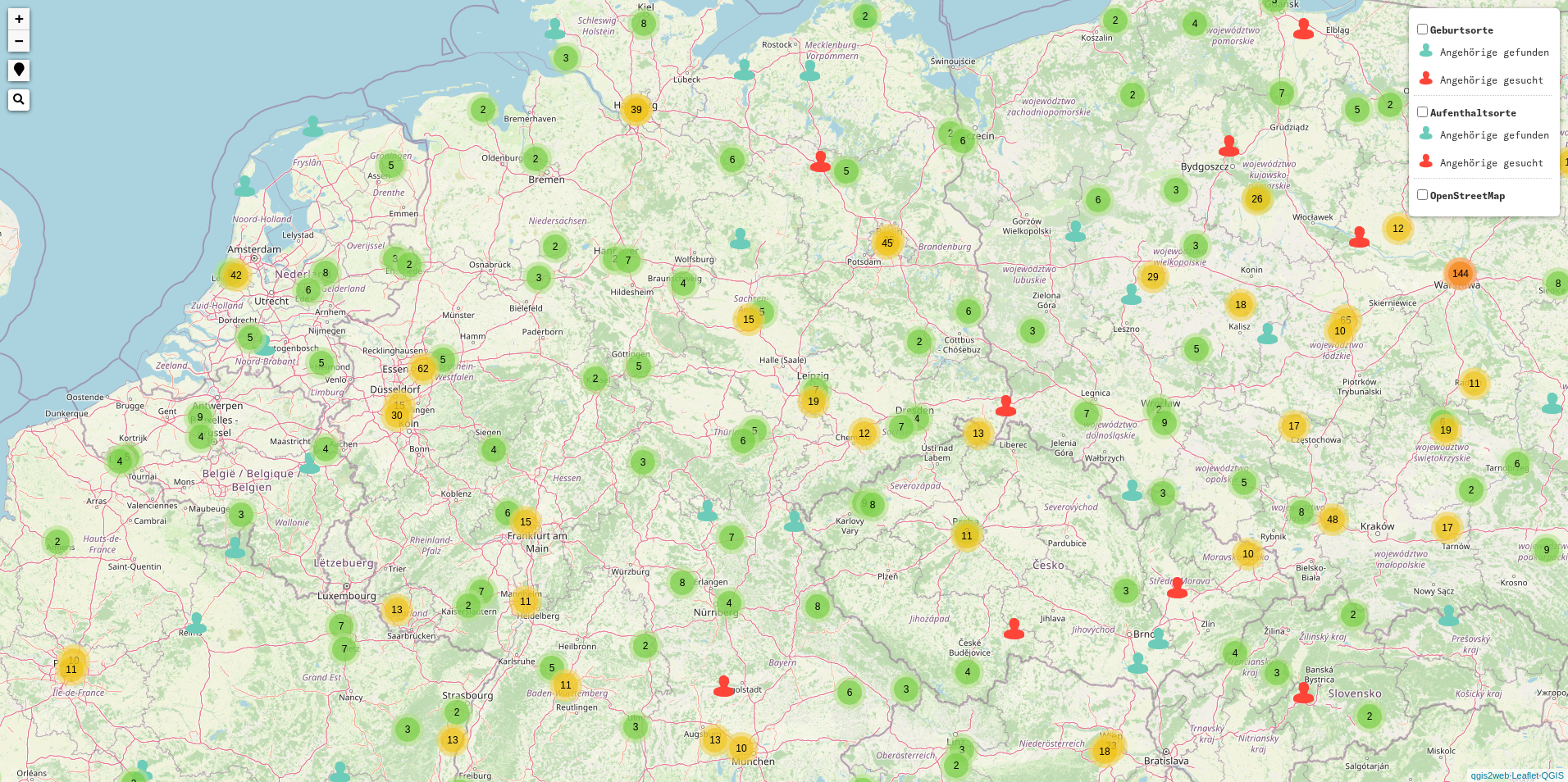
drag, startPoint x: 589, startPoint y: 496, endPoint x: 911, endPoint y: 351, distance: 353.1
click at [911, 351] on div "2 2 2 3 6 2 2 2 2 6 3 6 3 10 54 2 3 3 4 2 35 7 5 7 9 5 2 2 18 2 3 3 2 2 3 5 7 1…" at bounding box center [784, 391] width 1568 height 782
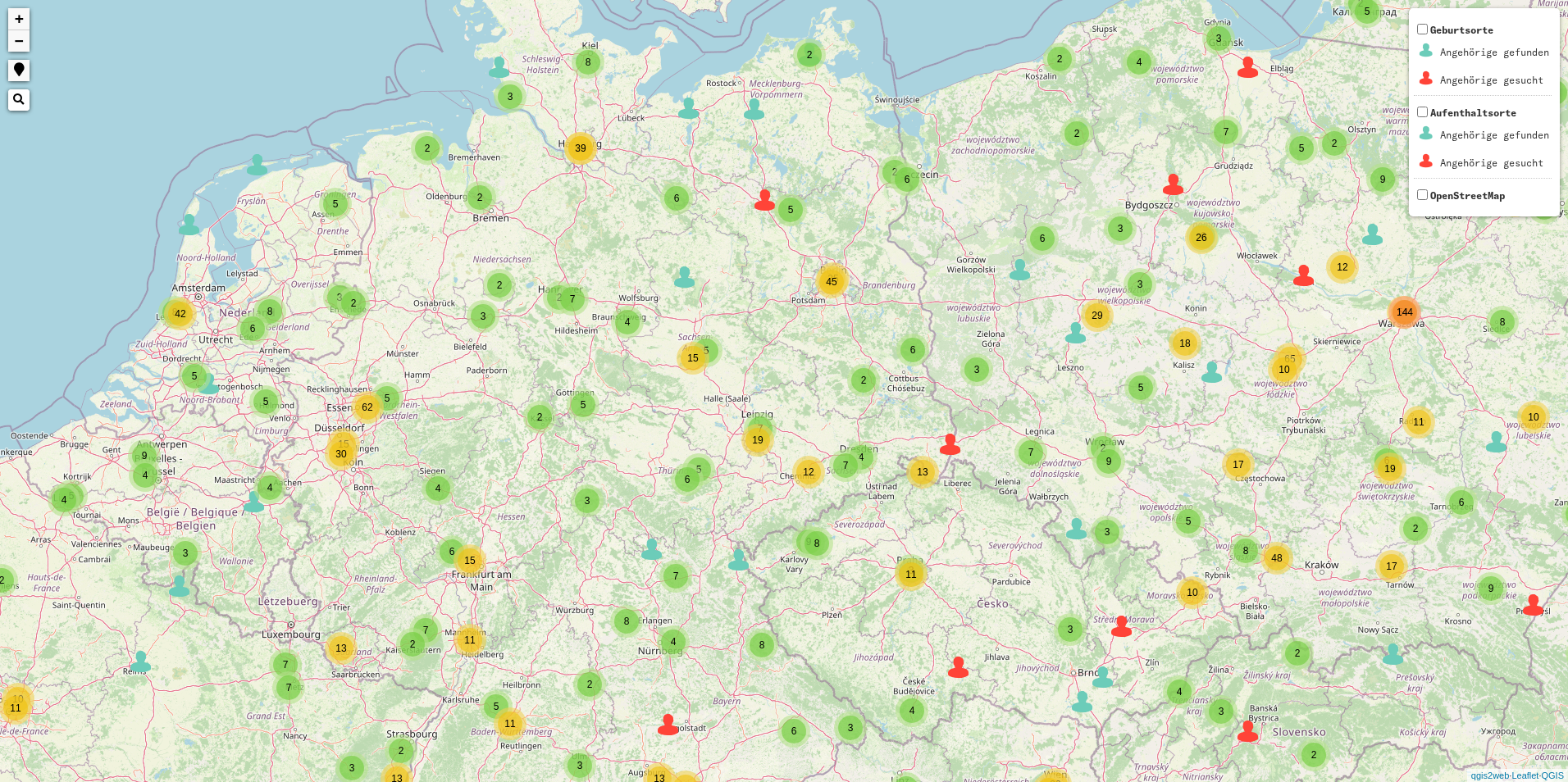
drag, startPoint x: 924, startPoint y: 383, endPoint x: 866, endPoint y: 427, distance: 72.8
click at [866, 427] on div "2 2 2 3 6 2 2 2 2 6 3 6 3 10 54 2 3 3 4 2 35 7 5 7 9 5 2 2 18 2 3 3 2 2 3 5 7 1…" at bounding box center [784, 391] width 1568 height 782
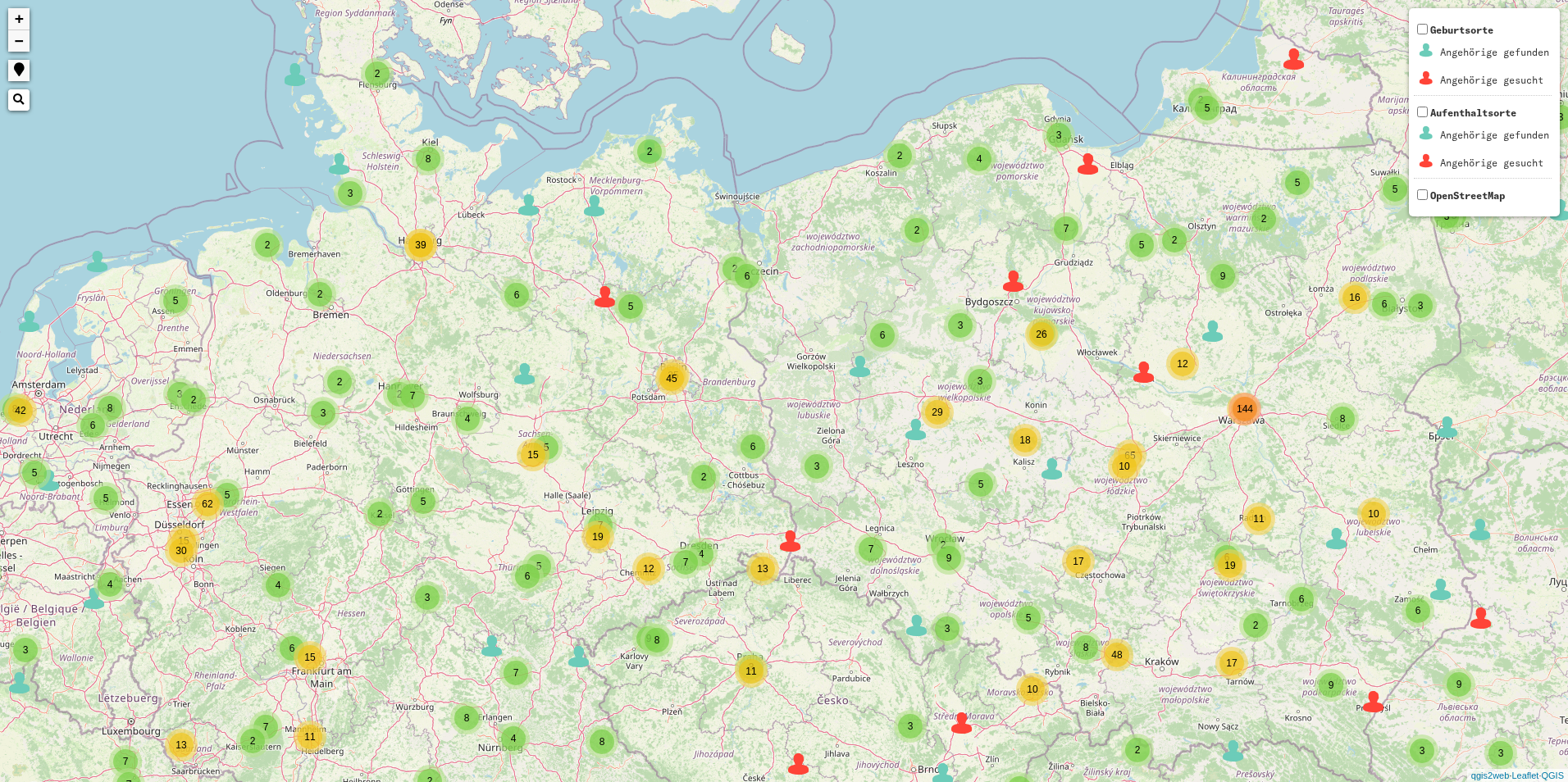
drag, startPoint x: 806, startPoint y: 361, endPoint x: 645, endPoint y: 458, distance: 188.0
click at [645, 458] on div "2 2 2 3 6 2 2 2 2 6 3 6 3 10 54 2 3 3 4 2 35 7 5 7 9 5 2 2 18 2 3 3 2 2 3 5 7 1…" at bounding box center [784, 391] width 1568 height 782
click at [675, 381] on span "45" at bounding box center [670, 379] width 11 height 12
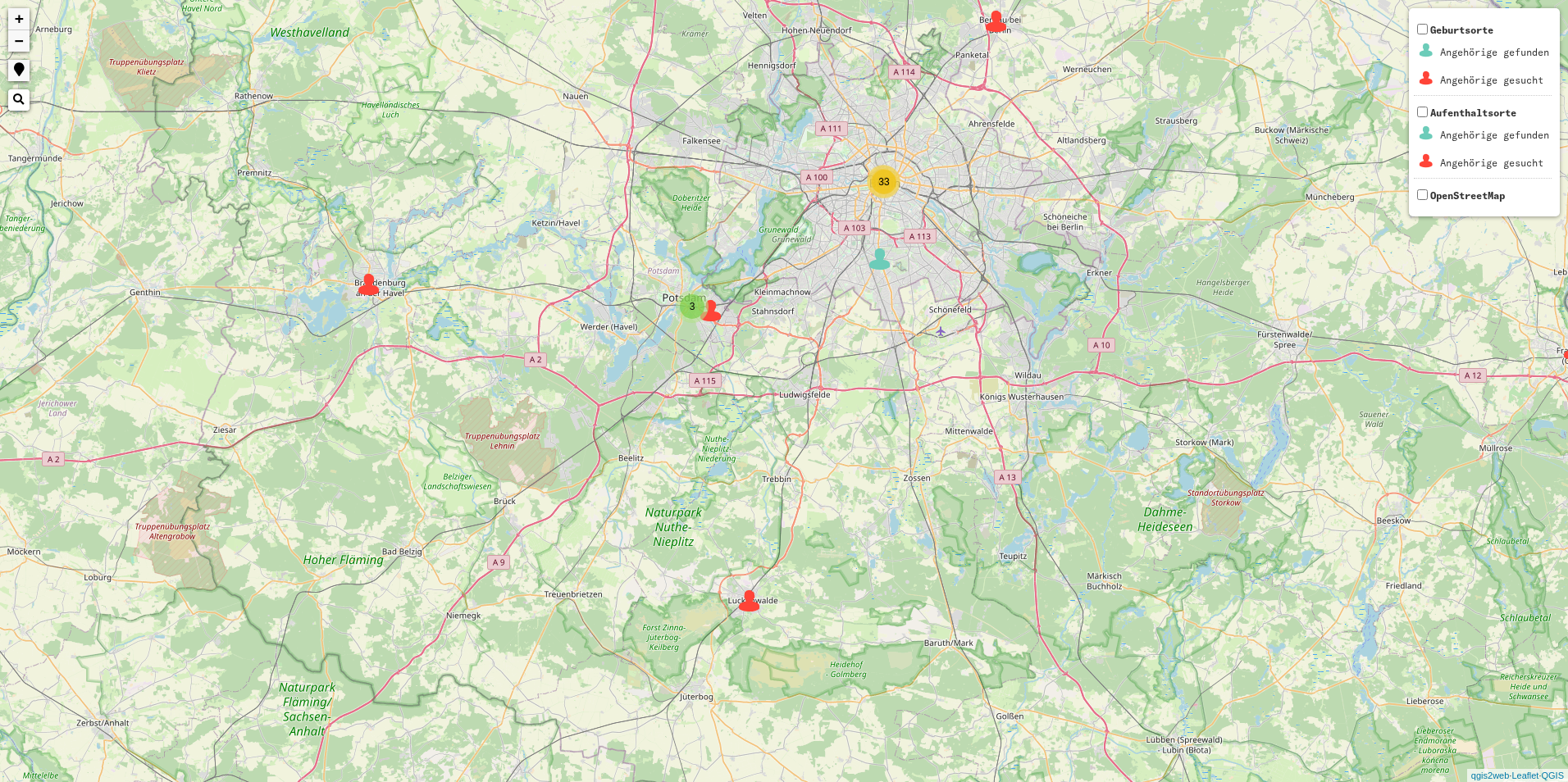
click at [868, 194] on div "2 33 5 2 2 2 2 2 2 2 4 2 3 40 2 2 6 9 4 14 + − Nothing found. Geburtsorte Angeh…" at bounding box center [784, 391] width 1568 height 782
click at [887, 189] on div "33" at bounding box center [884, 182] width 25 height 25
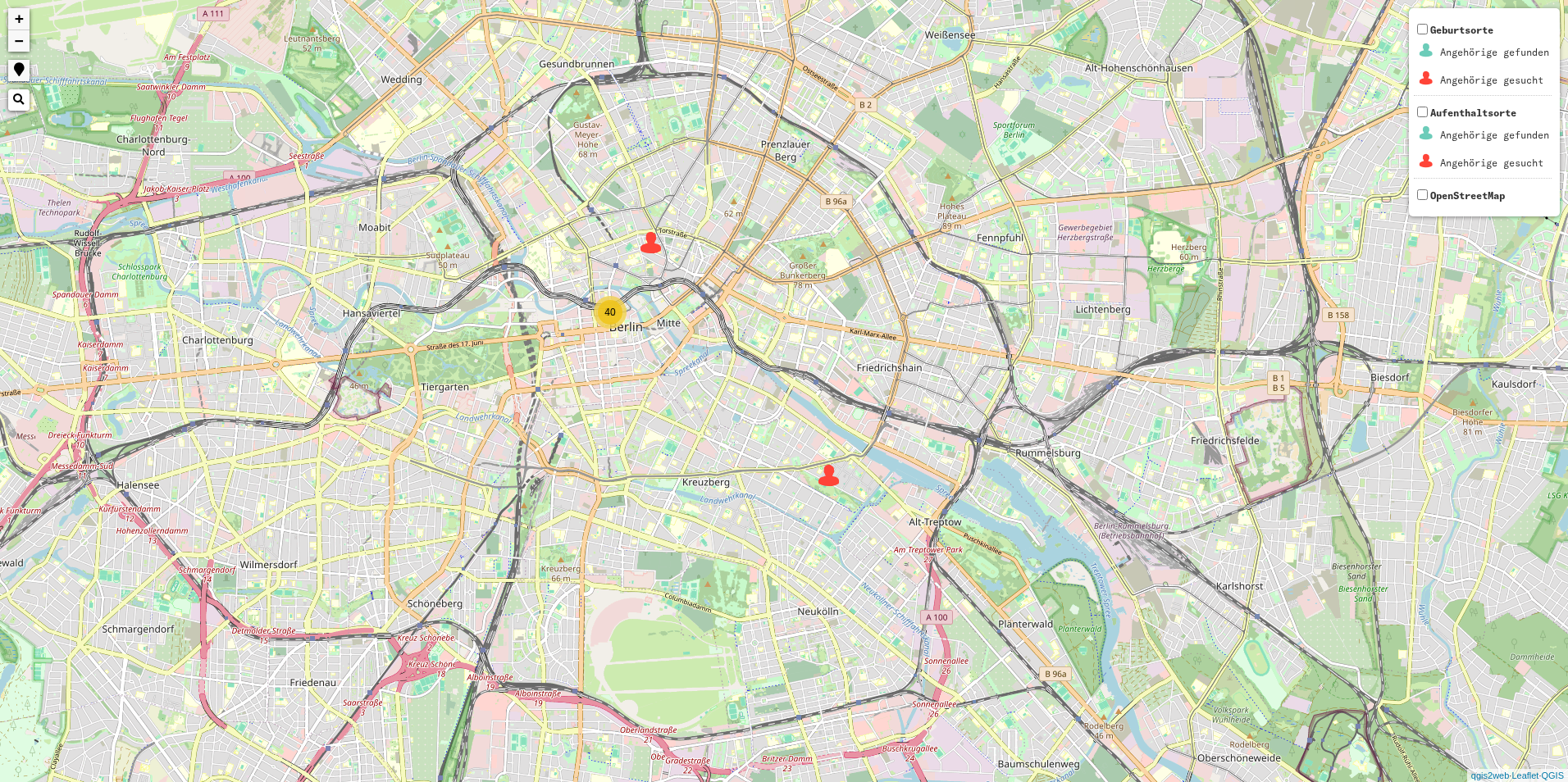
click at [607, 304] on div "40" at bounding box center [610, 312] width 25 height 25
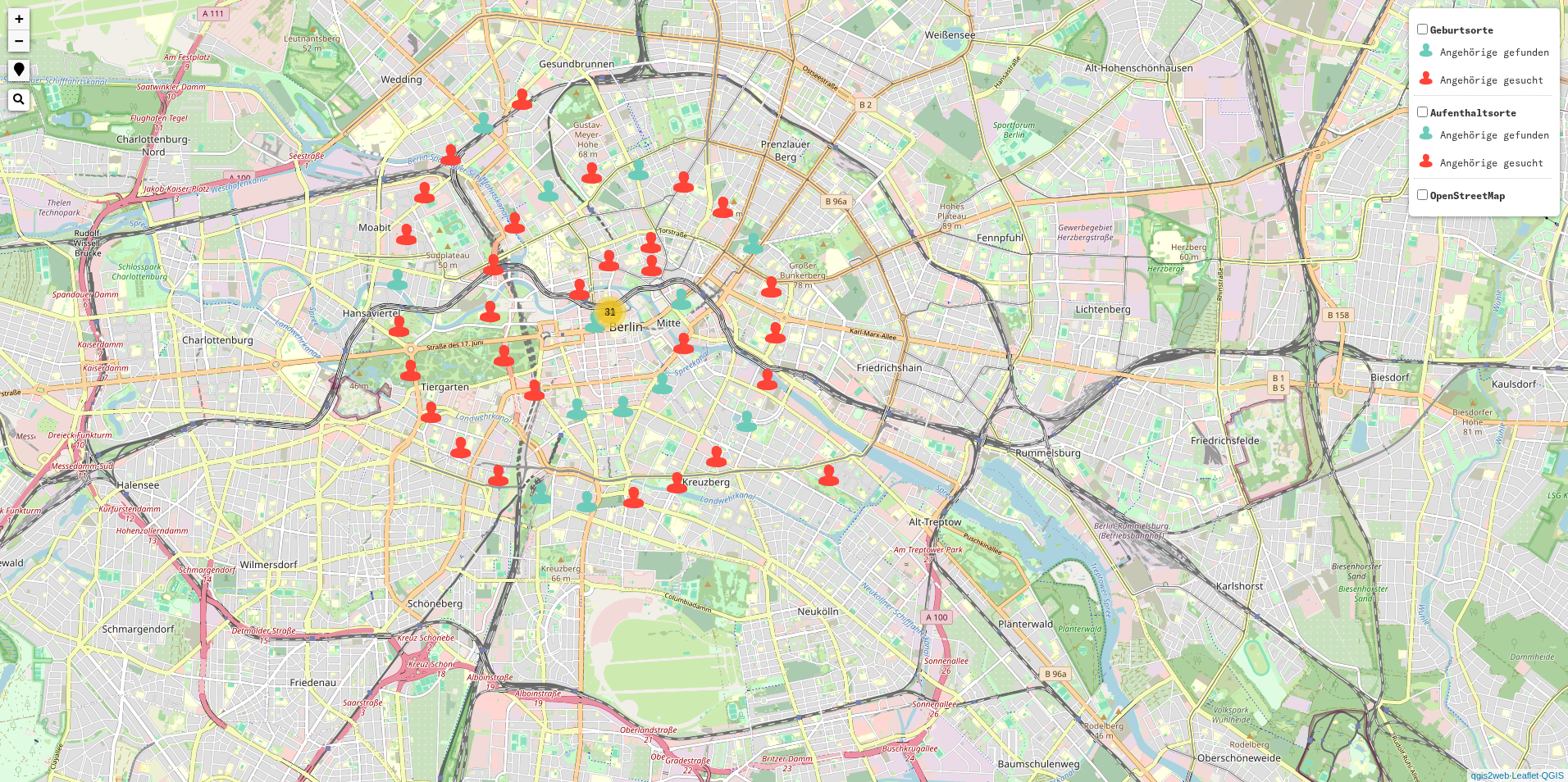
click at [653, 373] on img at bounding box center [662, 384] width 25 height 25
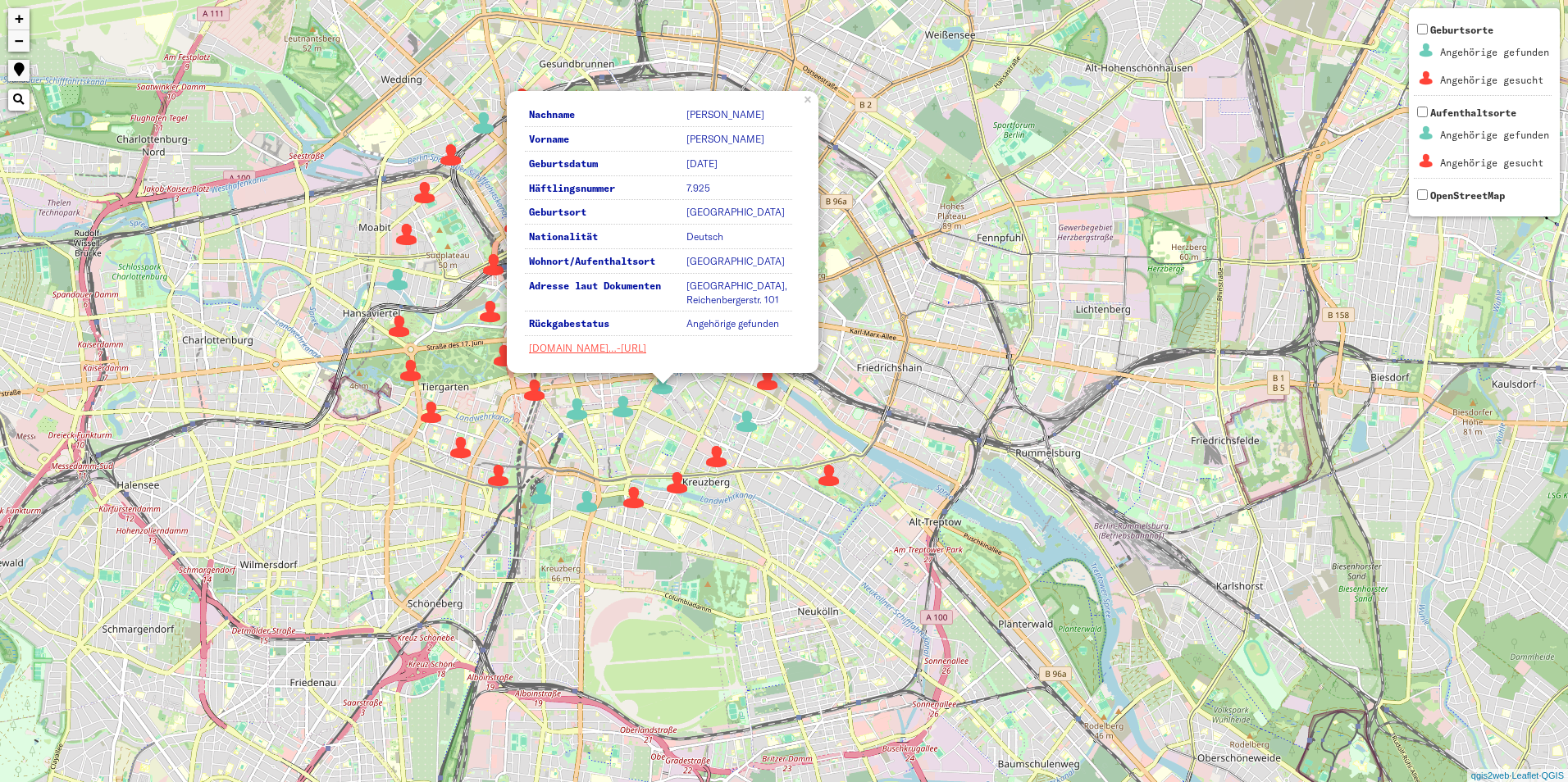
click at [676, 424] on div "31 2 40 Nachname GRÜTZNER Vorname ERWIN Geburtsdatum 1911-10-31 Häftlingsnummer…" at bounding box center [784, 391] width 1568 height 782
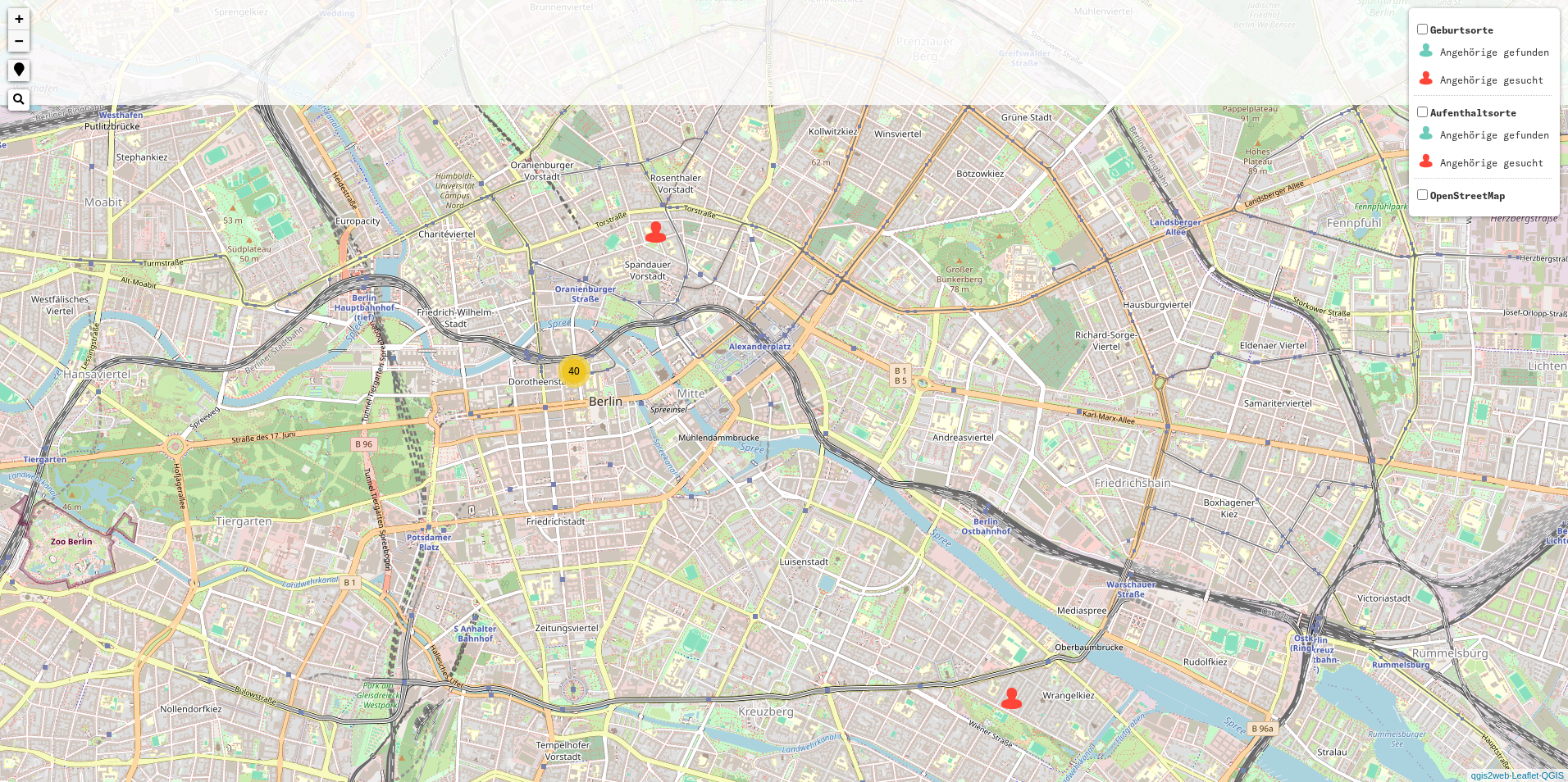
drag, startPoint x: 561, startPoint y: 293, endPoint x: 598, endPoint y: 474, distance: 184.7
click at [593, 476] on div "31 40 + − Nothing found. Geburtsorte Angehörige gefunden Angehörige gesucht Auf…" at bounding box center [784, 391] width 1568 height 782
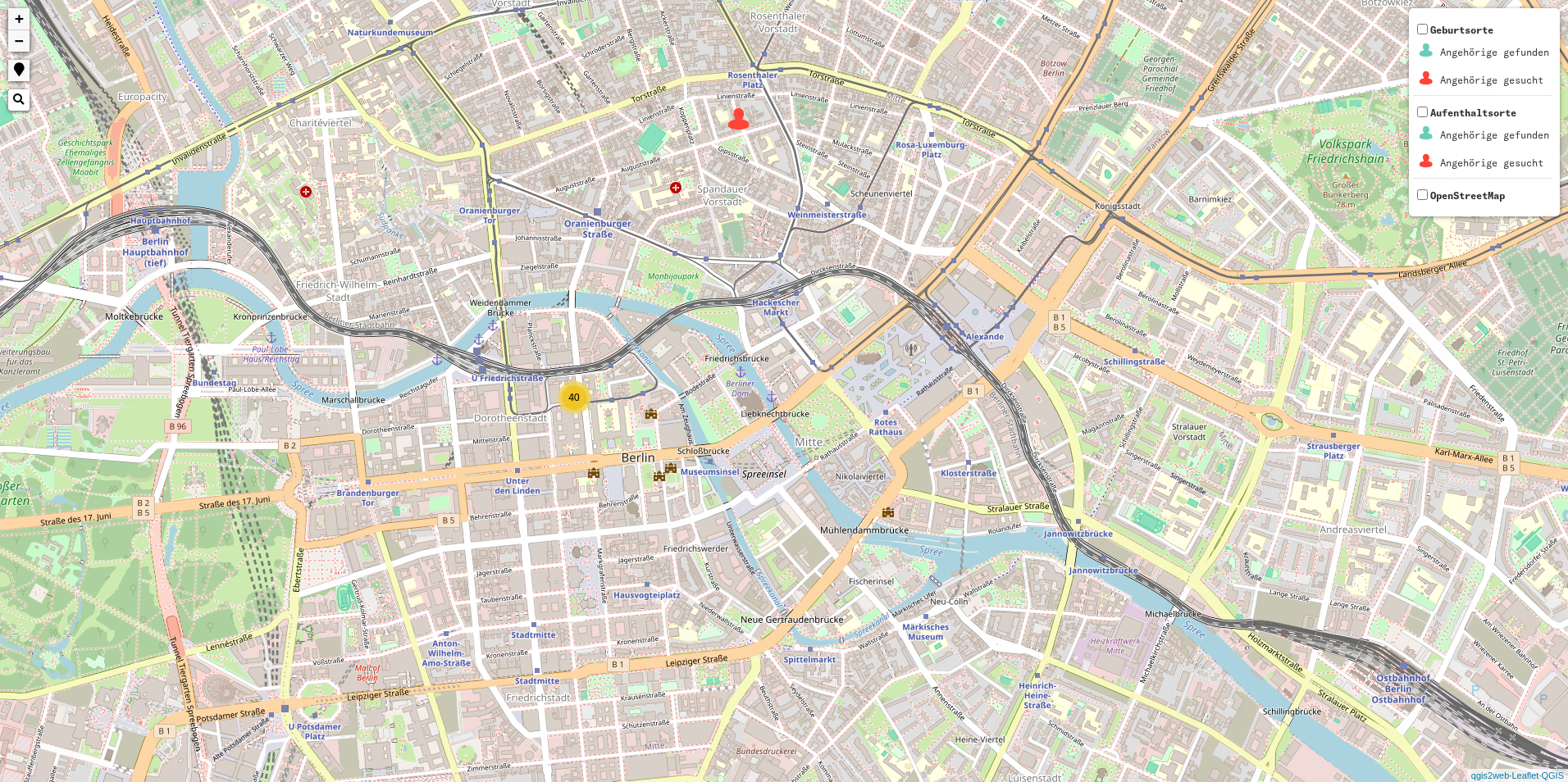
drag, startPoint x: 681, startPoint y: 403, endPoint x: 718, endPoint y: 501, distance: 104.8
click at [718, 501] on div "31 40 + − Nothing found. Geburtsorte Angehörige gefunden Angehörige gesucht Auf…" at bounding box center [784, 391] width 1568 height 782
click at [572, 408] on div "40" at bounding box center [574, 398] width 25 height 25
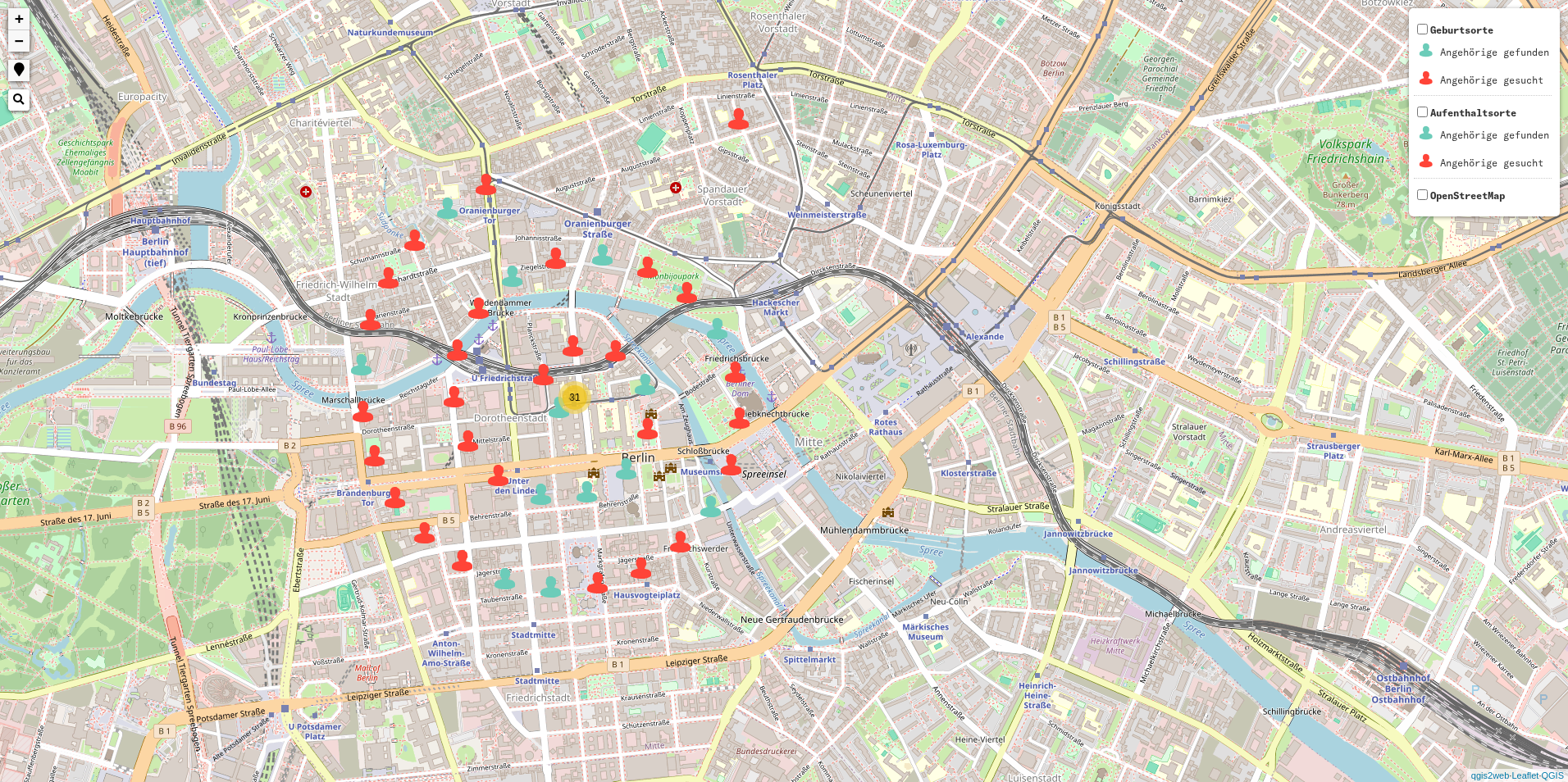
click at [640, 378] on img at bounding box center [645, 385] width 25 height 25
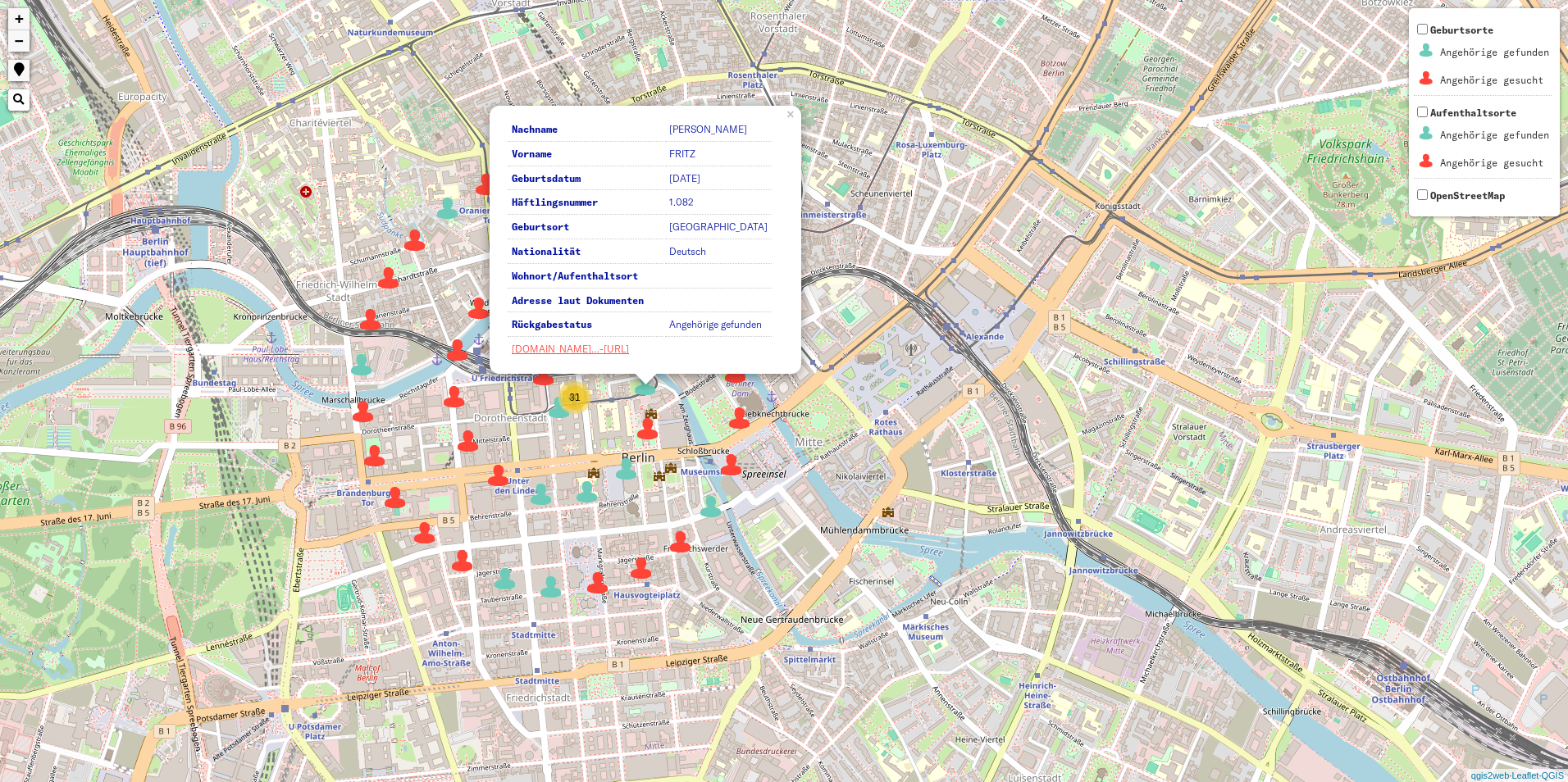
click at [826, 372] on div "31 40 Nachname BUKPESCH Vorname FRITZ Geburtsdatum 1920-03-20 Häftlingsnummer 1…" at bounding box center [784, 391] width 1568 height 782
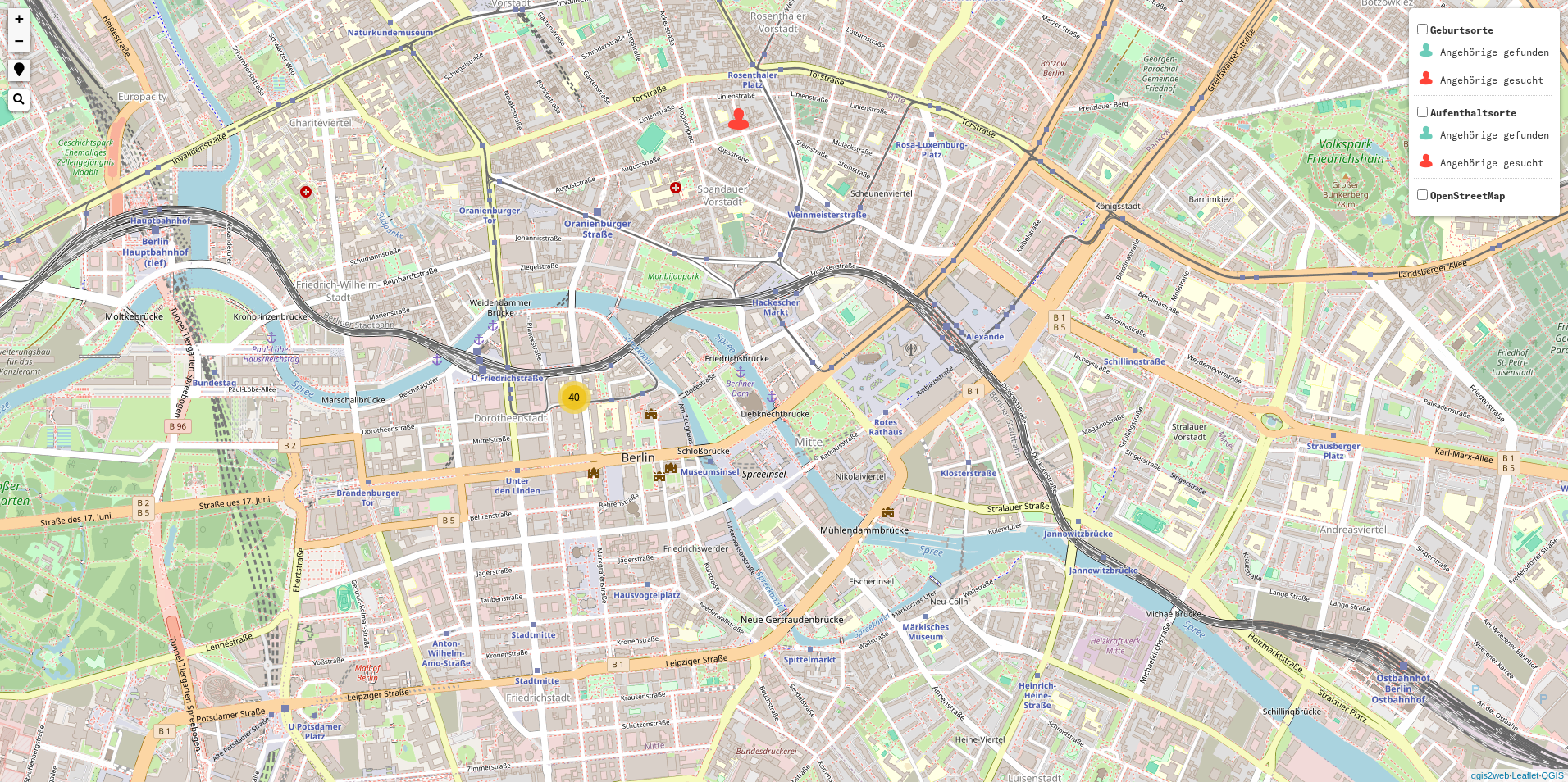
click at [567, 396] on div "40" at bounding box center [574, 398] width 25 height 25
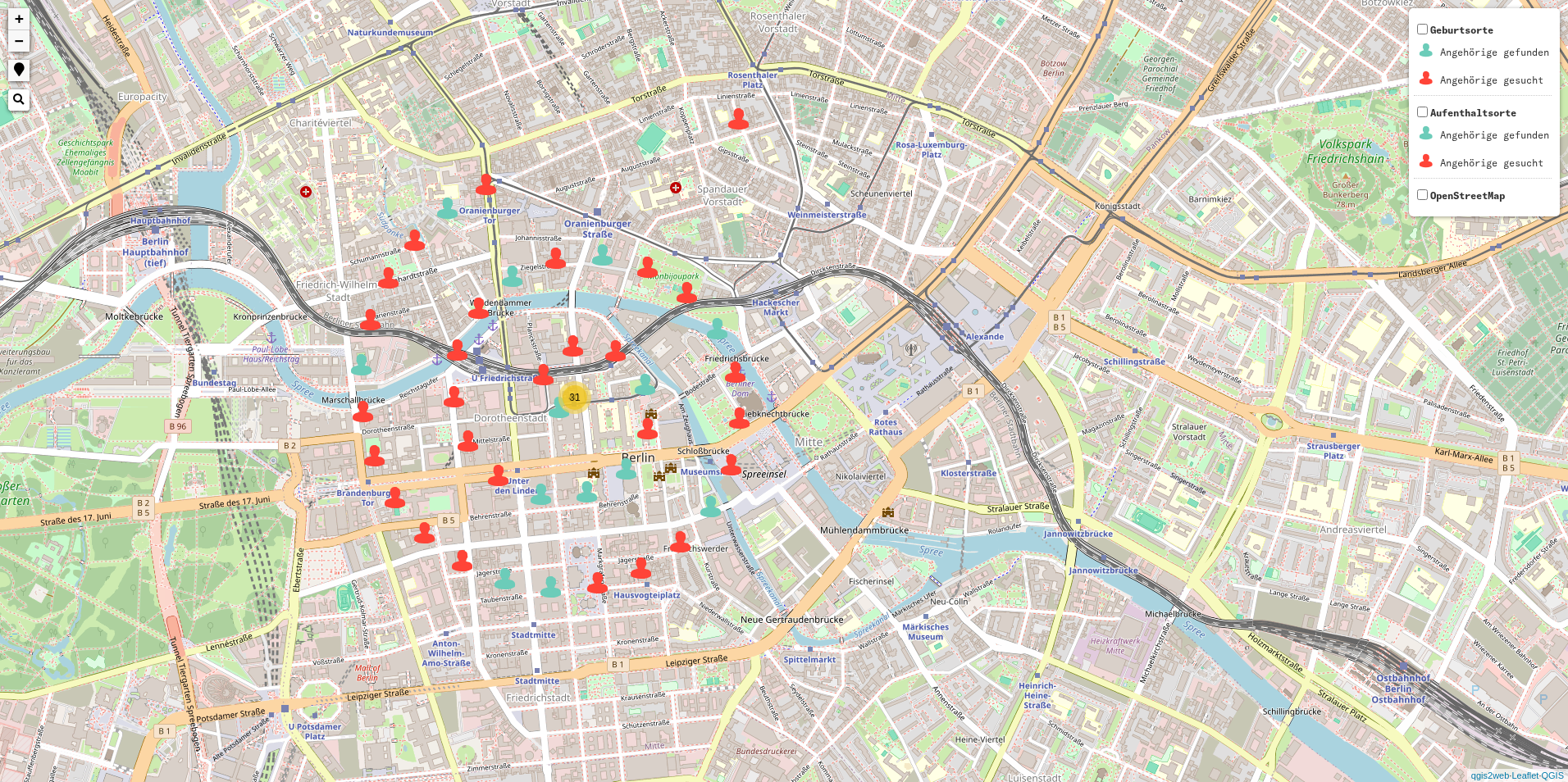
click at [648, 429] on img at bounding box center [648, 429] width 25 height 25
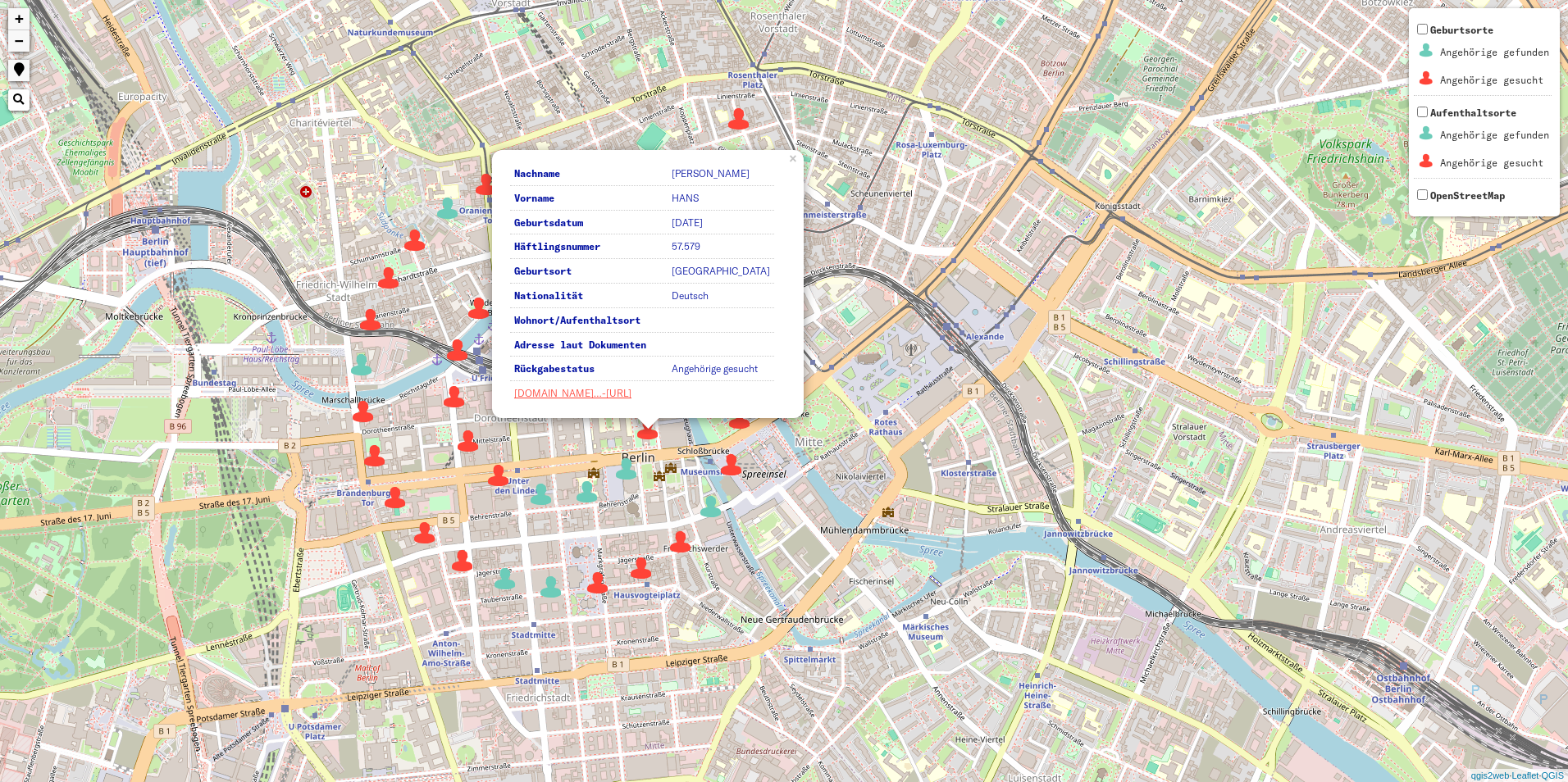
click at [868, 570] on div "31 40 Nachname GRANDKE Vorname HANS Geburtsdatum 1894-11-14 Häftlingsnummer 57.…" at bounding box center [784, 391] width 1568 height 782
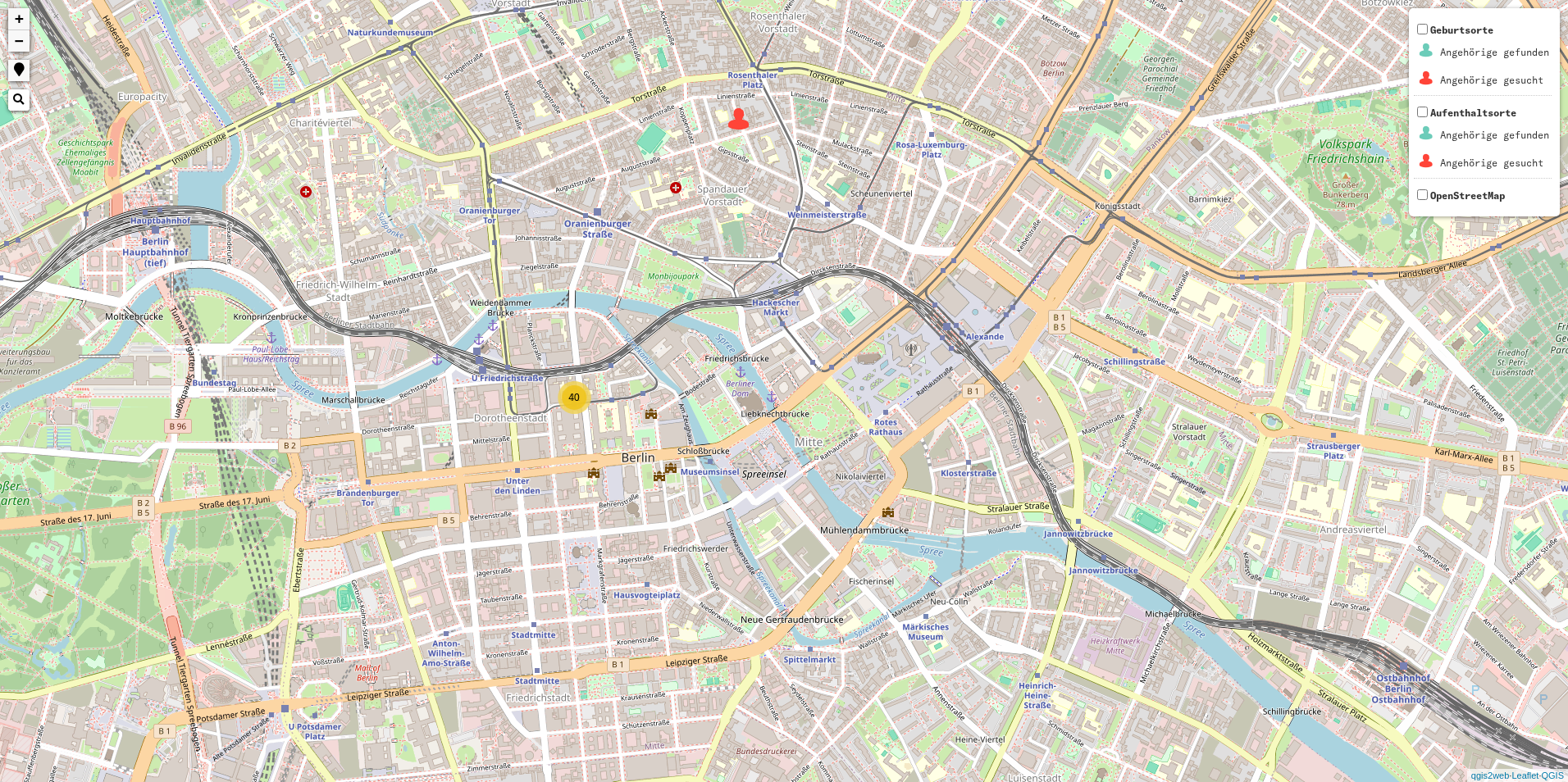
click at [578, 413] on div "40" at bounding box center [574, 397] width 33 height 33
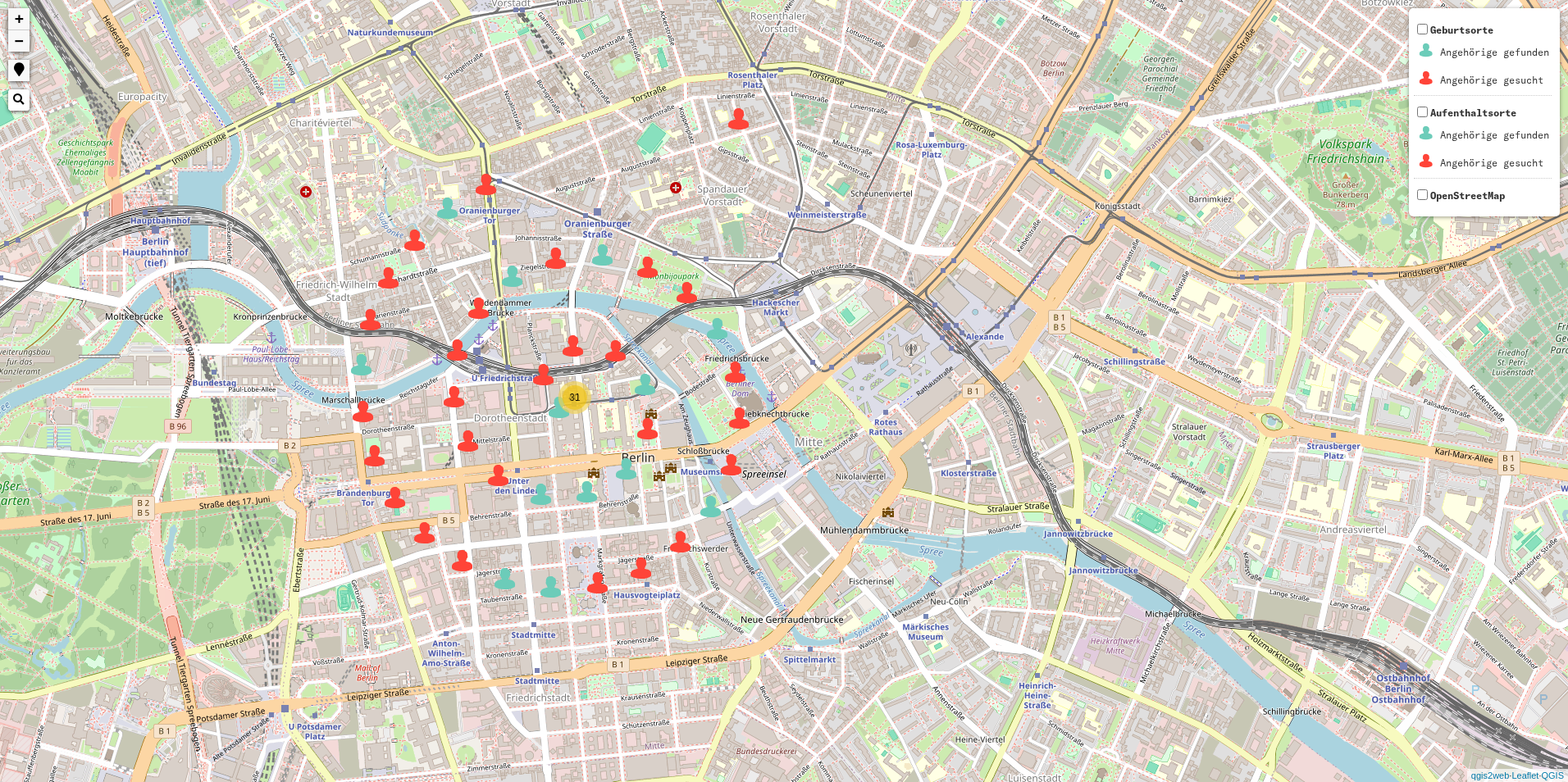
click at [539, 376] on img at bounding box center [544, 375] width 25 height 25
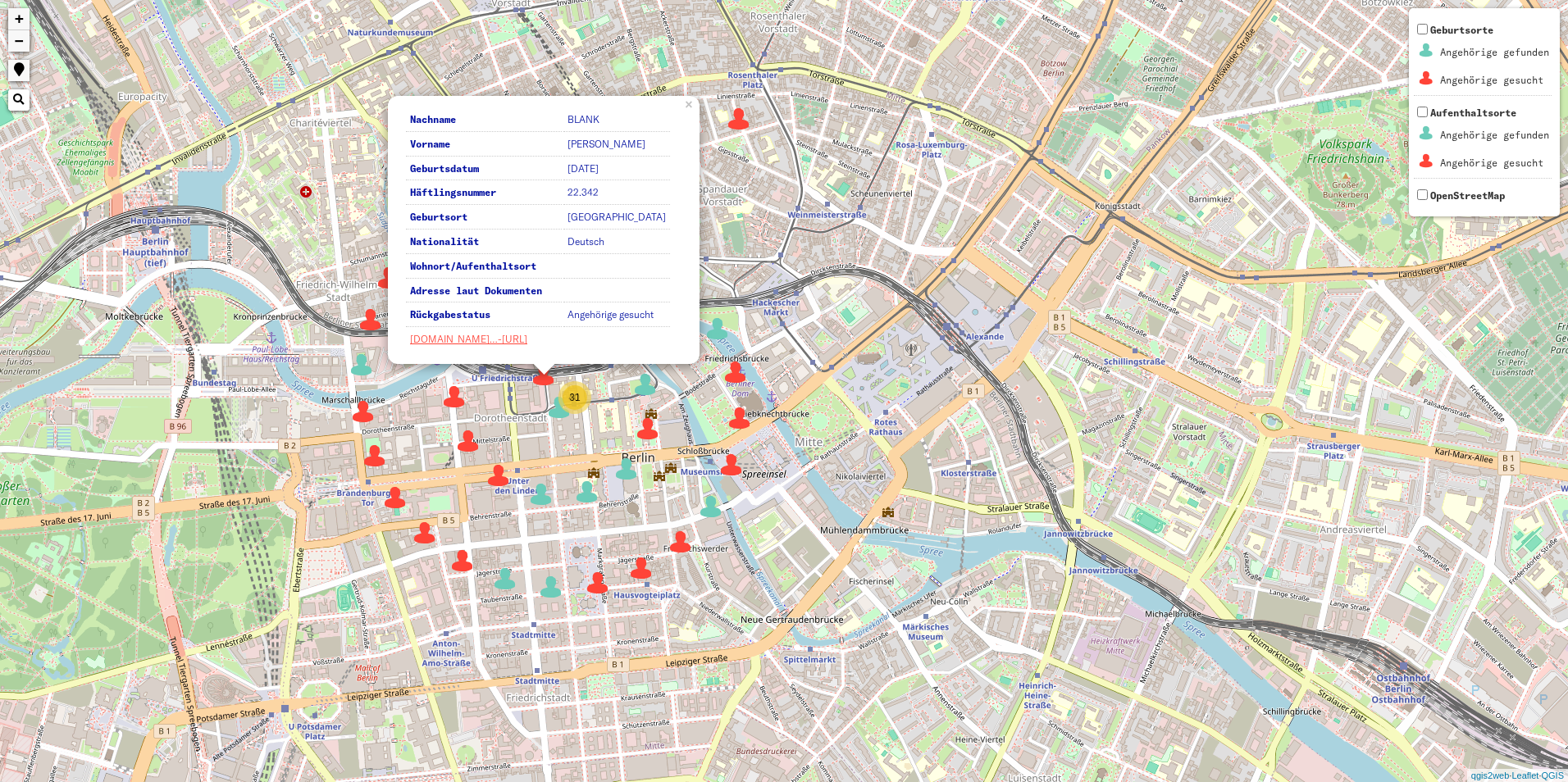
click at [557, 409] on img at bounding box center [559, 408] width 25 height 25
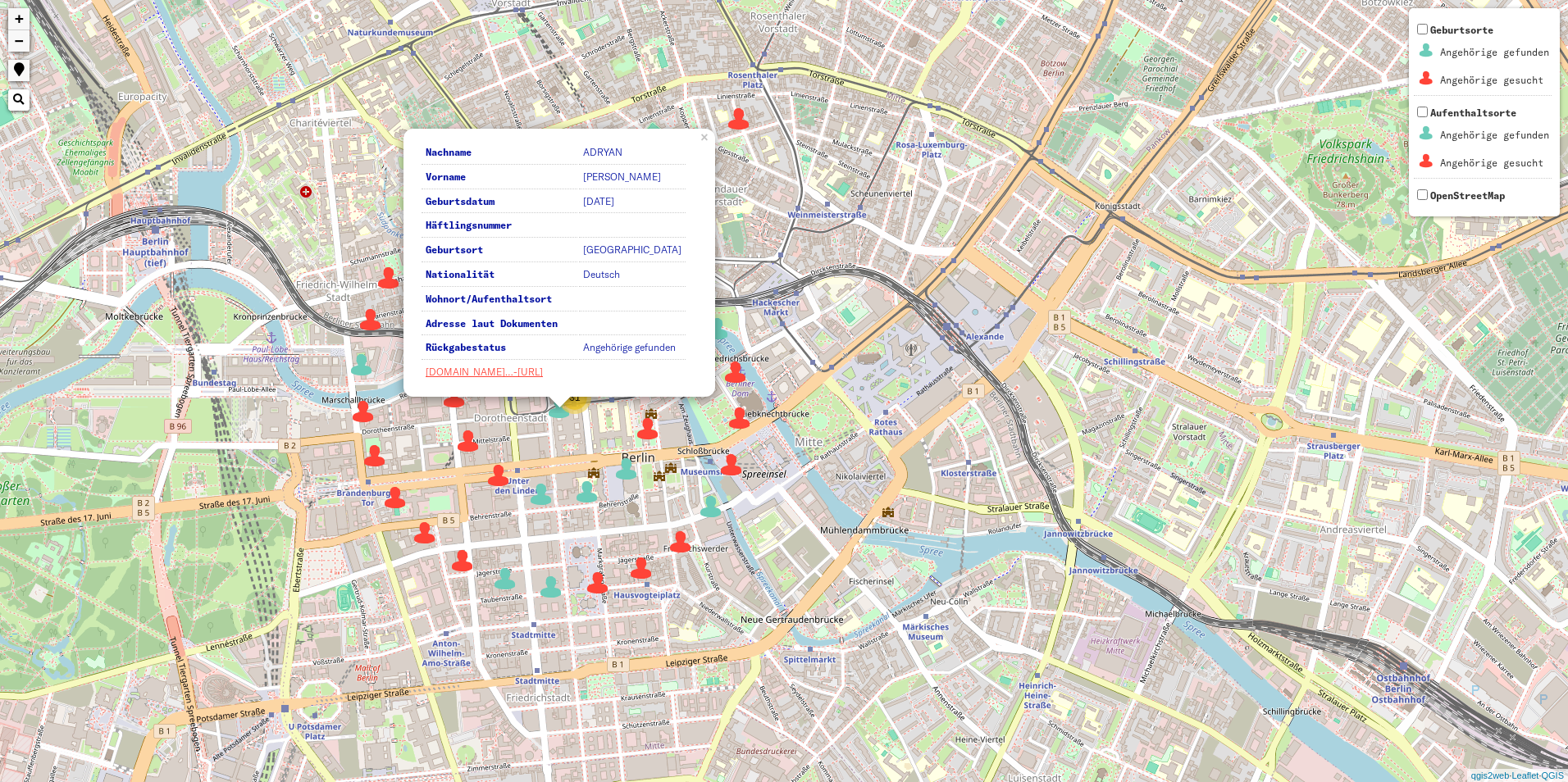
click at [653, 433] on img at bounding box center [648, 429] width 25 height 25
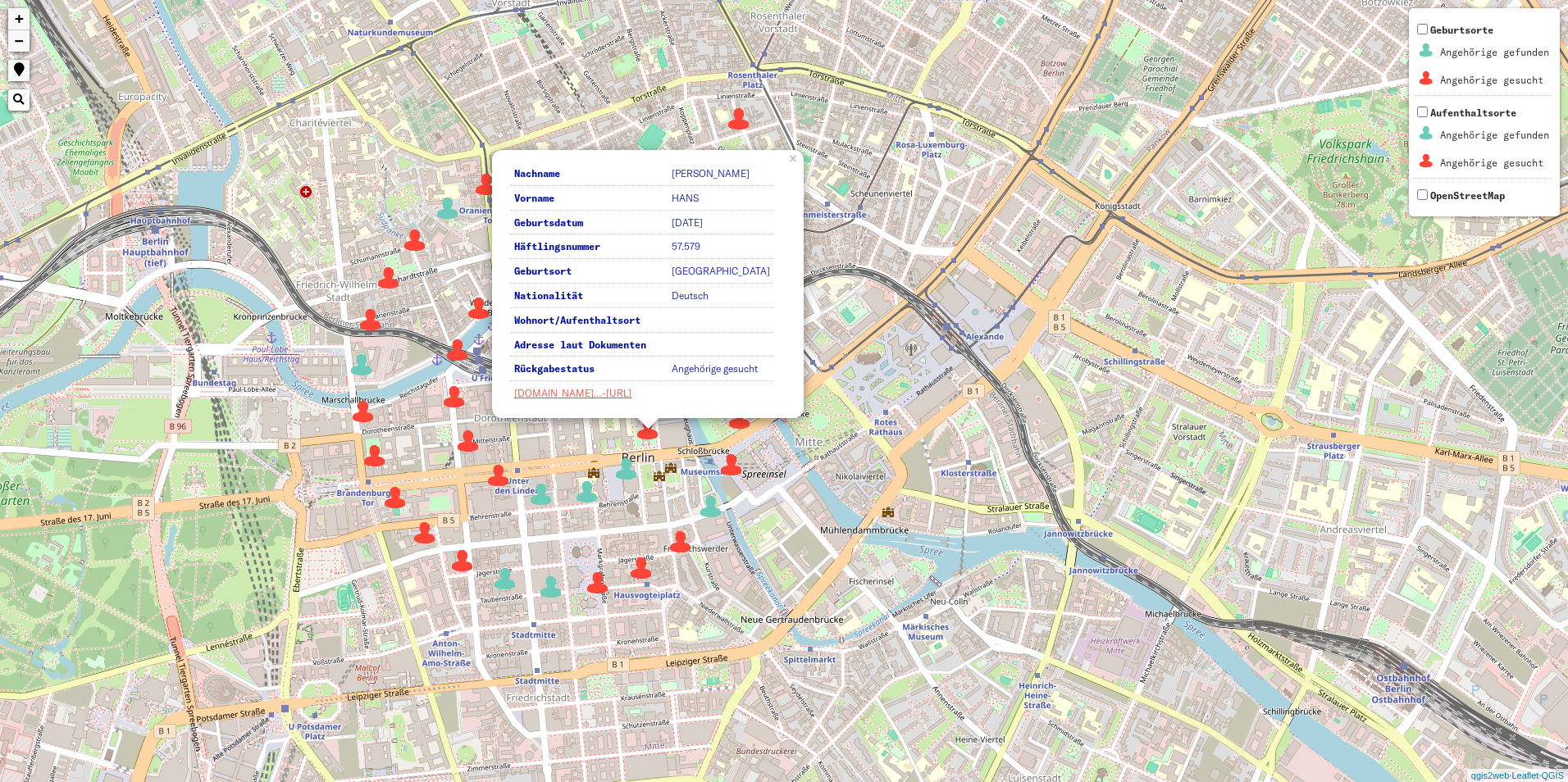
click at [627, 475] on img at bounding box center [627, 470] width 25 height 25
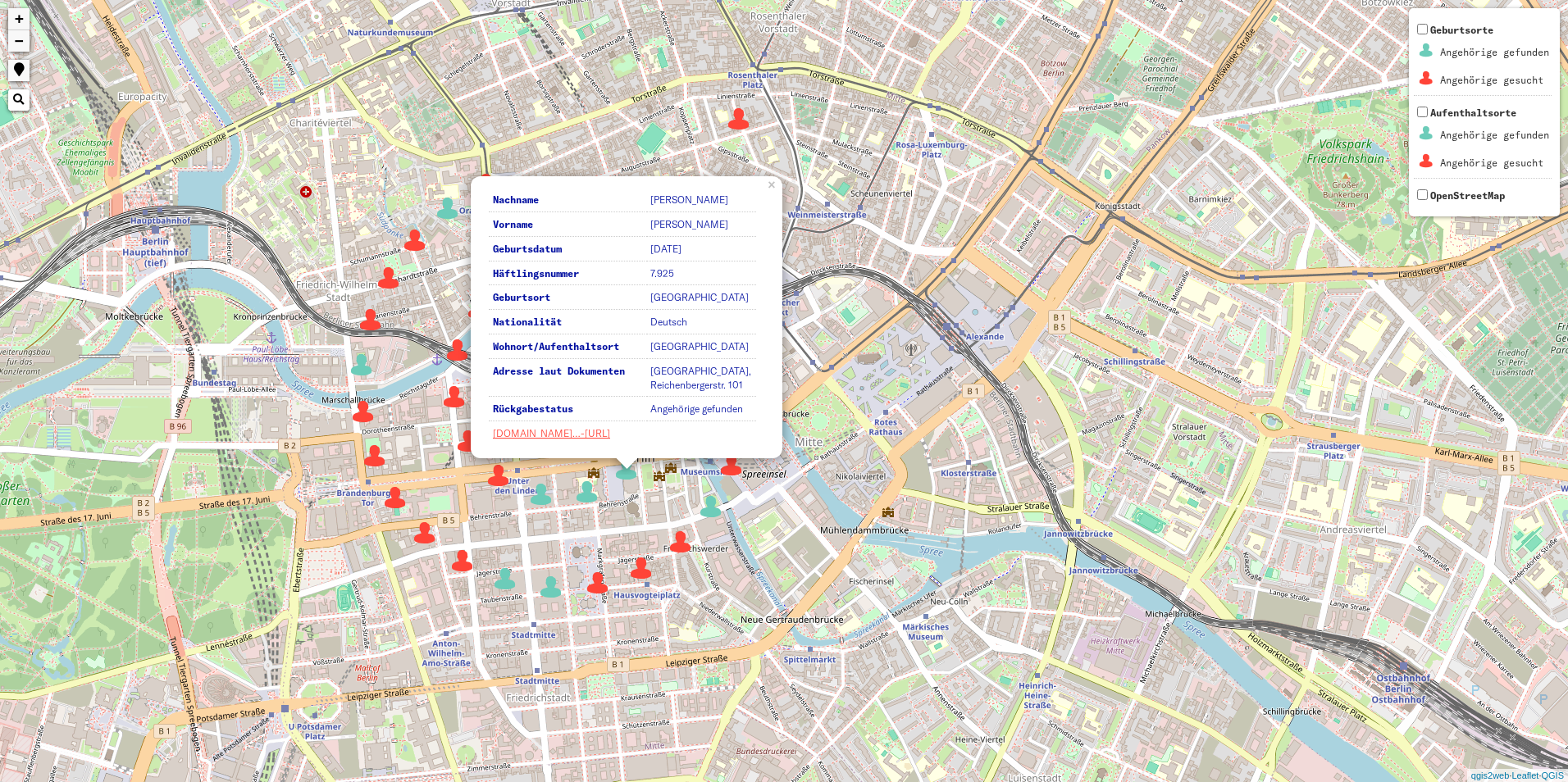
click at [585, 486] on img at bounding box center [587, 492] width 25 height 25
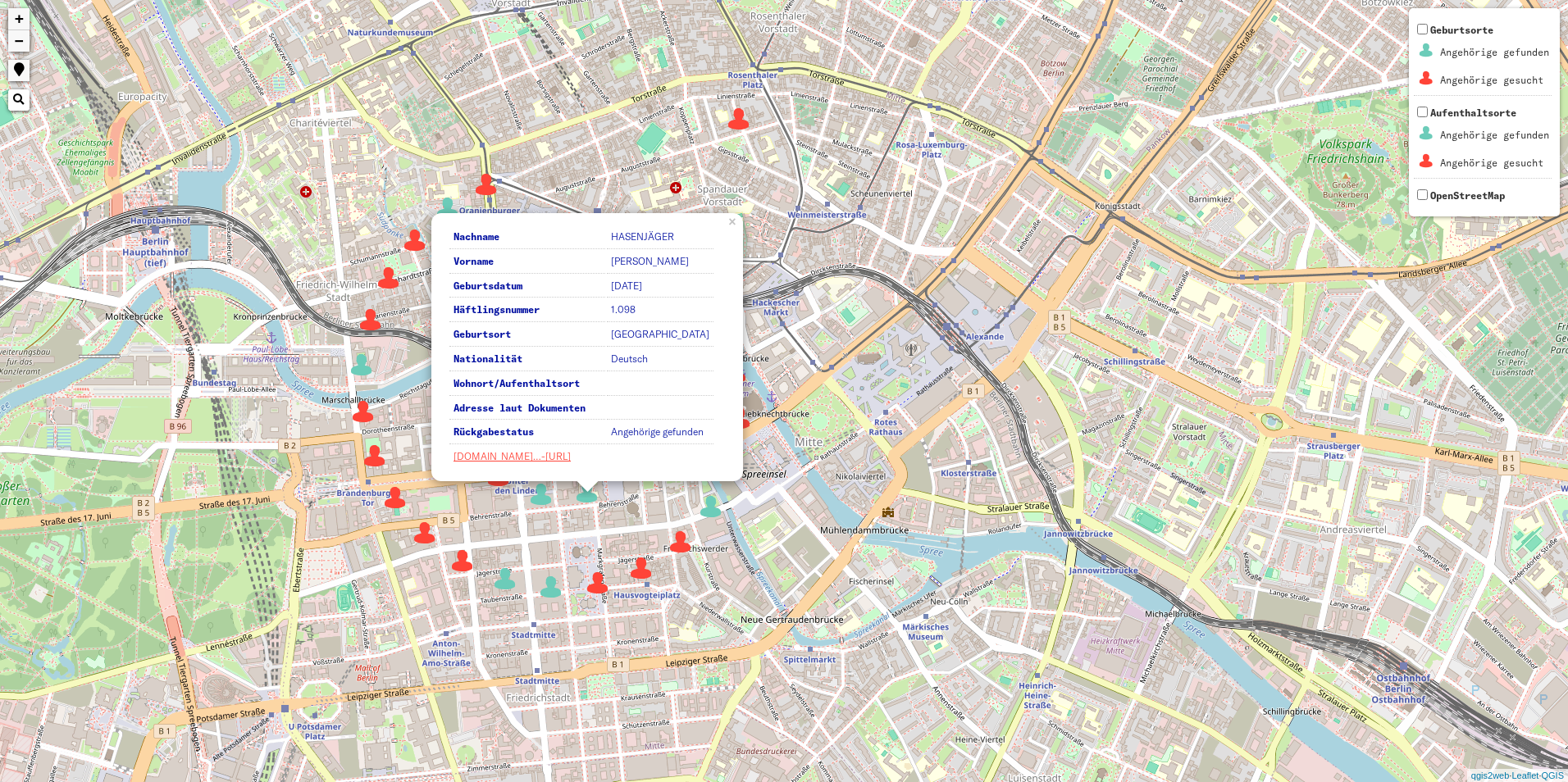
click at [534, 508] on div "31 40 Nachname HASENJÄGER Vorname ERWIN Geburtsdatum 1899-05-13 Häftlingsnummer…" at bounding box center [784, 391] width 1568 height 782
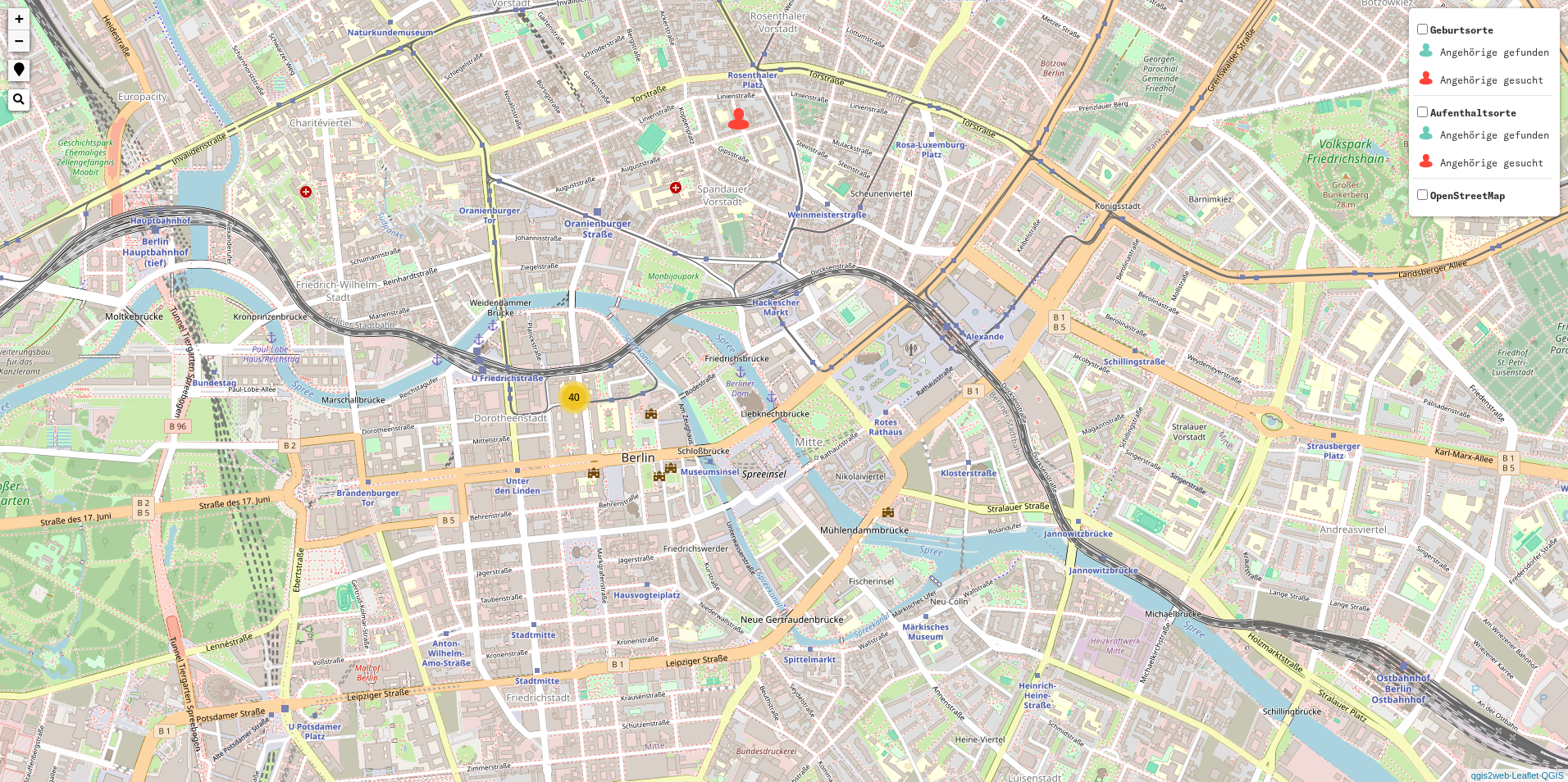
click at [584, 412] on div "31 40 + − Nothing found. Geburtsorte Angehörige gefunden Angehörige gesucht Auf…" at bounding box center [784, 391] width 1568 height 782
click at [569, 412] on div "40" at bounding box center [574, 397] width 33 height 33
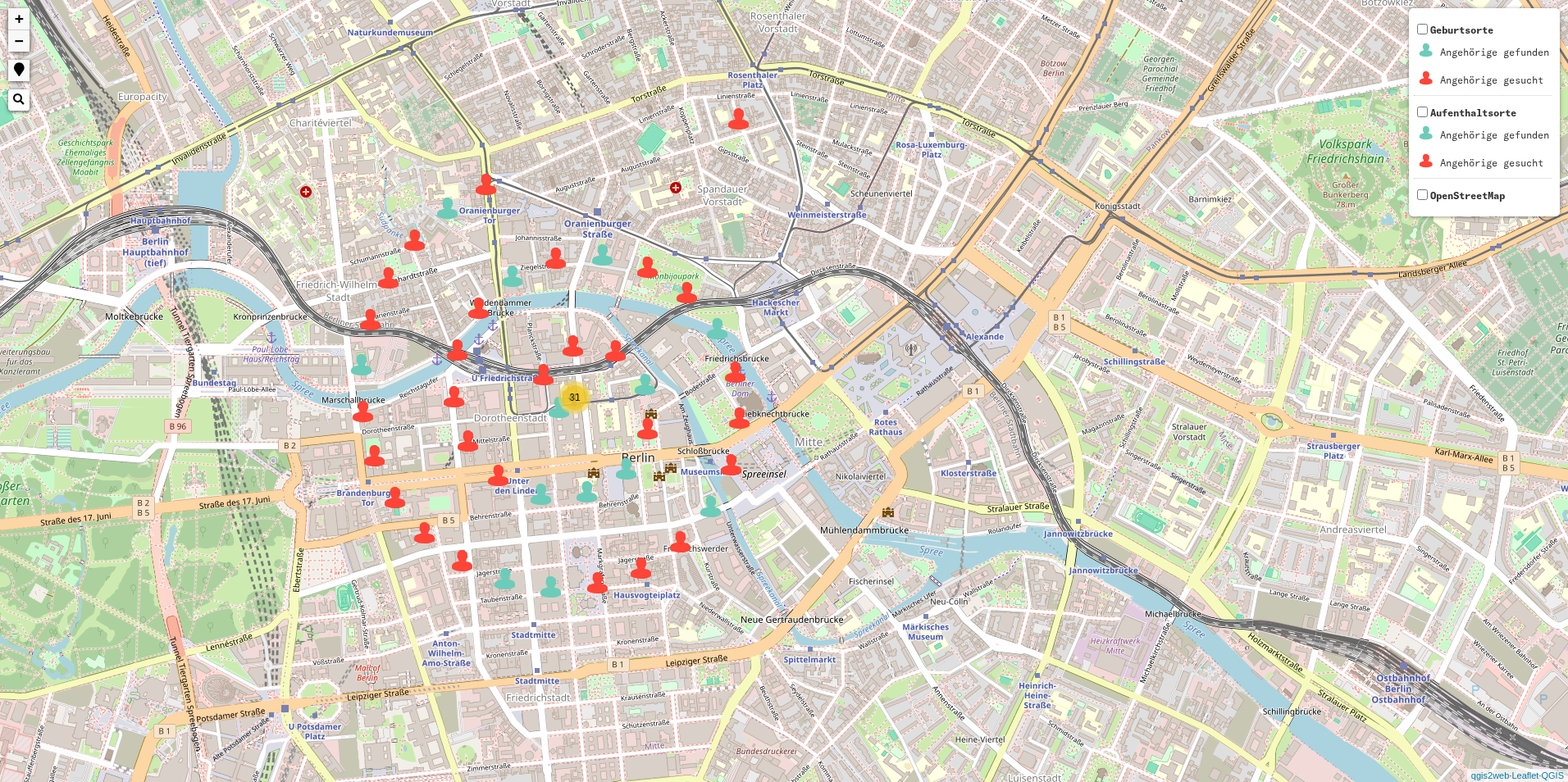
click at [461, 566] on img at bounding box center [463, 561] width 25 height 25
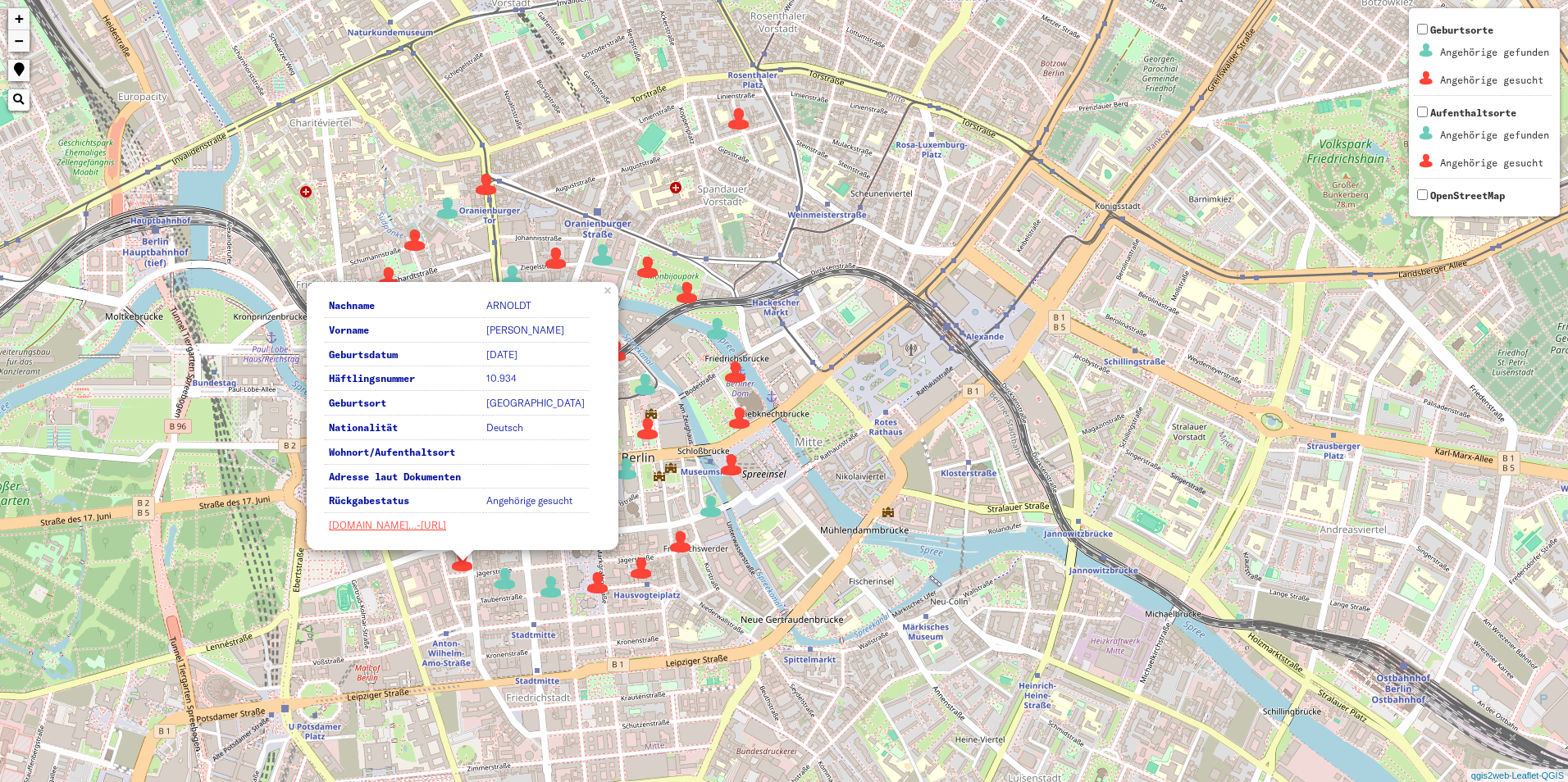
click at [501, 589] on img at bounding box center [505, 580] width 25 height 25
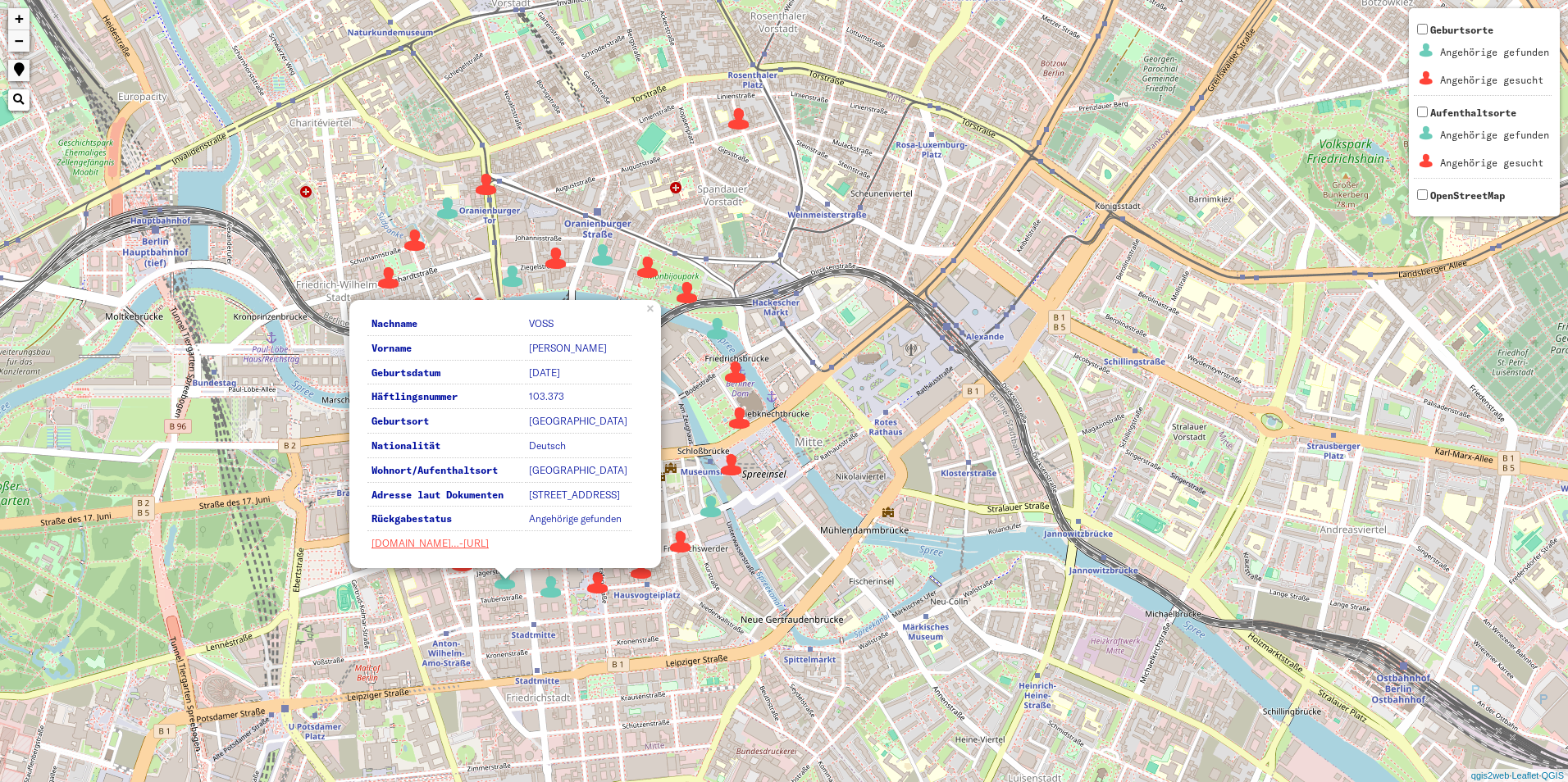
click at [591, 583] on img at bounding box center [598, 583] width 25 height 25
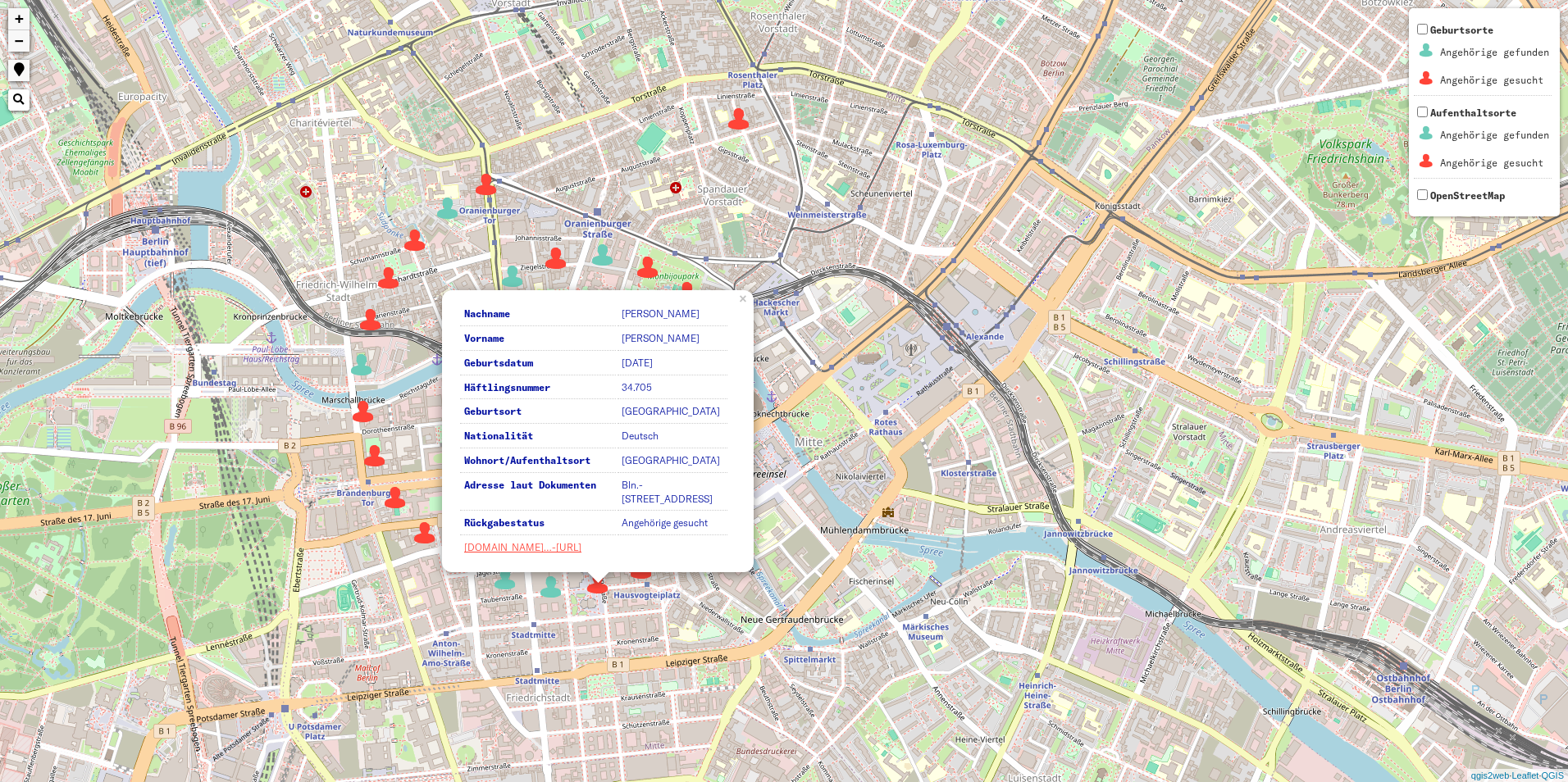
click at [637, 583] on div "31 40 Nachname SCHULZE Vorname ALFONS Geburtsdatum 1907-08-28 Häftlingsnummer 3…" at bounding box center [784, 391] width 1568 height 782
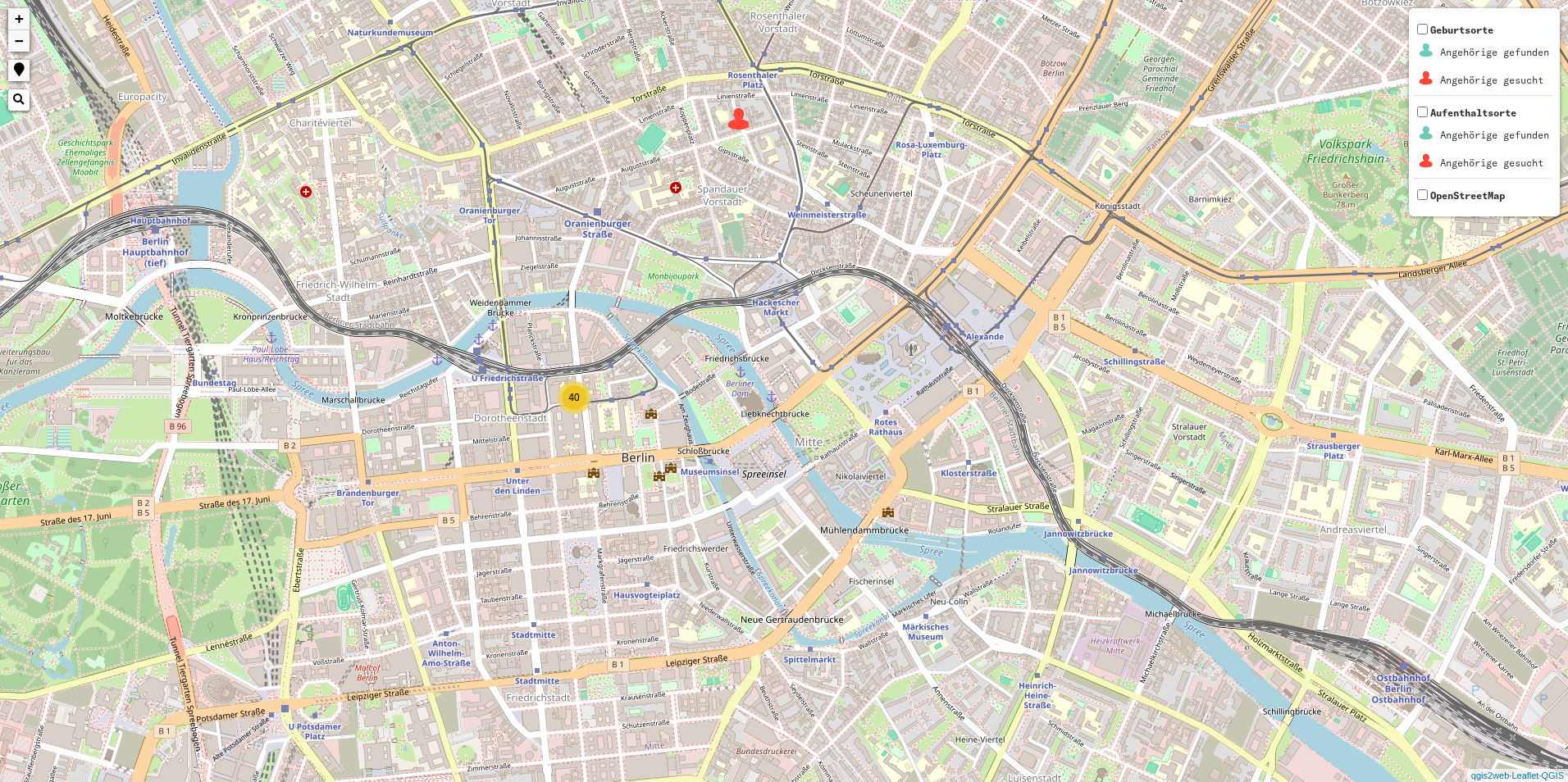
click at [565, 405] on div "40" at bounding box center [574, 398] width 25 height 25
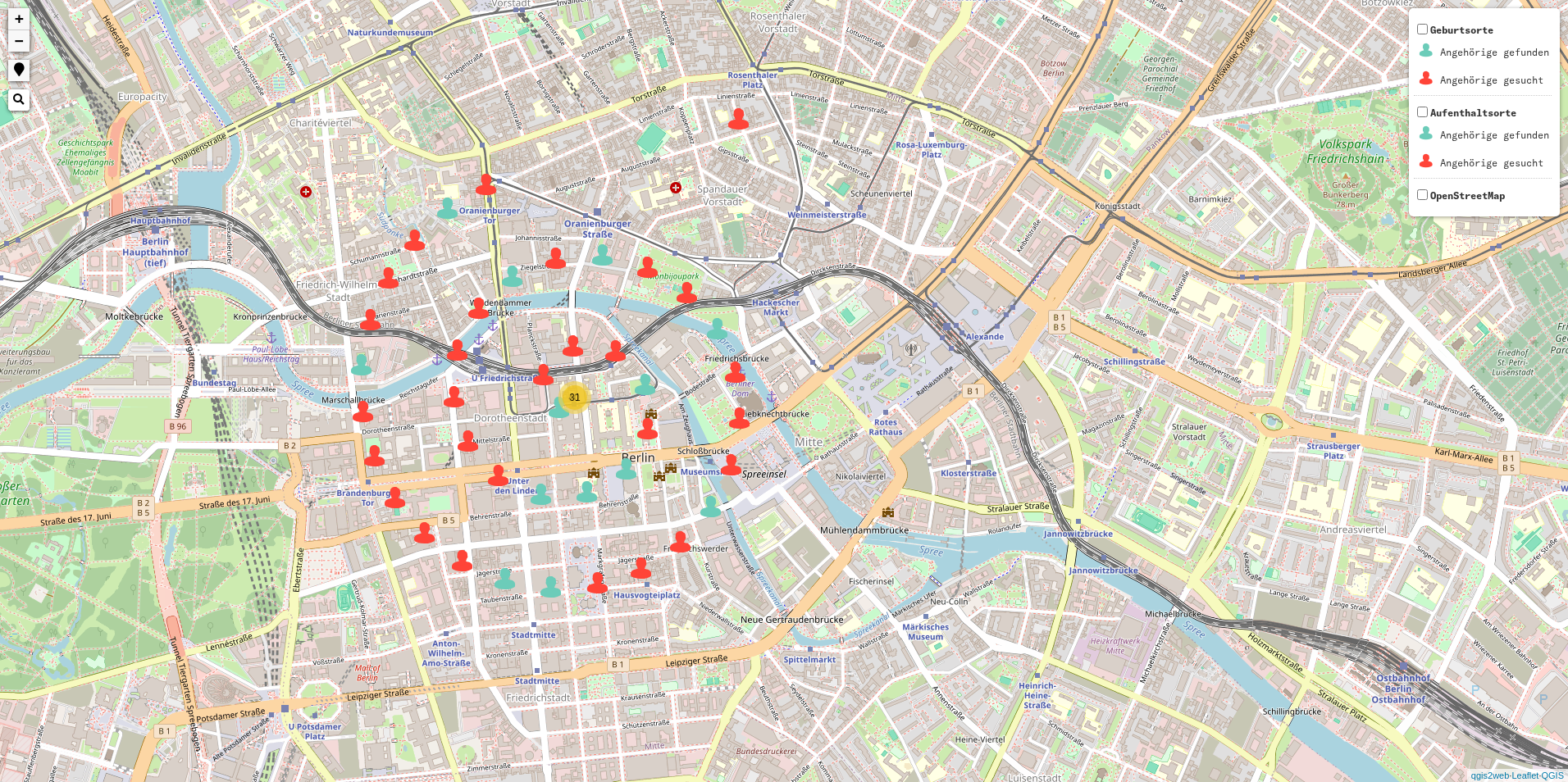
click at [485, 194] on img at bounding box center [486, 185] width 25 height 25
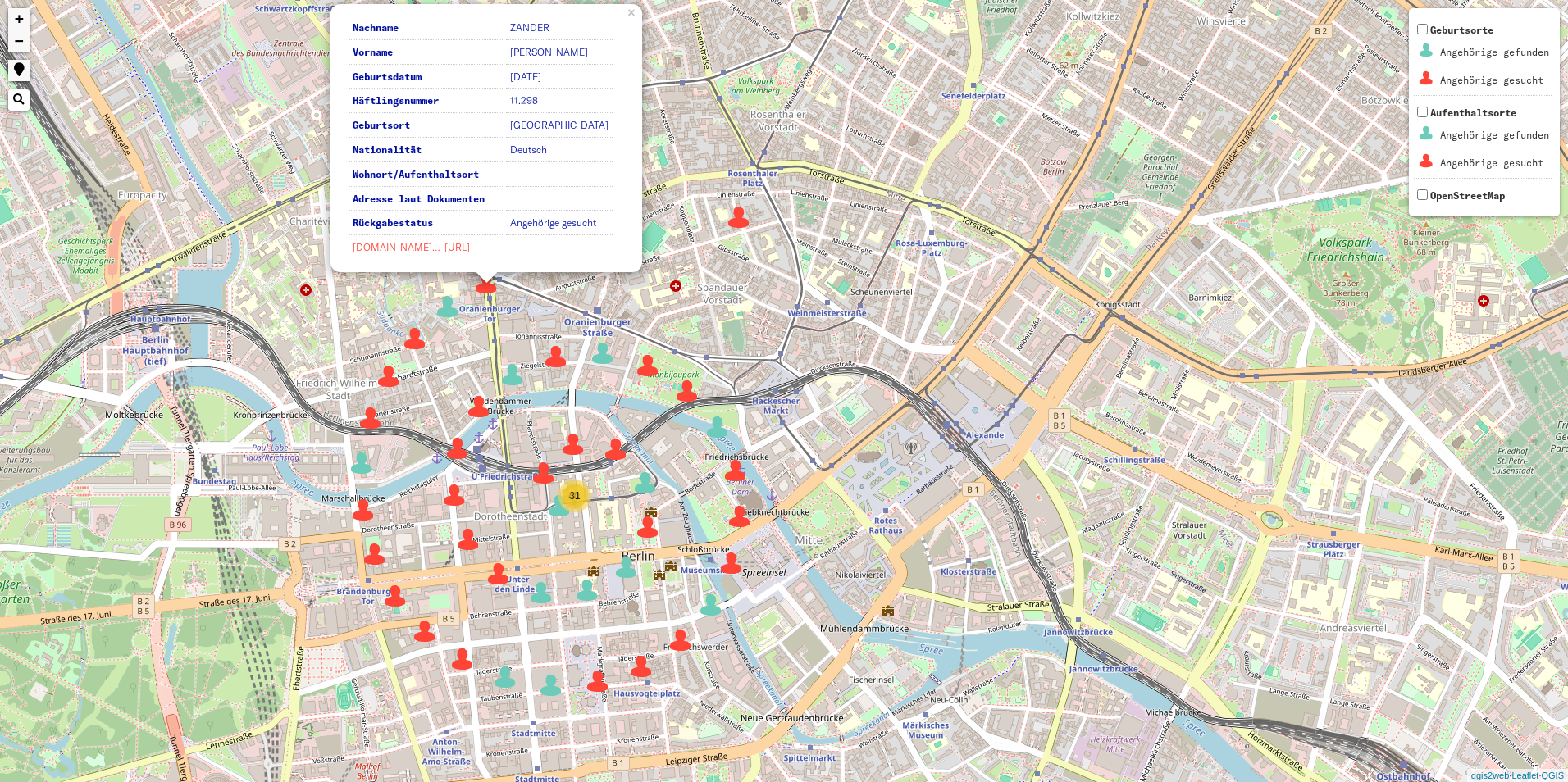
click at [447, 316] on img at bounding box center [447, 307] width 25 height 25
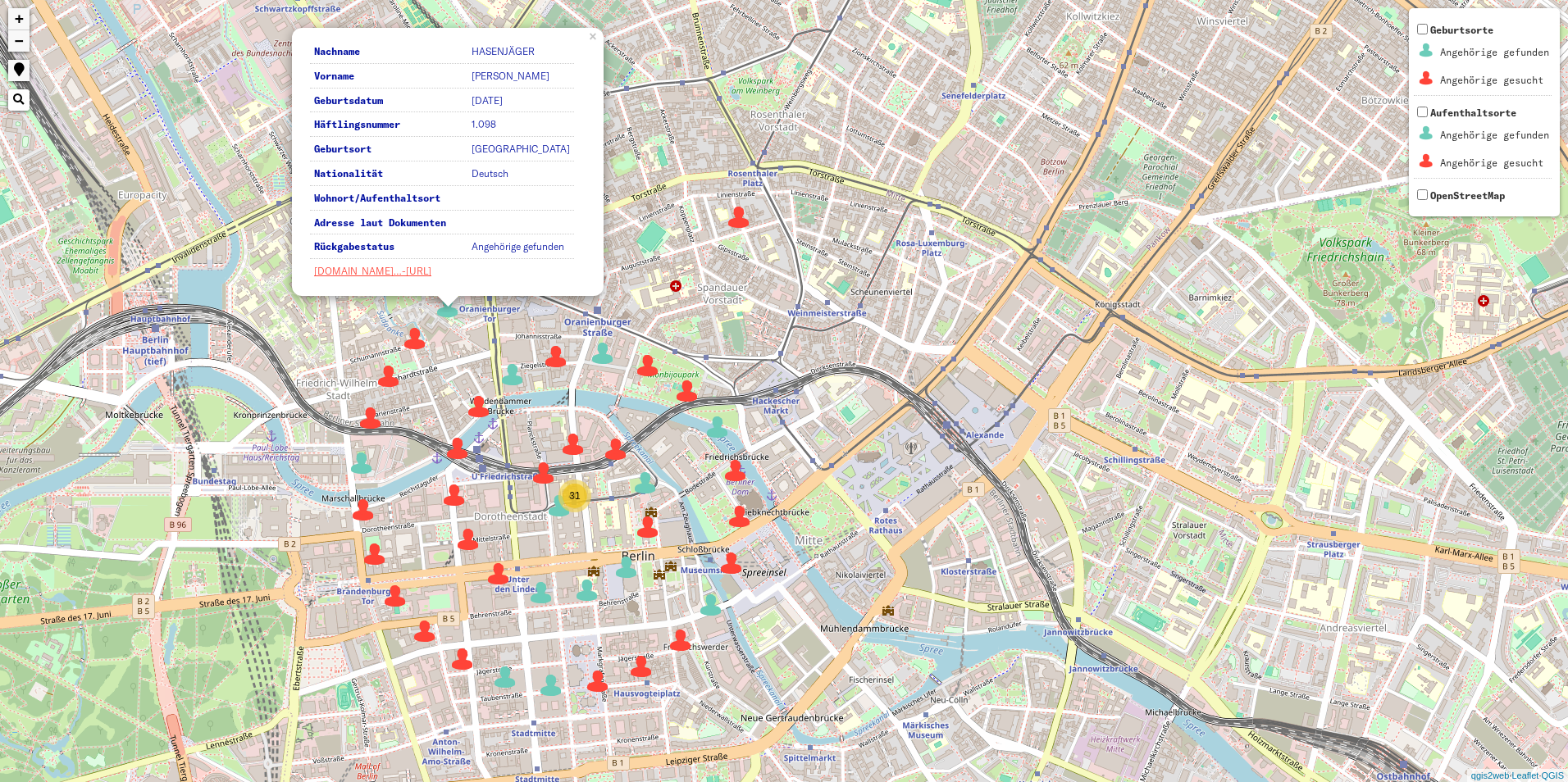
click at [416, 345] on img at bounding box center [415, 338] width 25 height 25
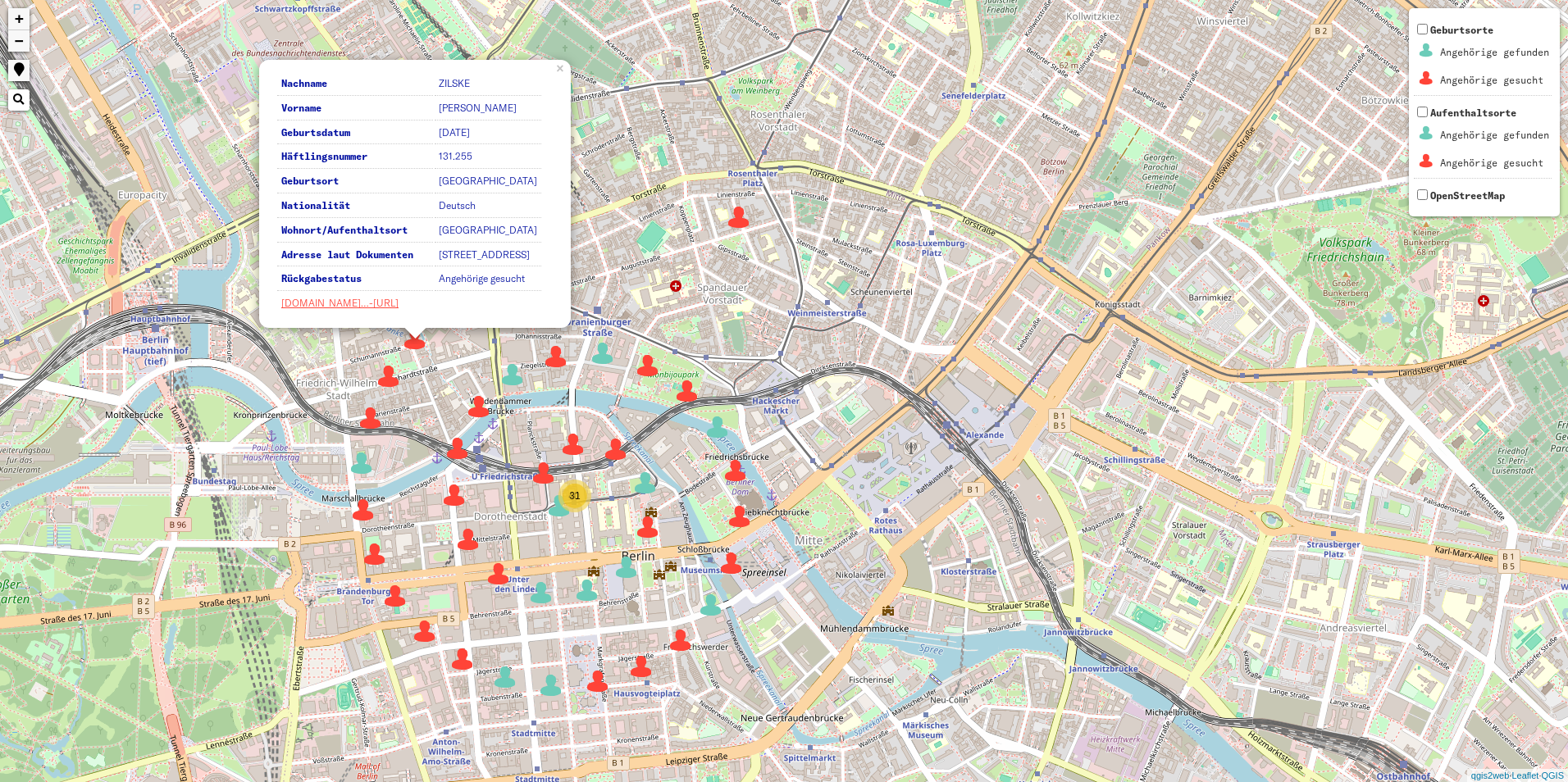
click at [392, 386] on img at bounding box center [389, 377] width 25 height 25
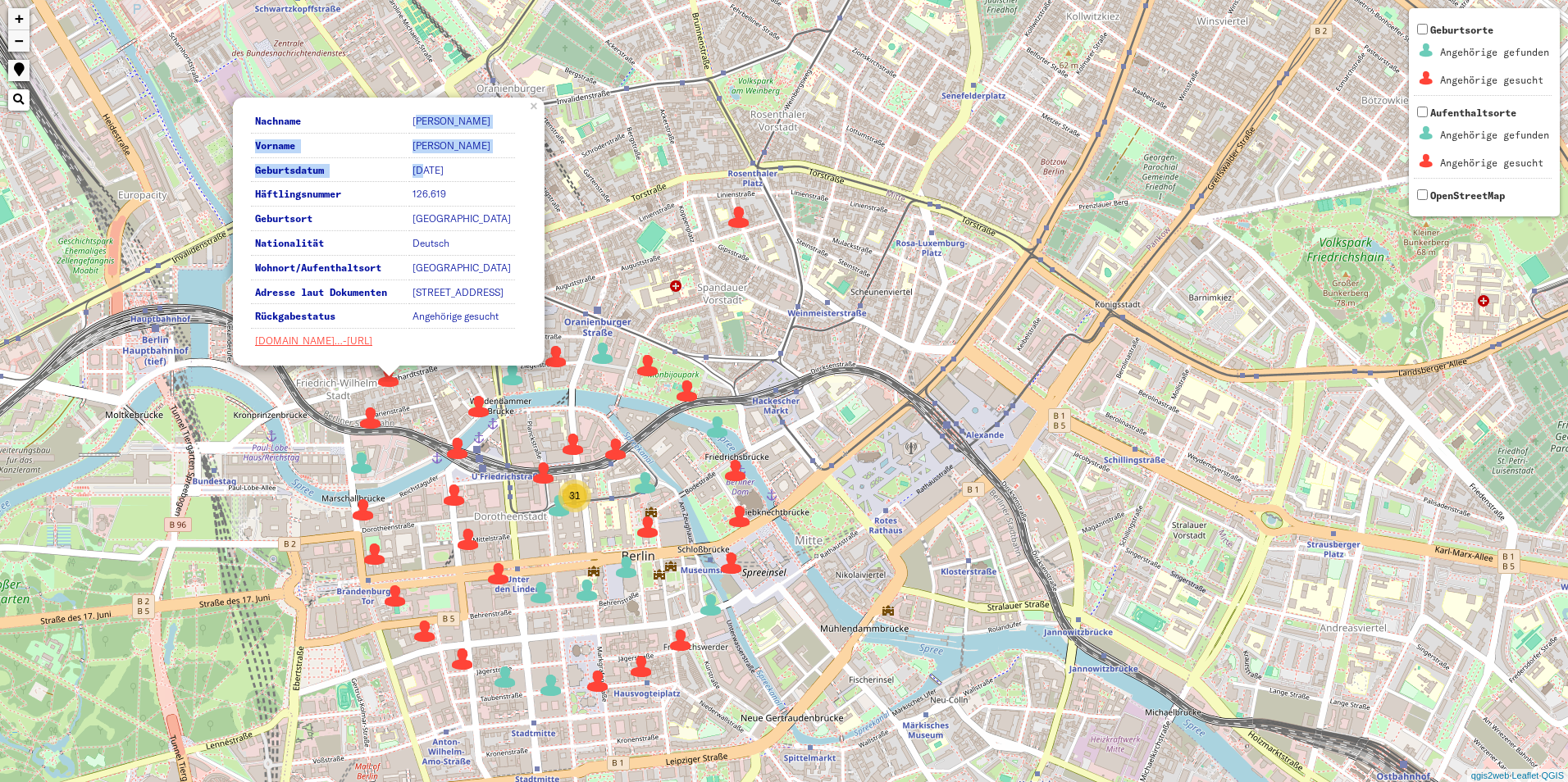
drag, startPoint x: 419, startPoint y: 108, endPoint x: 424, endPoint y: 159, distance: 51.2
click at [424, 159] on tbody "Nachname WEBER Vorname PAUL Geburtsdatum 1898-02-22 Häftlingsnummer 126.619 Geb…" at bounding box center [383, 231] width 264 height 242
drag, startPoint x: 424, startPoint y: 159, endPoint x: 514, endPoint y: 187, distance: 94.3
click at [514, 187] on td "126.619" at bounding box center [461, 195] width 107 height 23
click at [370, 418] on img at bounding box center [371, 418] width 25 height 25
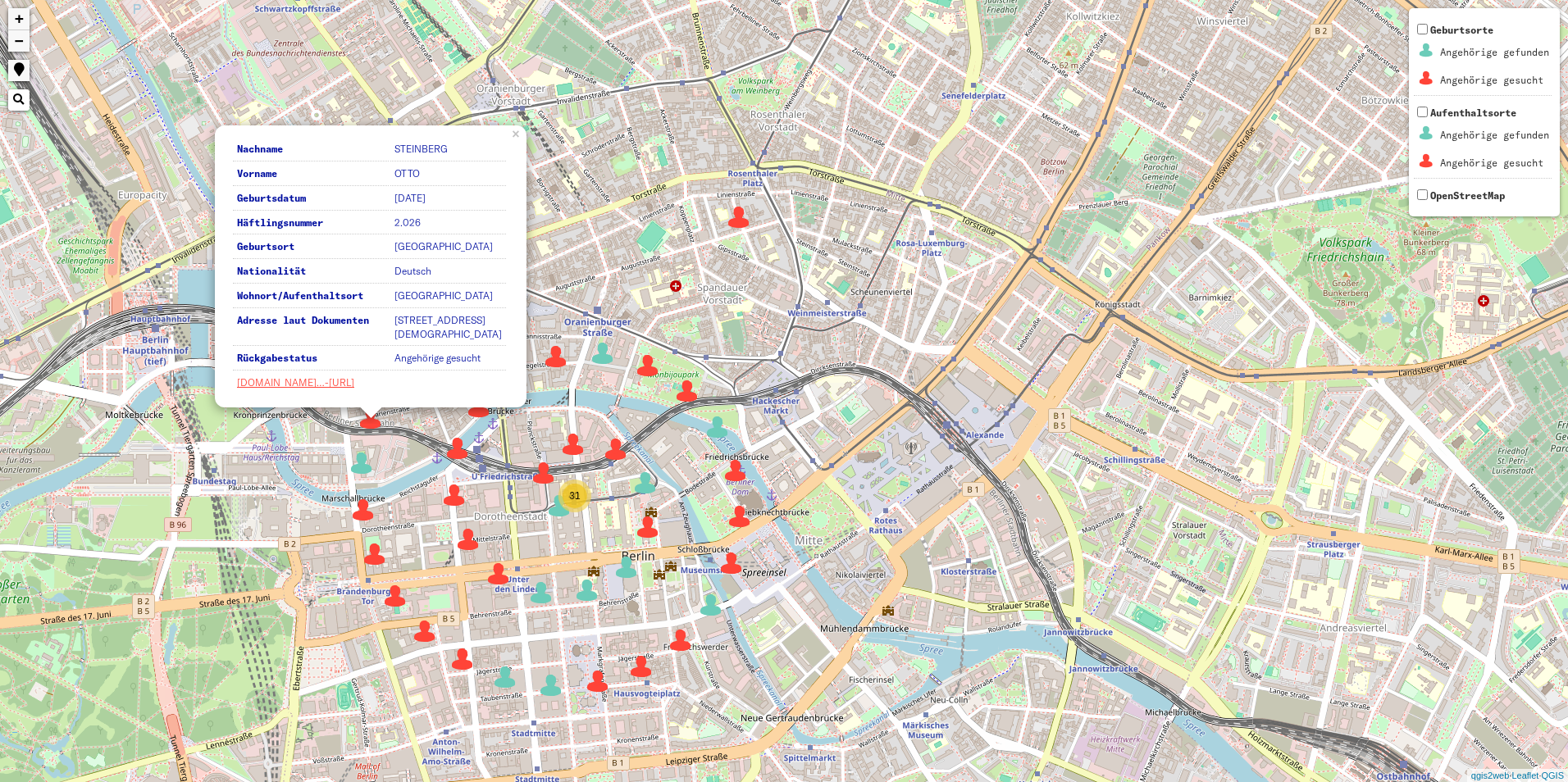
click at [360, 461] on img at bounding box center [362, 464] width 25 height 25
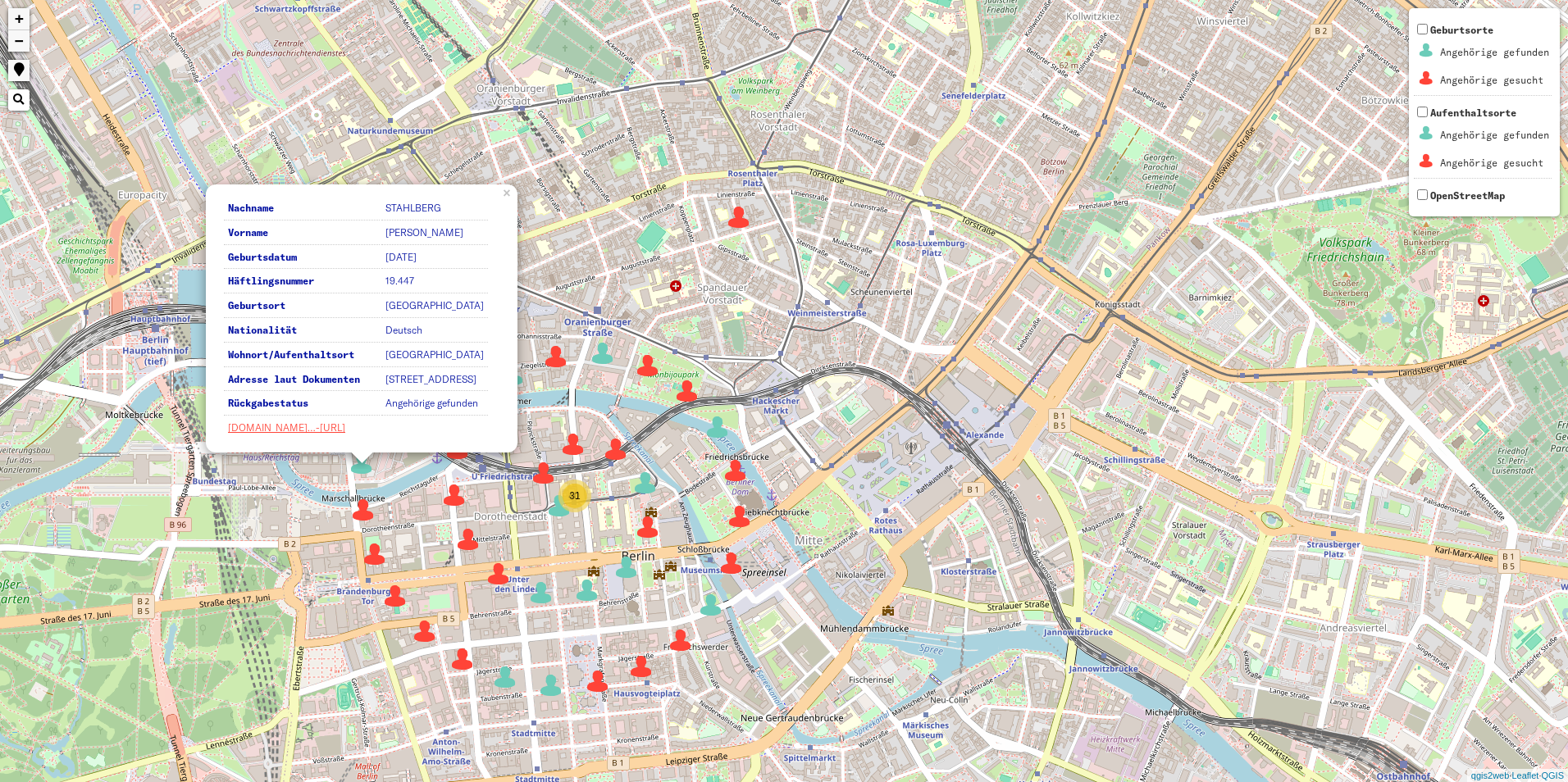
click at [358, 509] on img at bounding box center [364, 510] width 25 height 25
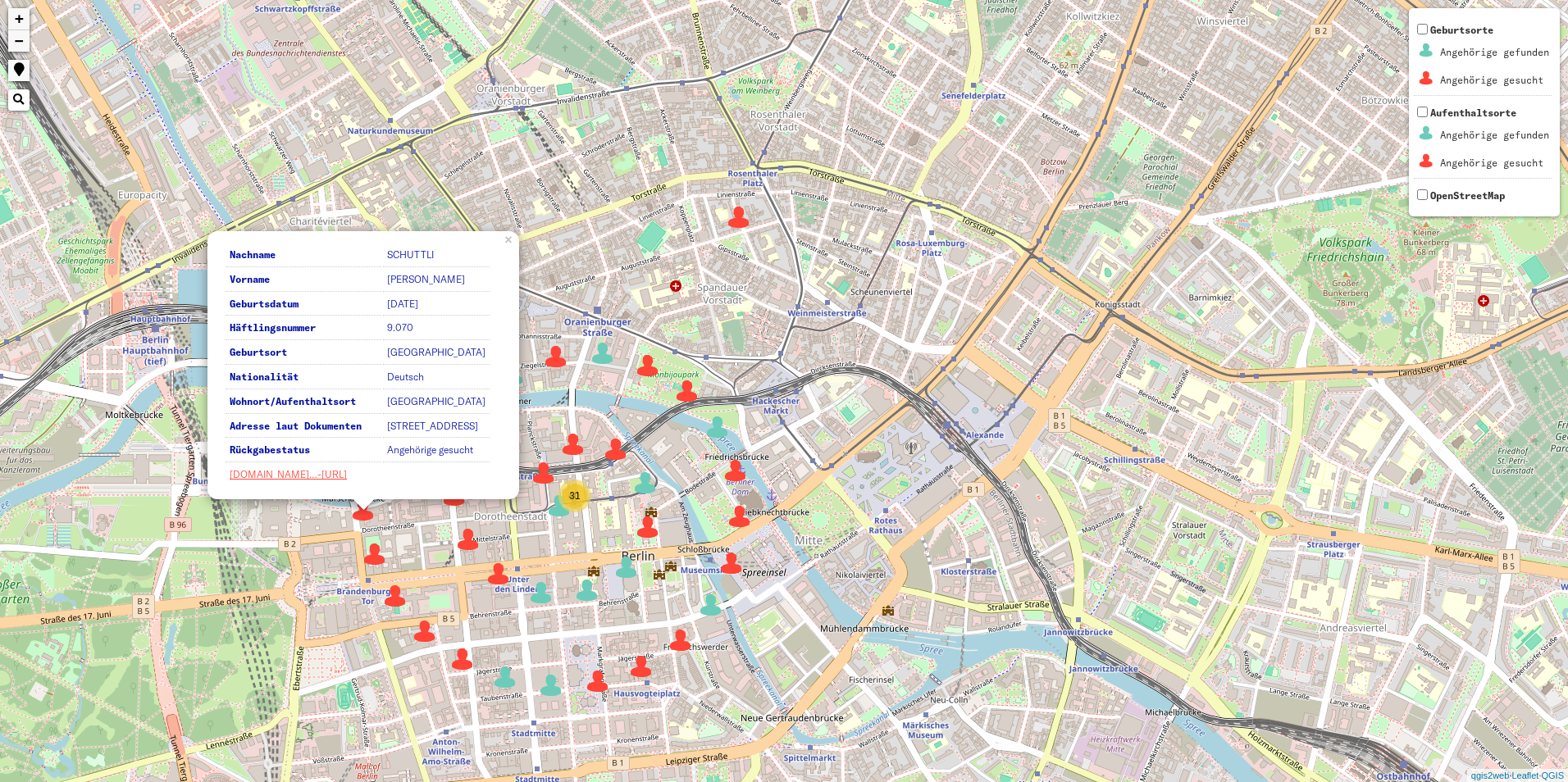
click at [368, 563] on img at bounding box center [375, 554] width 25 height 25
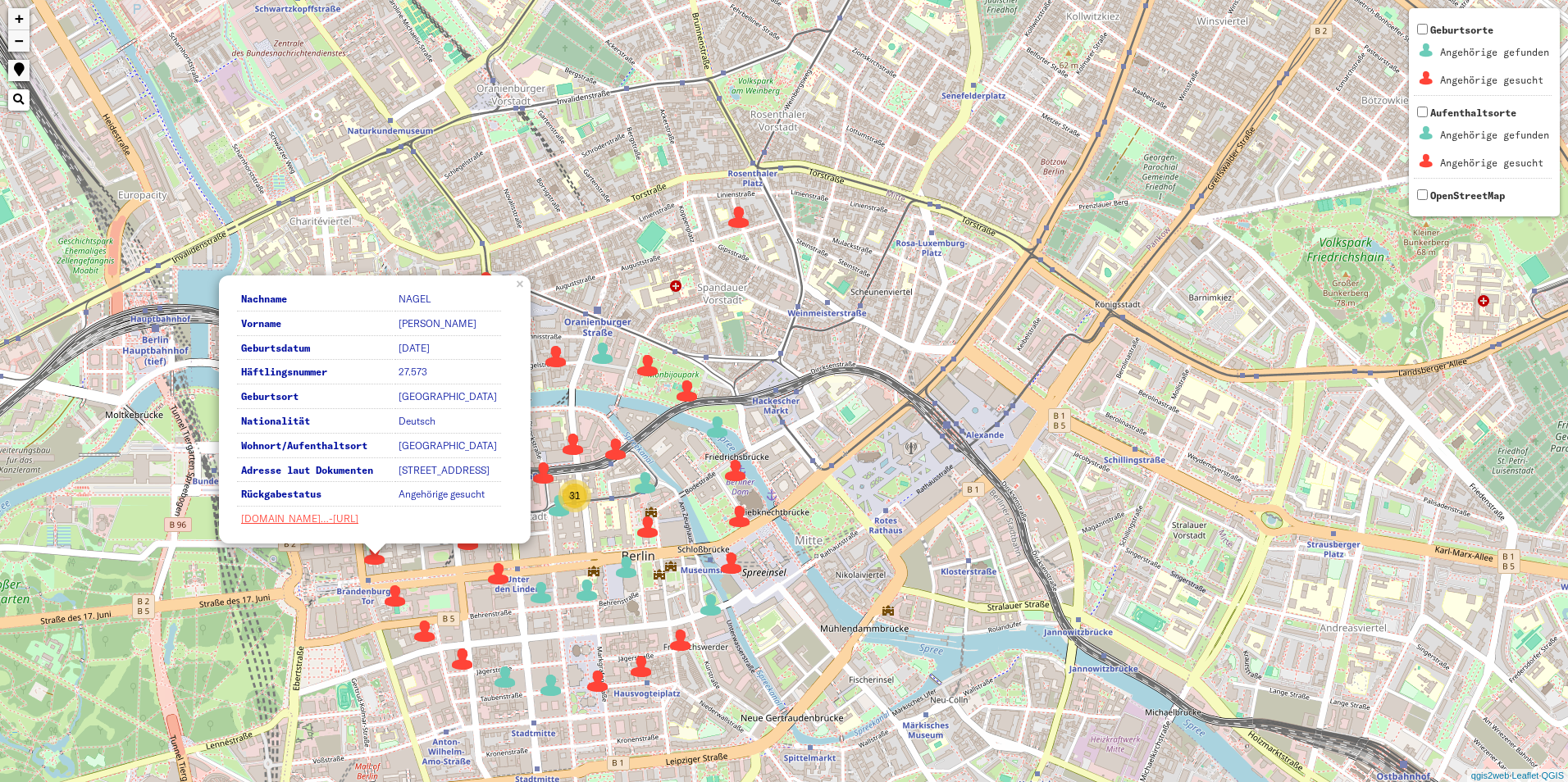
click at [389, 594] on img at bounding box center [395, 596] width 25 height 25
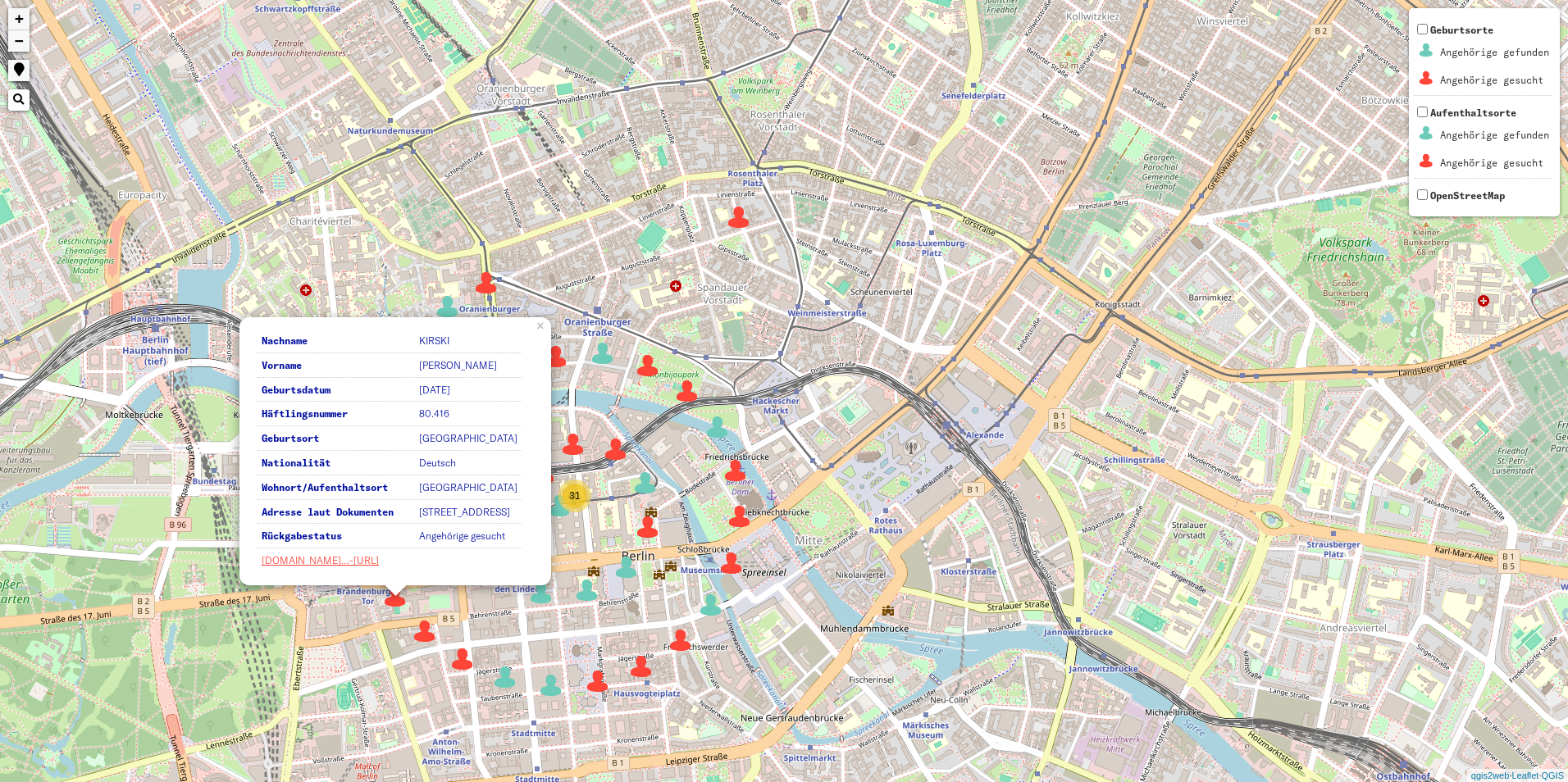
click at [419, 622] on img at bounding box center [425, 632] width 25 height 25
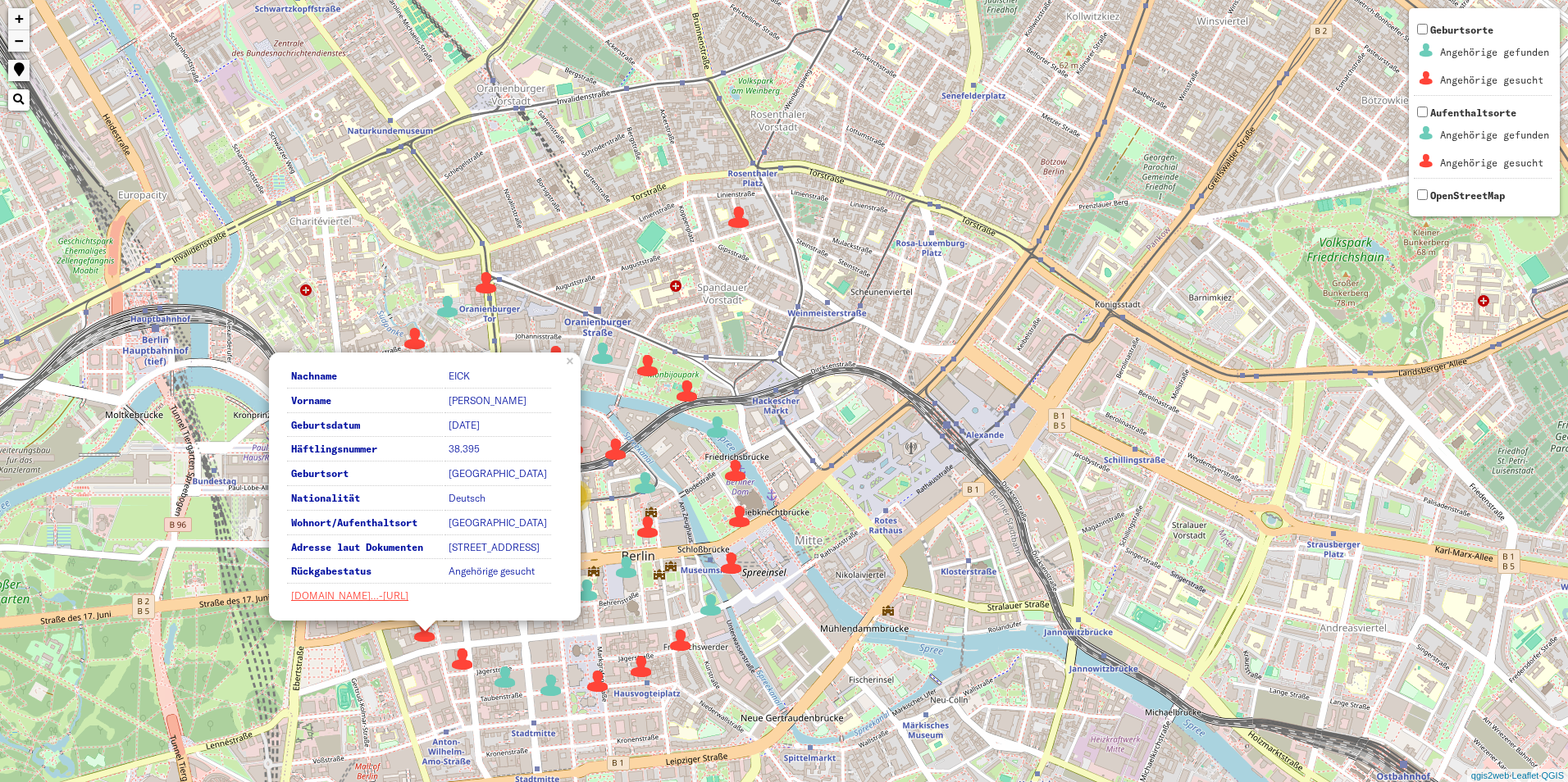
click at [463, 656] on img at bounding box center [463, 660] width 25 height 25
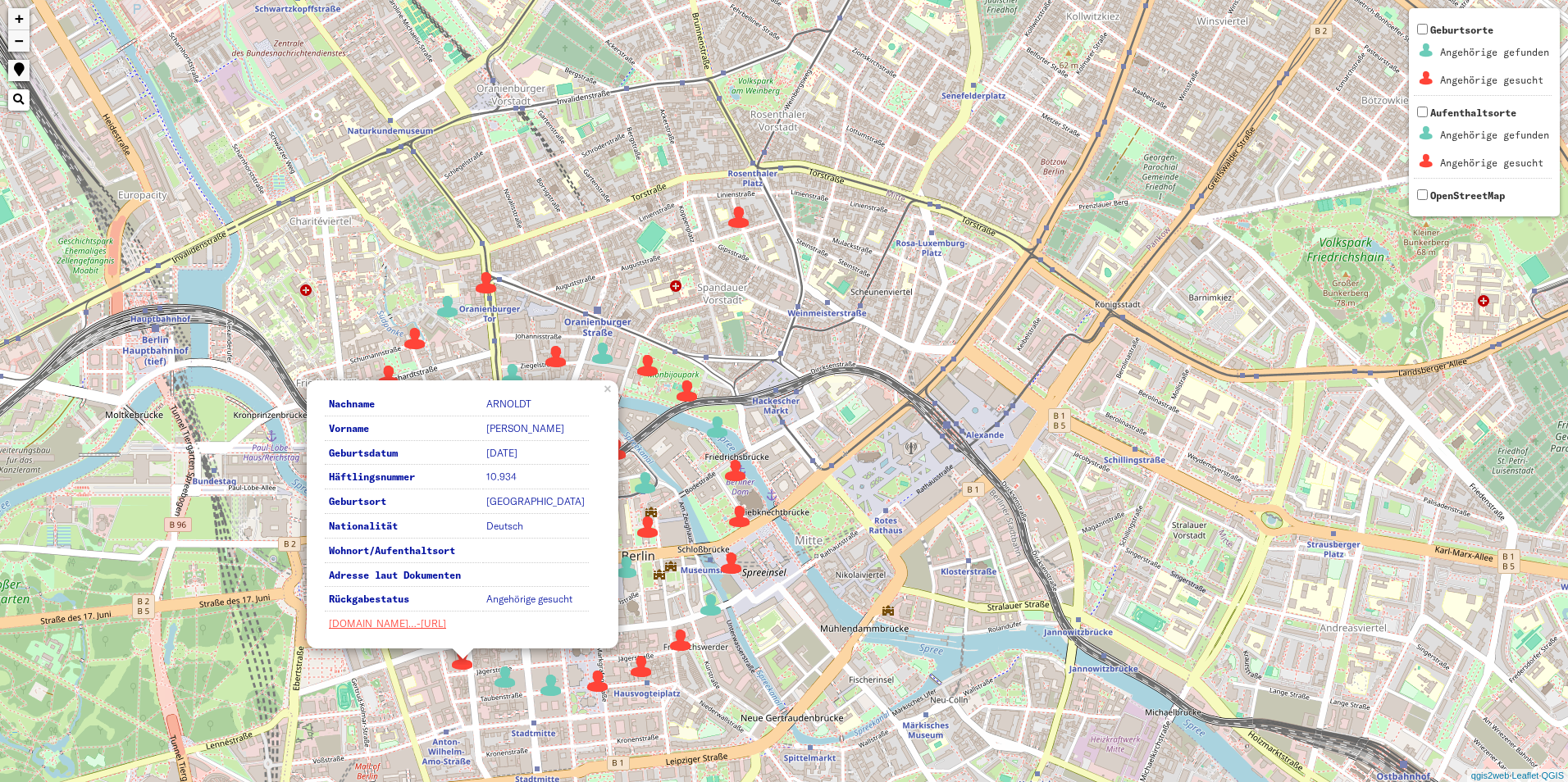
click at [676, 643] on img at bounding box center [681, 640] width 25 height 25
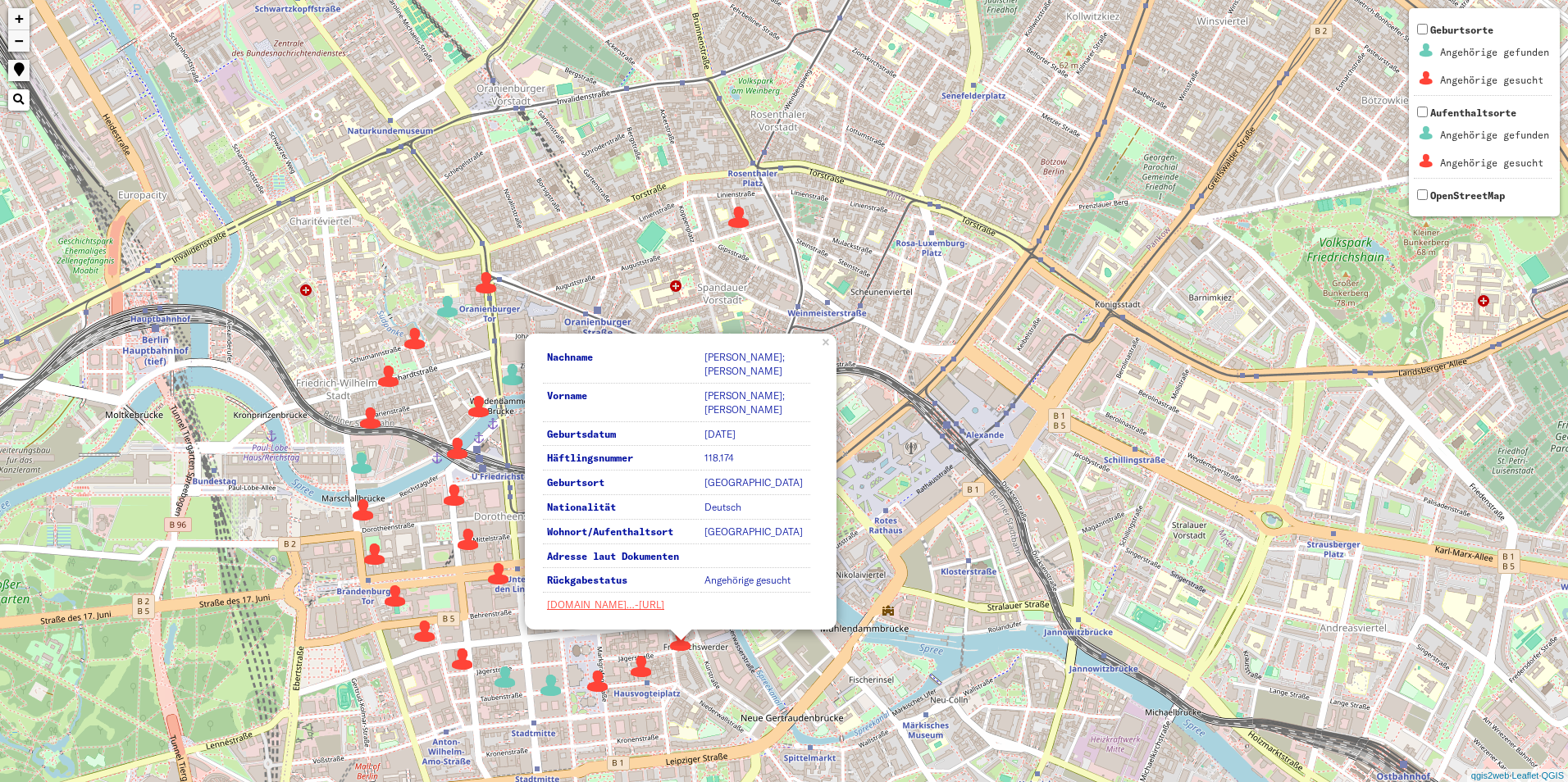
click at [770, 681] on div "31 40 Nachname SANDBERG; SANDERS Vorname HEINZ; CHARLIE Geburtsdatum 1921-03-16…" at bounding box center [784, 391] width 1568 height 782
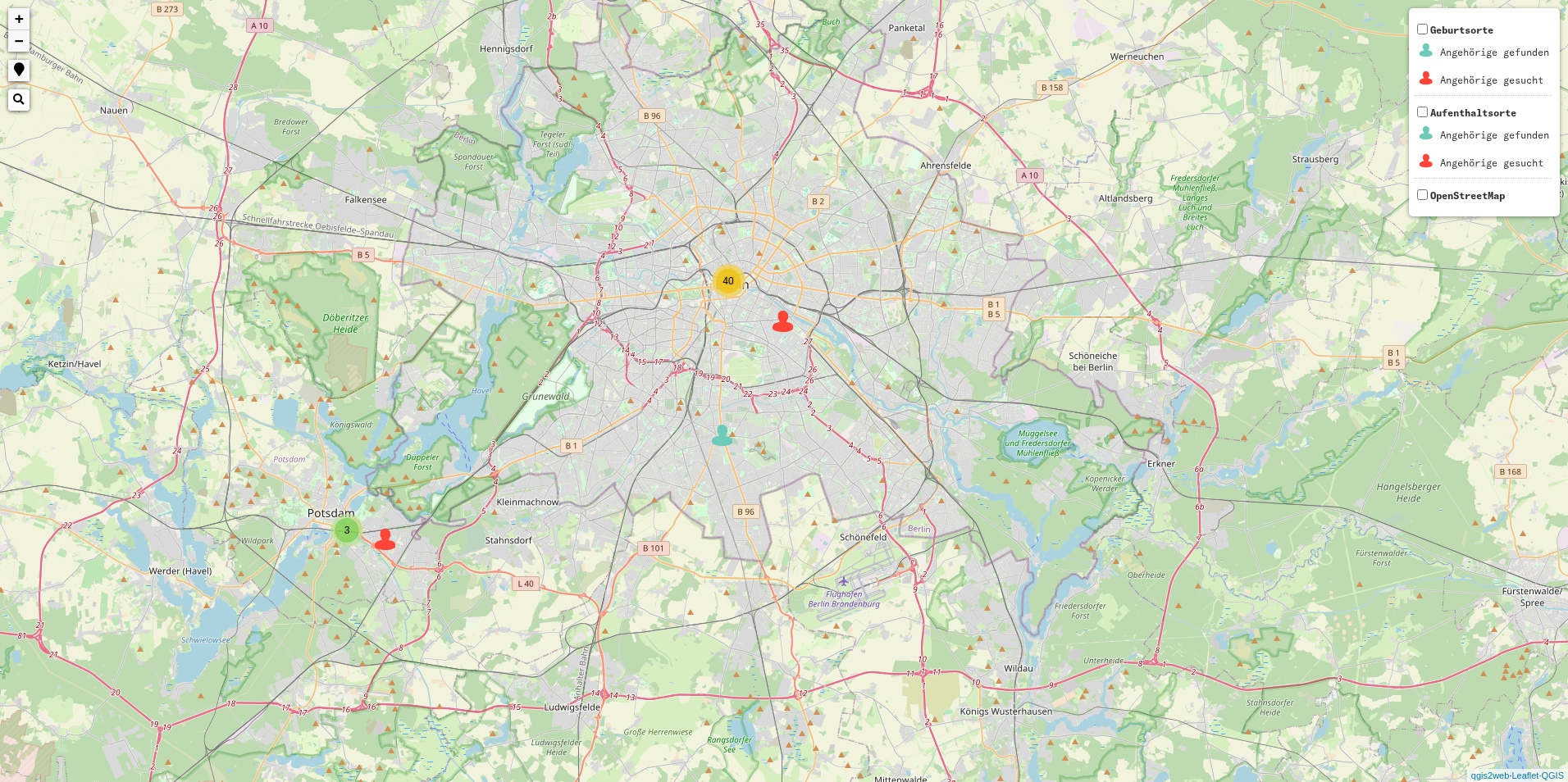
click at [723, 286] on span "40" at bounding box center [727, 282] width 11 height 12
click at [722, 275] on div "40" at bounding box center [728, 282] width 25 height 25
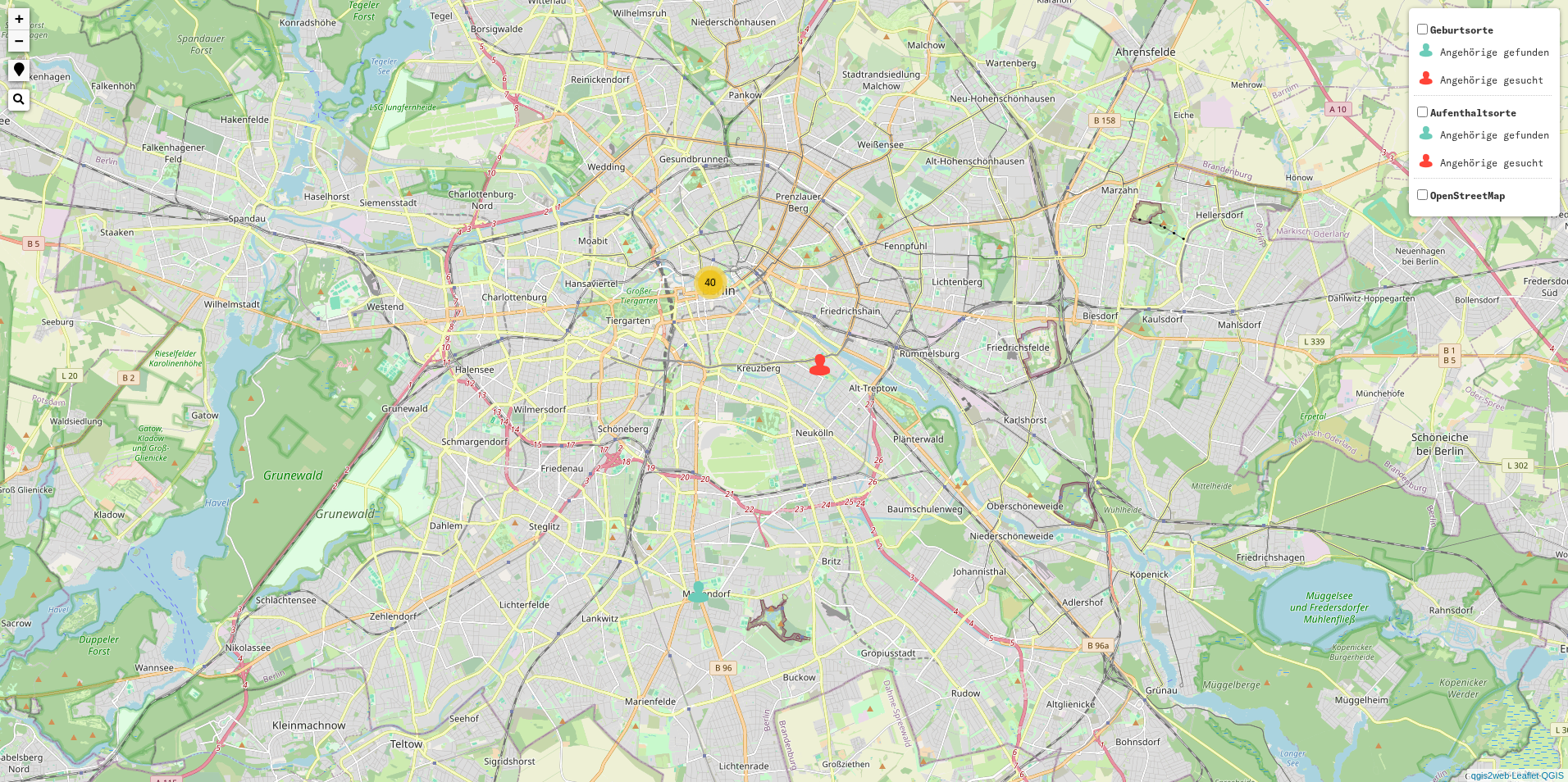
click at [709, 279] on span "40" at bounding box center [709, 283] width 11 height 12
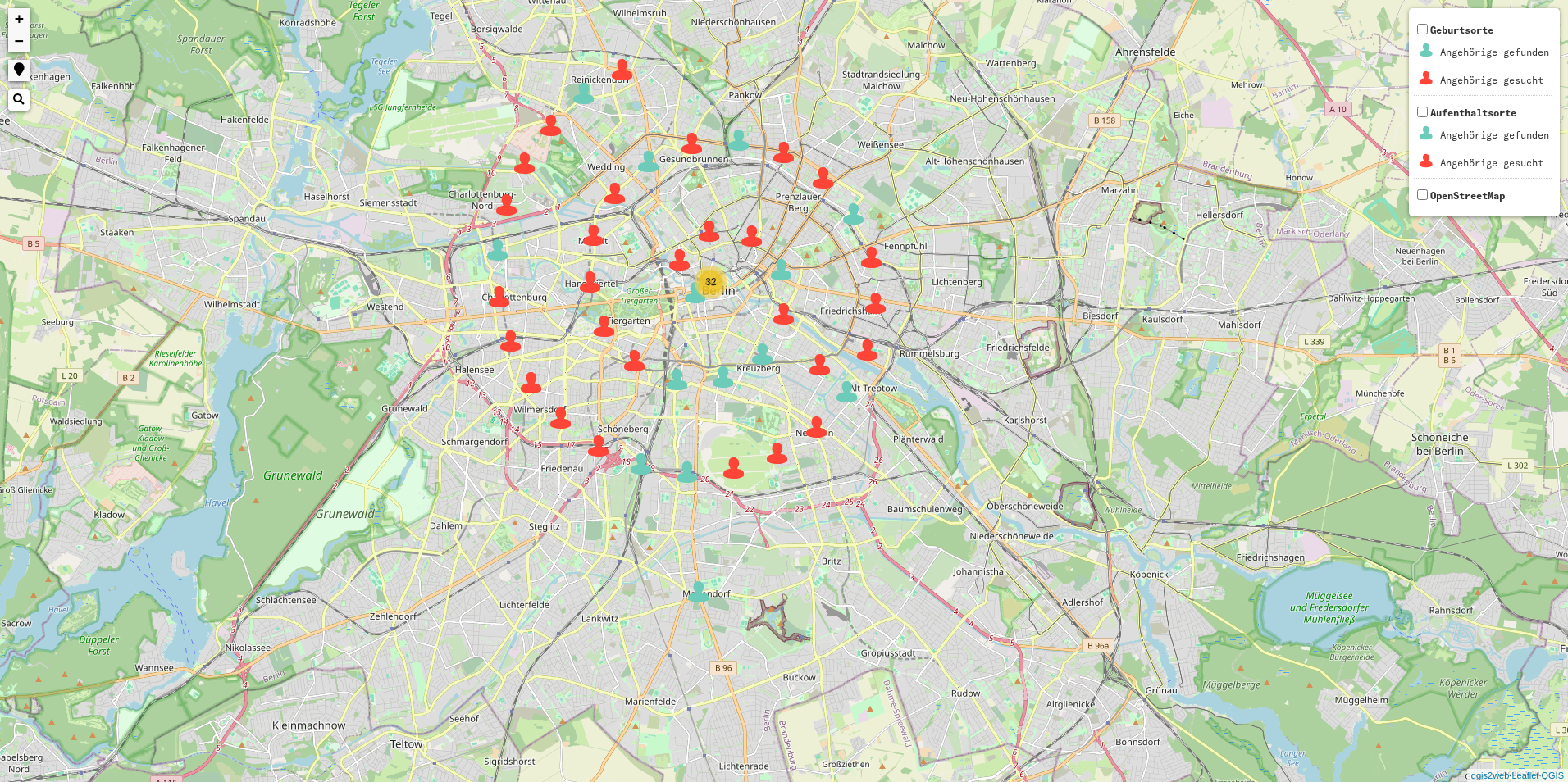
click at [708, 231] on img at bounding box center [710, 231] width 25 height 25
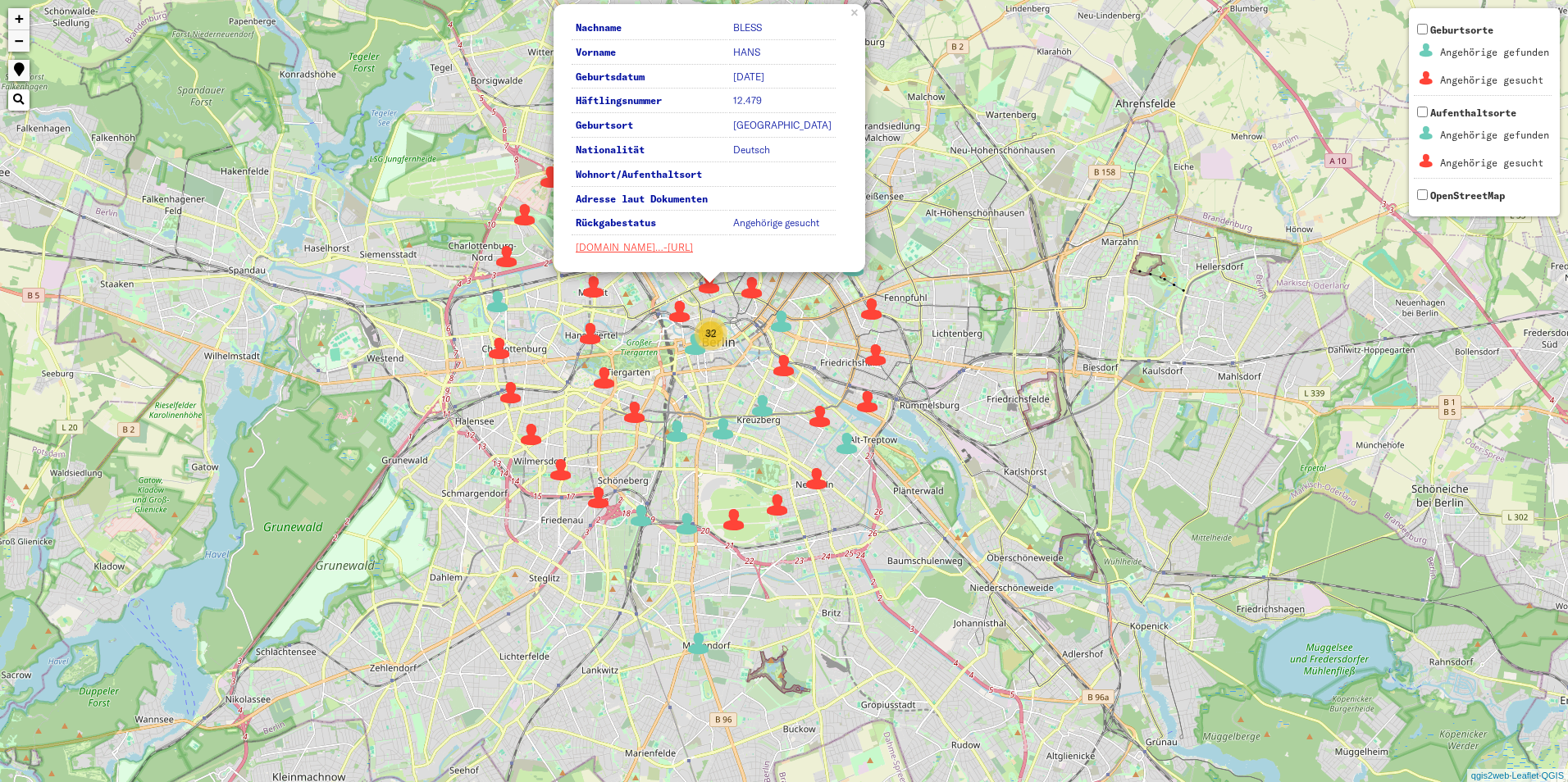
click at [749, 289] on img at bounding box center [752, 288] width 25 height 25
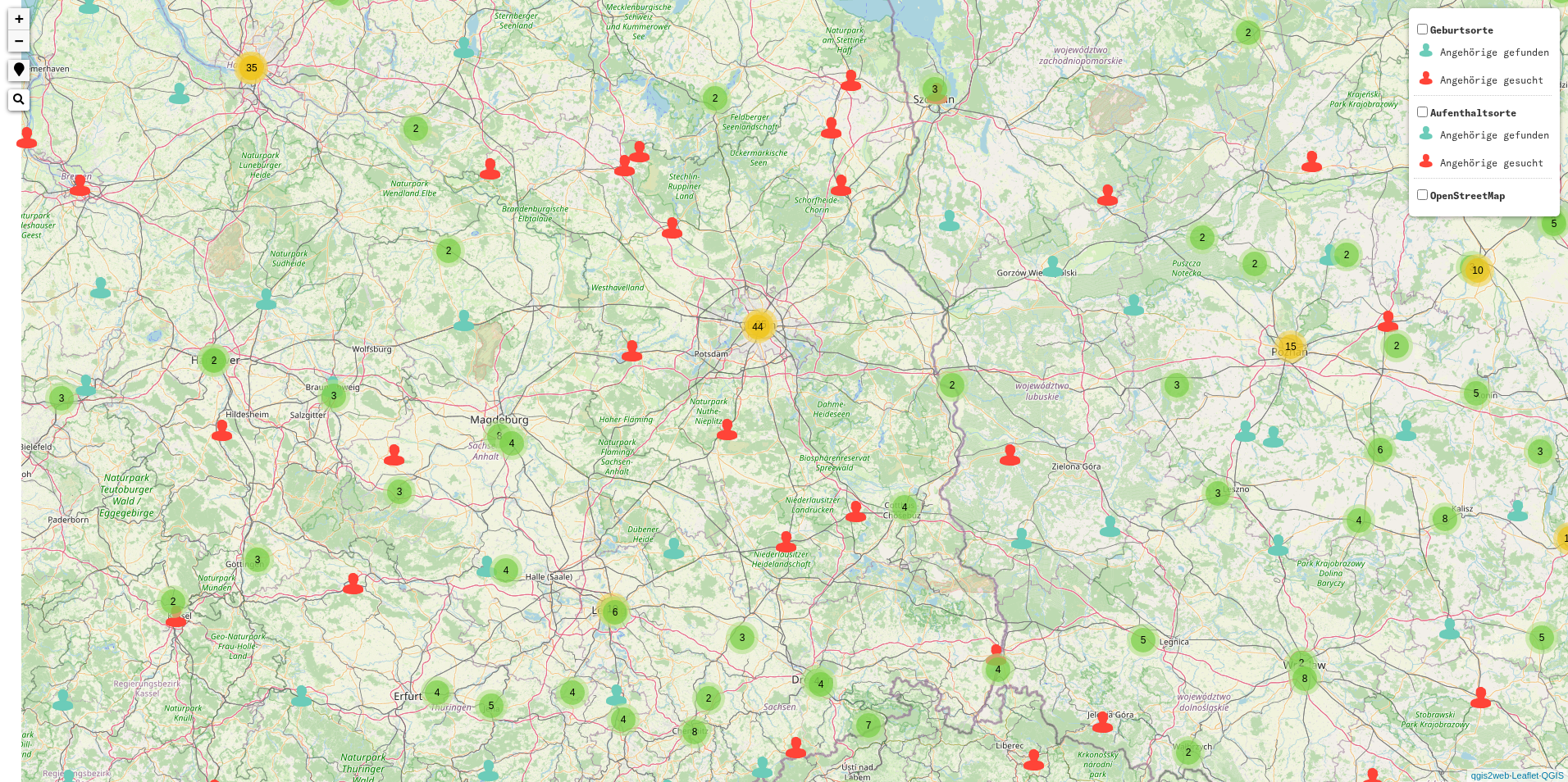
drag, startPoint x: 677, startPoint y: 321, endPoint x: 730, endPoint y: 326, distance: 53.2
click at [730, 326] on div "3 2 2 2 3 5 3 10 53 2 3 3 35 6 5 2 4 2 5 4 2 17 2 2 2 3 3 2 3 2 8 2 4 13 6 8 3 …" at bounding box center [784, 391] width 1568 height 782
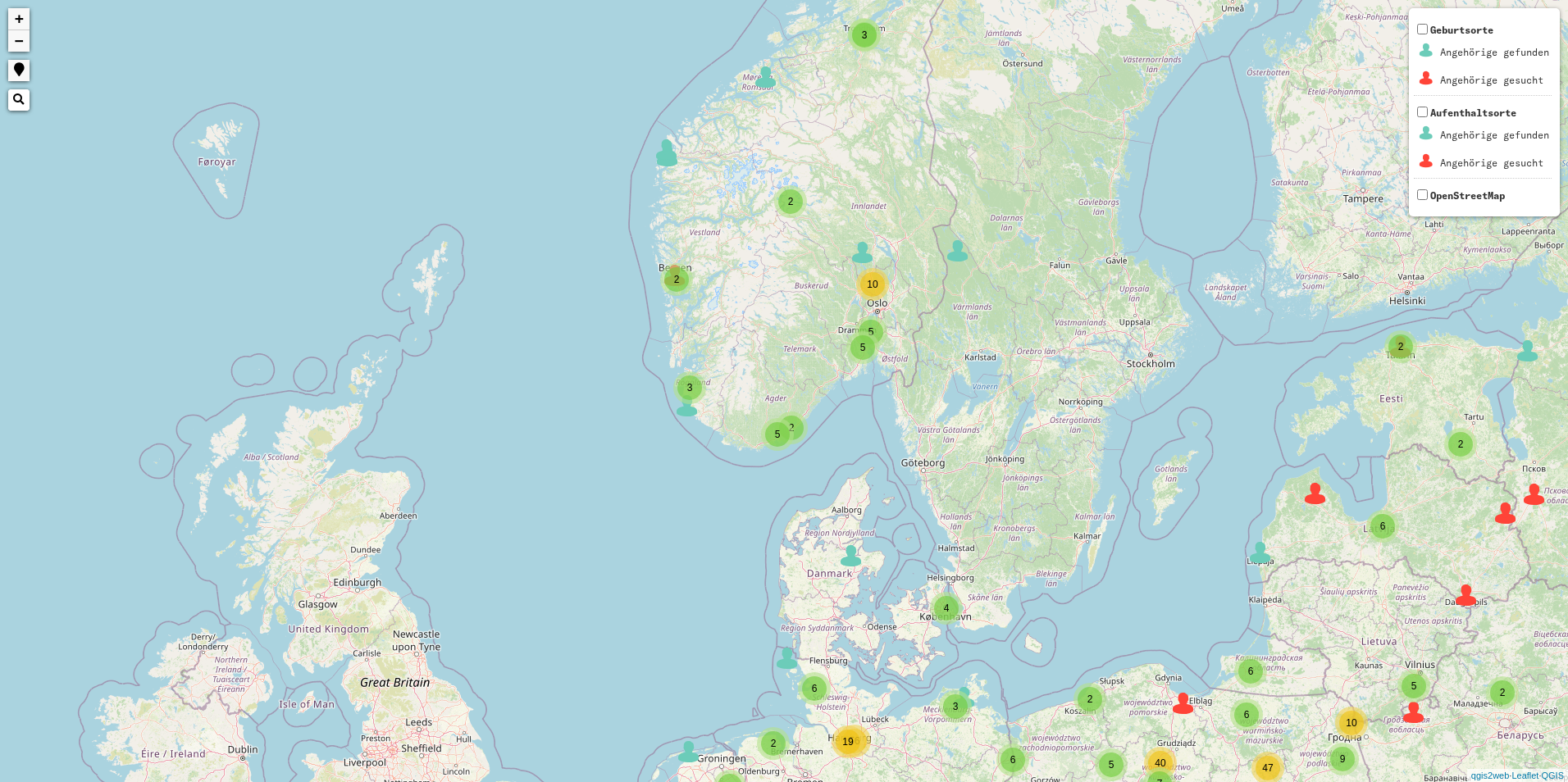
drag, startPoint x: 804, startPoint y: 283, endPoint x: 1094, endPoint y: 751, distance: 550.6
click at [1094, 751] on div "2 2 3 2 3 5 2 2 7 6 8 4 9 66 4 6 4 6 38 33 4 19 2 4 5 17 15 2 19 12 9 49 18 6 6…" at bounding box center [784, 391] width 1568 height 782
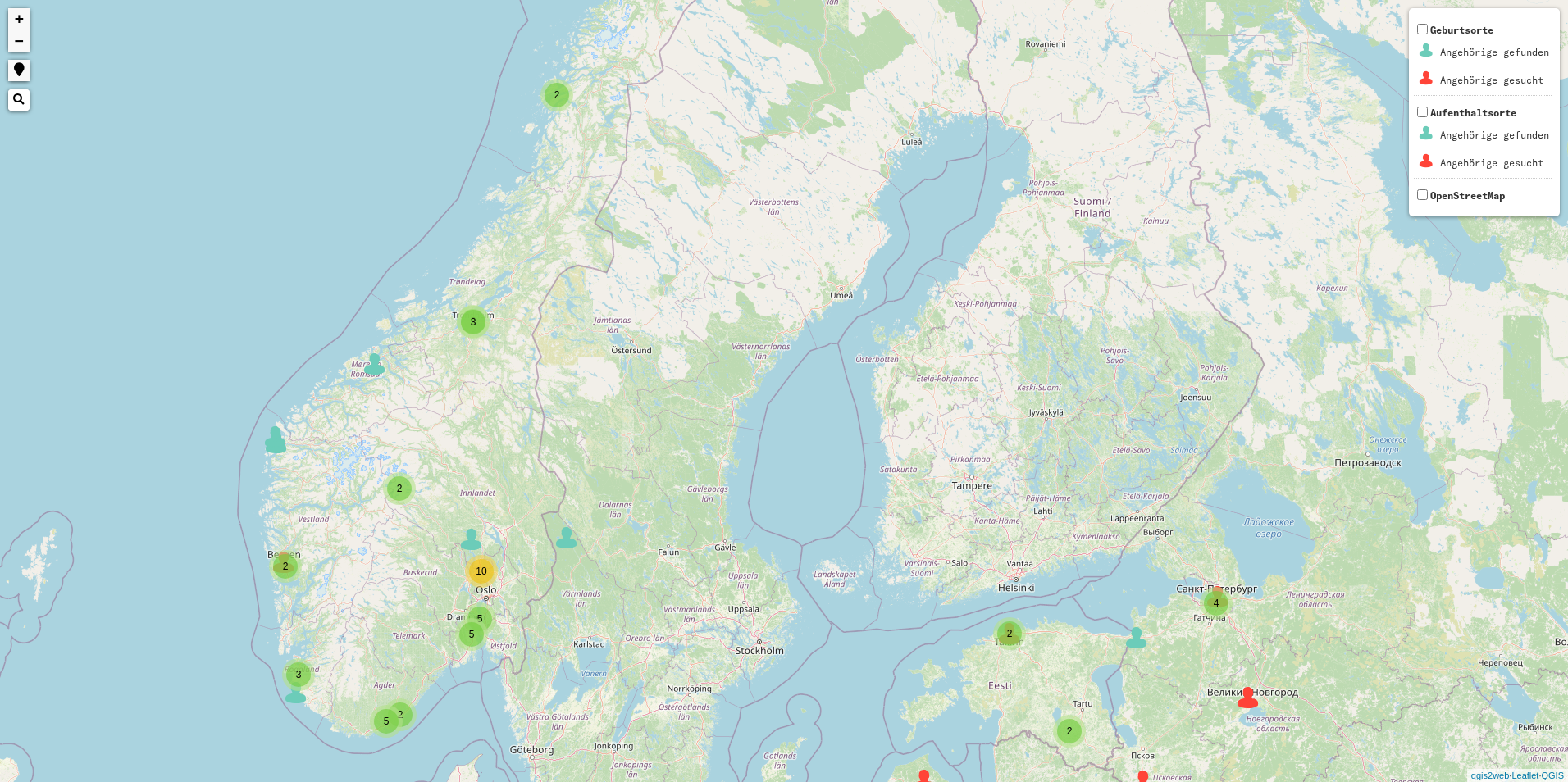
drag, startPoint x: 733, startPoint y: 214, endPoint x: 352, endPoint y: 468, distance: 457.9
click at [339, 500] on div "2 2 3 2 5 2 2 7 6 8 4 9 66 4 6 4 6 38 33 4 19 2 4 5 17 15 2 19 12 9 49 18 6 6 2…" at bounding box center [784, 391] width 1568 height 782
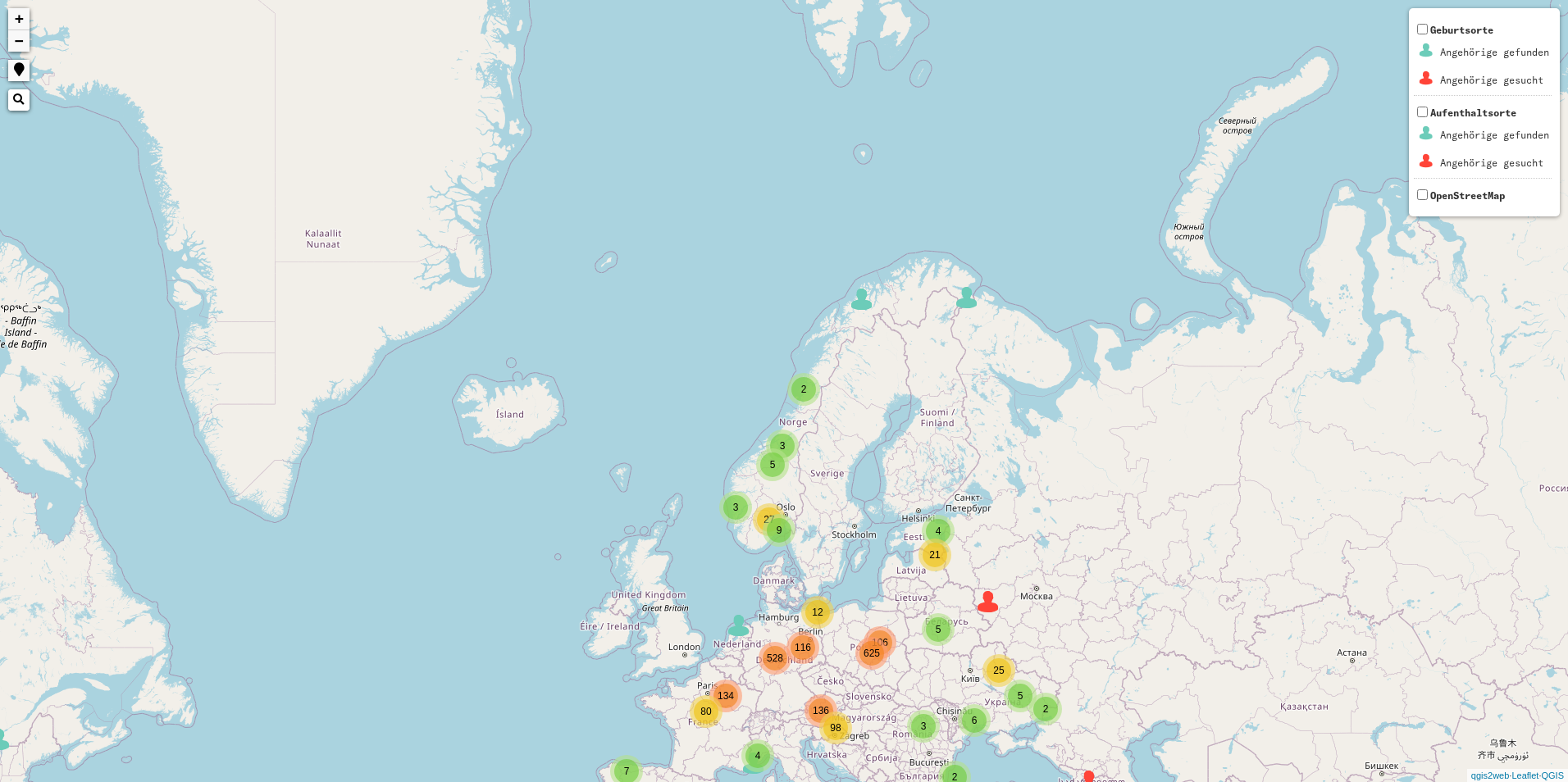
drag, startPoint x: 932, startPoint y: 395, endPoint x: 908, endPoint y: 424, distance: 37.6
click at [908, 424] on div "2 5 3 3 4 3 9 106 116 136 134 4 2 2 5 27 6 5 2 21 25 7 40 3 4 12 80 528 625 98 …" at bounding box center [784, 391] width 1568 height 782
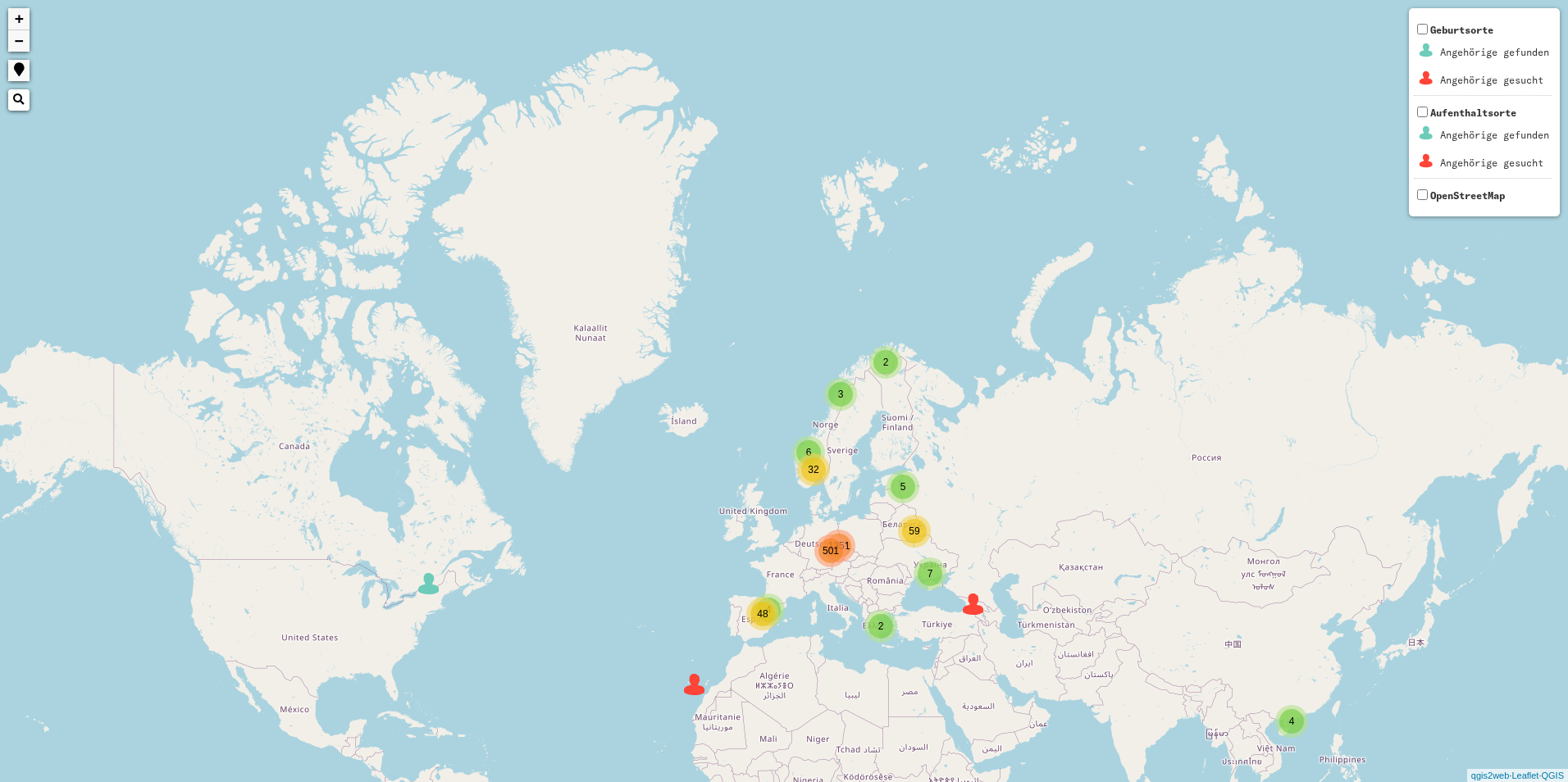
click at [841, 197] on div "2 7 6 5 4 501 4 3 2 32 59 48 1351 + − Nothing found. Geburtsorte Angehörige gef…" at bounding box center [784, 391] width 1568 height 782
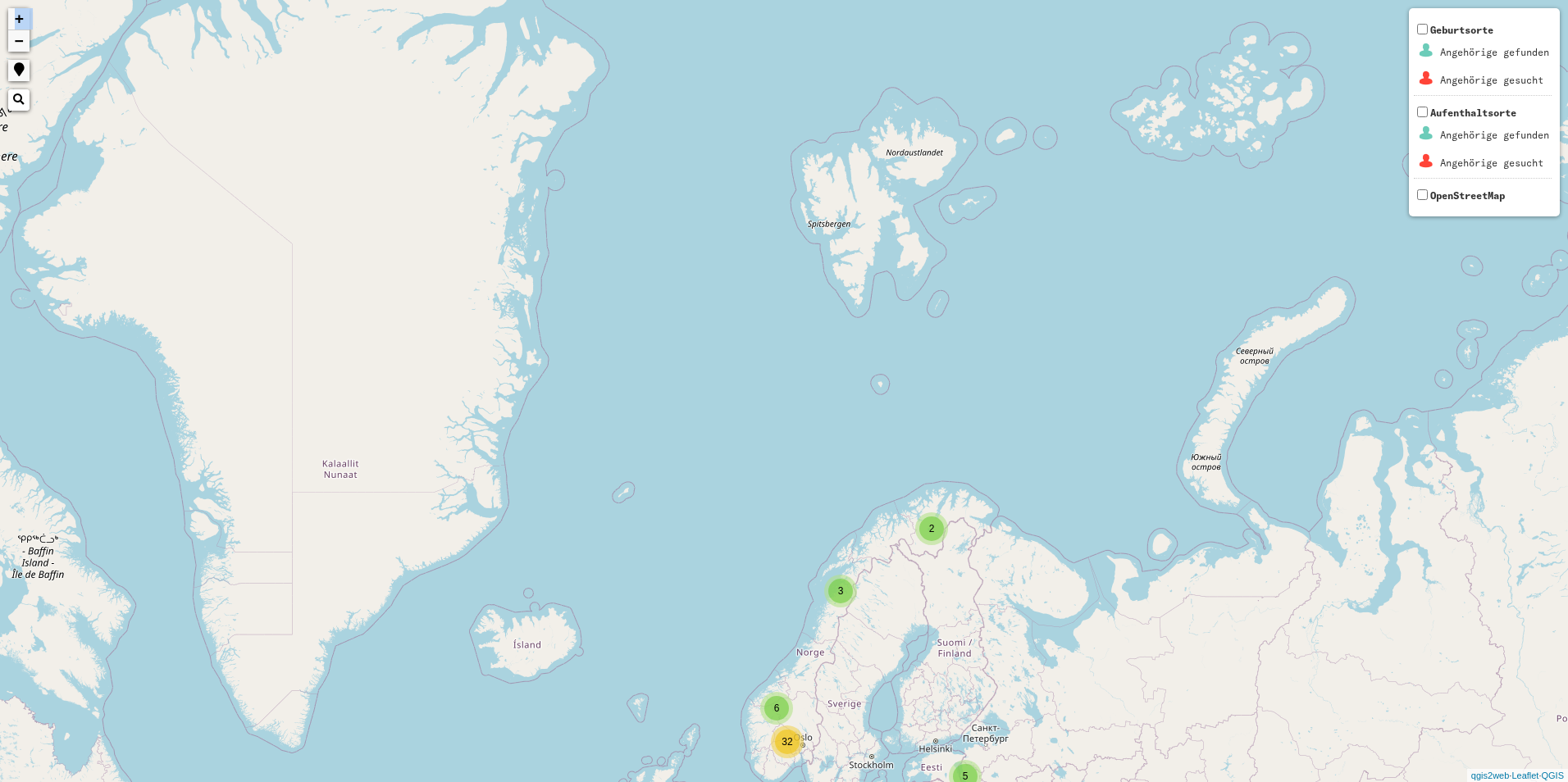
click at [841, 195] on div "2 7 6 5 4 501 4 3 2 32 59 48 1351 + − Nothing found. Geburtsorte Angehörige gef…" at bounding box center [784, 391] width 1568 height 782
drag, startPoint x: 841, startPoint y: 195, endPoint x: 961, endPoint y: 337, distance: 185.9
click at [961, 337] on div "2 5 3 3 4 3 9 106 116 136 134 2 2 5 27 6 5 2 21 25 7 40 3 4 12 80 528 625 98 + …" at bounding box center [784, 391] width 1568 height 782
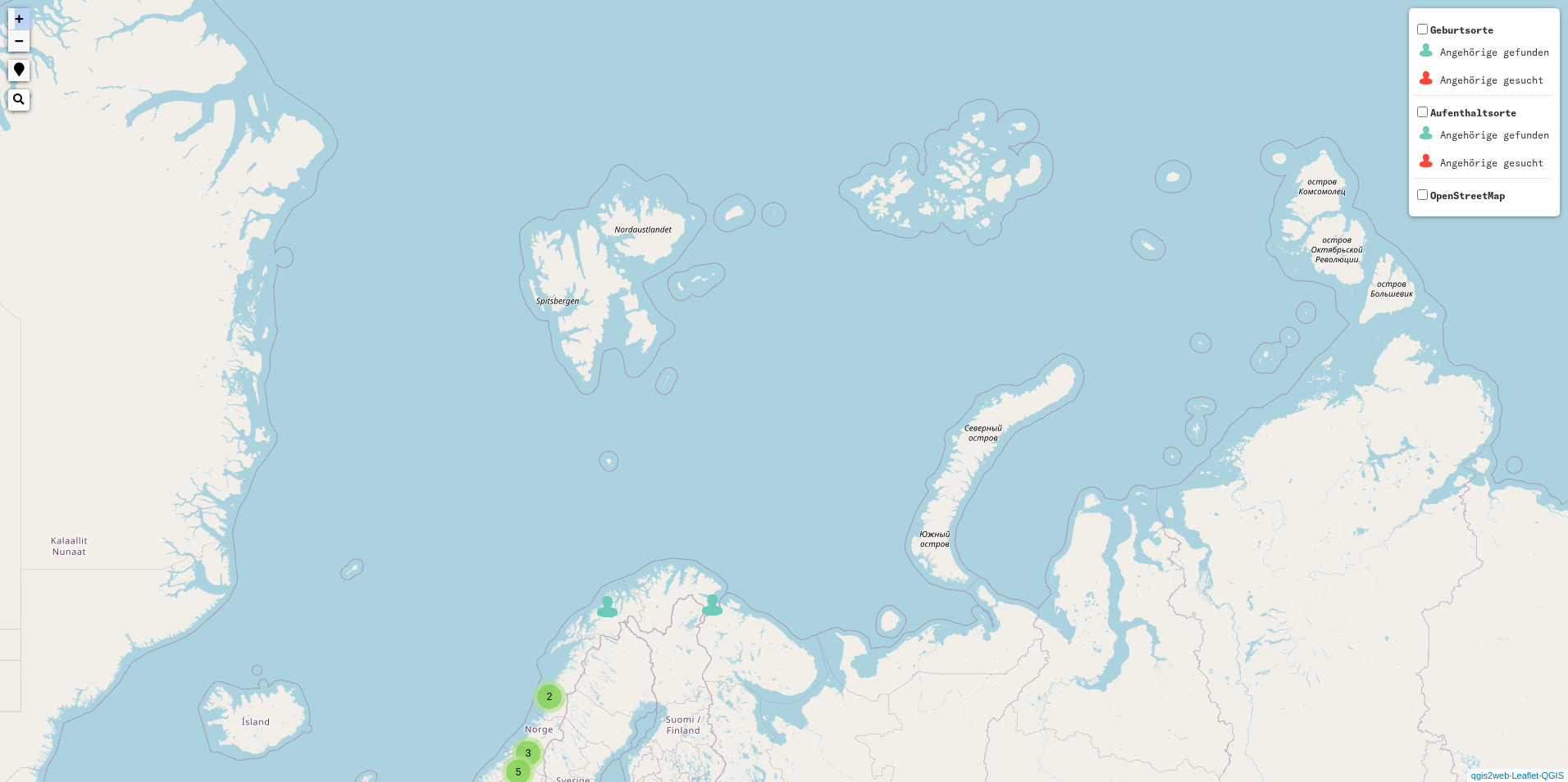
drag, startPoint x: 966, startPoint y: 331, endPoint x: 689, endPoint y: 418, distance: 290.3
click at [689, 418] on div "2 5 3 3 4 3 9 106 116 136 134 2 2 5 27 6 5 2 21 25 7 40 3 4 12 80 528 625 98 + …" at bounding box center [784, 391] width 1568 height 782
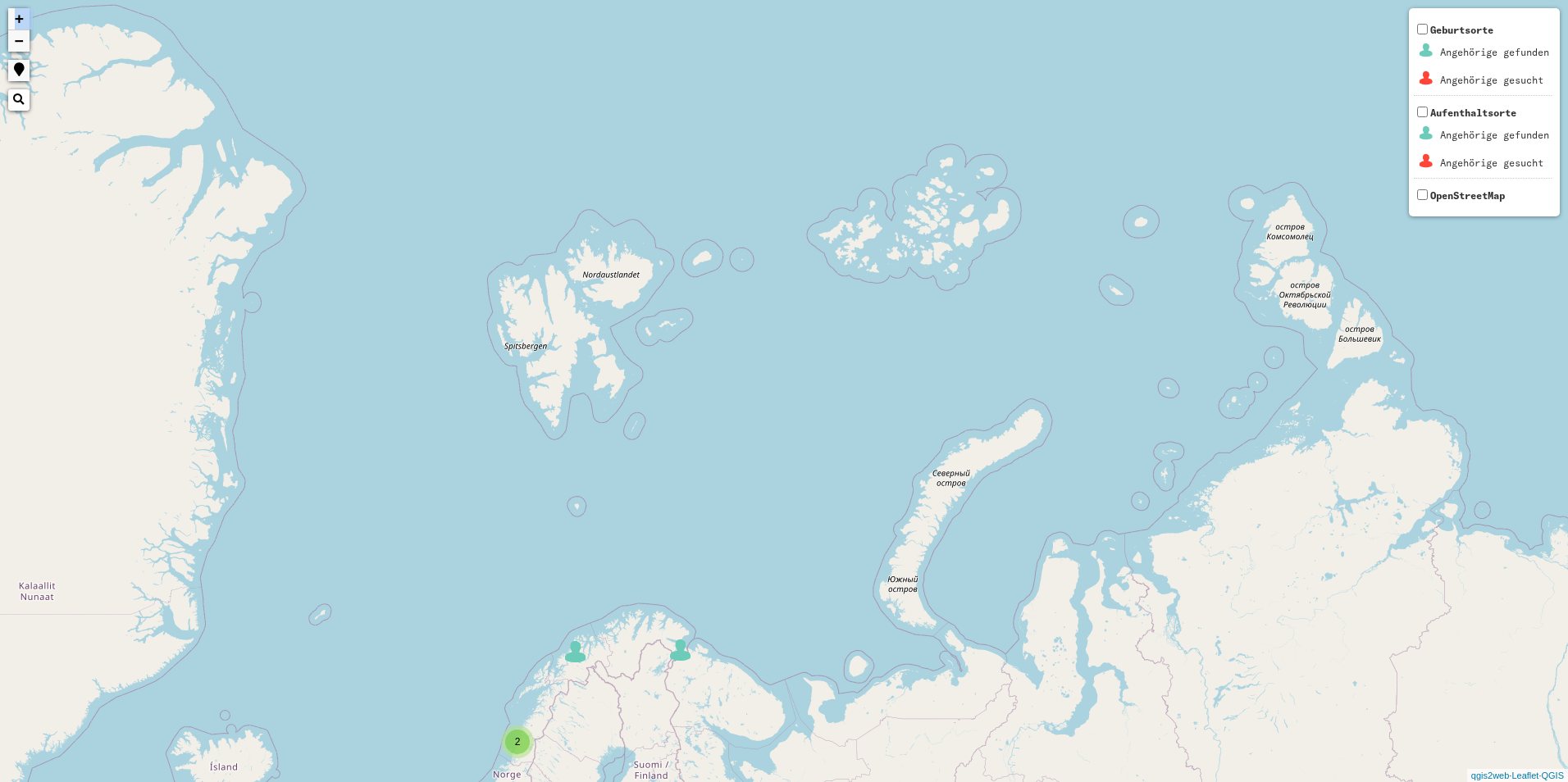
drag, startPoint x: 967, startPoint y: 465, endPoint x: 900, endPoint y: 505, distance: 78.0
click at [900, 505] on div "2 5 3 3 4 9 106 116 136 134 2 5 27 6 5 2 21 25 7 40 3 4 12 80 528 625 98 + − No…" at bounding box center [784, 391] width 1568 height 782
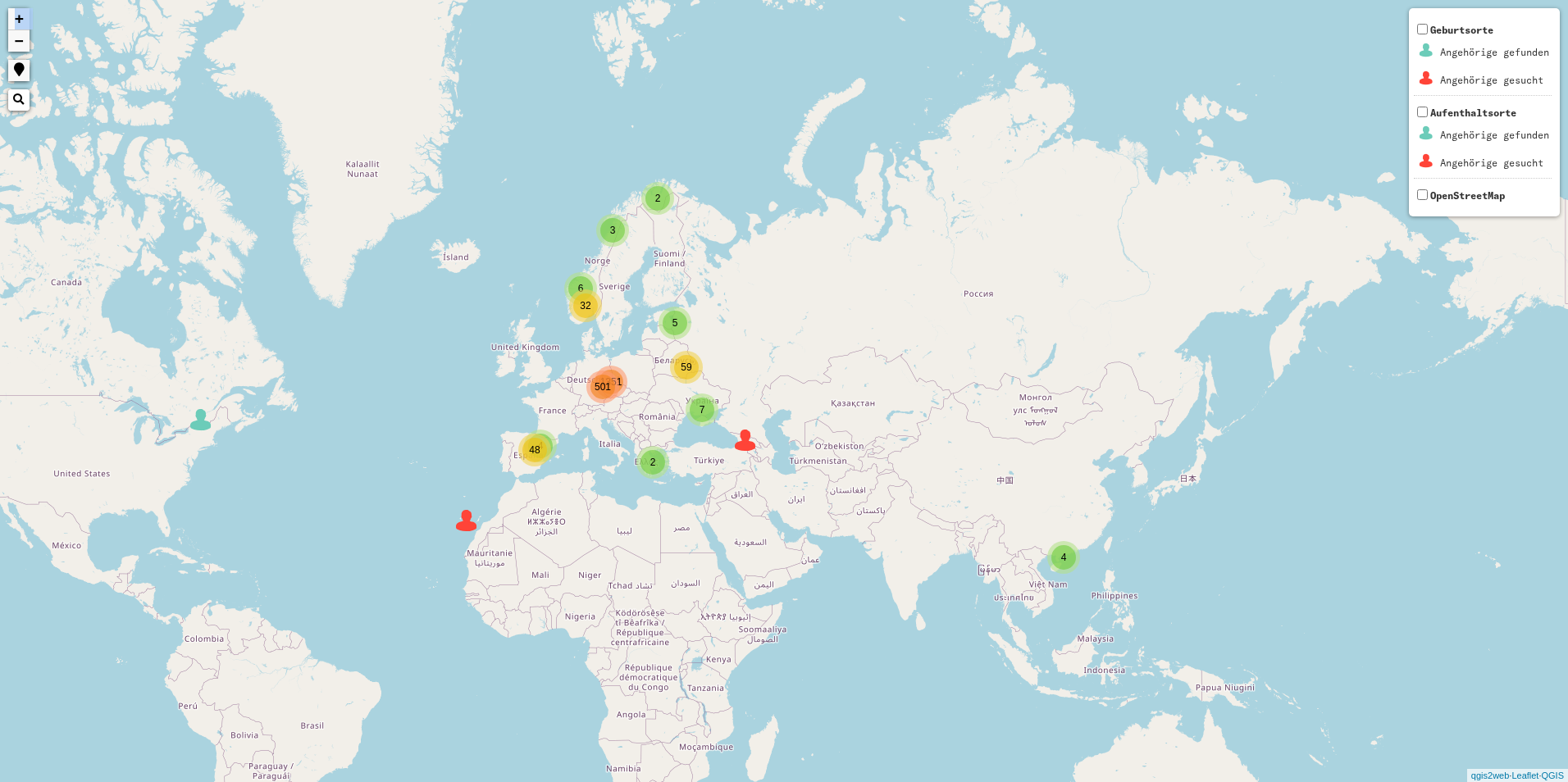
drag, startPoint x: 821, startPoint y: 506, endPoint x: 419, endPoint y: 643, distance: 424.7
click at [419, 643] on div "2 7 6 5 4 501 4 3 2 32 59 48 1351 + − Nothing found. Geburtsorte Angehörige gef…" at bounding box center [784, 391] width 1568 height 782
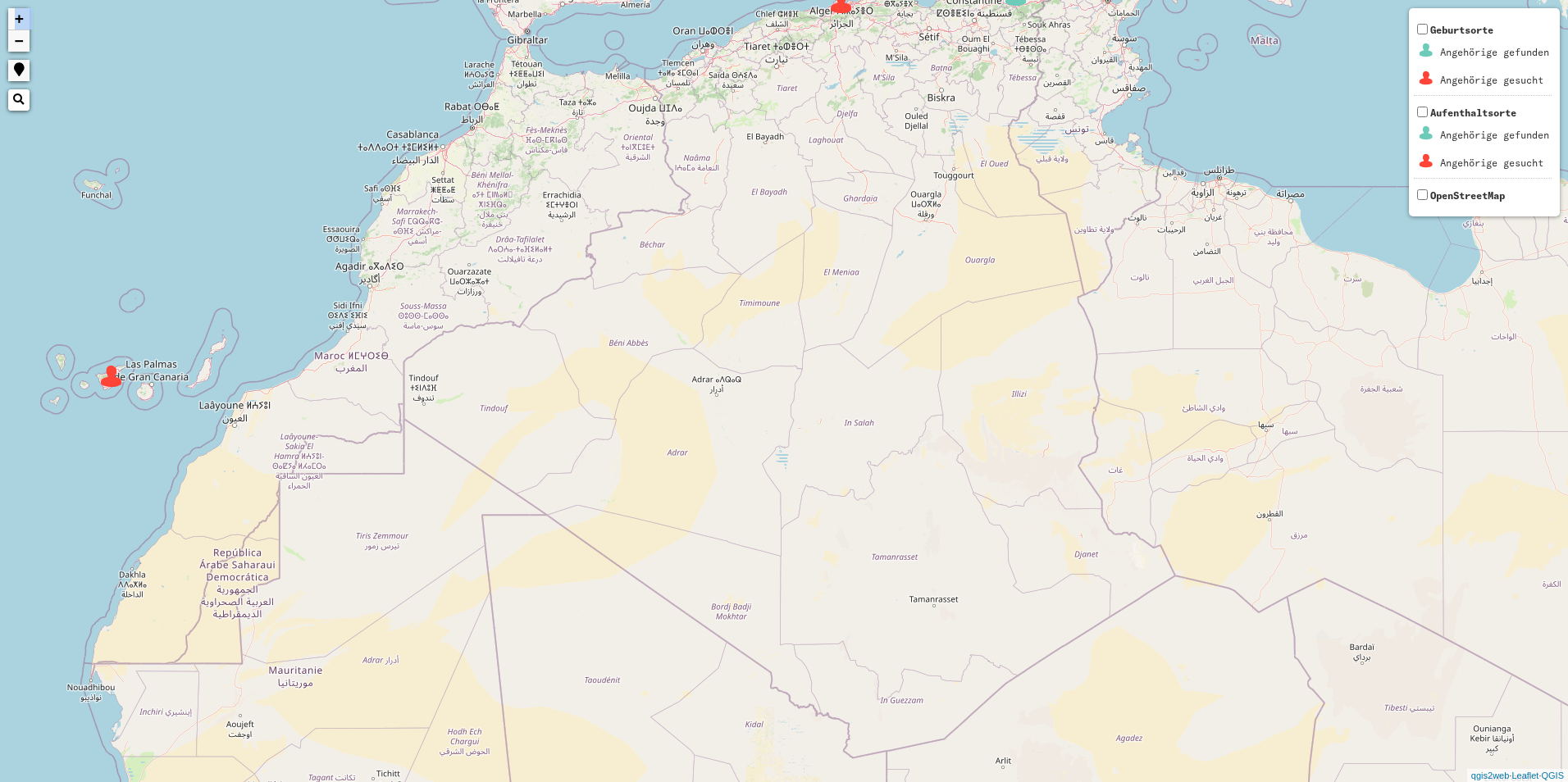
click at [112, 386] on img at bounding box center [112, 377] width 25 height 25
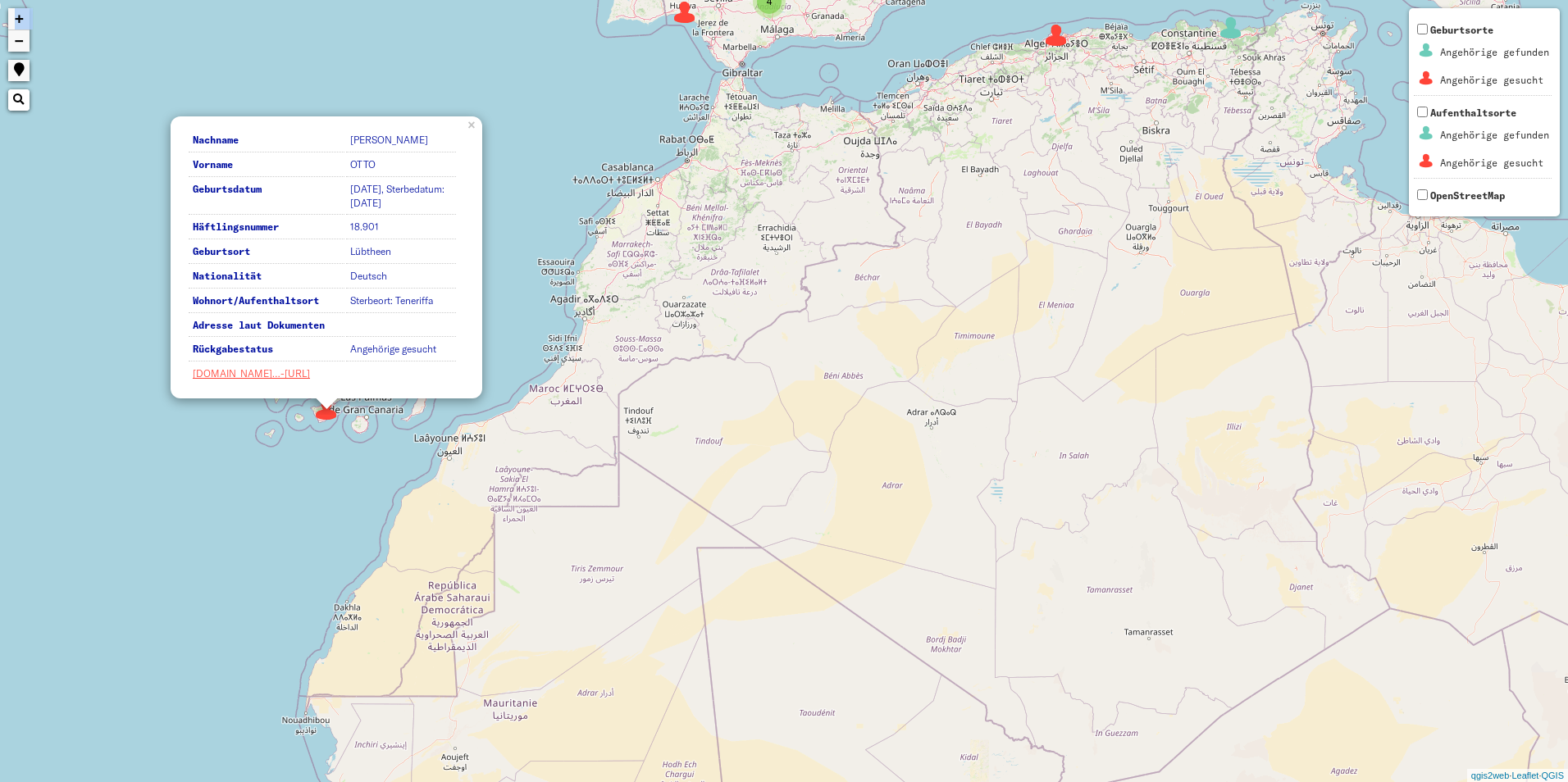
drag, startPoint x: 344, startPoint y: 301, endPoint x: 512, endPoint y: 335, distance: 171.4
click at [512, 335] on div "2 2 3 2 7 6 8 4 9 66 4 6 4 6 38 33 4 19 2 4 5 17 15 2 19 12 9 49 18 6 6 20 2 10…" at bounding box center [784, 391] width 1568 height 782
click at [473, 117] on link "×" at bounding box center [473, 123] width 18 height 14
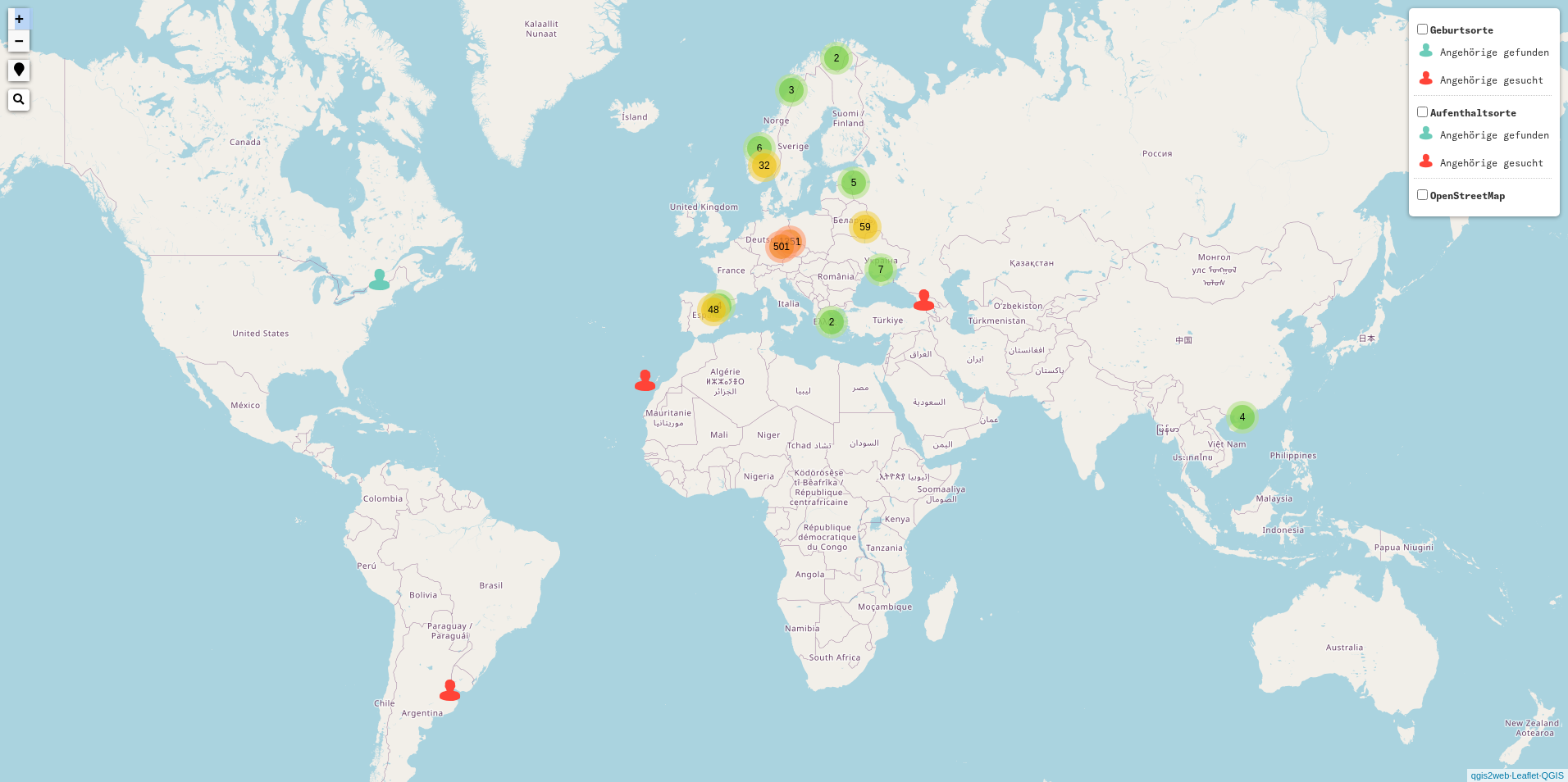
drag, startPoint x: 360, startPoint y: 239, endPoint x: 576, endPoint y: 274, distance: 218.8
click at [547, 298] on div "2 7 6 5 4 501 4 3 2 32 59 48 1351 + − Nothing found. Geburtsorte Angehörige gef…" at bounding box center [784, 391] width 1568 height 782
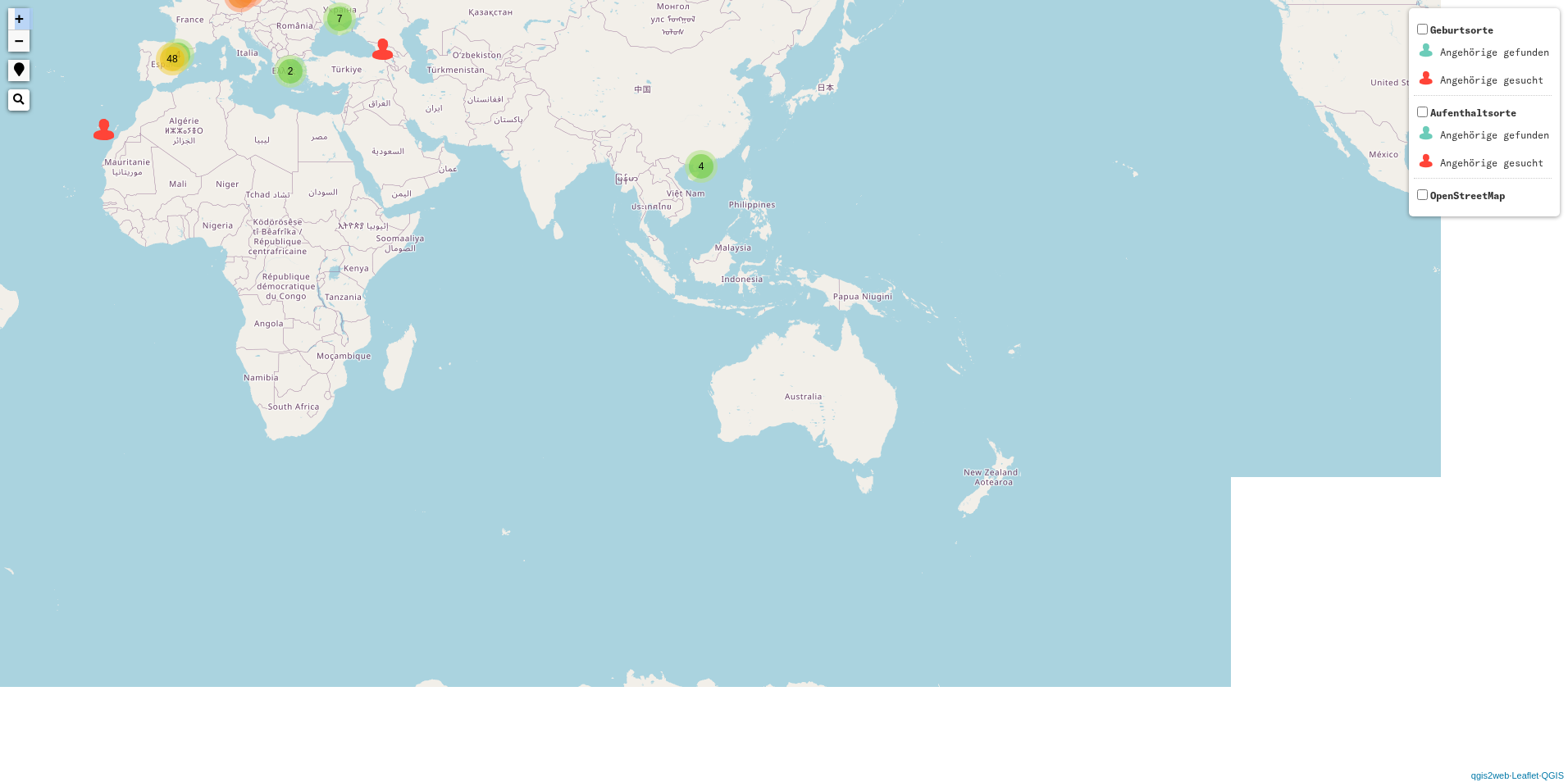
drag, startPoint x: 577, startPoint y: 274, endPoint x: 33, endPoint y: 27, distance: 597.4
click at [33, 27] on div "2 7 6 5 4 501 4 3 2 32 59 48 1351 + − Nothing found. Geburtsorte Angehörige gef…" at bounding box center [784, 391] width 1568 height 782
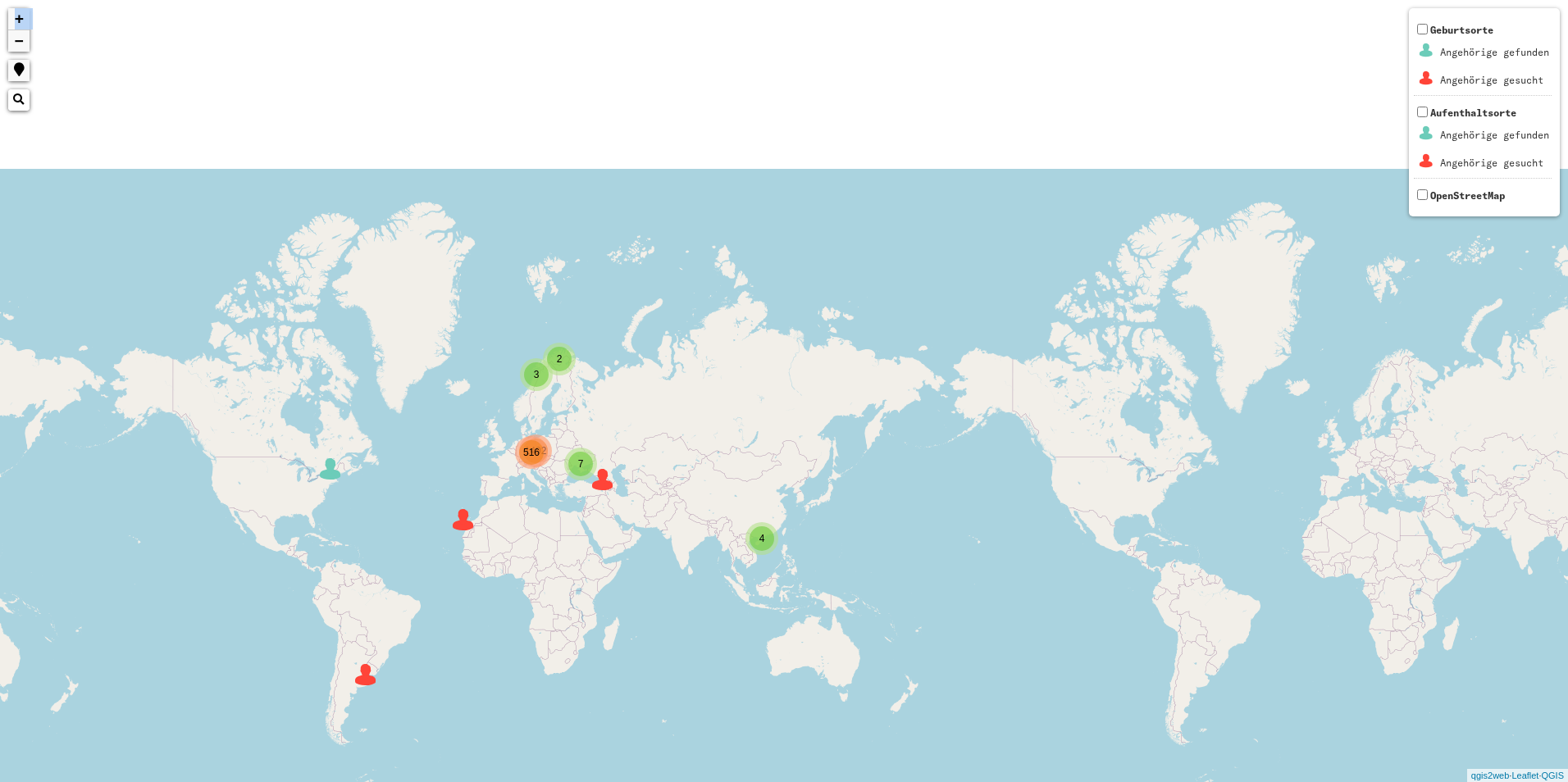
drag, startPoint x: 480, startPoint y: 285, endPoint x: 650, endPoint y: 591, distance: 350.1
click at [650, 594] on div "2 7 516 4 3 1492 + − Nothing found. Geburtsorte Angehörige gefunden Angehörige …" at bounding box center [784, 391] width 1568 height 782
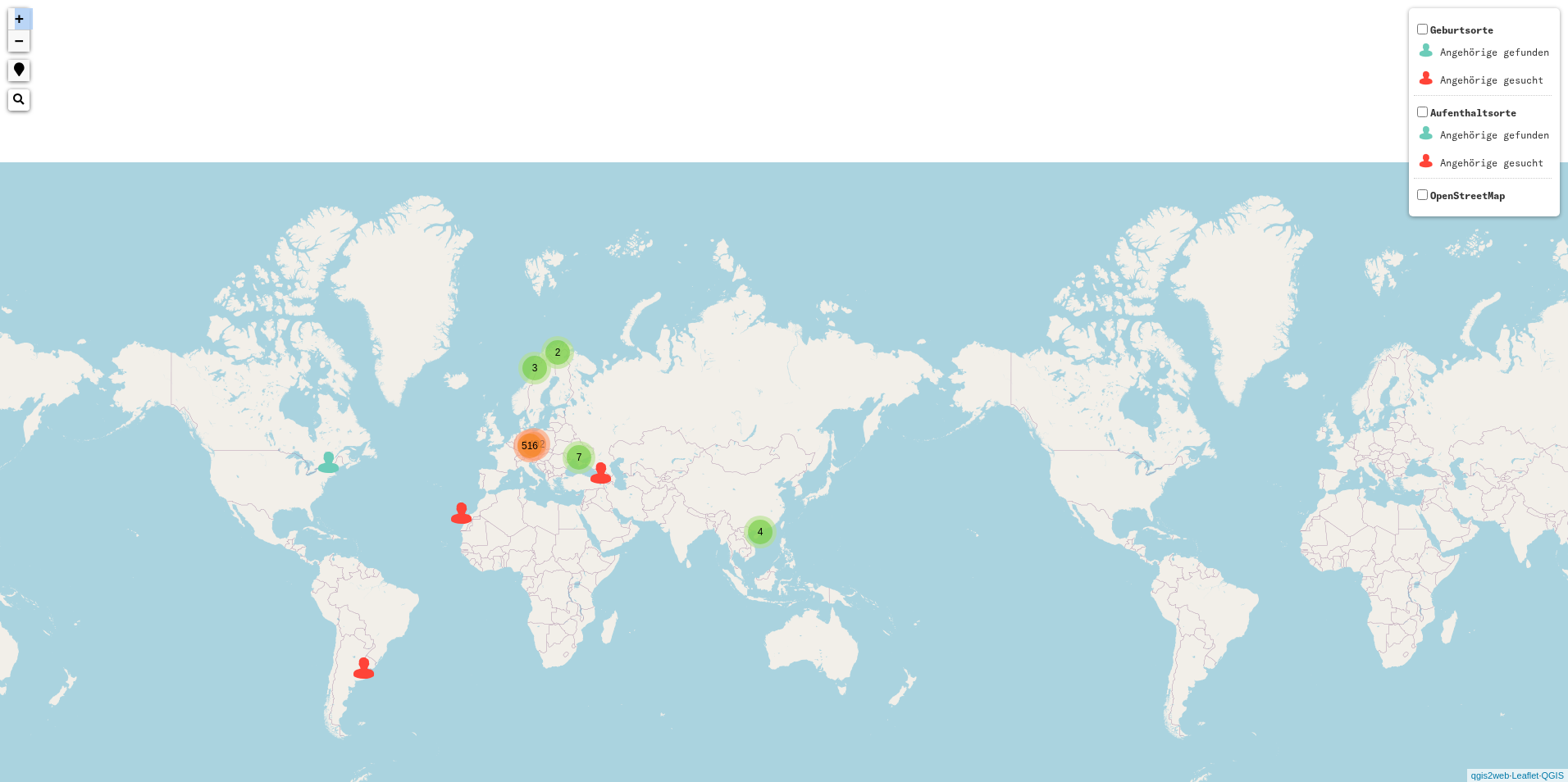
click at [547, 445] on div "1492" at bounding box center [534, 445] width 33 height 33
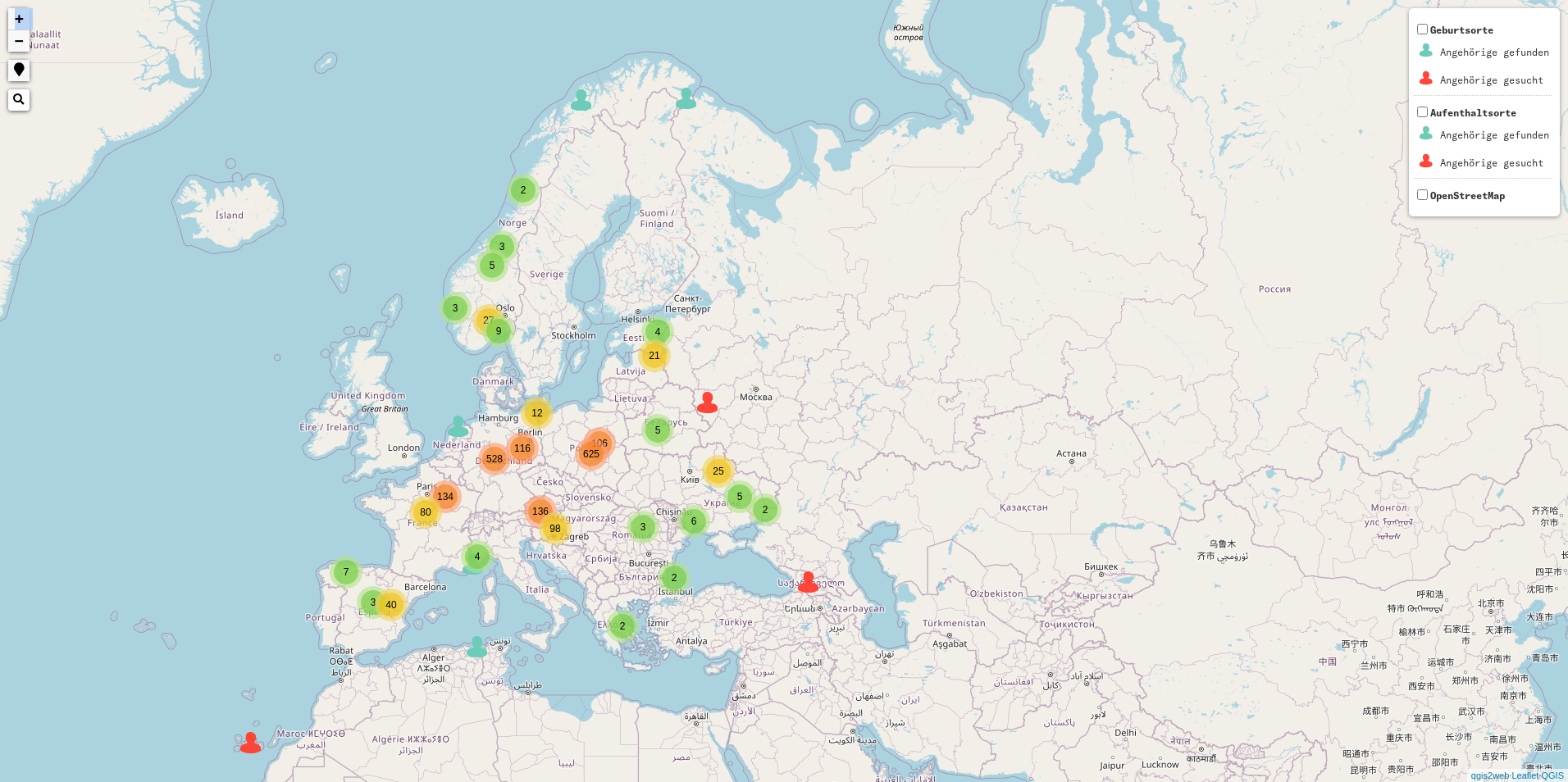
drag, startPoint x: 547, startPoint y: 445, endPoint x: 361, endPoint y: 485, distance: 190.3
click at [359, 485] on div "2 5 3 3 4 3 9 106 116 136 134 4 2 2 5 27 6 5 2 21 25 7 40 3 4 12 80 528 625 98 …" at bounding box center [784, 391] width 1568 height 782
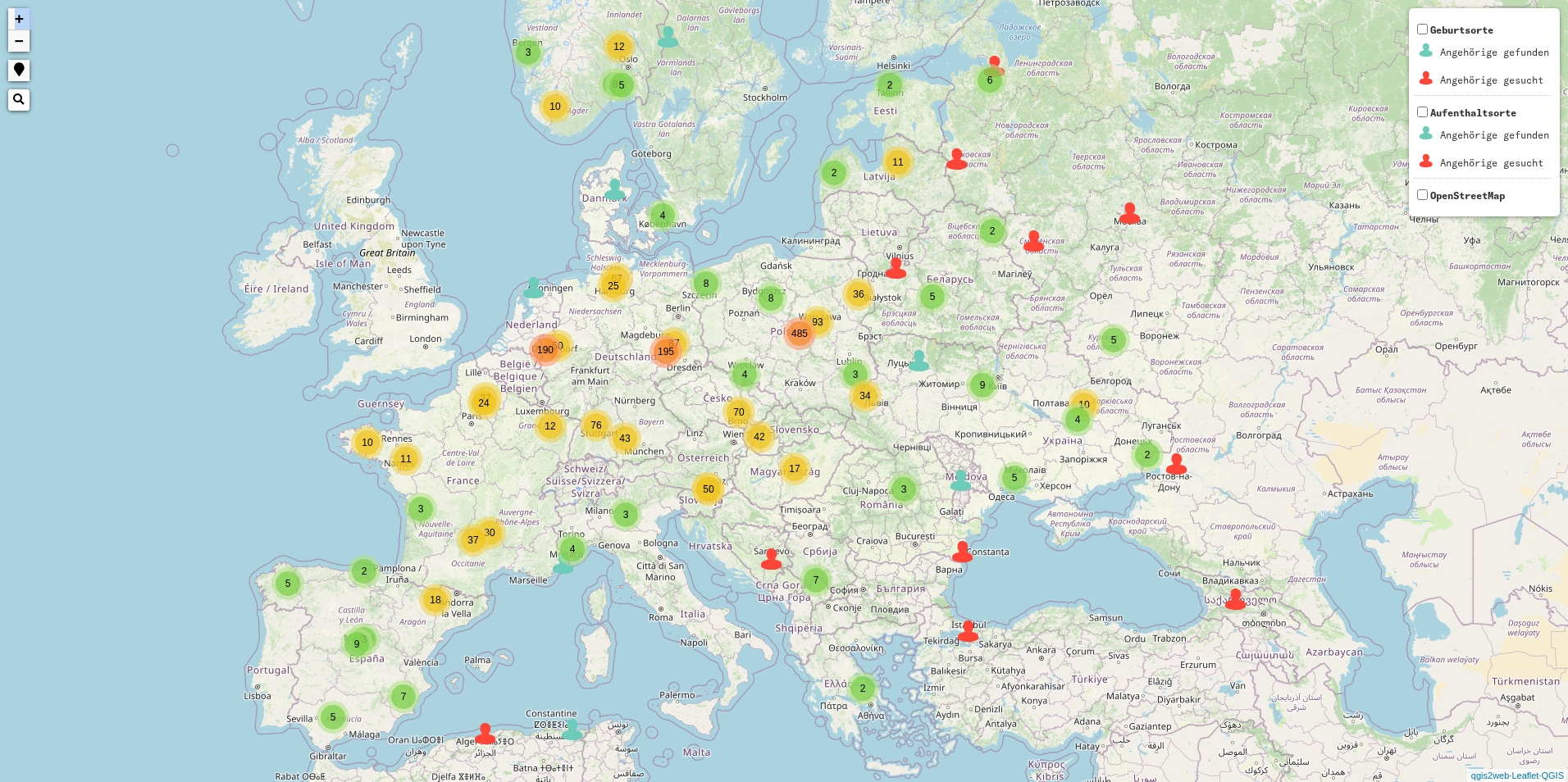
drag, startPoint x: 465, startPoint y: 634, endPoint x: 534, endPoint y: 506, distance: 145.4
click at [534, 506] on div "4 3 3 2 3 8 3 8 93 4 87 25 43 42 50 50 12 11 24 37 2 2 2 2 4 5 12 10 5 5 2 2 2 …" at bounding box center [784, 391] width 1568 height 782
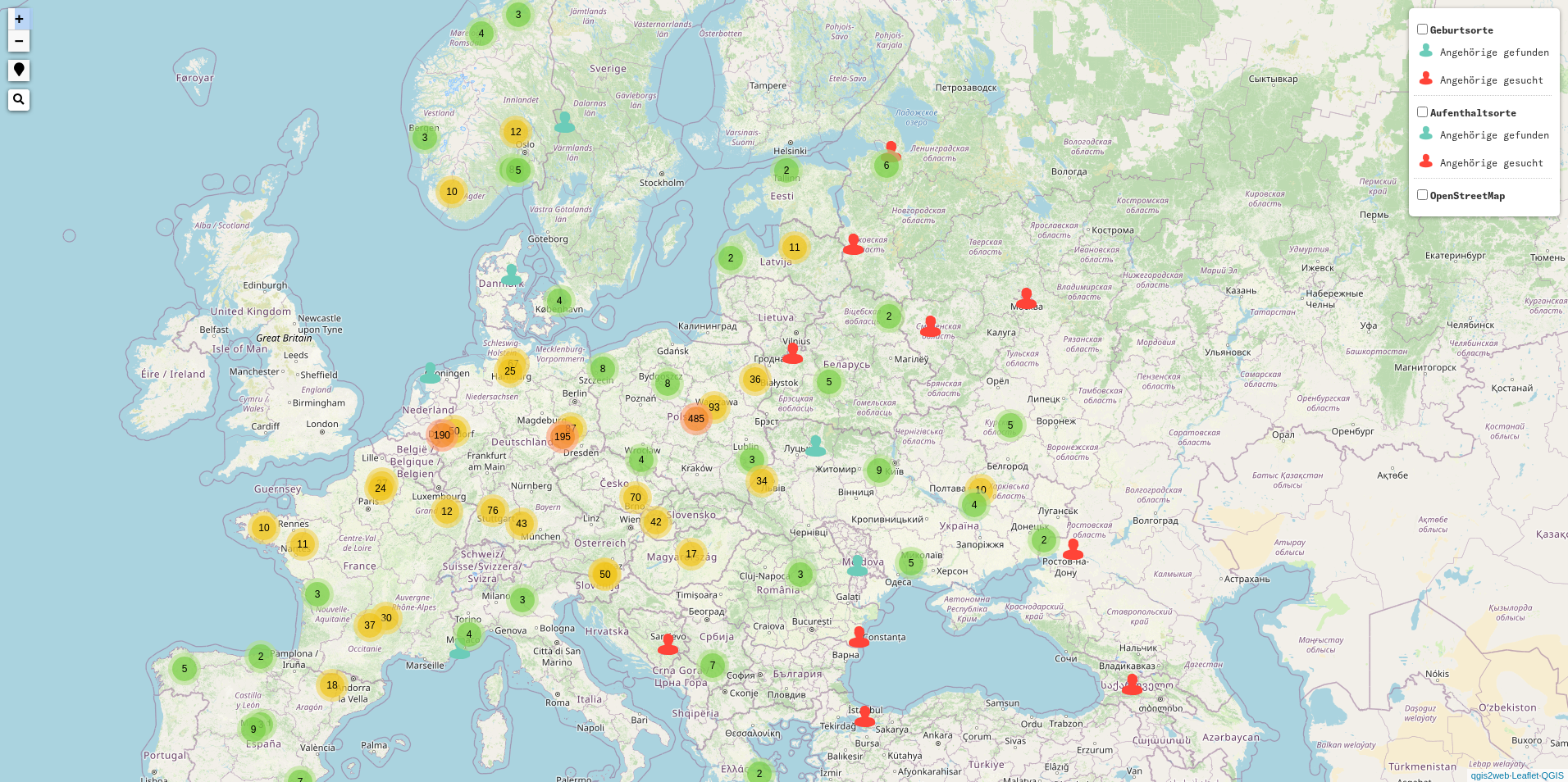
drag, startPoint x: 605, startPoint y: 528, endPoint x: 497, endPoint y: 616, distance: 139.3
click at [497, 616] on div "4 3 3 2 3 8 3 8 93 4 87 25 43 42 50 50 12 11 24 37 2 2 2 2 4 5 12 10 5 5 2 2 2 …" at bounding box center [784, 391] width 1568 height 782
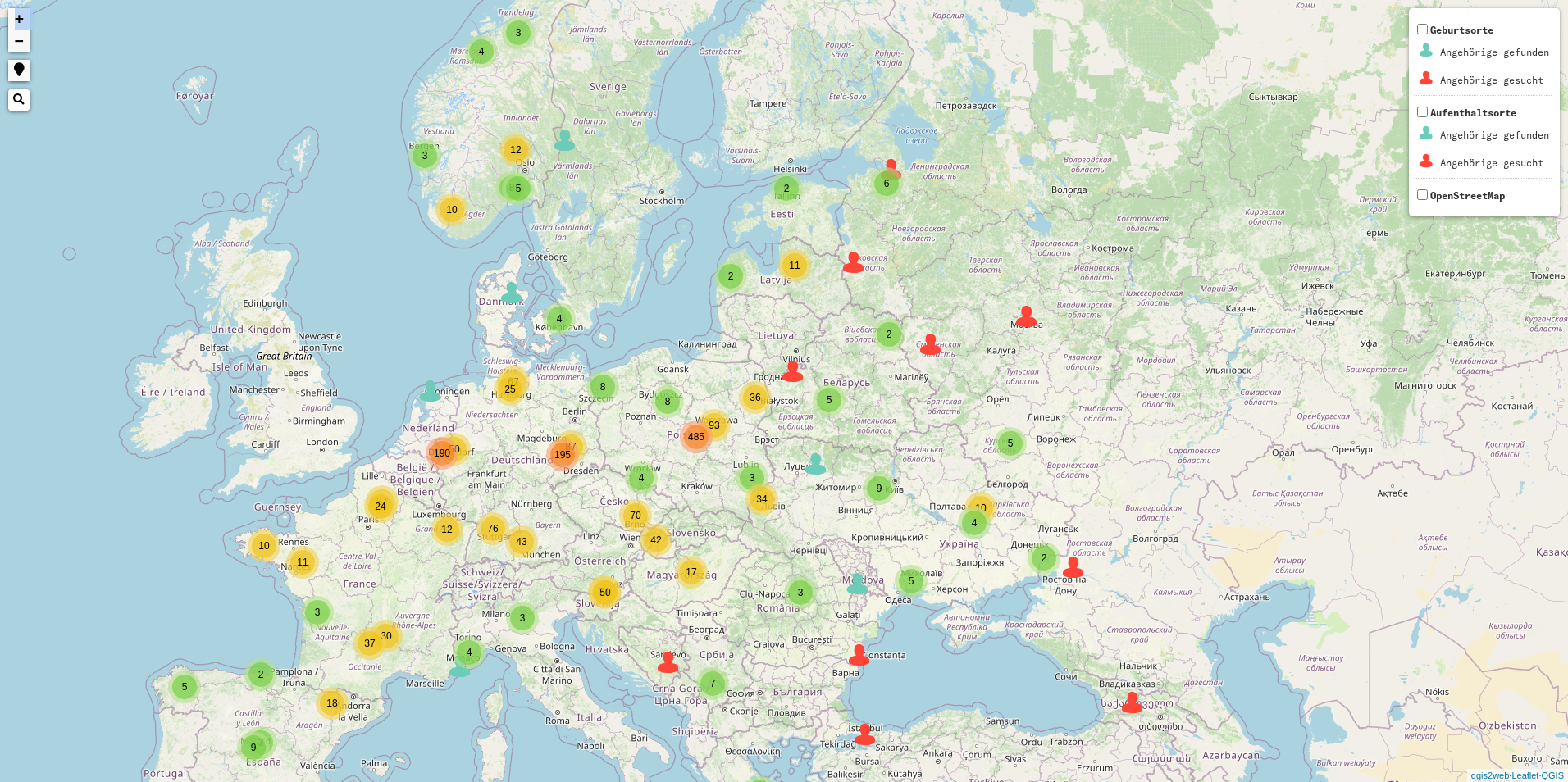
drag, startPoint x: 853, startPoint y: 364, endPoint x: 869, endPoint y: 381, distance: 23.3
click at [862, 384] on div "4 3 3 2 3 8 3 8 93 4 87 25 43 42 50 50 12 11 24 37 2 2 2 2 4 5 12 10 5 5 2 2 2 …" at bounding box center [784, 391] width 1568 height 782
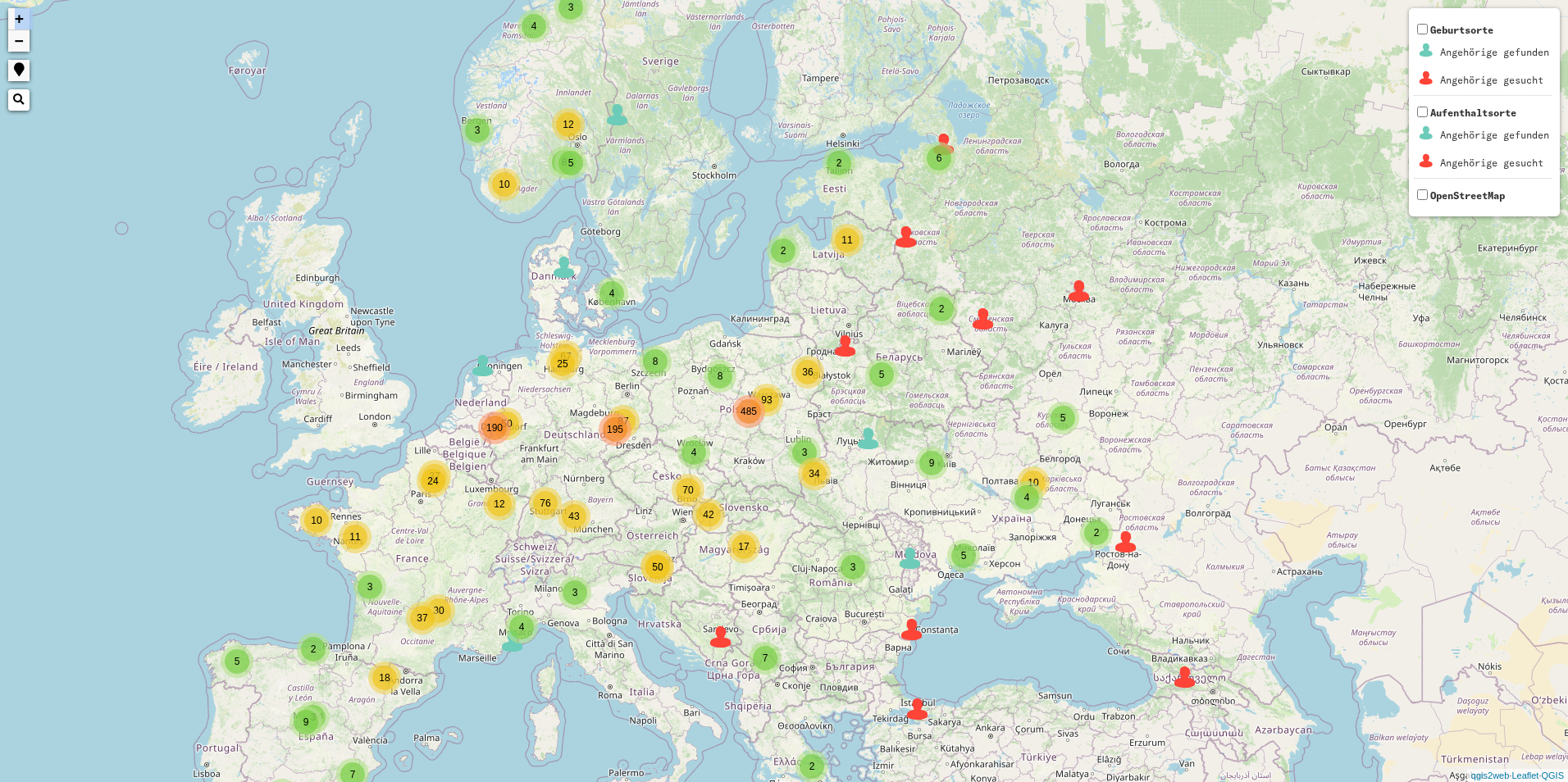
drag, startPoint x: 874, startPoint y: 397, endPoint x: 924, endPoint y: 359, distance: 62.8
click at [923, 362] on div "4 3 3 2 3 8 3 8 93 4 87 25 43 42 50 50 12 11 24 37 2 2 2 2 4 5 12 10 5 5 2 2 2 …" at bounding box center [784, 391] width 1568 height 782
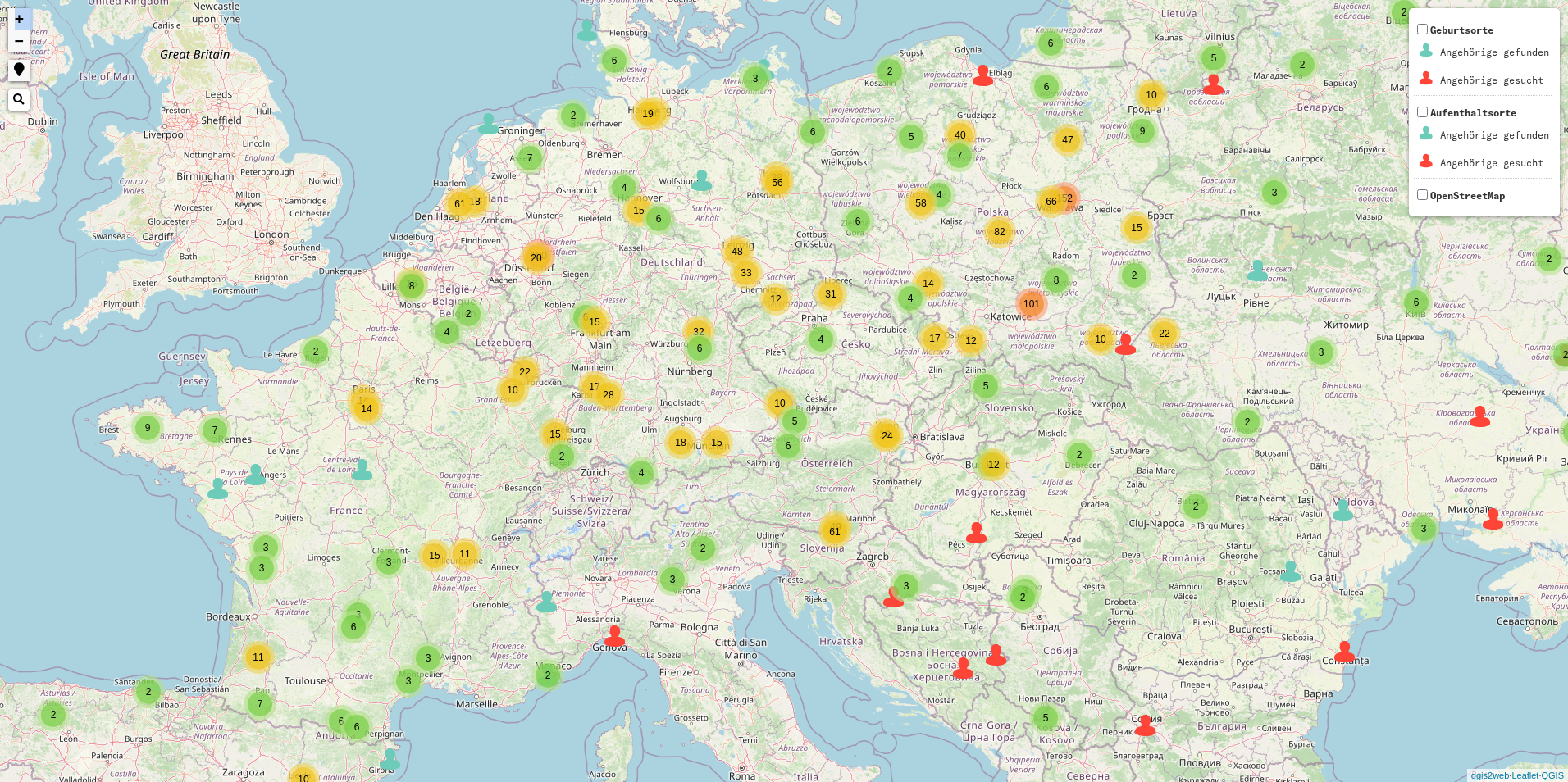
drag, startPoint x: 529, startPoint y: 445, endPoint x: 905, endPoint y: 211, distance: 442.9
click at [905, 211] on div "2 2 3 2 3 5 2 2 7 6 8 4 9 66 4 6 4 6 38 33 4 19 2 4 5 17 15 2 19 12 9 49 18 6 6…" at bounding box center [784, 391] width 1568 height 782
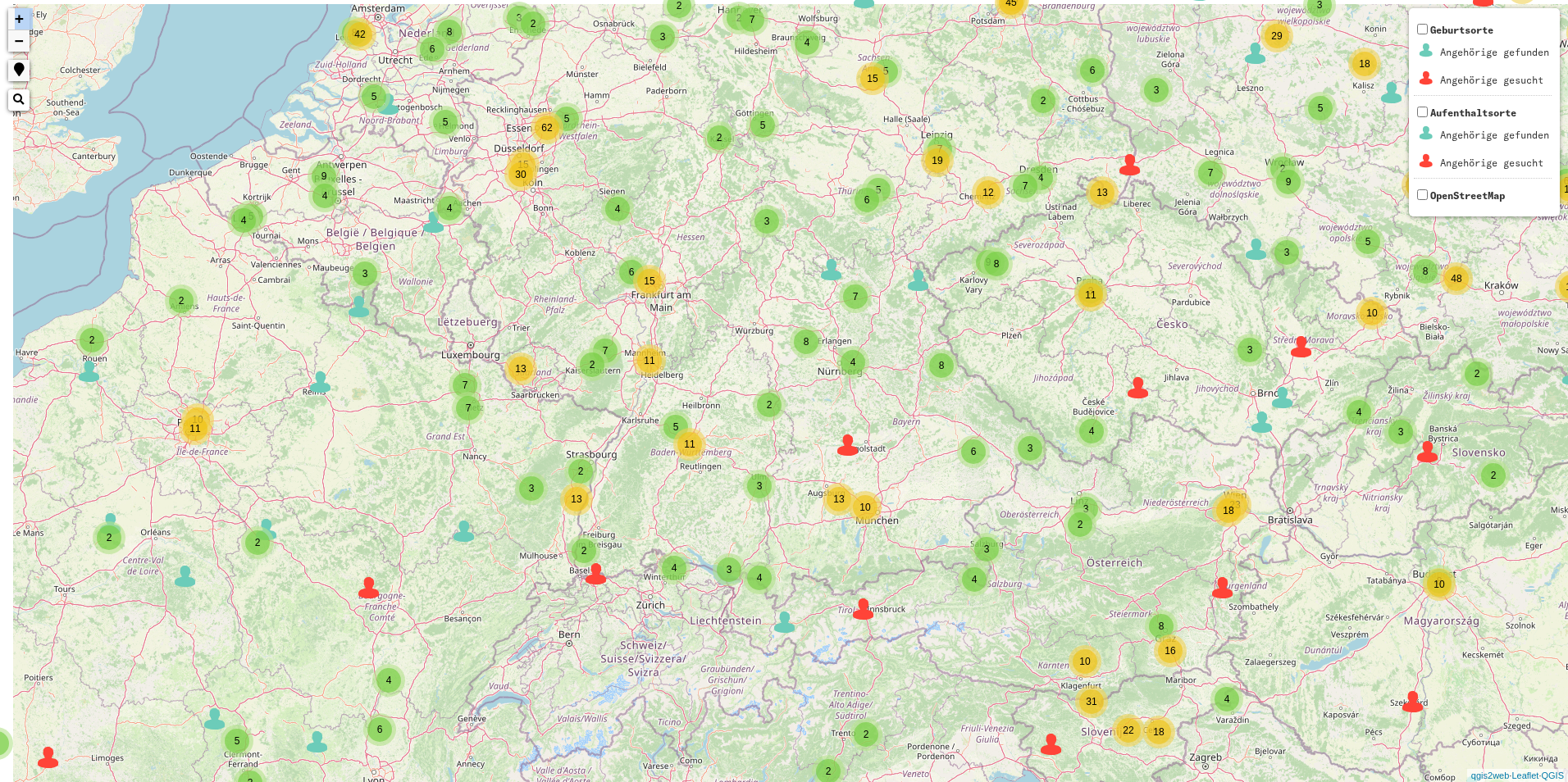
drag, startPoint x: 665, startPoint y: 370, endPoint x: 873, endPoint y: 450, distance: 222.9
click at [873, 450] on div "2 2 2 6 2 2 2 2 6 3 6 3 10 54 2 3 3 4 2 35 7 5 7 9 5 2 2 18 2 3 3 2 2 3 5 7 10 …" at bounding box center [784, 391] width 1568 height 782
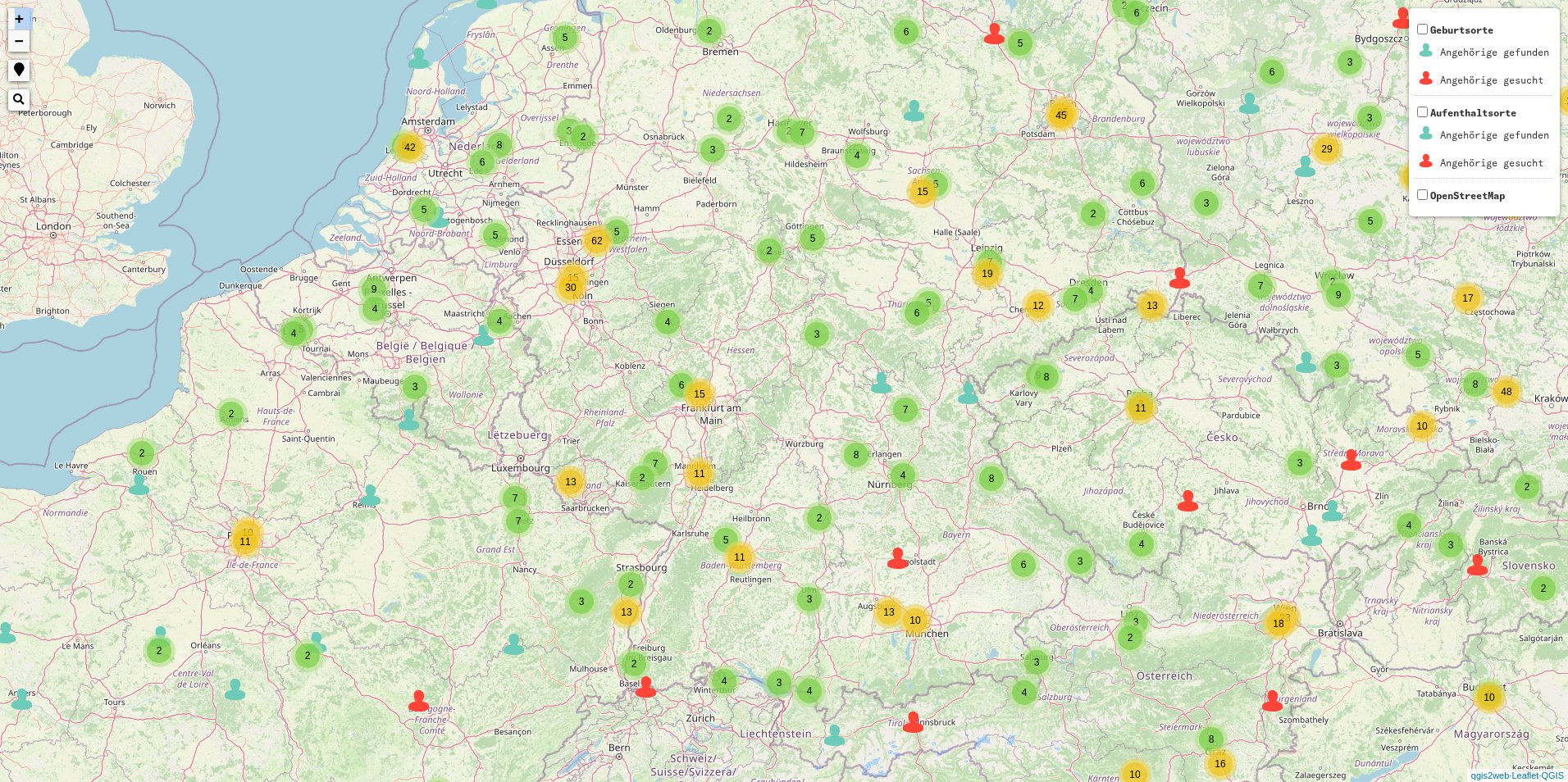
drag, startPoint x: 810, startPoint y: 412, endPoint x: 859, endPoint y: 528, distance: 125.9
click at [859, 528] on div "2 2 2 6 2 2 2 2 6 3 6 3 10 54 2 3 3 4 2 35 7 5 7 9 5 2 2 18 2 3 3 2 2 3 5 7 10 …" at bounding box center [784, 391] width 1568 height 782
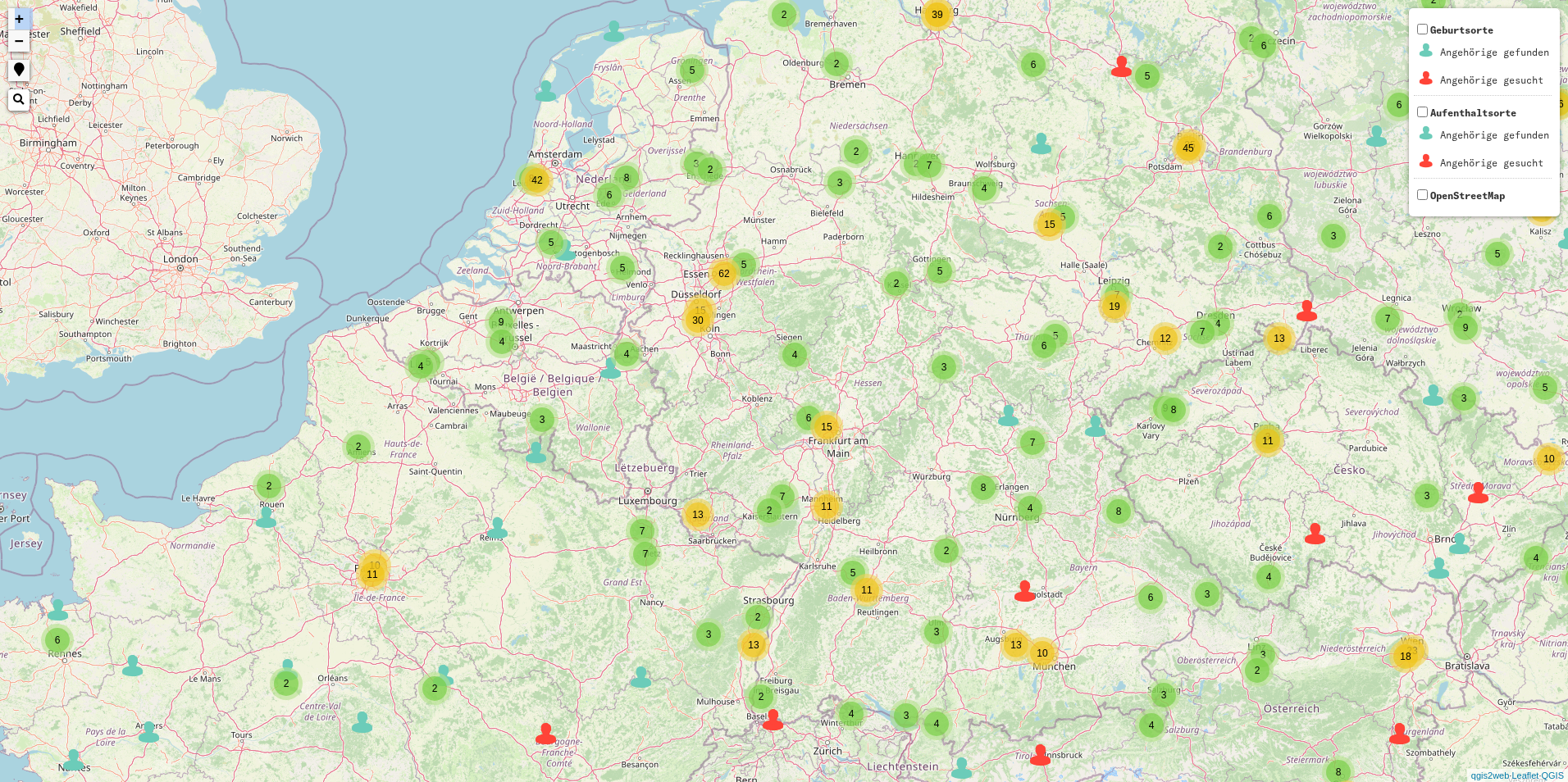
drag, startPoint x: 703, startPoint y: 408, endPoint x: 830, endPoint y: 435, distance: 129.8
click at [830, 435] on div "15" at bounding box center [826, 427] width 25 height 25
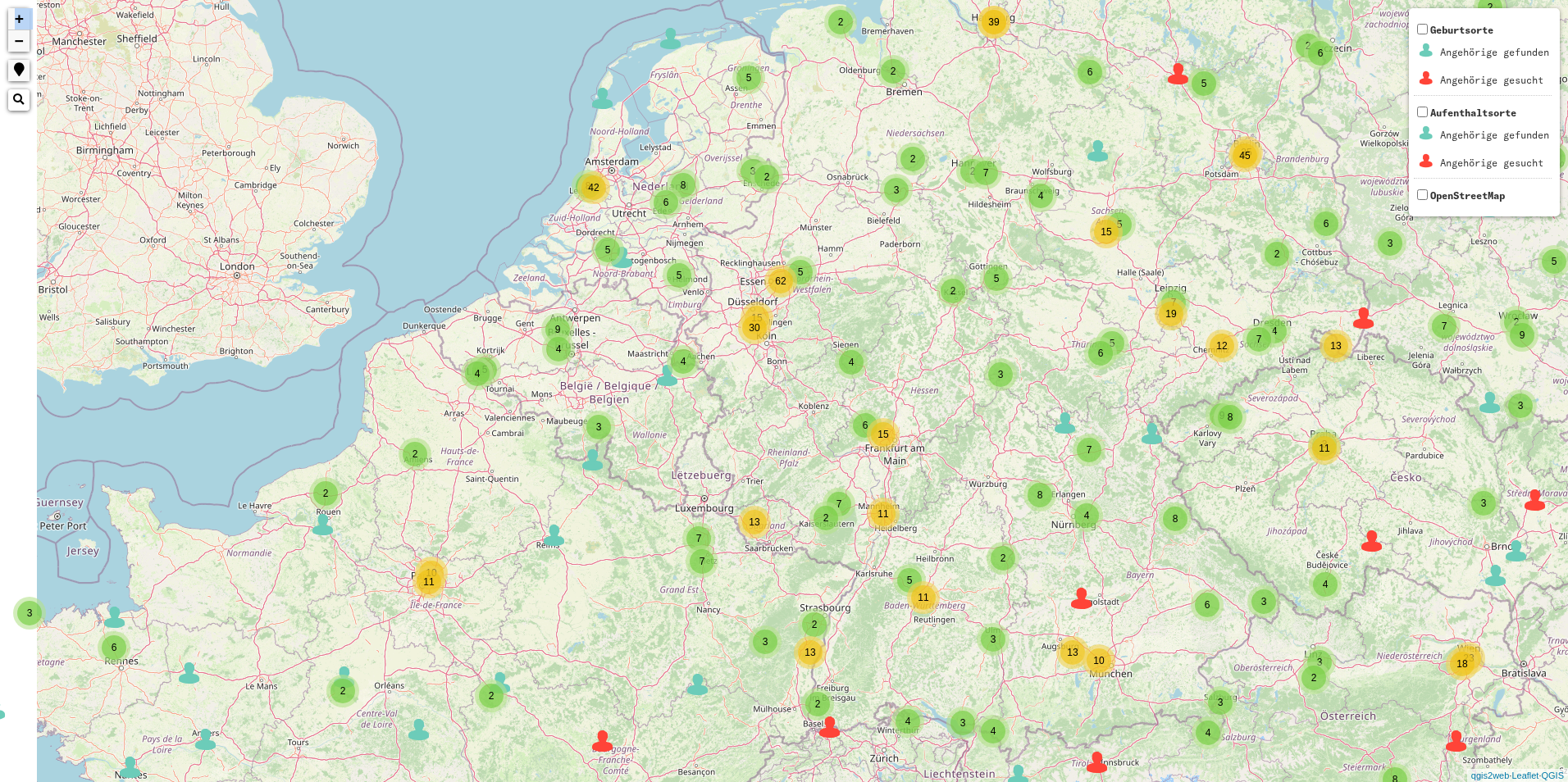
drag, startPoint x: 720, startPoint y: 442, endPoint x: 793, endPoint y: 451, distance: 73.6
click at [793, 451] on div "2 2 2 6 2 2 2 2 6 3 6 3 10 54 2 3 3 4 2 35 7 5 7 9 5 2 2 18 2 3 3 2 2 3 5 7 10 …" at bounding box center [784, 391] width 1568 height 782
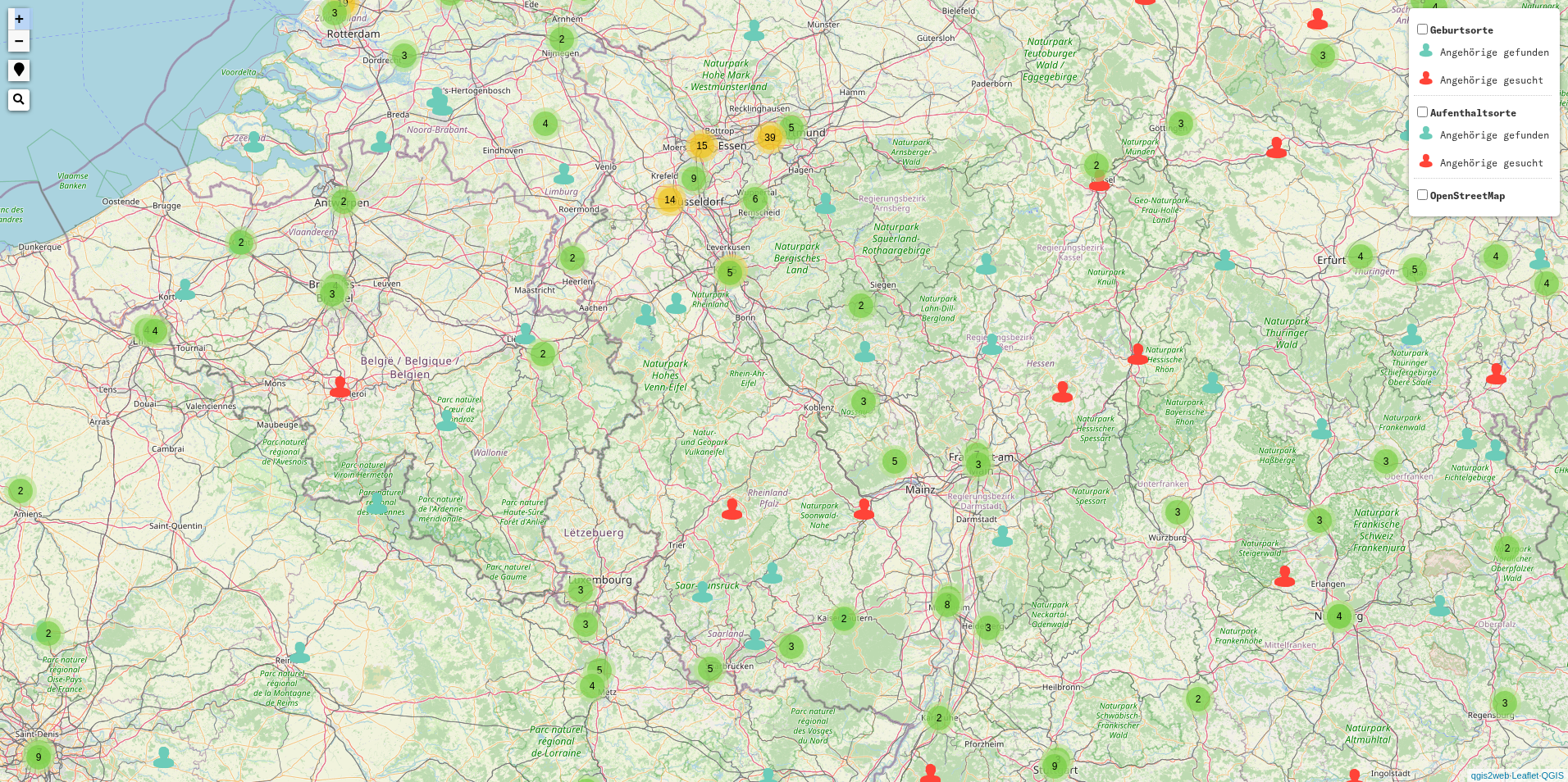
drag, startPoint x: 764, startPoint y: 451, endPoint x: 748, endPoint y: 489, distance: 41.2
click at [748, 489] on div "3 2 2 2 3 5 10 53 2 3 3 35 6 5 2 4 2 5 4 2 17 2 2 2 3 3 2 3 2 8 2 2 4 13 6 8 3 …" at bounding box center [784, 391] width 1568 height 782
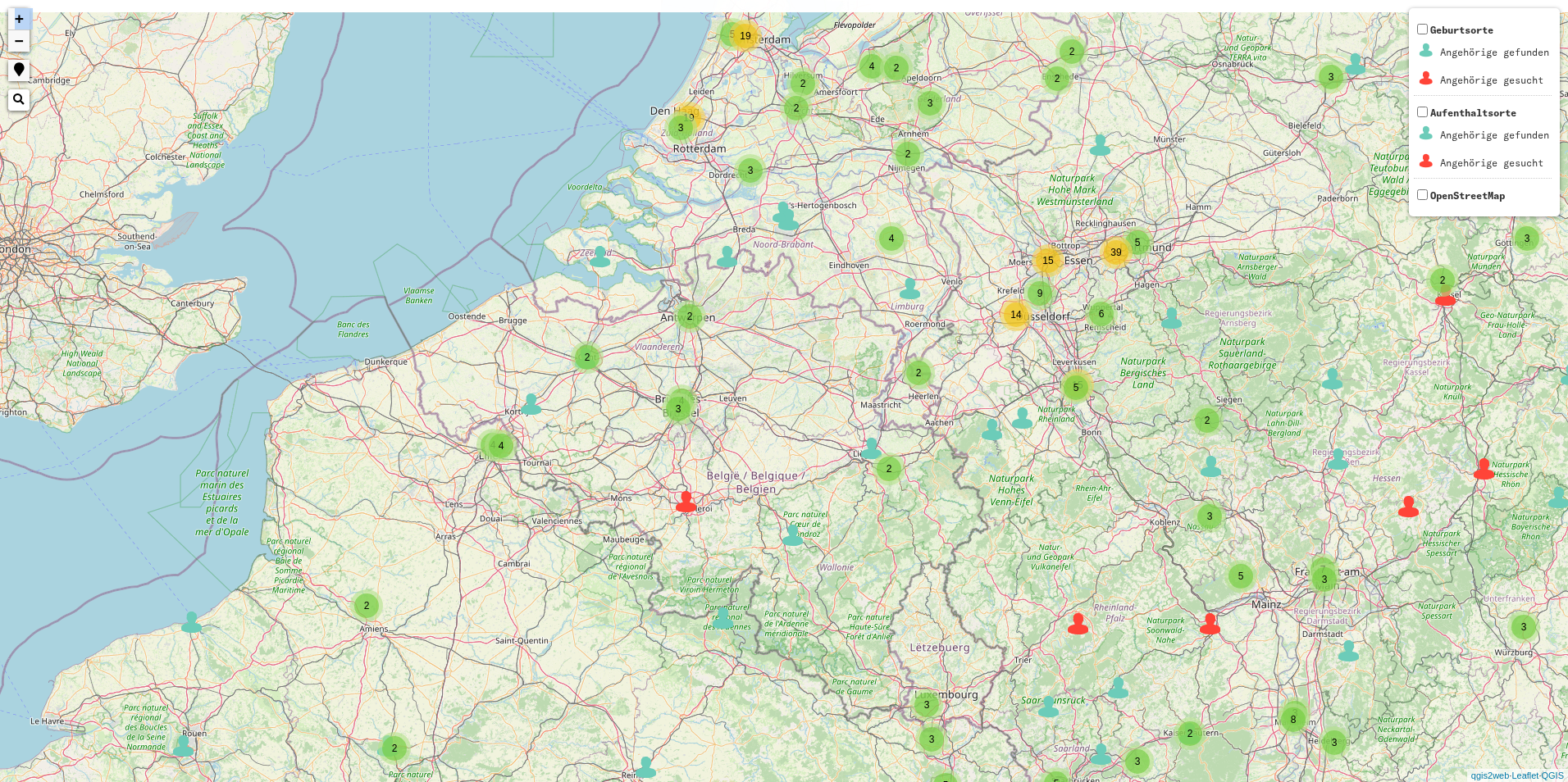
click at [763, 518] on div "3 2 2 2 3 5 10 53 2 3 3 35 6 5 2 4 2 5 4 2 17 2 2 2 3 3 2 3 2 8 2 2 4 13 6 8 3 …" at bounding box center [784, 391] width 1568 height 782
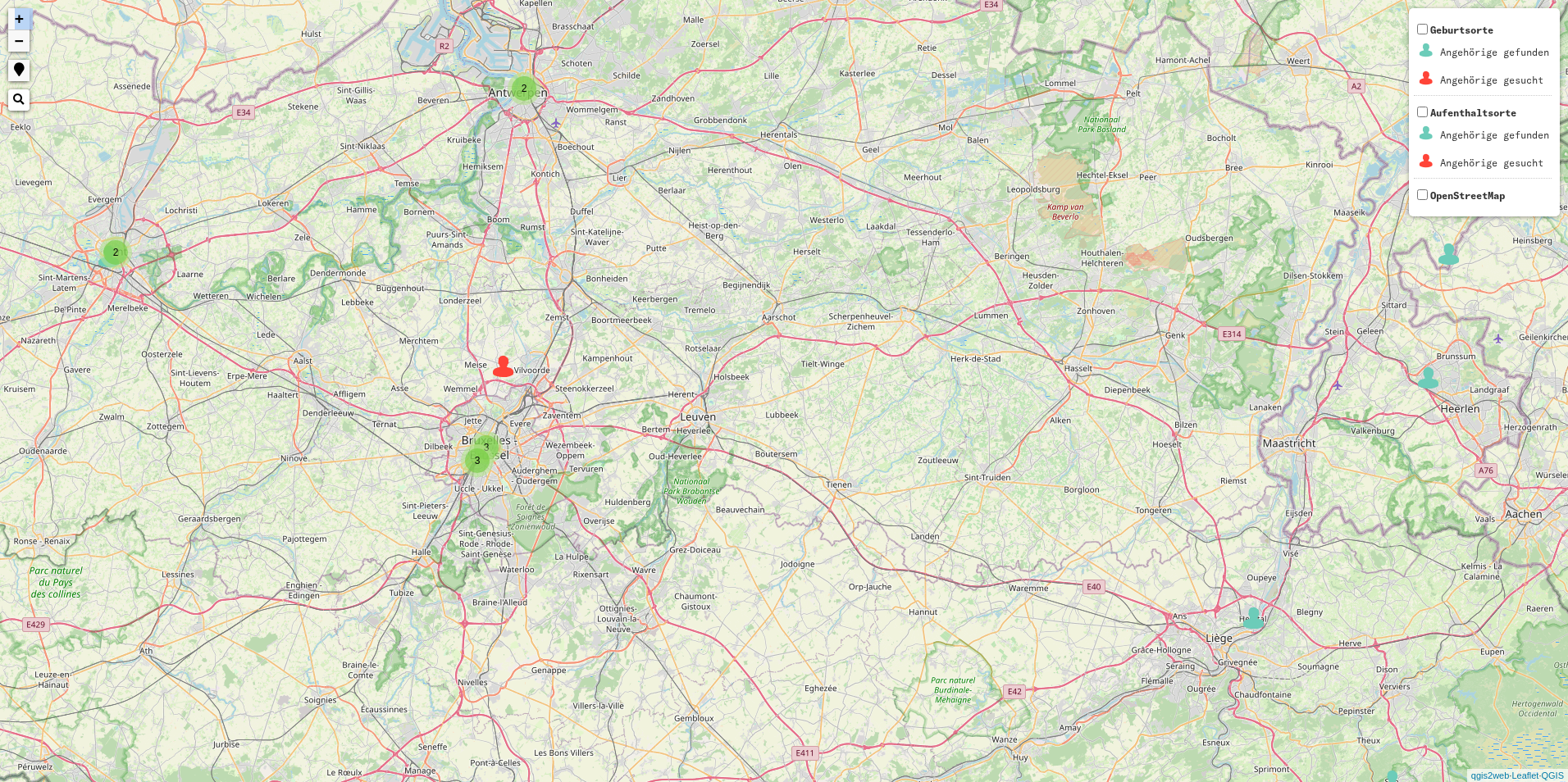
click at [530, 91] on div "2" at bounding box center [525, 89] width 25 height 25
click at [541, 117] on img at bounding box center [547, 110] width 25 height 25
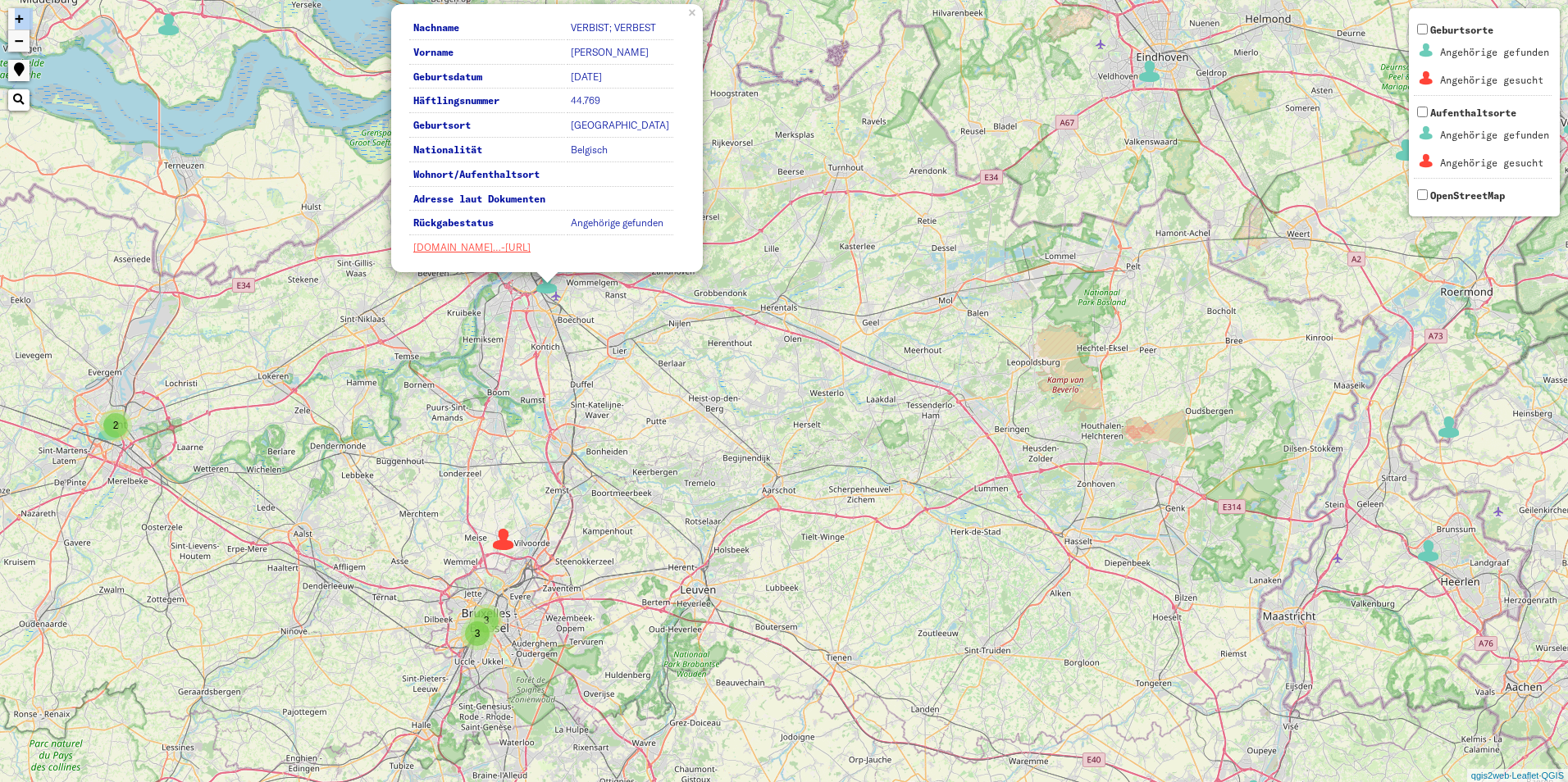
click at [715, 129] on div "2 3 4 4 2 2 2 3 2 2 2 2 2 3 3 3 5 2 2 2 2 4 8 2 5 5 2 6 4 2 4 3 4 6 6 3 8 4 3 5…" at bounding box center [784, 391] width 1568 height 782
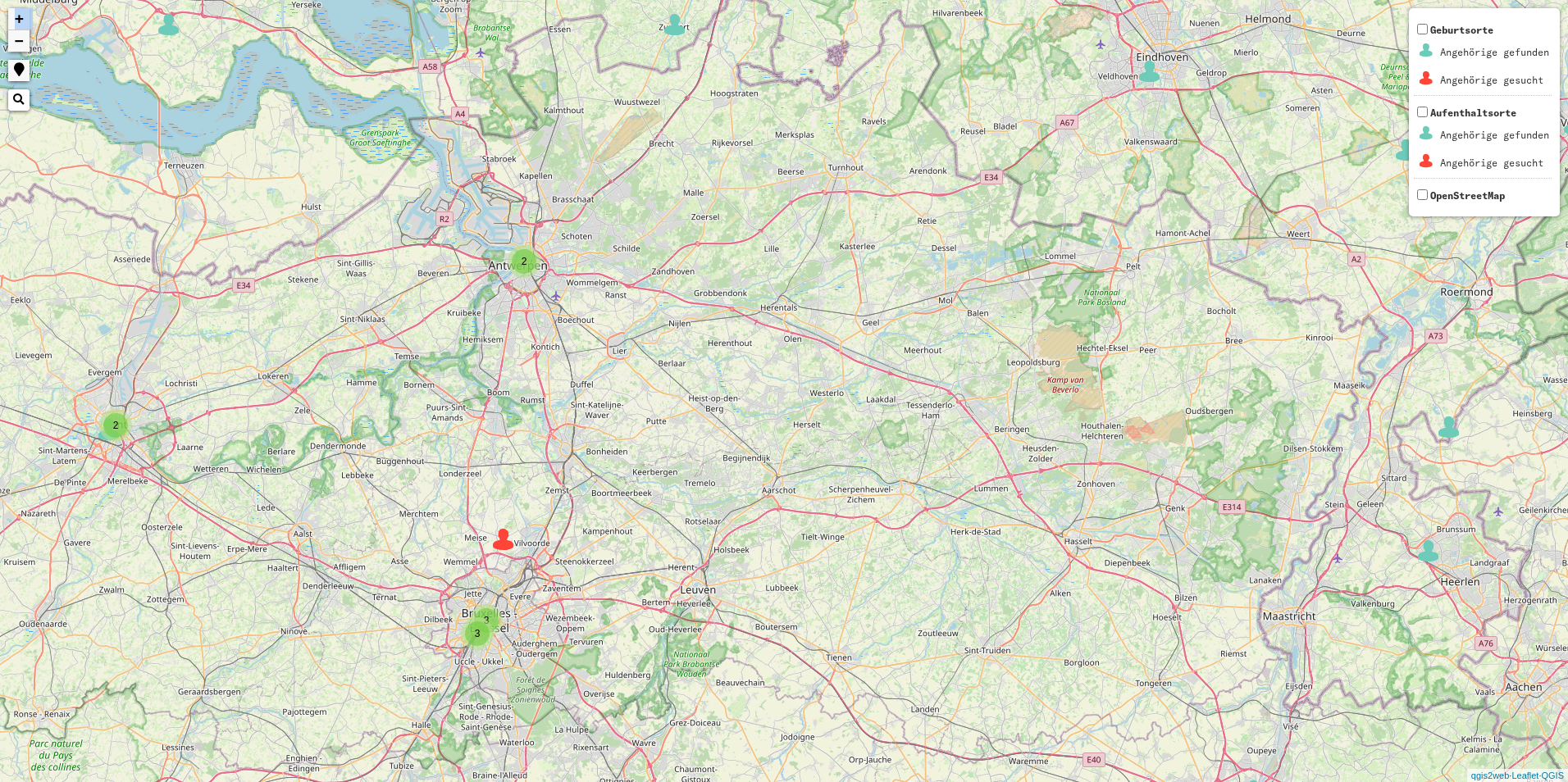
click at [550, 264] on div "2 3 4 4 2 2 2 3 2 2 2 2 2 3 3 3 5 2 2 2 2 4 8 2 5 5 2 6 4 2 4 3 4 6 6 3 8 4 3 5…" at bounding box center [784, 391] width 1568 height 782
click at [537, 277] on div "2 3 4 4 2 2 2 3 2 2 2 2 2 3 3 3 5 2 2 2 2 4 8 2 5 5 2 6 4 2 4 3 4 6 6 3 8 4 3 5…" at bounding box center [784, 391] width 1568 height 782
click at [515, 262] on div "2" at bounding box center [525, 261] width 25 height 25
click at [510, 260] on div "2" at bounding box center [524, 261] width 33 height 33
click at [509, 260] on div "2" at bounding box center [524, 261] width 33 height 33
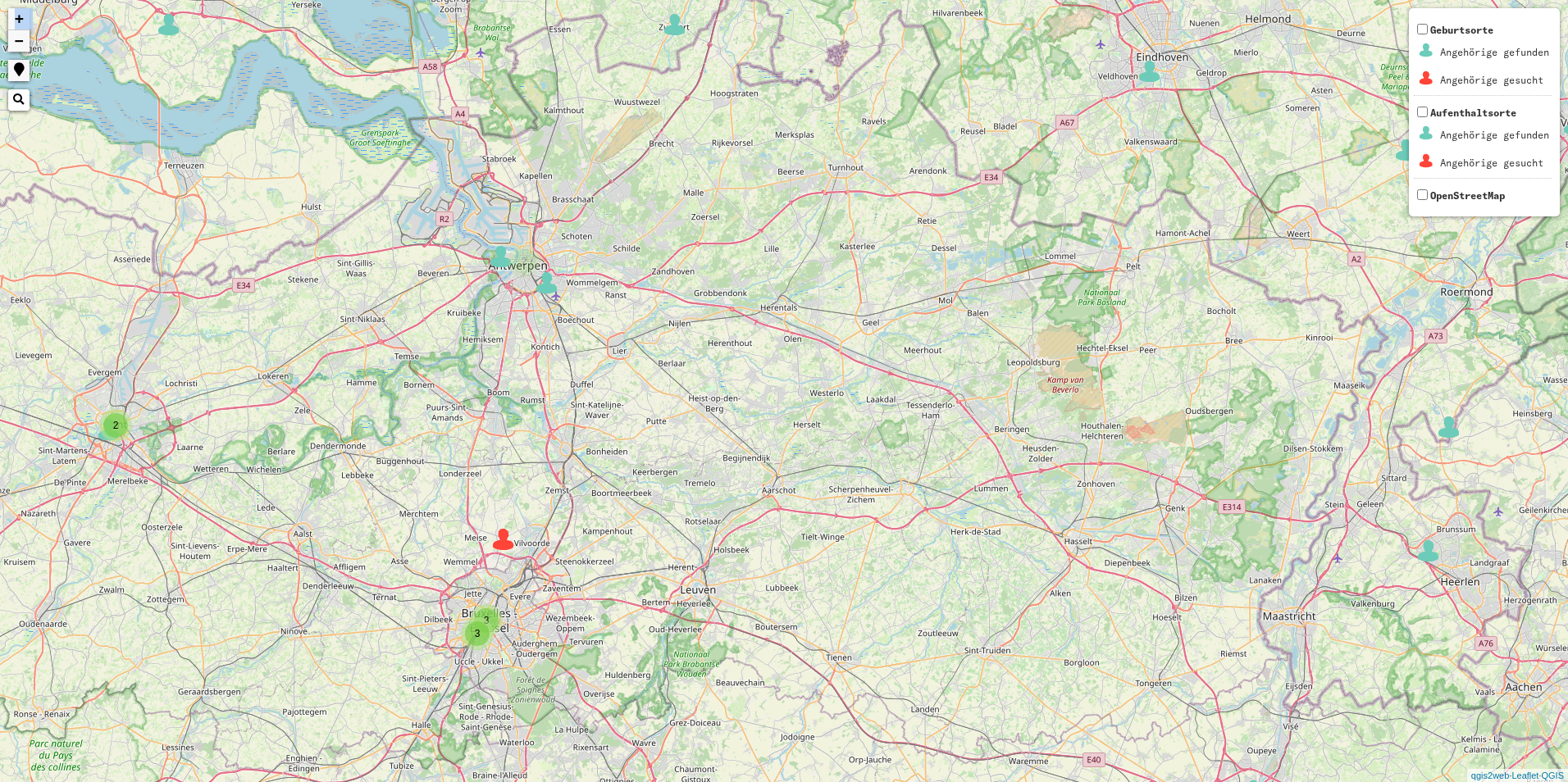
click at [501, 256] on img at bounding box center [501, 256] width 25 height 25
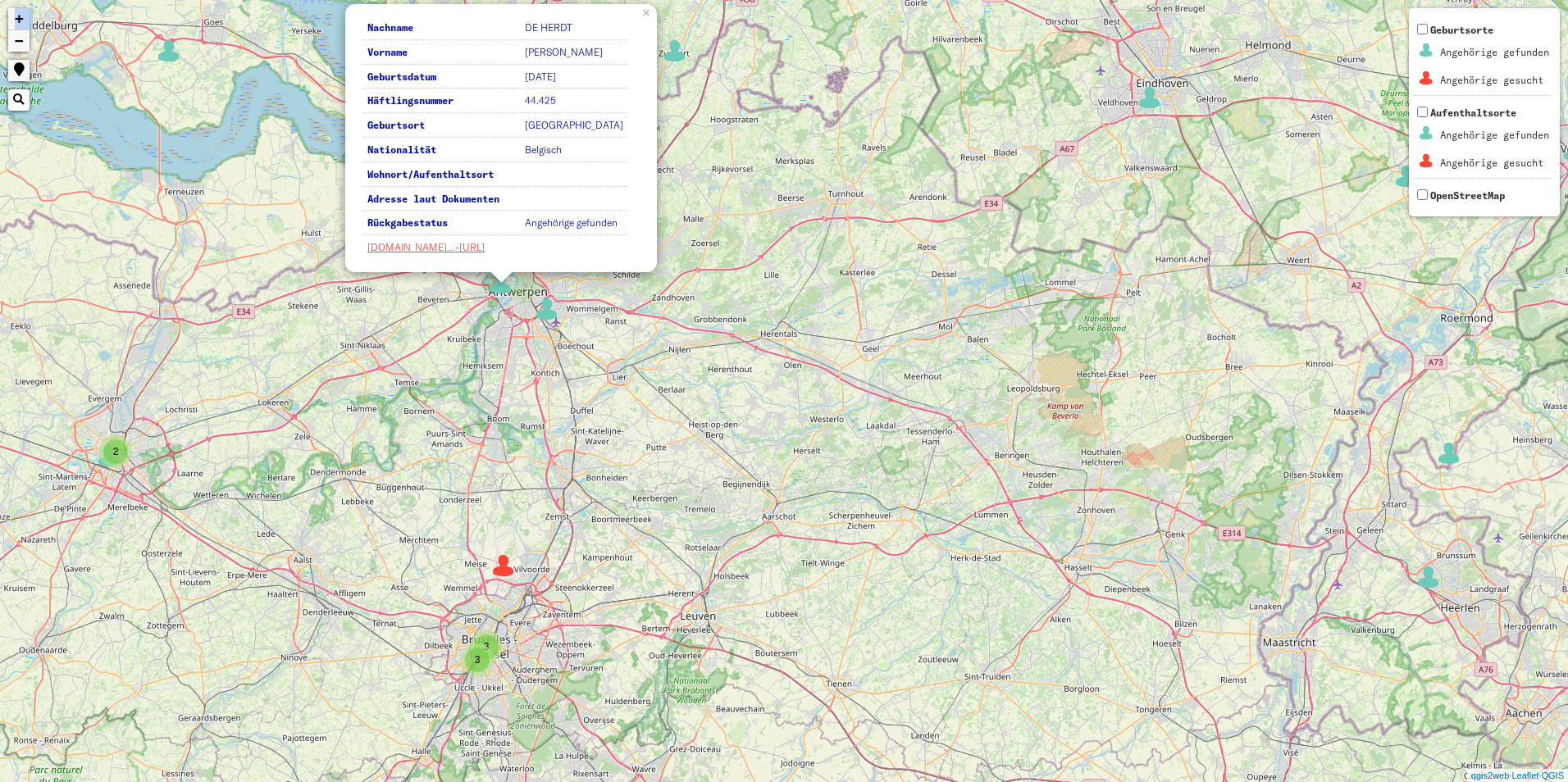
drag, startPoint x: 857, startPoint y: 221, endPoint x: 856, endPoint y: 231, distance: 10.0
click at [856, 229] on div "2 3 4 4 2 2 2 3 2 2 2 2 2 3 3 3 5 2 2 2 2 4 8 2 5 5 2 6 4 2 4 3 4 6 6 3 8 4 3 5…" at bounding box center [784, 391] width 1568 height 782
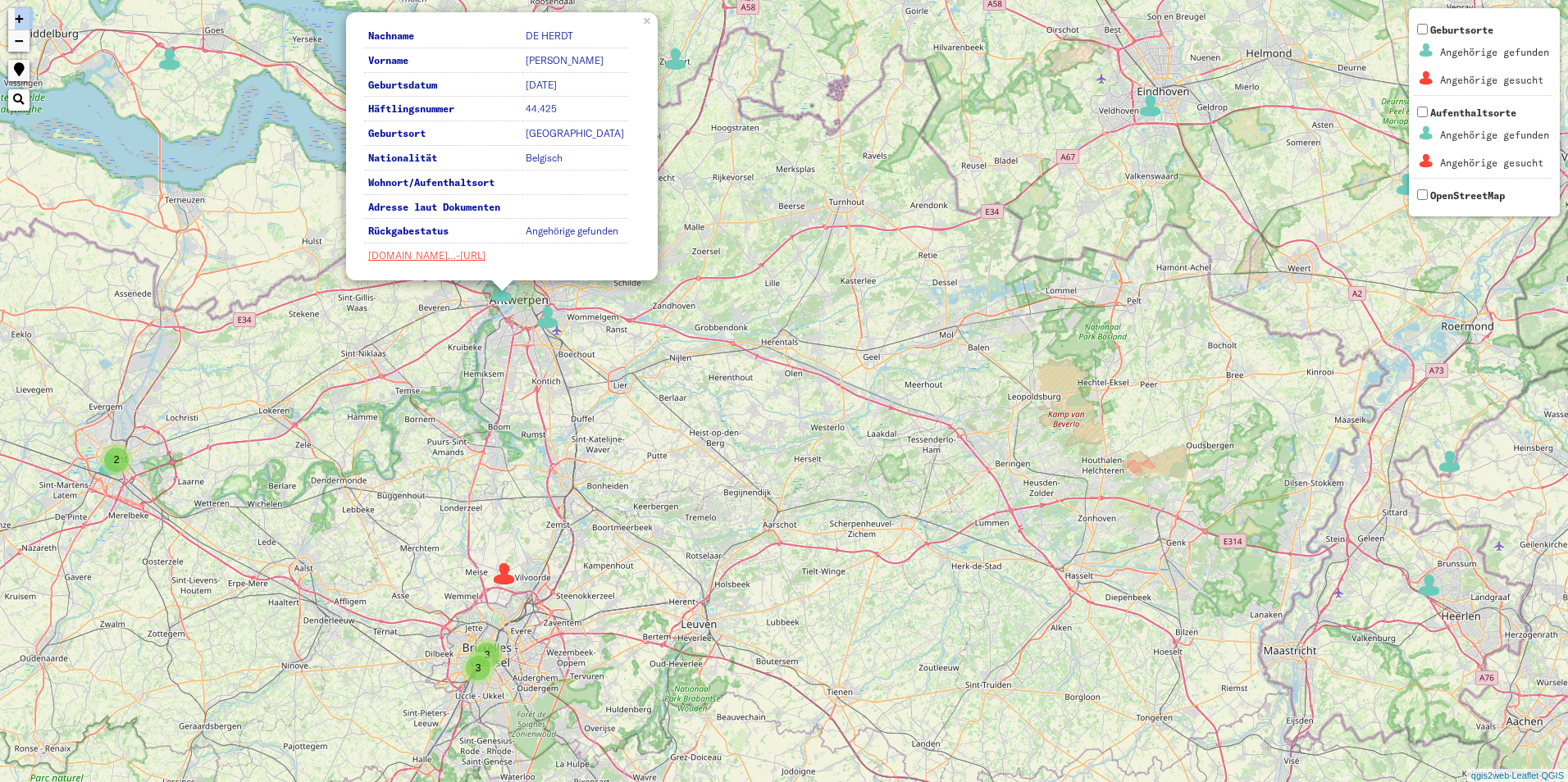
click at [759, 408] on div "2 3 4 4 2 2 2 3 2 2 2 2 2 3 3 3 5 2 2 2 2 4 8 2 5 5 2 6 4 2 4 3 4 6 6 3 8 4 3 5…" at bounding box center [784, 391] width 1568 height 782
click at [828, 532] on div "2 3 4 4 2 2 2 3 2 2 2 2 2 3 3 3 5 2 2 2 2 4 8 2 5 5 2 6 4 2 4 3 4 6 6 3 8 4 3 5…" at bounding box center [784, 391] width 1568 height 782
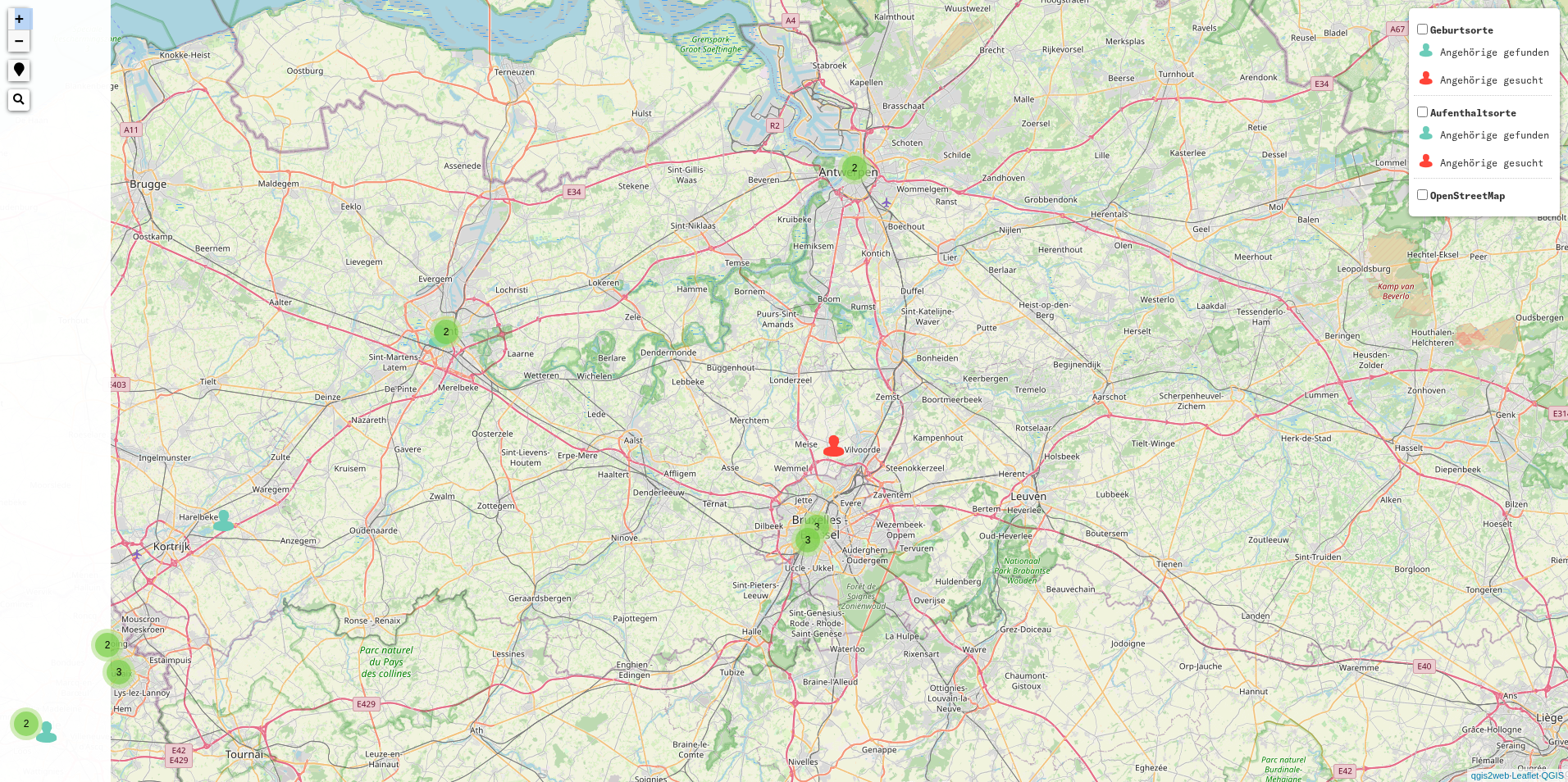
drag, startPoint x: 331, startPoint y: 518, endPoint x: 862, endPoint y: 331, distance: 563.0
click at [824, 343] on div "2 3 4 4 2 2 2 3 2 2 2 2 2 3 3 3 5 2 2 2 2 4 8 2 5 5 2 6 4 2 4 3 4 6 6 3 8 4 3 5…" at bounding box center [784, 391] width 1568 height 782
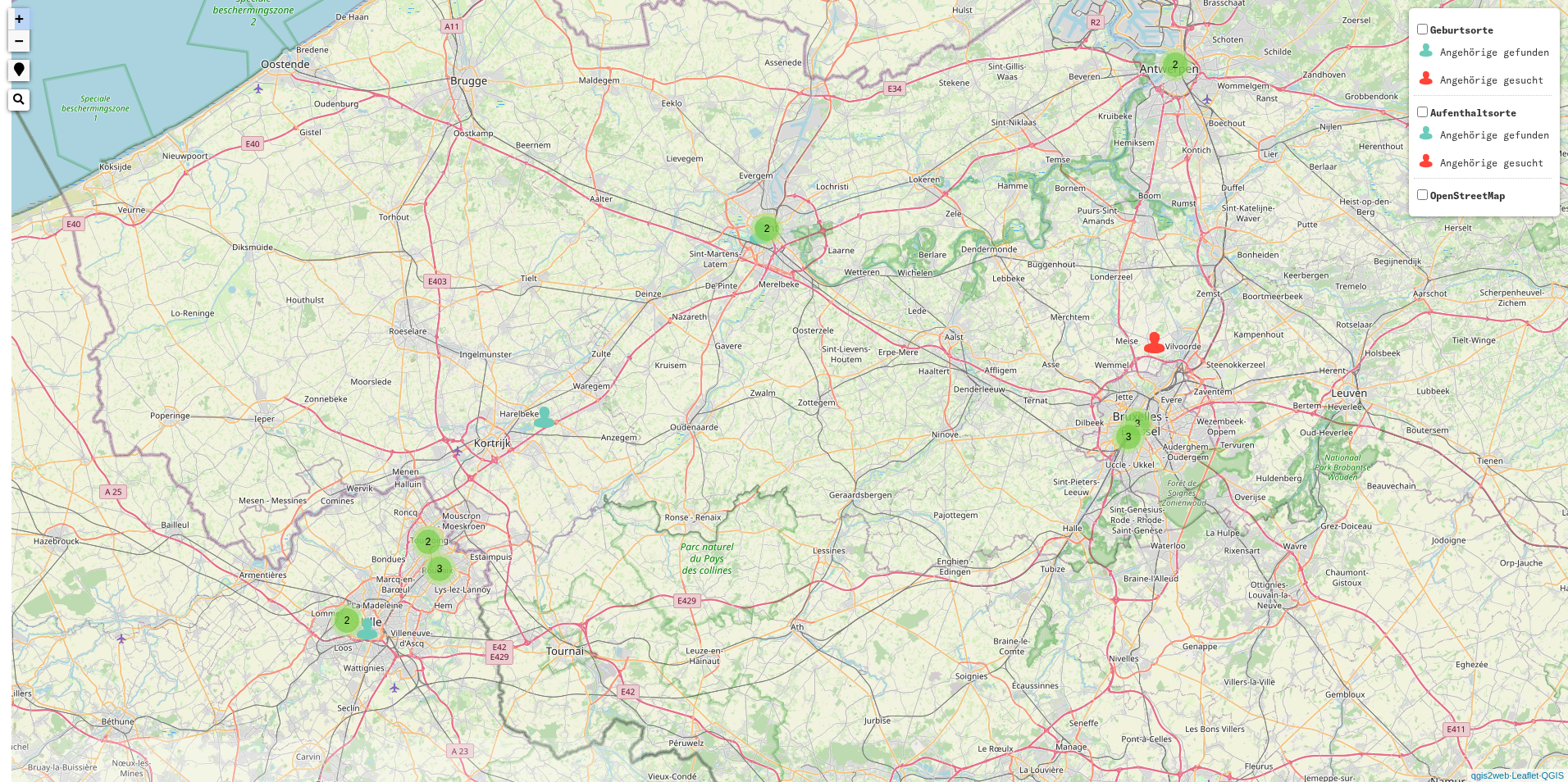
drag, startPoint x: 873, startPoint y: 328, endPoint x: 1022, endPoint y: 268, distance: 160.6
click at [1022, 268] on div "2 4 4 2 2 2 3 2 2 2 2 2 3 3 2 2 2 2 4 8 2 5 5 2 6 4 2 4 3 4 6 6 3 8 4 3 5 9 3 +…" at bounding box center [784, 391] width 1568 height 782
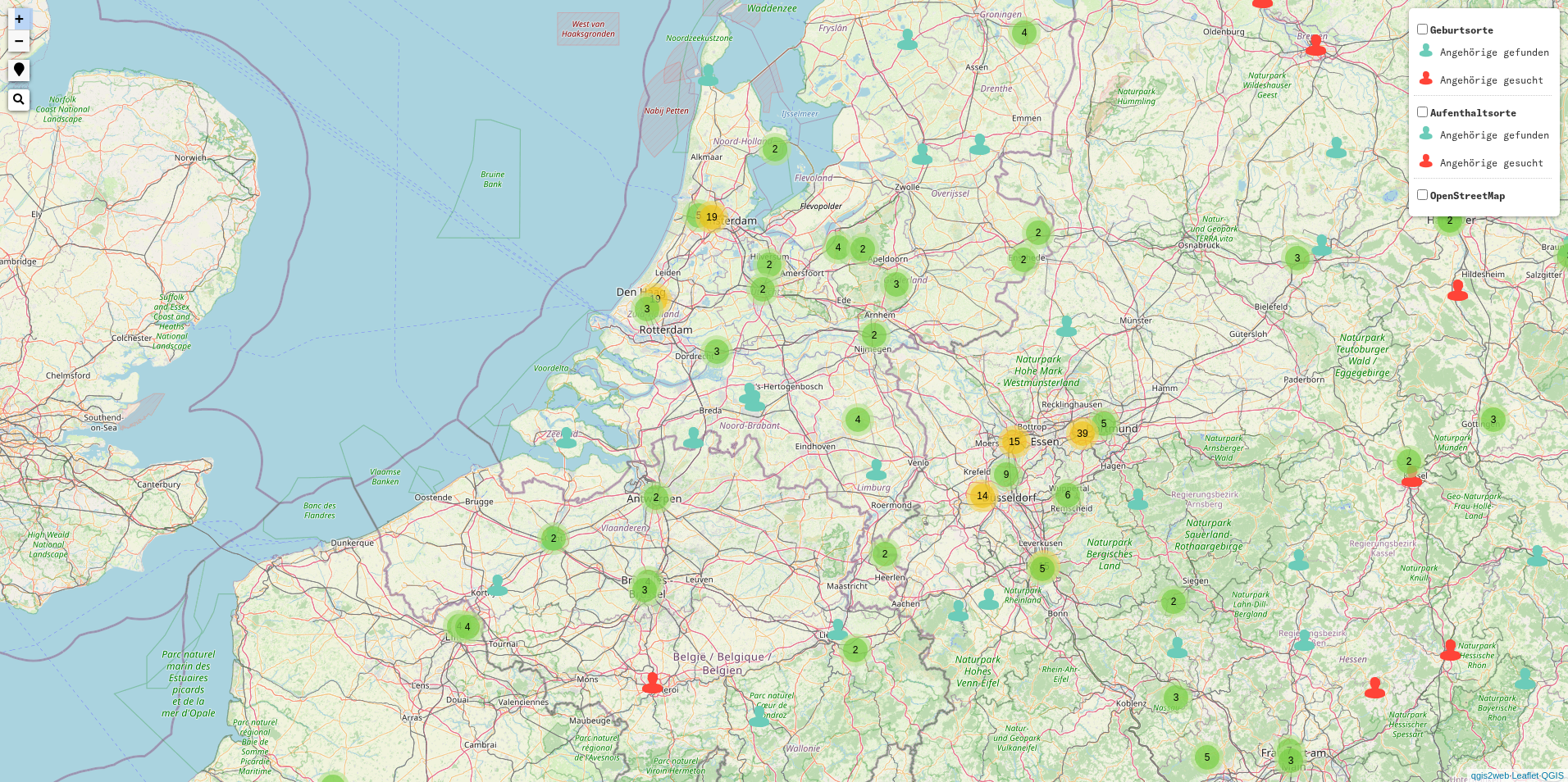
drag, startPoint x: 846, startPoint y: 493, endPoint x: 550, endPoint y: 663, distance: 341.3
click at [550, 663] on div "3 2 2 3 3 35 6 5 2 4 2 5 4 2 17 2 2 2 3 3 2 3 2 8 2 2 4 13 6 8 3 6 6 2 7 2 4 9 …" at bounding box center [784, 391] width 1568 height 782
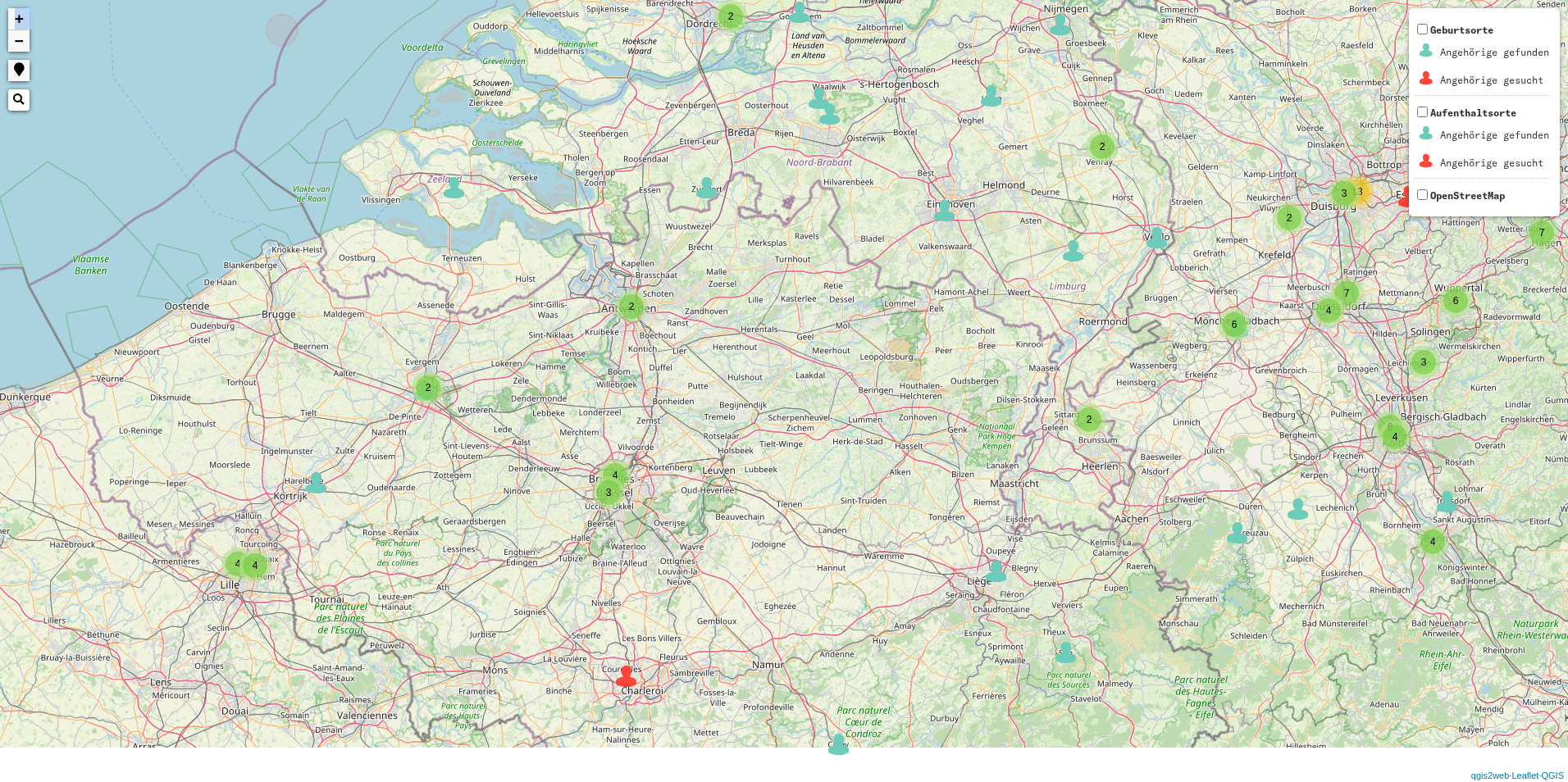
drag, startPoint x: 741, startPoint y: 576, endPoint x: 790, endPoint y: 413, distance: 170.2
click at [790, 413] on div "3 5 2 3 2 2 2 16 2 3 2 4 3 2 3 3 4 4 4 3 2 2 3 4 8 2 2 2 4 4 2 3 6 2 2 3 8 2 2 …" at bounding box center [784, 391] width 1568 height 782
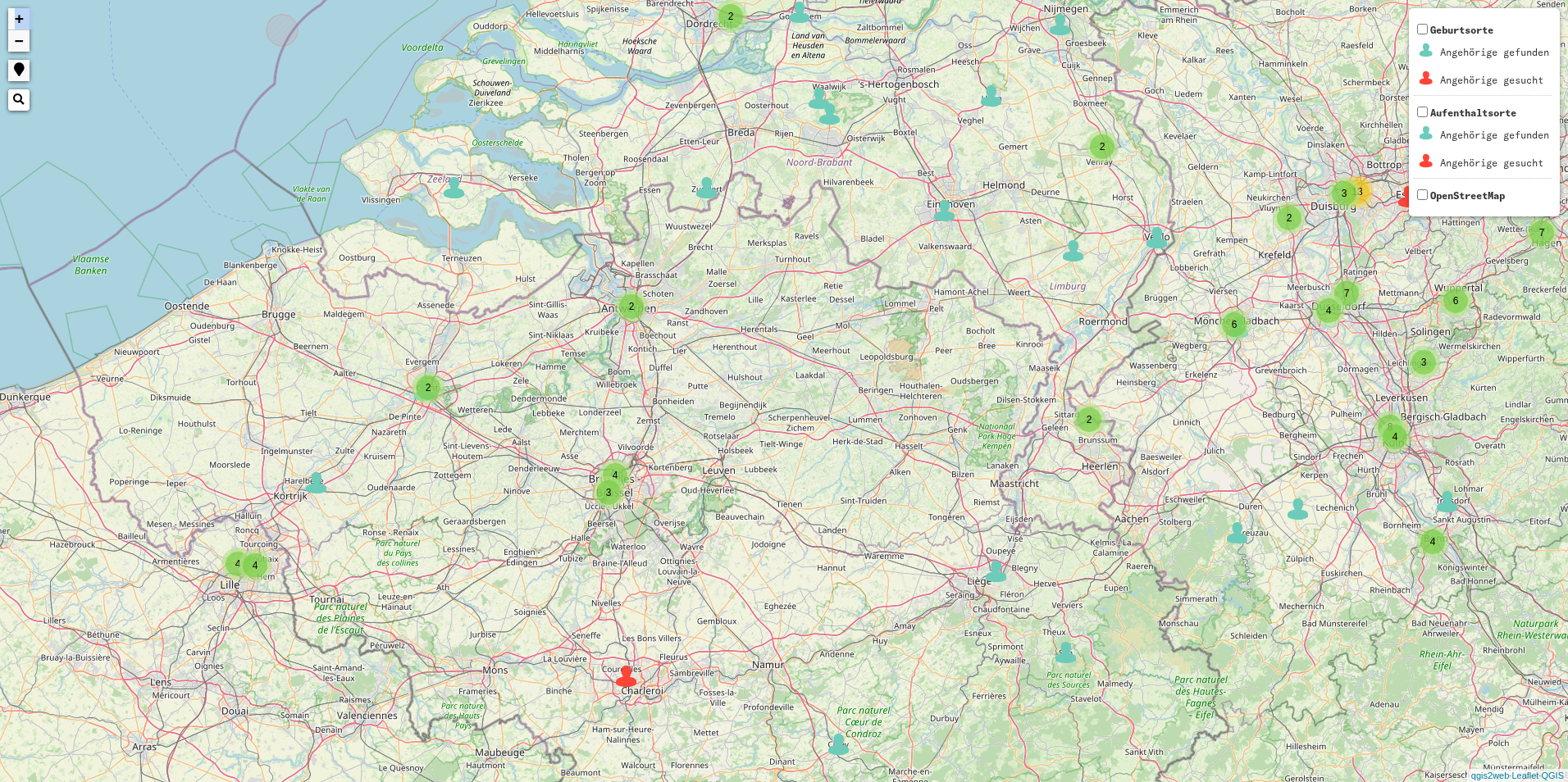
click at [654, 315] on div "3 5 2 2 2 2 2 3 2 4 3 2 3 3 4 4 4 3 2 2 3 4 8 2 2 2 4 4 2 3 6 2 2 3 8 2 2 3 2 2…" at bounding box center [784, 391] width 1568 height 782
click at [638, 303] on div "2" at bounding box center [632, 307] width 25 height 25
click at [656, 324] on img at bounding box center [655, 328] width 25 height 25
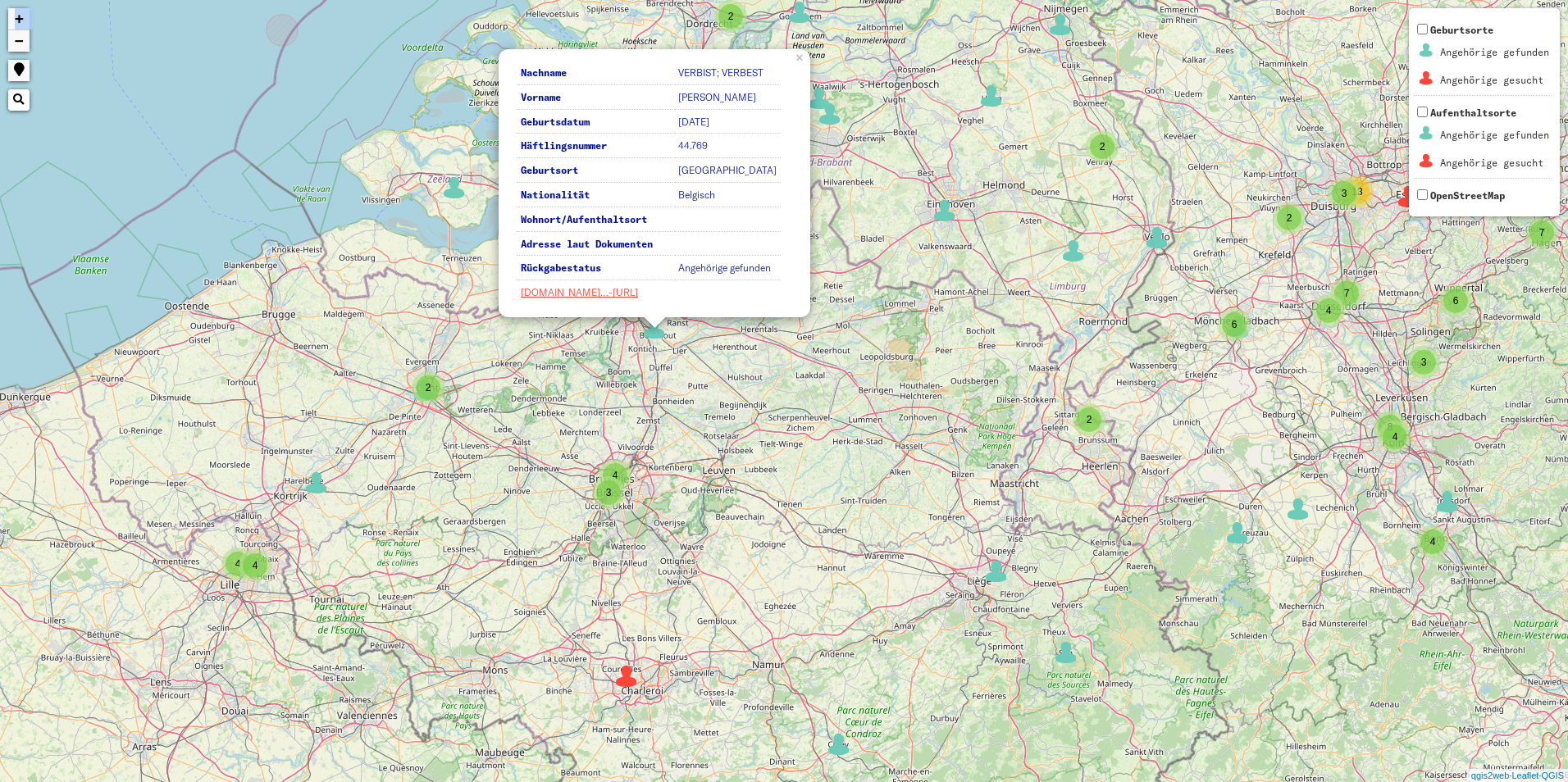
click at [514, 433] on div "3 5 2 2 2 2 2 3 2 4 3 2 3 3 4 4 4 3 2 2 3 4 8 2 2 2 4 4 2 3 6 2 2 3 8 2 2 3 2 2…" at bounding box center [784, 391] width 1568 height 782
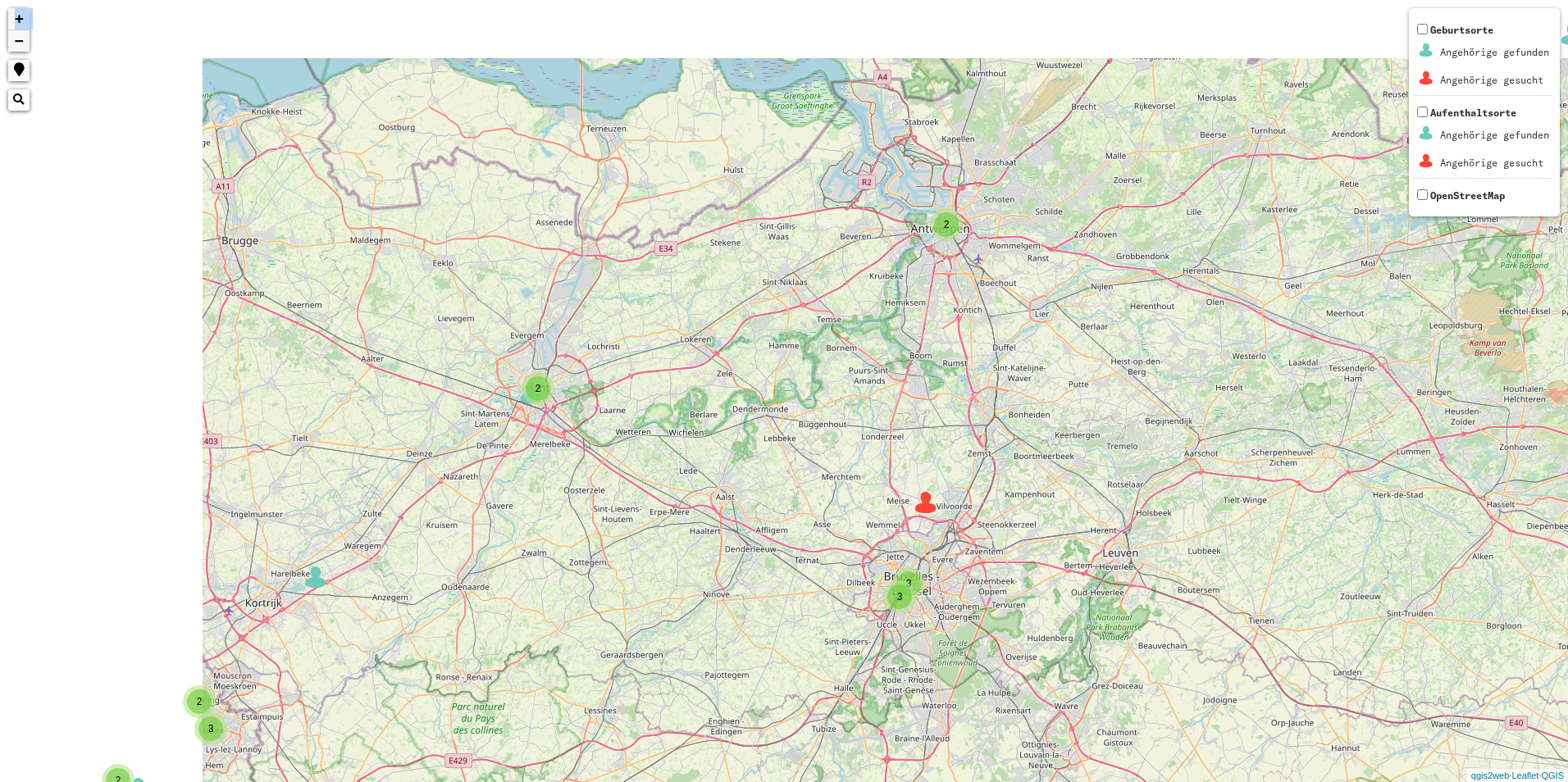
drag, startPoint x: 227, startPoint y: 345, endPoint x: 488, endPoint y: 485, distance: 296.2
click at [488, 485] on div "2 4 4 2 2 2 3 2 2 2 2 2 3 3 3 2 2 2 2 4 8 2 5 5 2 6 4 2 4 3 4 6 6 3 8 4 3 5 9 +…" at bounding box center [784, 391] width 1568 height 782
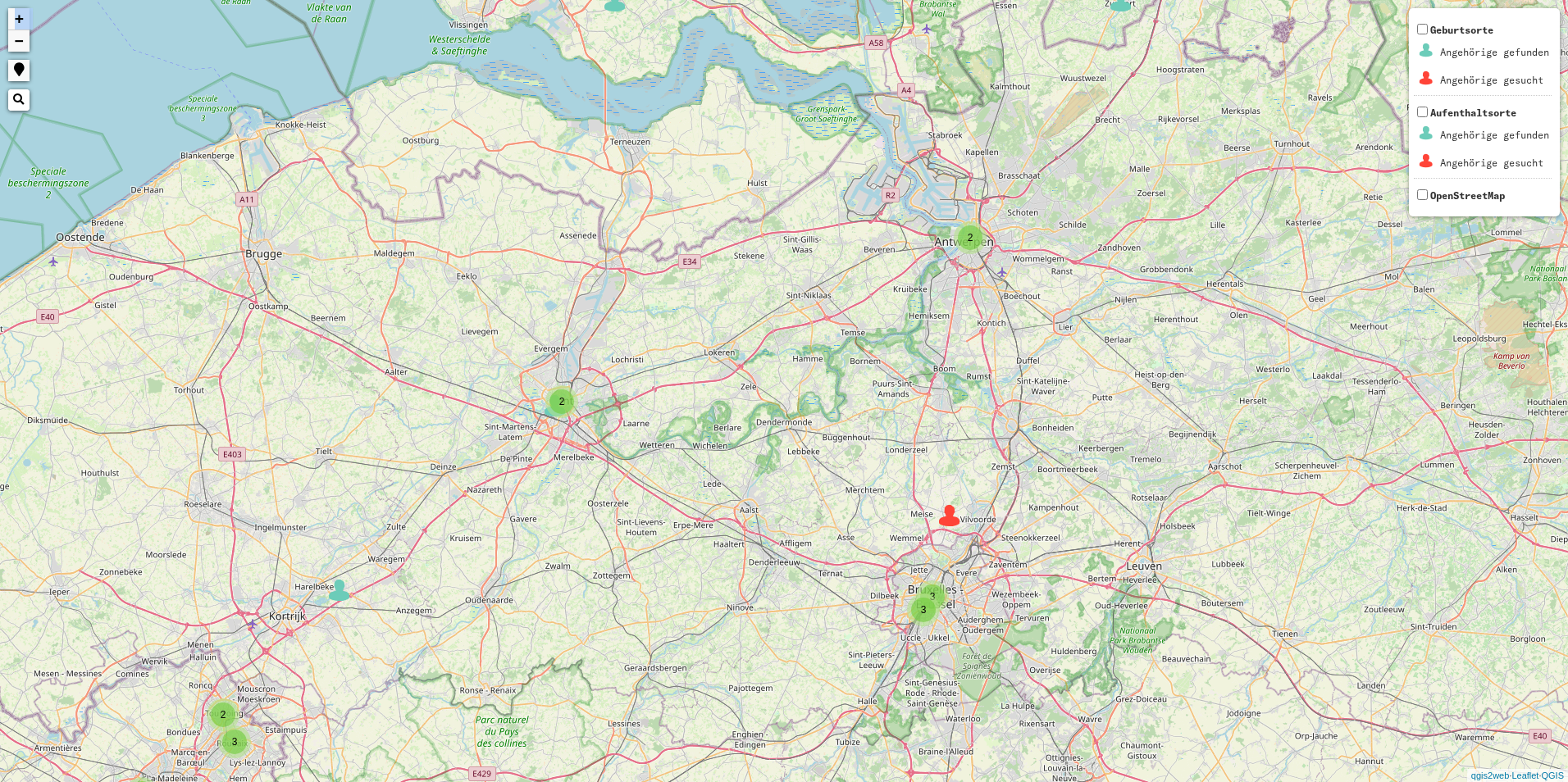
click at [555, 407] on div "2" at bounding box center [562, 402] width 25 height 25
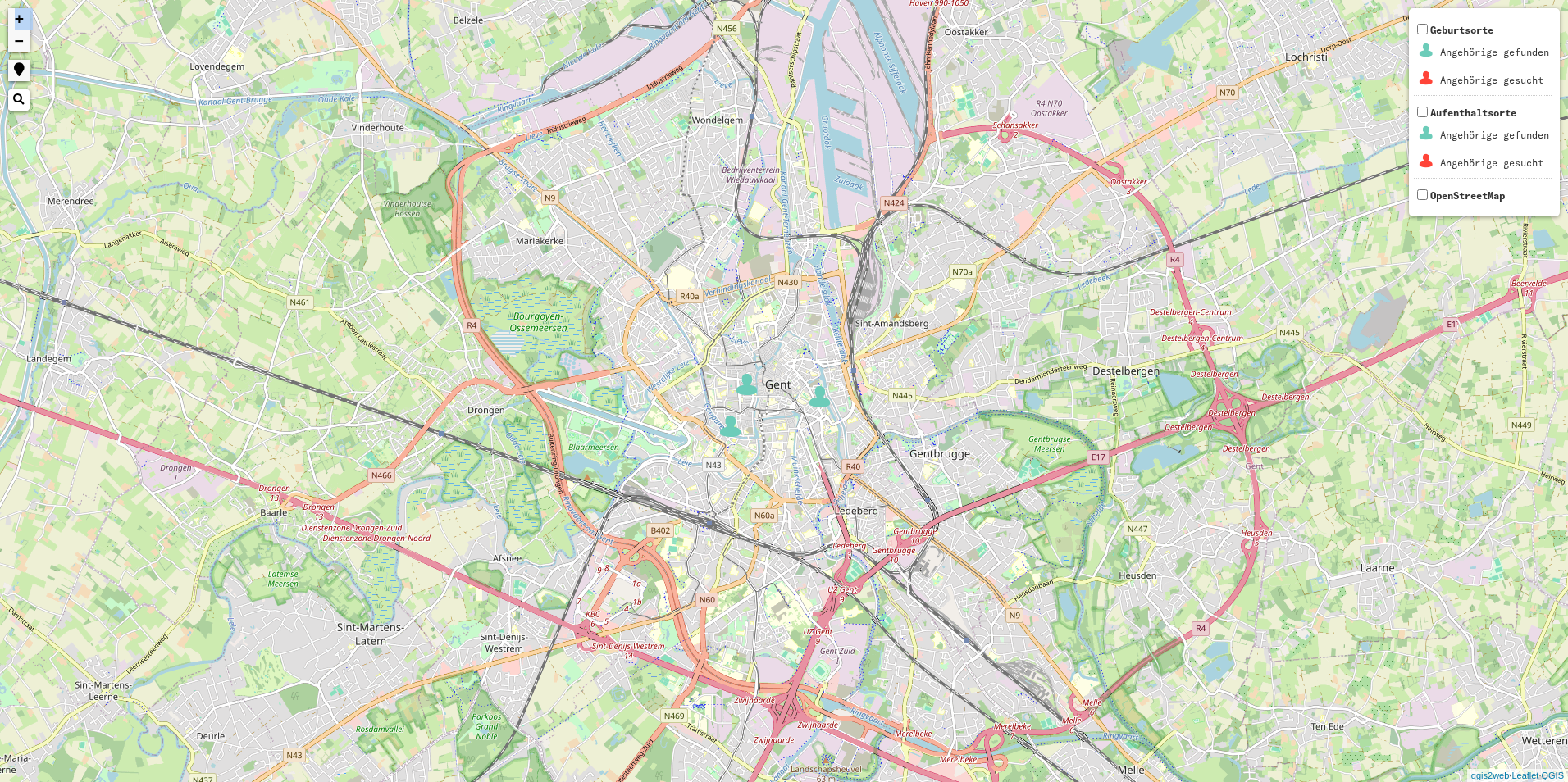
click at [752, 397] on div "+ − Nothing found. Geburtsorte Angehörige gefunden Angehörige gesucht Aufenthal…" at bounding box center [784, 391] width 1568 height 782
click at [742, 381] on img at bounding box center [747, 385] width 25 height 25
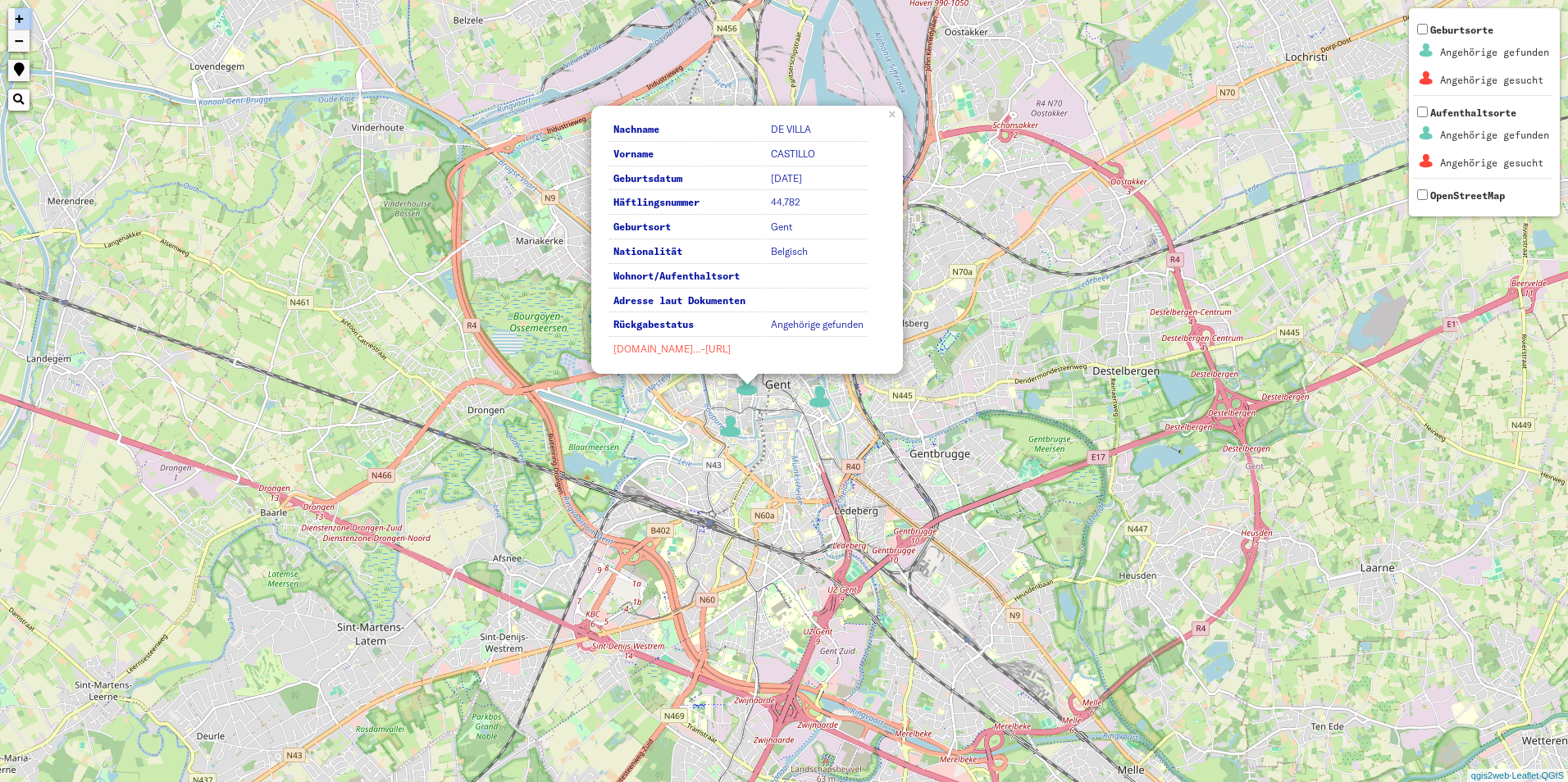
click at [628, 355] on link "[DOMAIN_NAME]…-[URL]" at bounding box center [672, 348] width 118 height 13
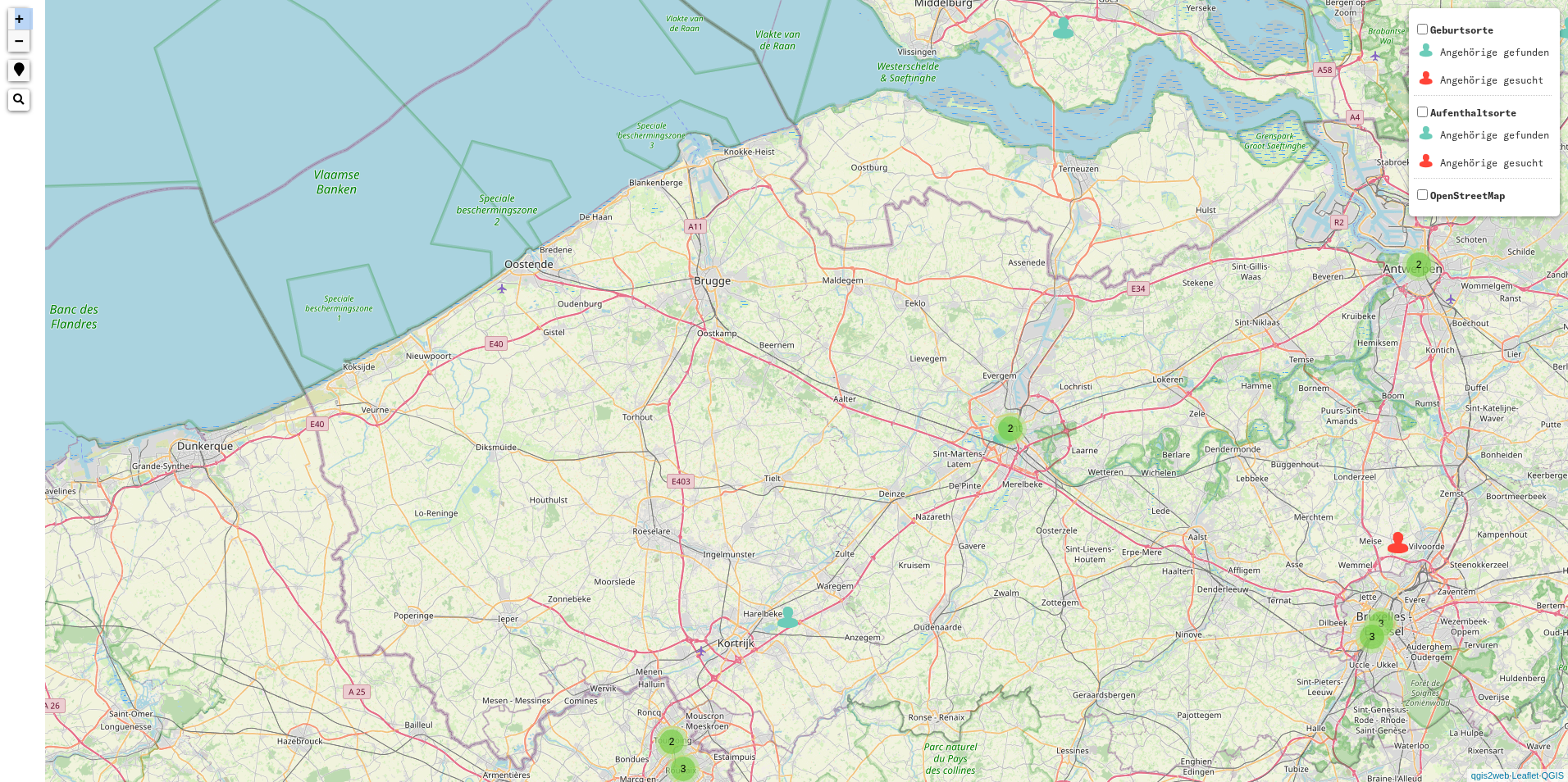
drag, startPoint x: 336, startPoint y: 394, endPoint x: 720, endPoint y: 208, distance: 426.7
click at [720, 208] on div "2 4 2 4 4 2 2 2 3 2 2 2 2 3 3 2 2 2 2 2 4 3 8 5 3 9 2 5 5 2 6 4 2 4 3 4 6 6 3 8…" at bounding box center [784, 391] width 1568 height 782
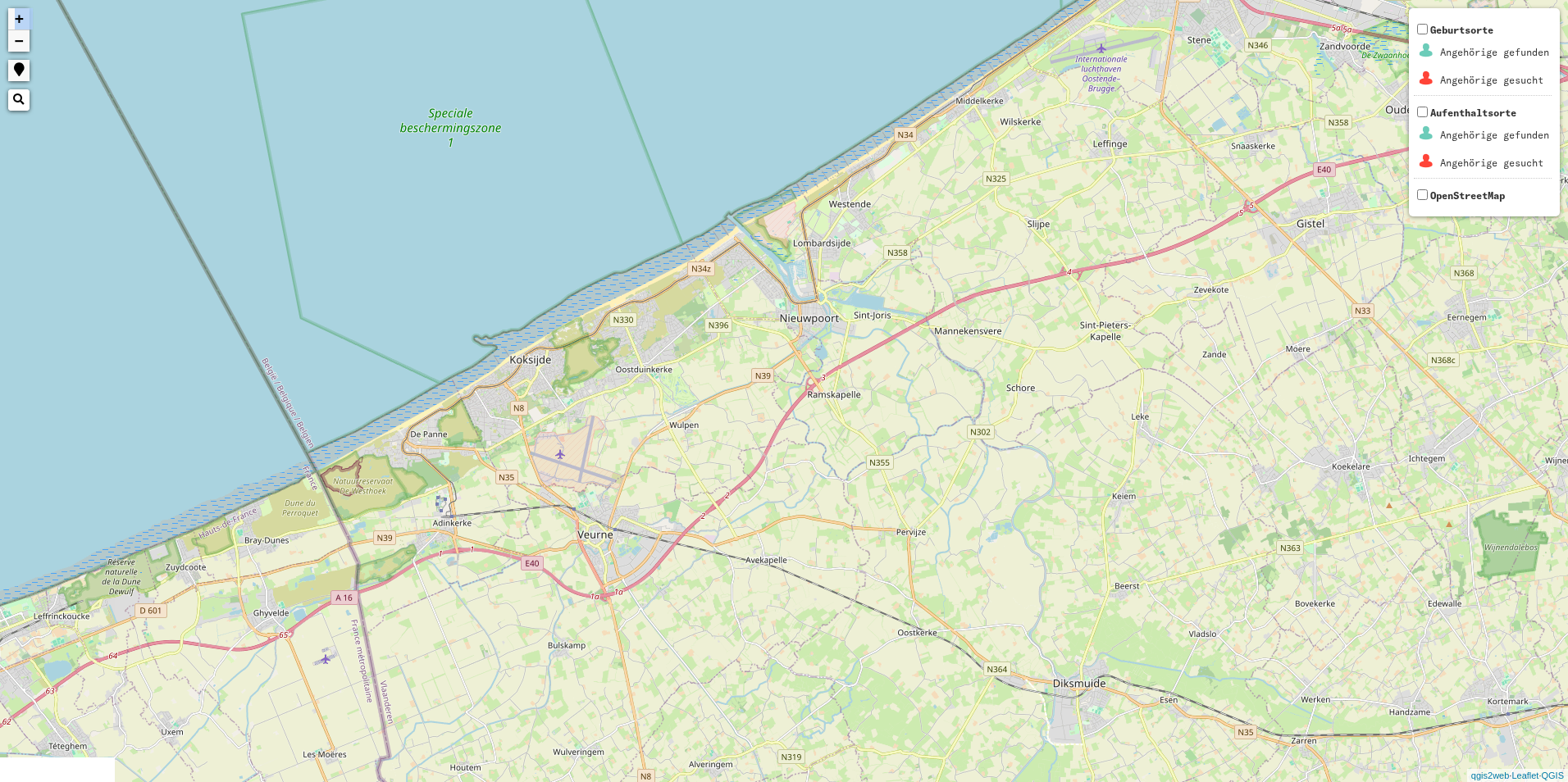
drag, startPoint x: 394, startPoint y: 463, endPoint x: 769, endPoint y: 788, distance: 496.2
click at [769, 781] on html "2 2 + − Nothing found. Geburtsorte Angehörige gefunden Angehörige gesucht Aufen…" at bounding box center [784, 391] width 1568 height 782
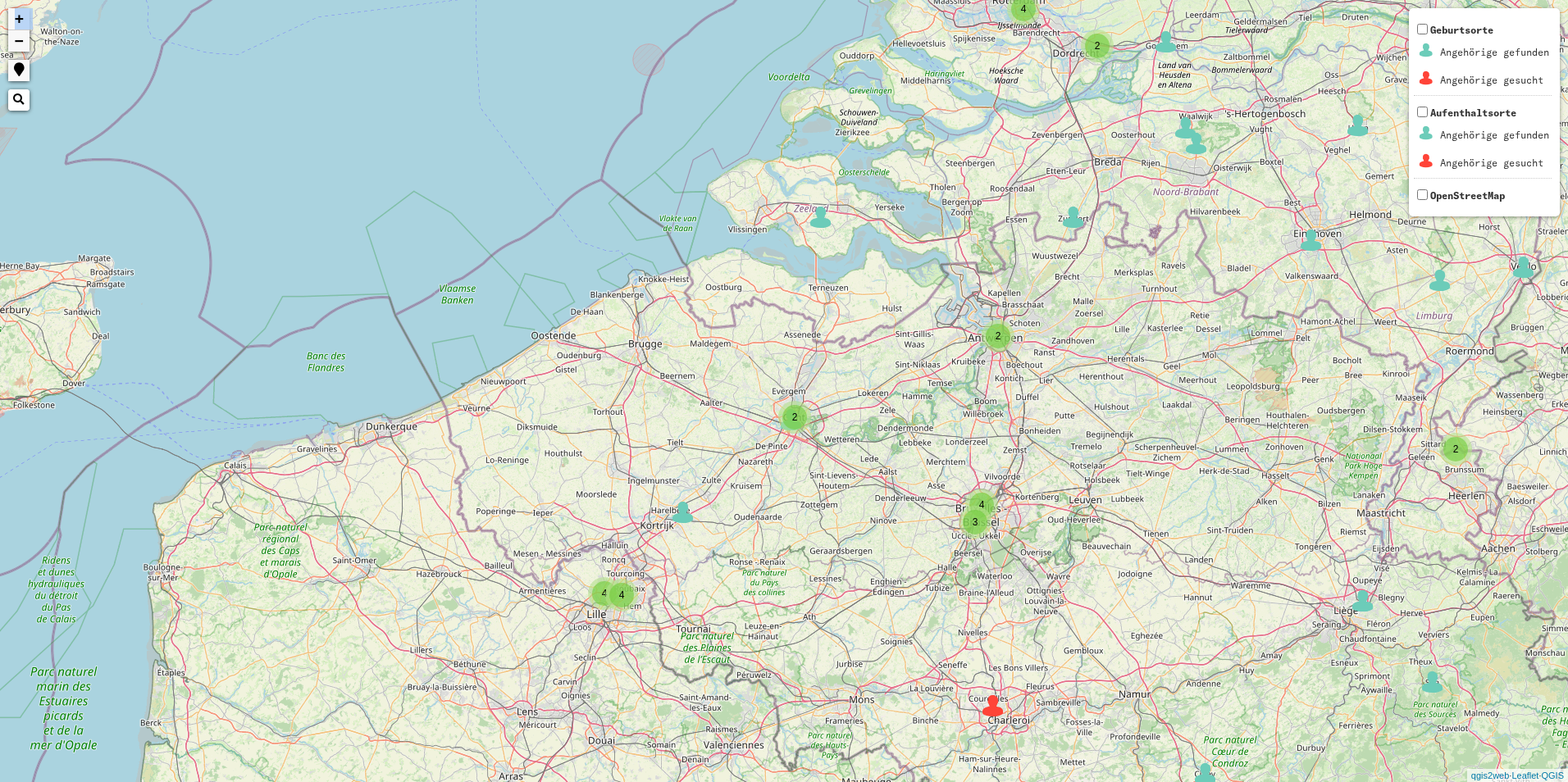
drag, startPoint x: 1012, startPoint y: 467, endPoint x: 913, endPoint y: 499, distance: 104.0
click at [919, 501] on div "3 2 3 2 3 2 4 3 2 3 3 4 4 4 3 2 2 2 3 4 8 2 2 2 2 4 4 2 6 3 3 6 2 2 6 3 8 2 2 3…" at bounding box center [784, 391] width 1568 height 782
click at [800, 424] on div "2" at bounding box center [793, 418] width 25 height 25
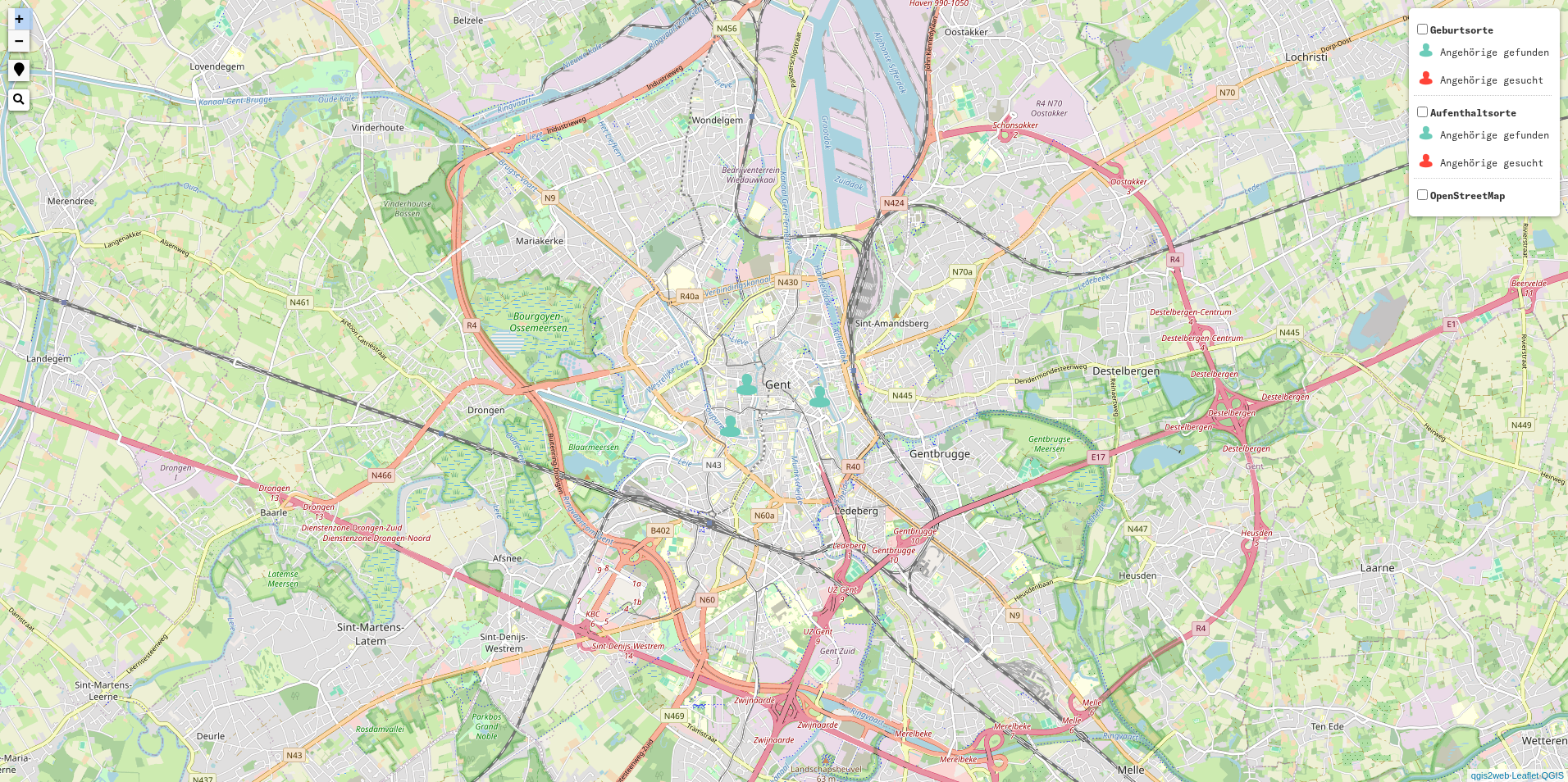
click at [745, 391] on img at bounding box center [747, 385] width 25 height 25
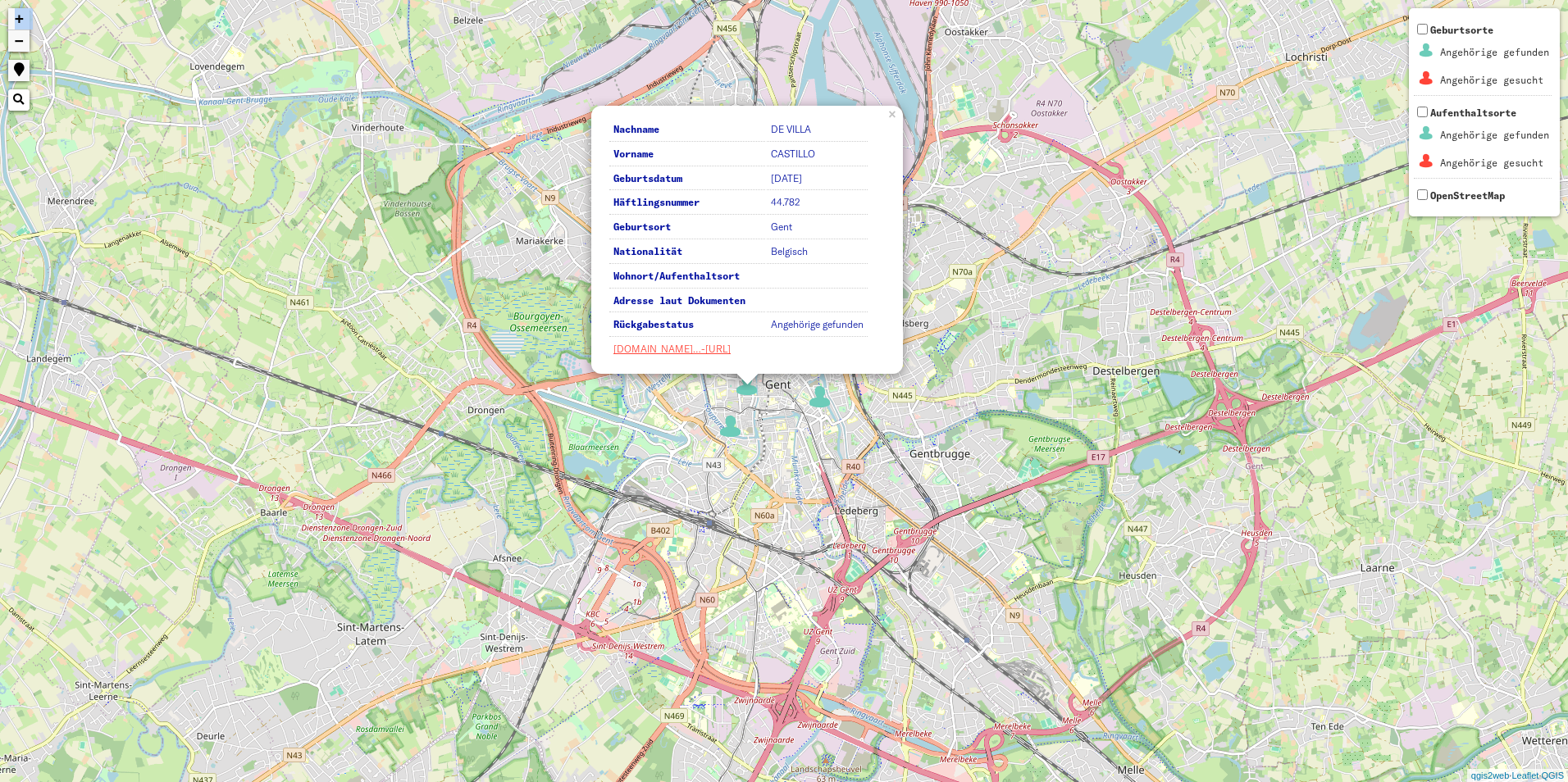
click at [723, 431] on img at bounding box center [731, 426] width 25 height 25
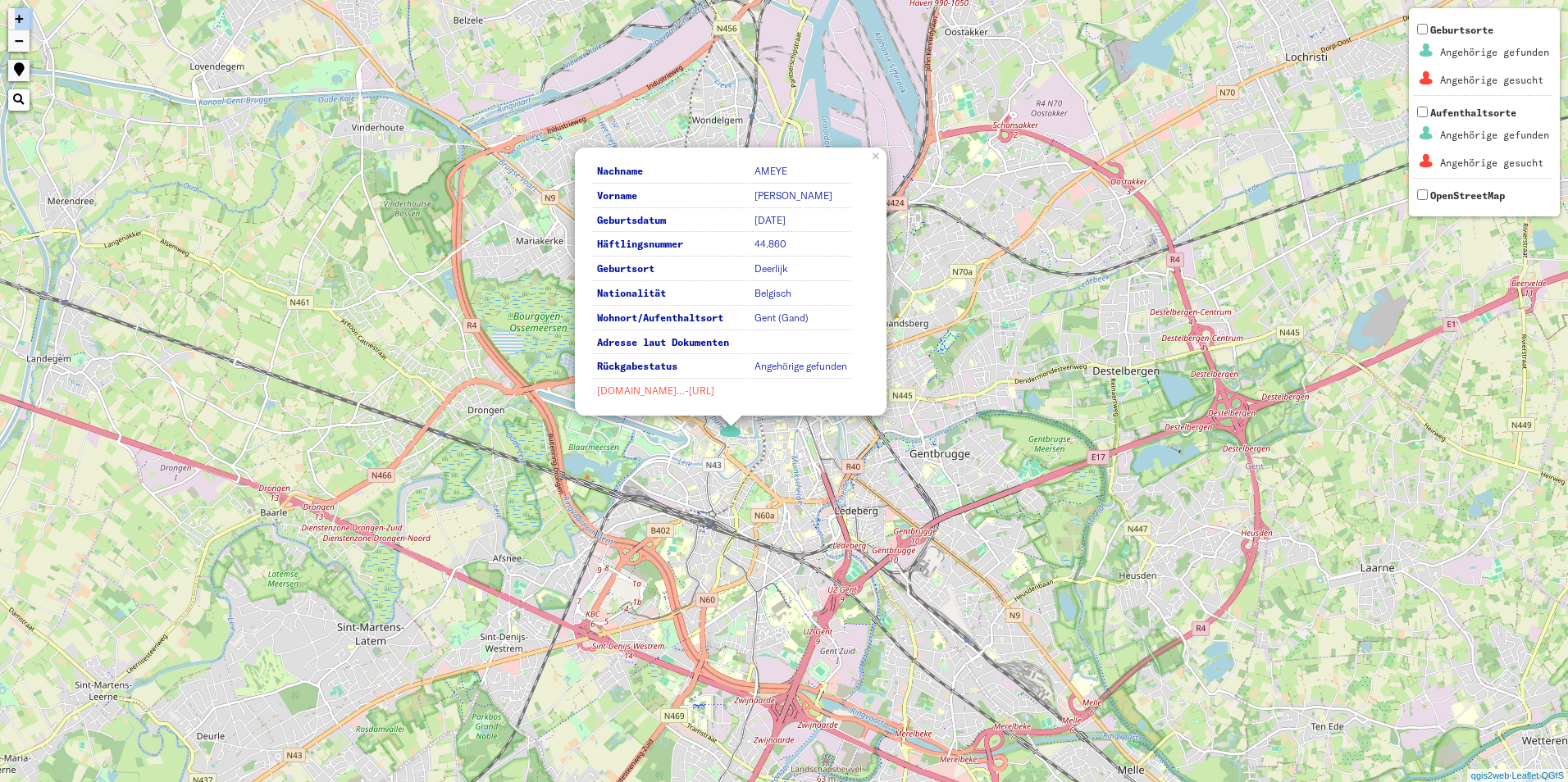
click at [662, 391] on link "[DOMAIN_NAME]…-[URL]" at bounding box center [656, 391] width 118 height 13
click at [1015, 369] on div "Nachname AMEYE Vorname [PERSON_NAME] Geburtsdatum [DATE] Häftlingsnummer 44.860…" at bounding box center [784, 391] width 1568 height 782
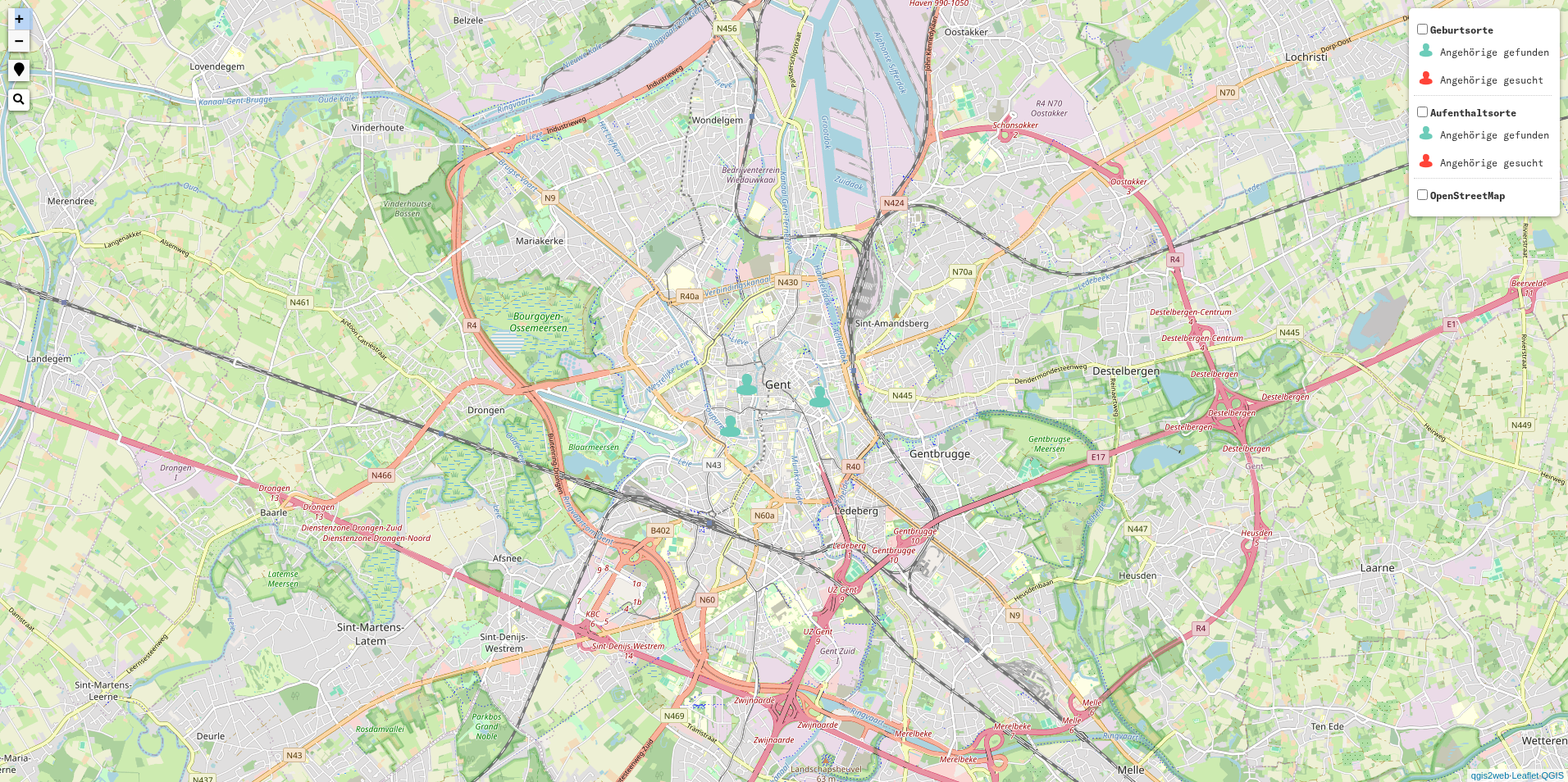
click at [822, 398] on img at bounding box center [821, 397] width 25 height 25
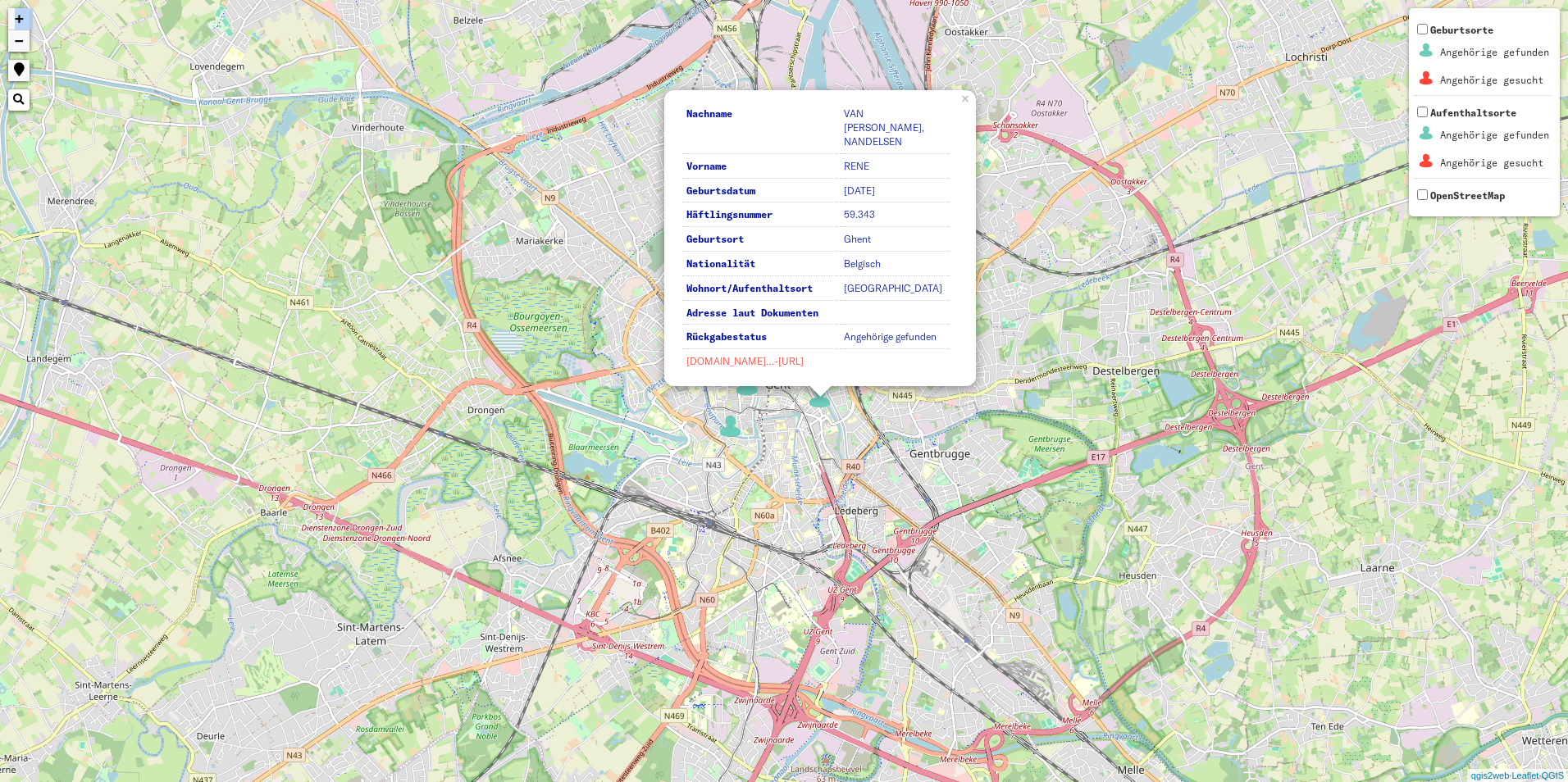
click at [760, 366] on link "[DOMAIN_NAME]…-[URL]" at bounding box center [745, 361] width 118 height 13
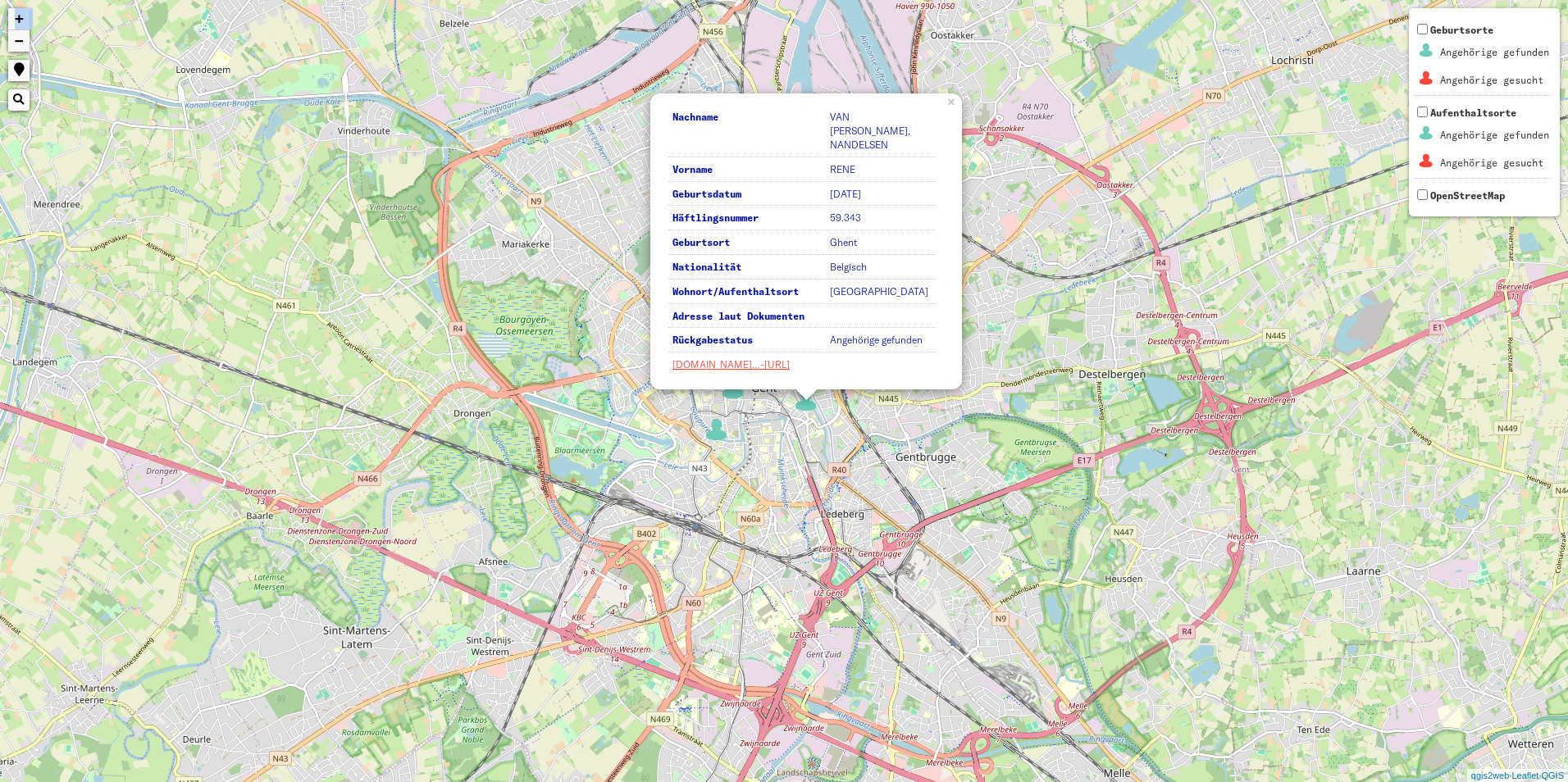
drag, startPoint x: 1149, startPoint y: 312, endPoint x: 1128, endPoint y: 315, distance: 21.2
click at [1128, 315] on div "Nachname VAN [PERSON_NAME], NANDELSEN Vorname [PERSON_NAME] Geburtsdatum [DATE]…" at bounding box center [784, 391] width 1568 height 782
click at [936, 530] on div "Nachname VAN [PERSON_NAME], NANDELSEN Vorname [PERSON_NAME] Geburtsdatum [DATE]…" at bounding box center [784, 391] width 1568 height 782
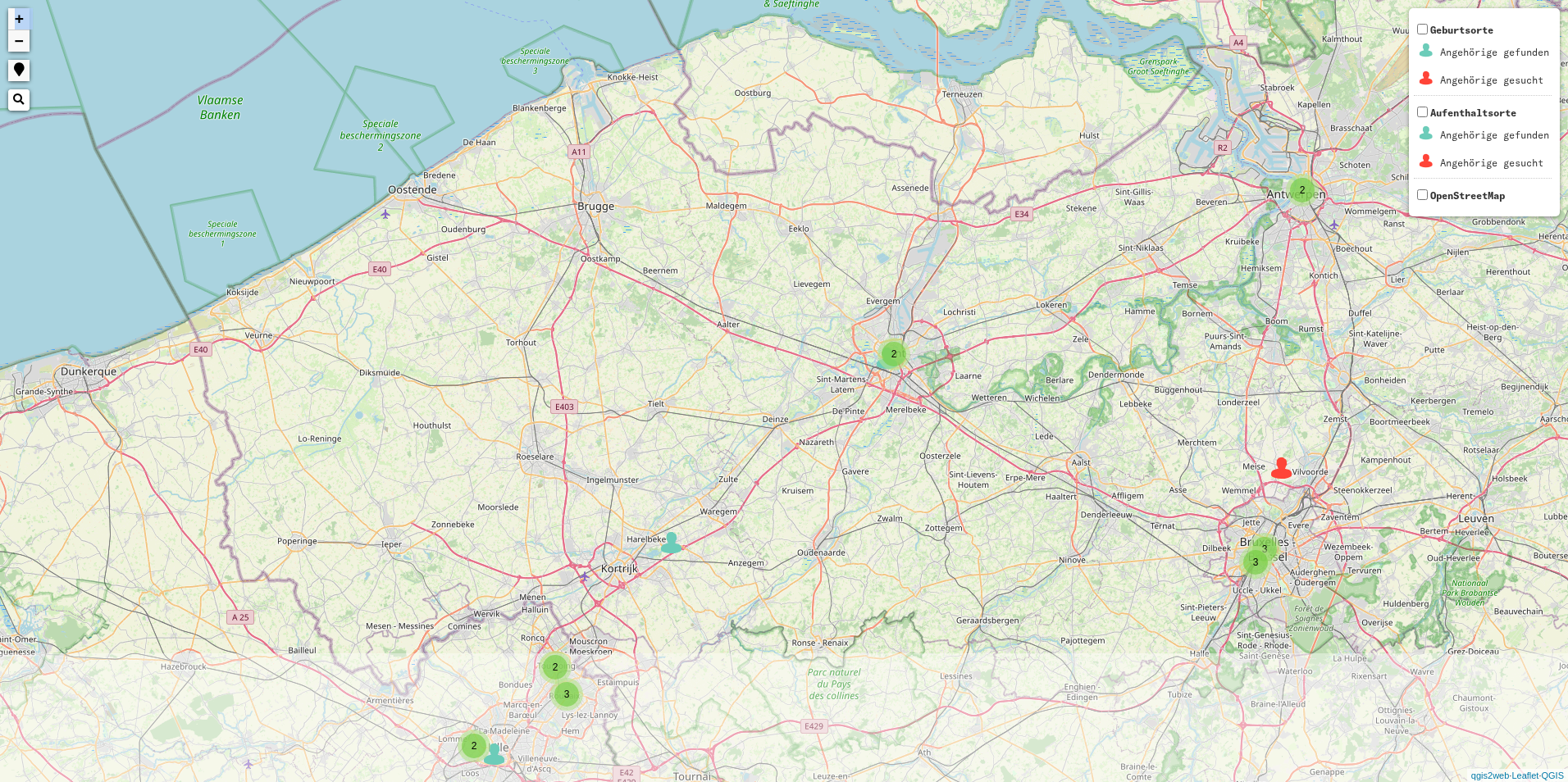
drag, startPoint x: 482, startPoint y: 662, endPoint x: 333, endPoint y: 455, distance: 255.0
click at [333, 455] on div "2 4 2 4 2 2 2 3 2 2 2 2 3 3 2 2 2 2 2 4 3 8 5 3 9 2 5 5 2 6 4 2 4 3 4 6 4 3 5 9…" at bounding box center [784, 391] width 1568 height 782
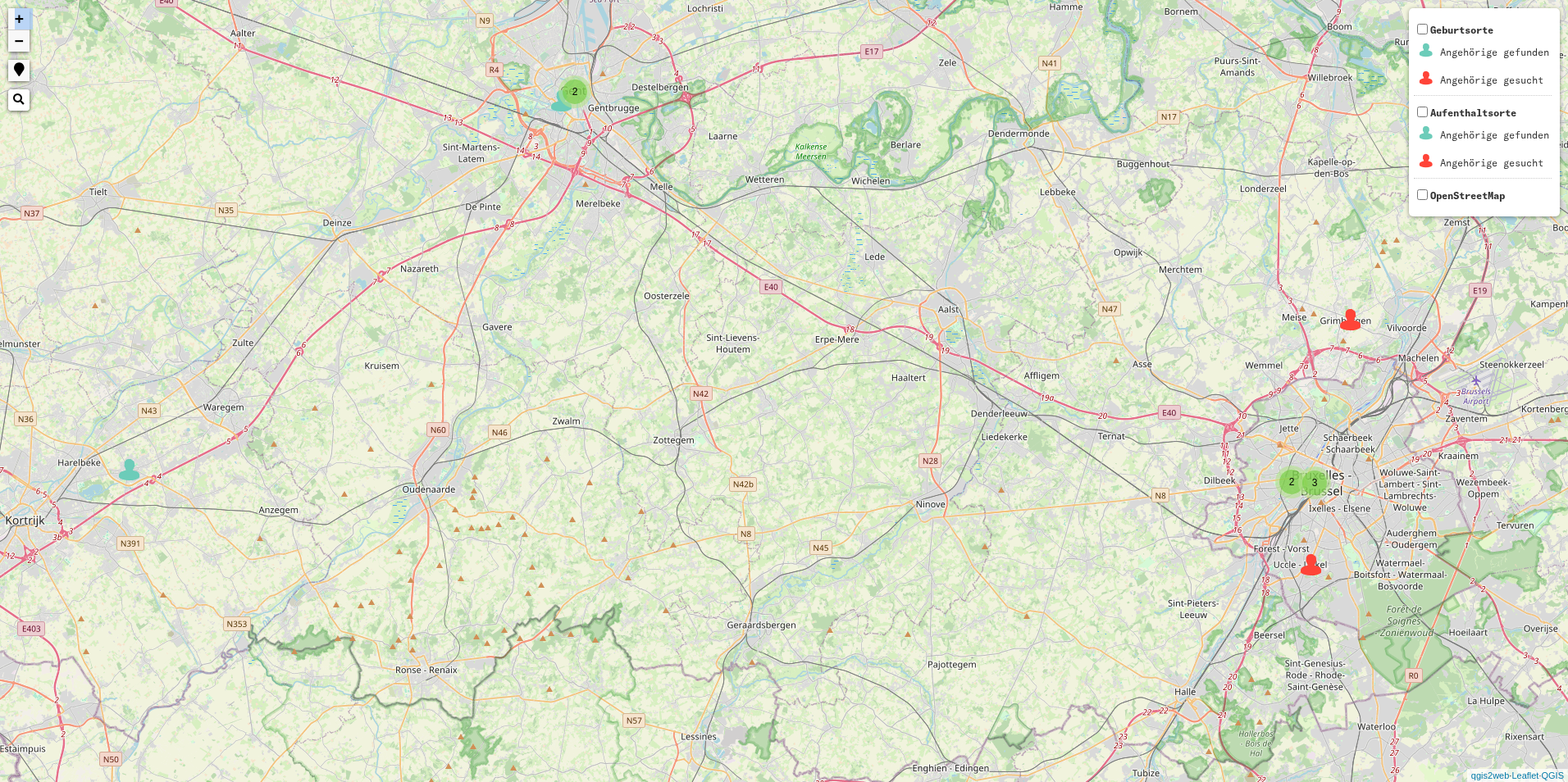
click at [878, 181] on div "2 2 2 2 3 3 + − Nothing found. Geburtsorte Angehörige gefunden Angehörige gesuc…" at bounding box center [784, 391] width 1568 height 782
click at [1218, 646] on div "2 2 2 2 3 3 + − Nothing found. Geburtsorte Angehörige gefunden Angehörige gesuc…" at bounding box center [784, 391] width 1568 height 782
drag, startPoint x: 400, startPoint y: 824, endPoint x: 365, endPoint y: 824, distance: 35.0
click at [365, 781] on html "2 2 2 2 3 3 + − Nothing found. Geburtsorte Angehörige gefunden Angehörige gesuc…" at bounding box center [784, 391] width 1568 height 782
